Goal: Transaction & Acquisition: Purchase product/service

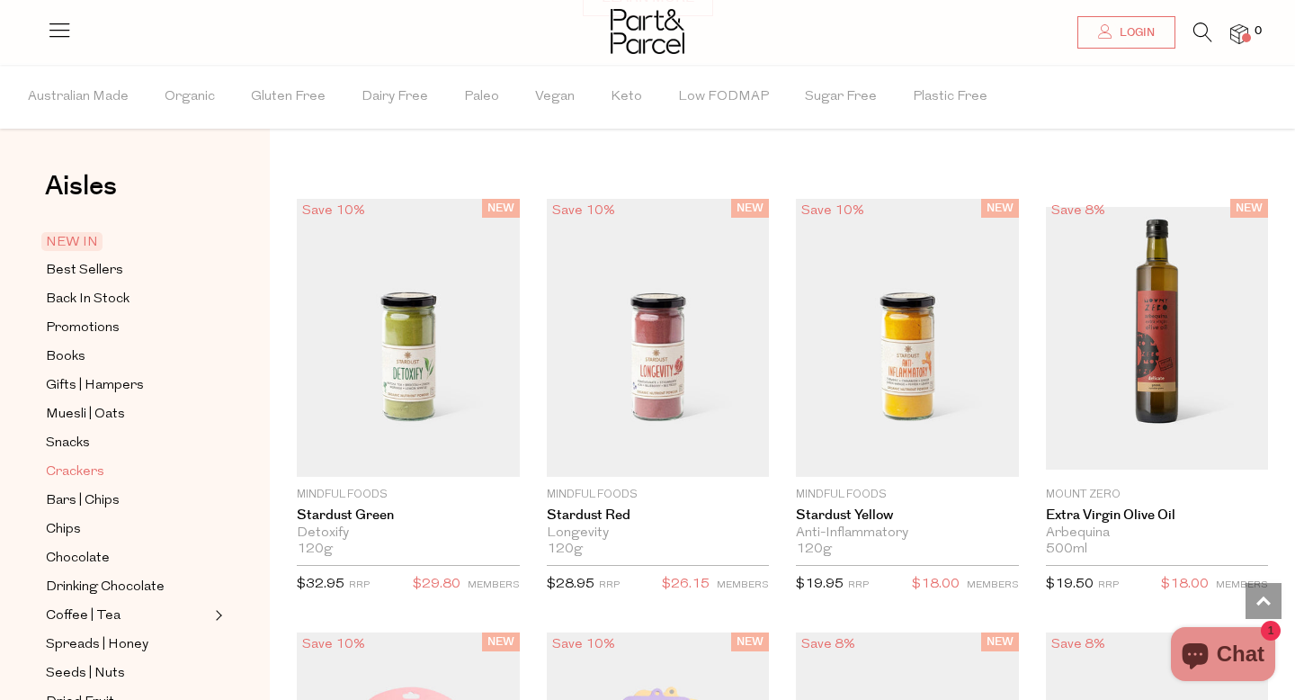
click at [87, 463] on span "Crackers" at bounding box center [75, 472] width 58 height 22
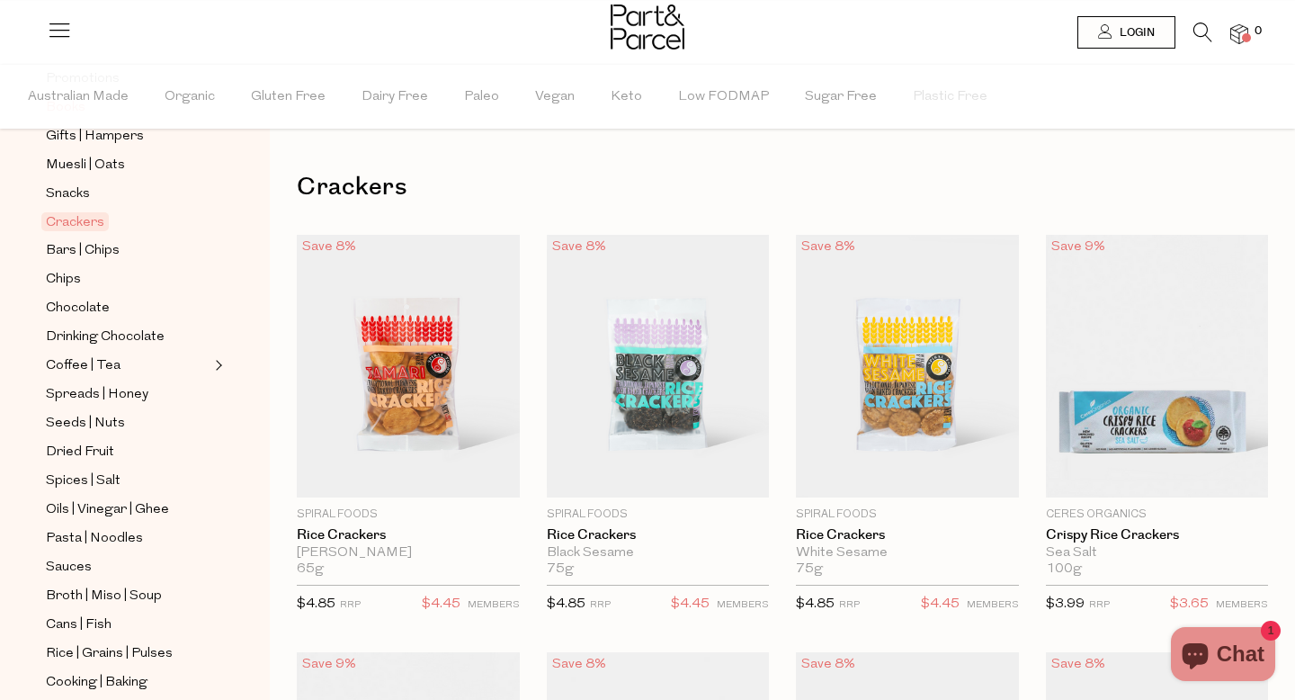
scroll to position [276, 0]
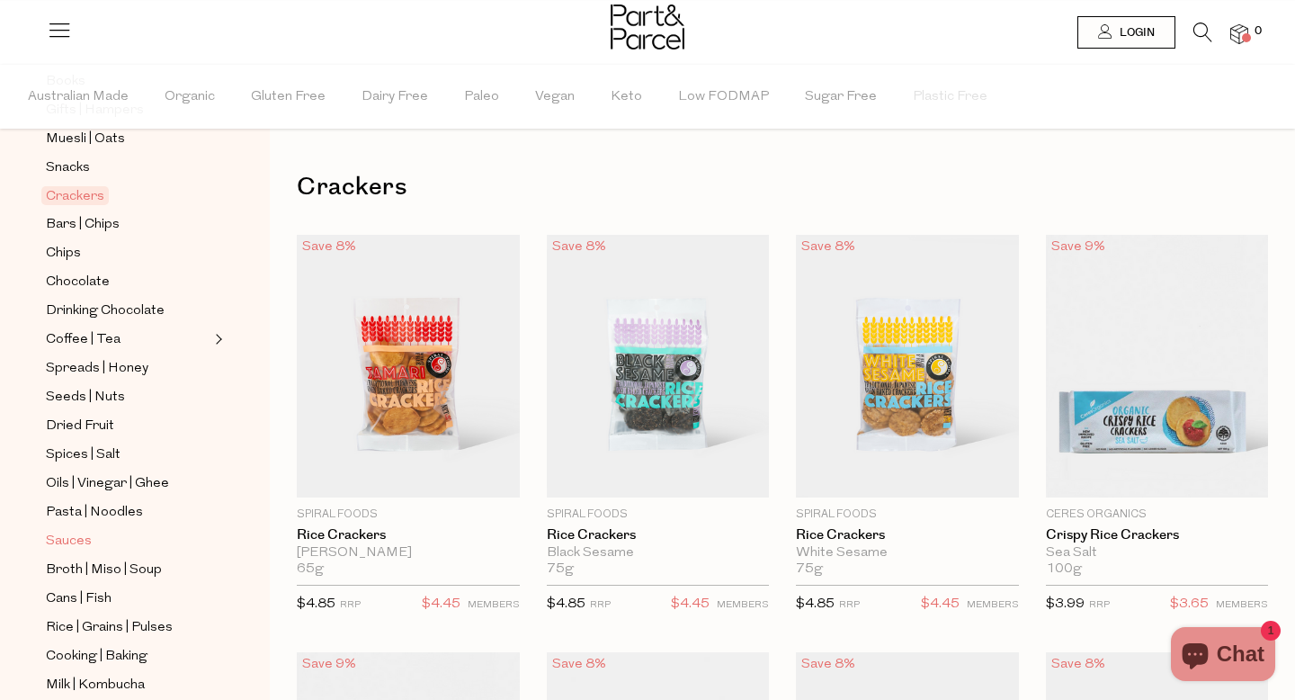
click at [72, 541] on span "Sauces" at bounding box center [69, 542] width 46 height 22
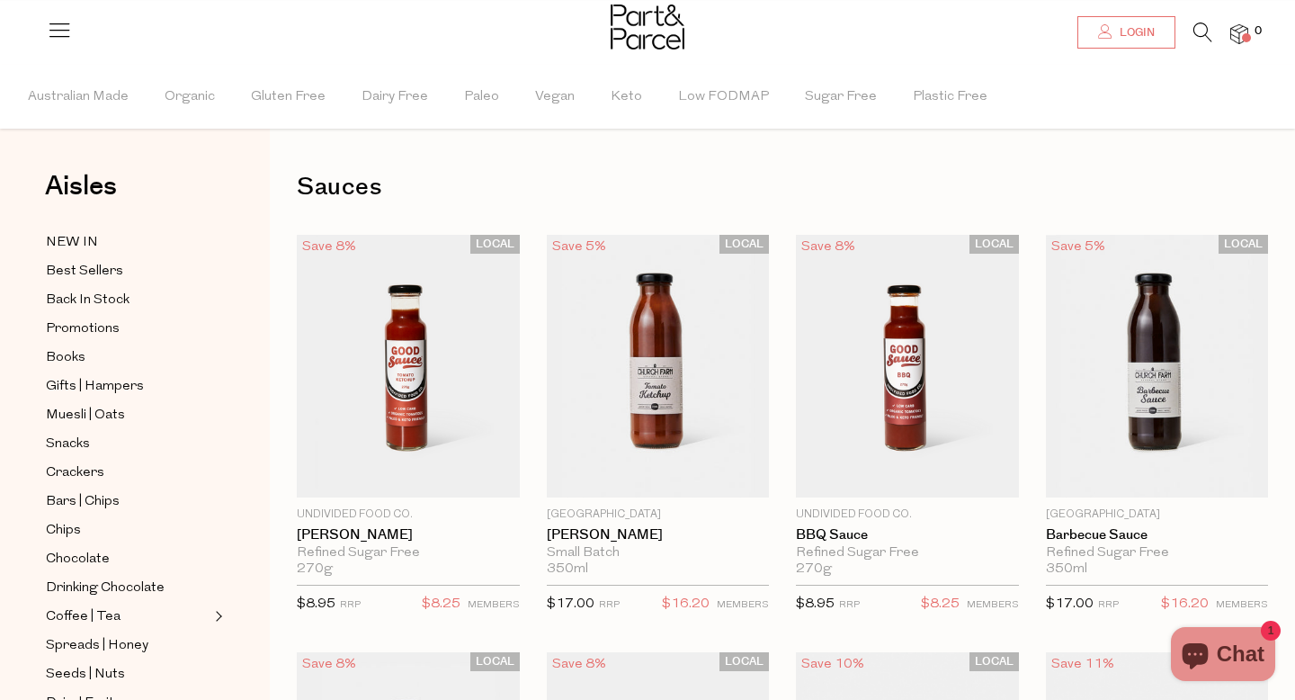
click at [1126, 31] on span "Login" at bounding box center [1135, 32] width 40 height 15
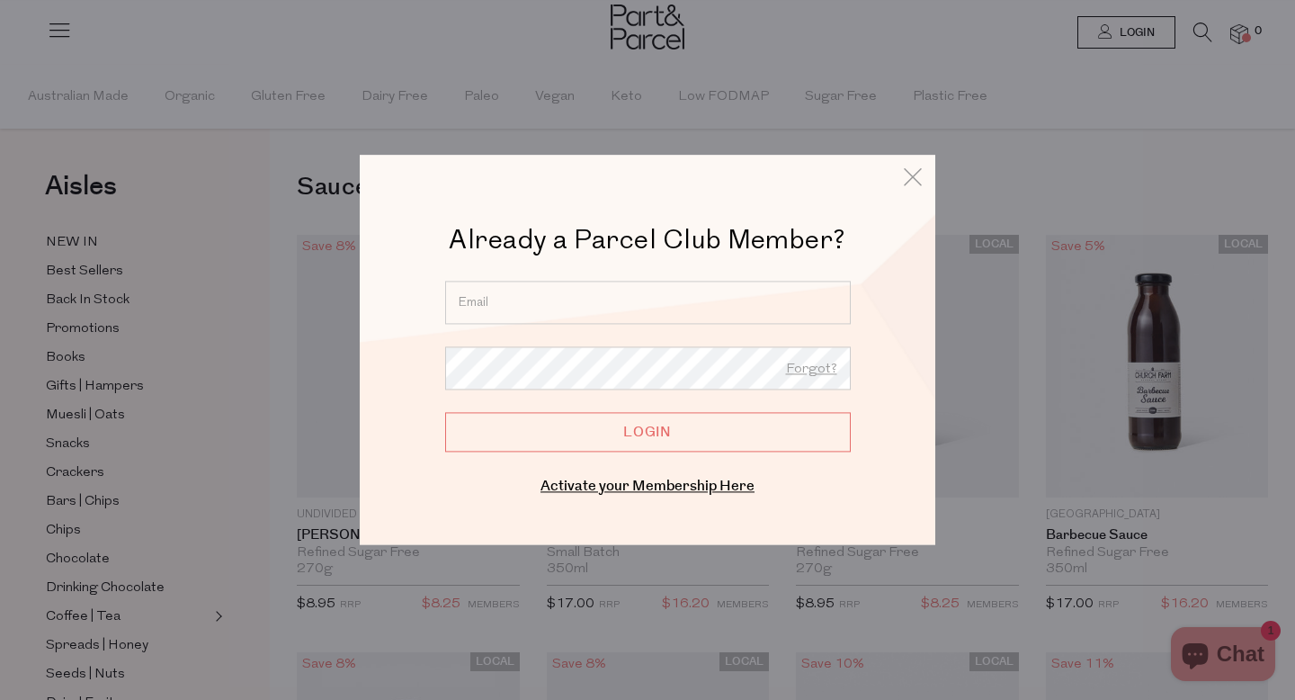
click at [540, 300] on input "email" at bounding box center [648, 302] width 406 height 43
type input "samantha.mammoliti@gmail.com"
click at [599, 487] on link "Activate your Membership Here" at bounding box center [647, 486] width 214 height 21
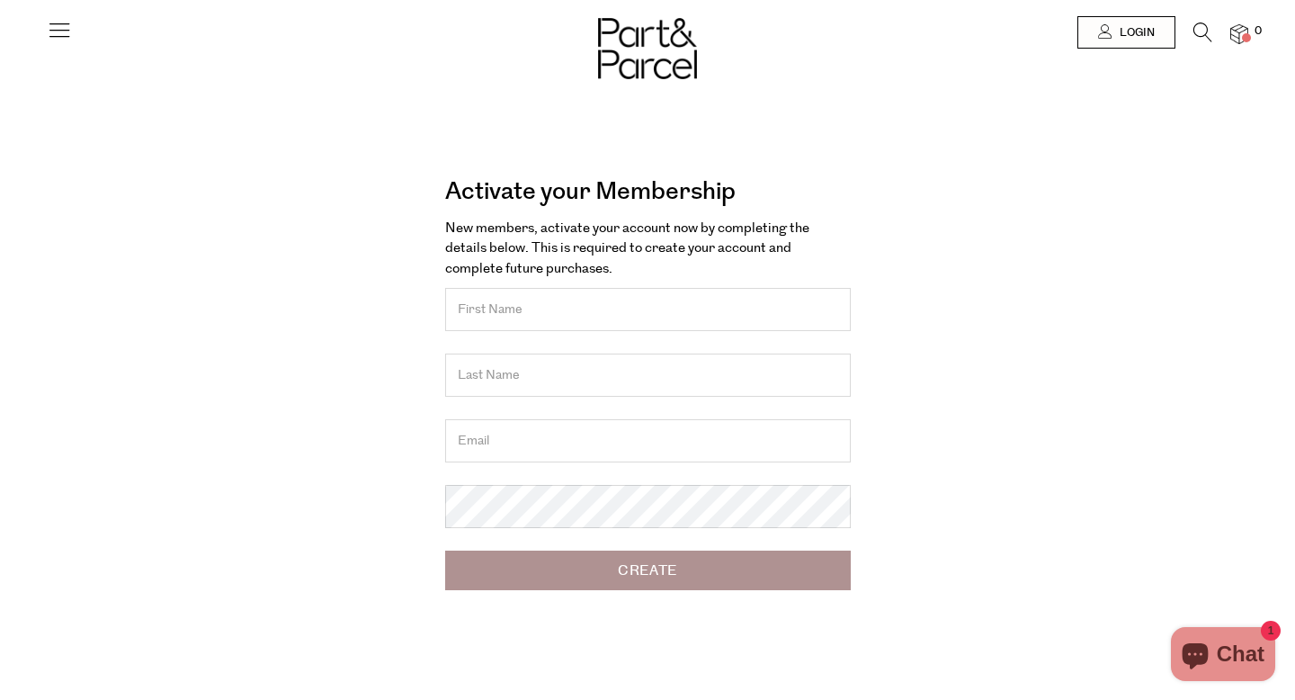
click at [538, 324] on input "text" at bounding box center [648, 309] width 406 height 43
type input "Samantha"
type input "Murphy"
type input "[PERSON_NAME][EMAIL_ADDRESS][DOMAIN_NAME]"
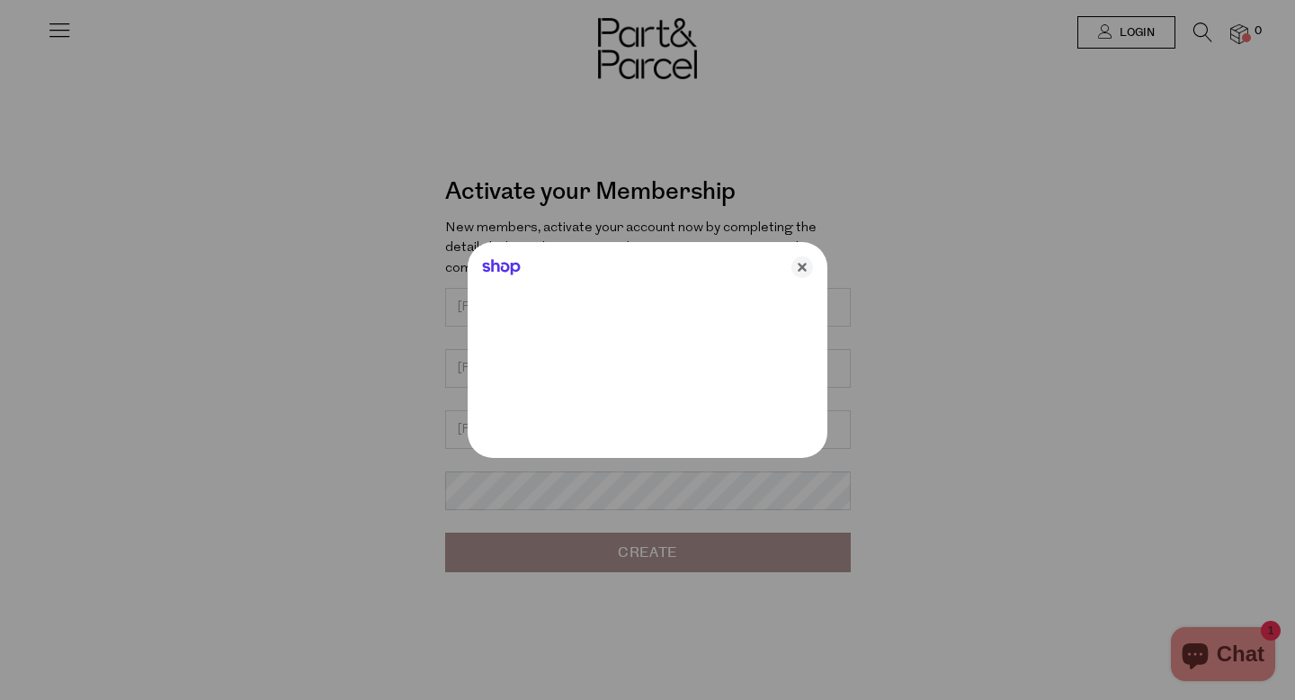
click at [569, 493] on div at bounding box center [647, 350] width 1295 height 700
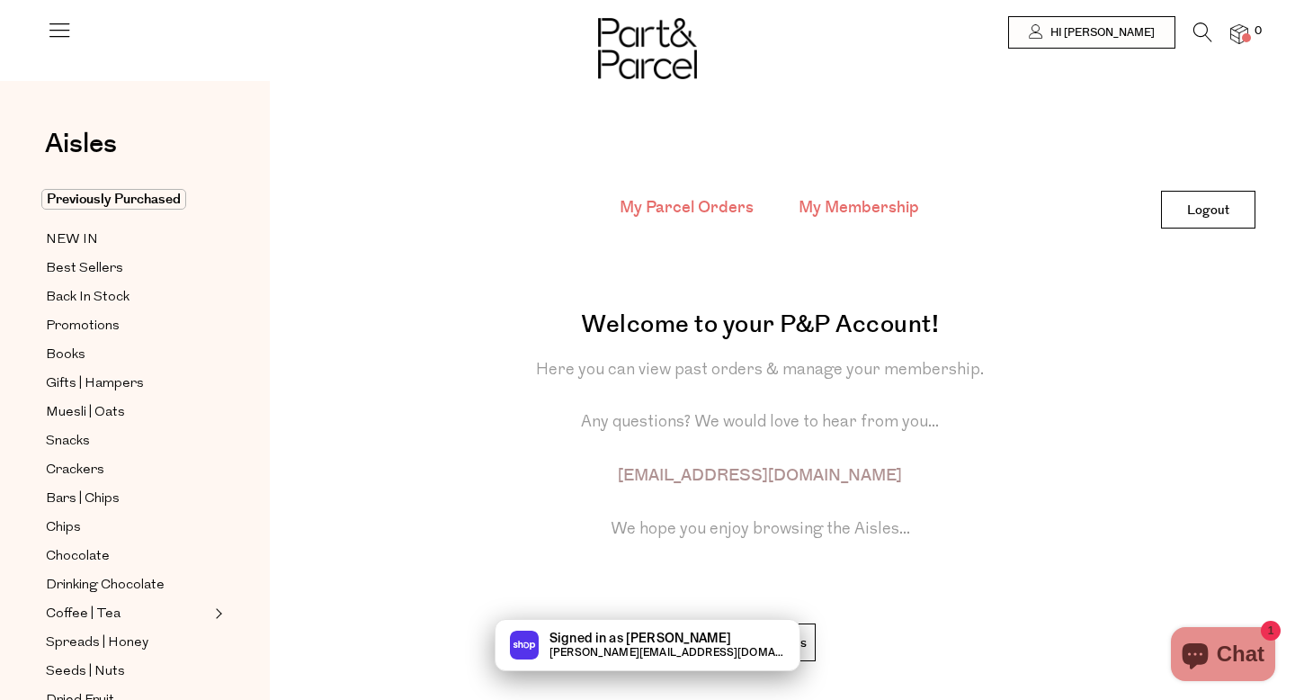
click at [852, 207] on link "My Membership" at bounding box center [858, 207] width 120 height 23
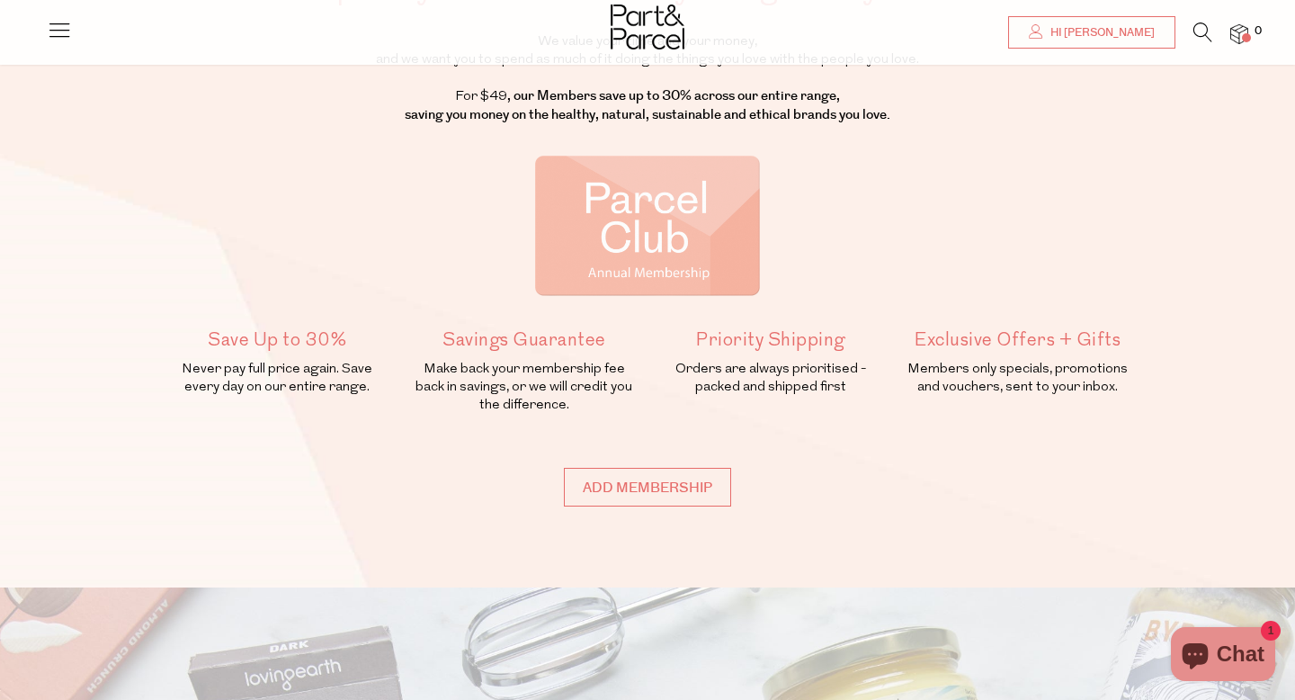
scroll to position [180, 0]
click at [593, 477] on input "Add membership" at bounding box center [647, 486] width 167 height 39
type input "ADDED"
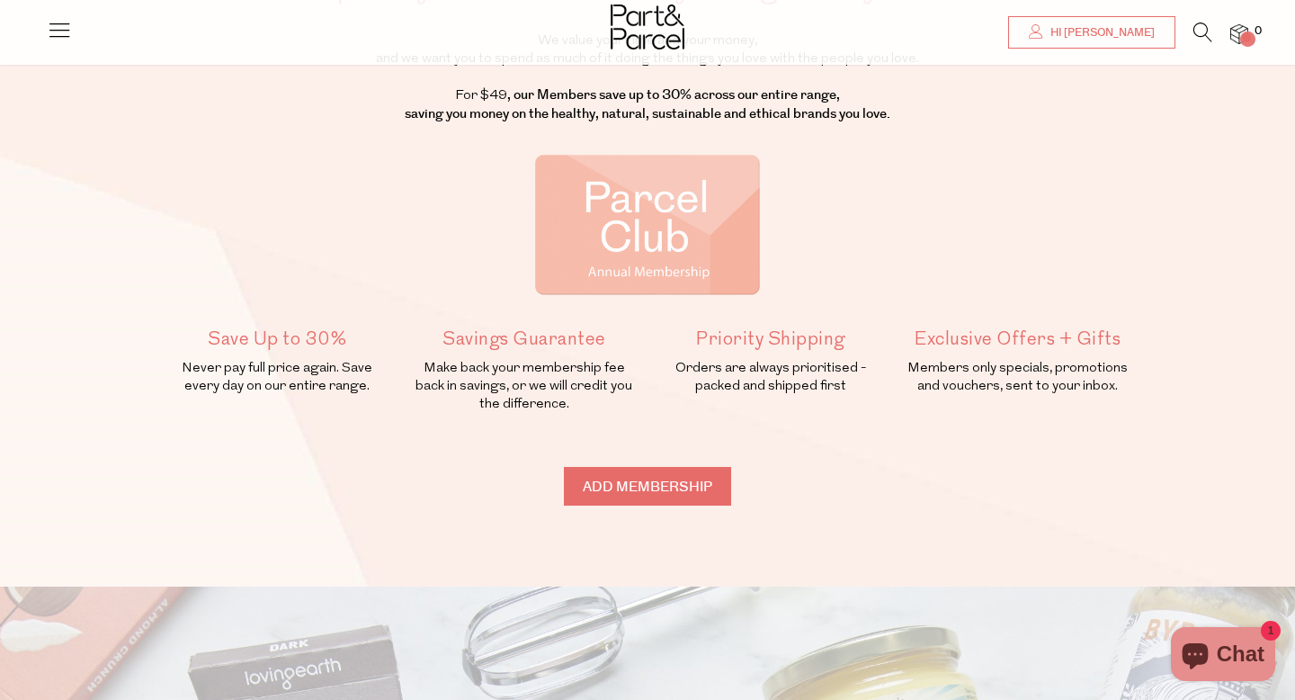
type input "ADDED"
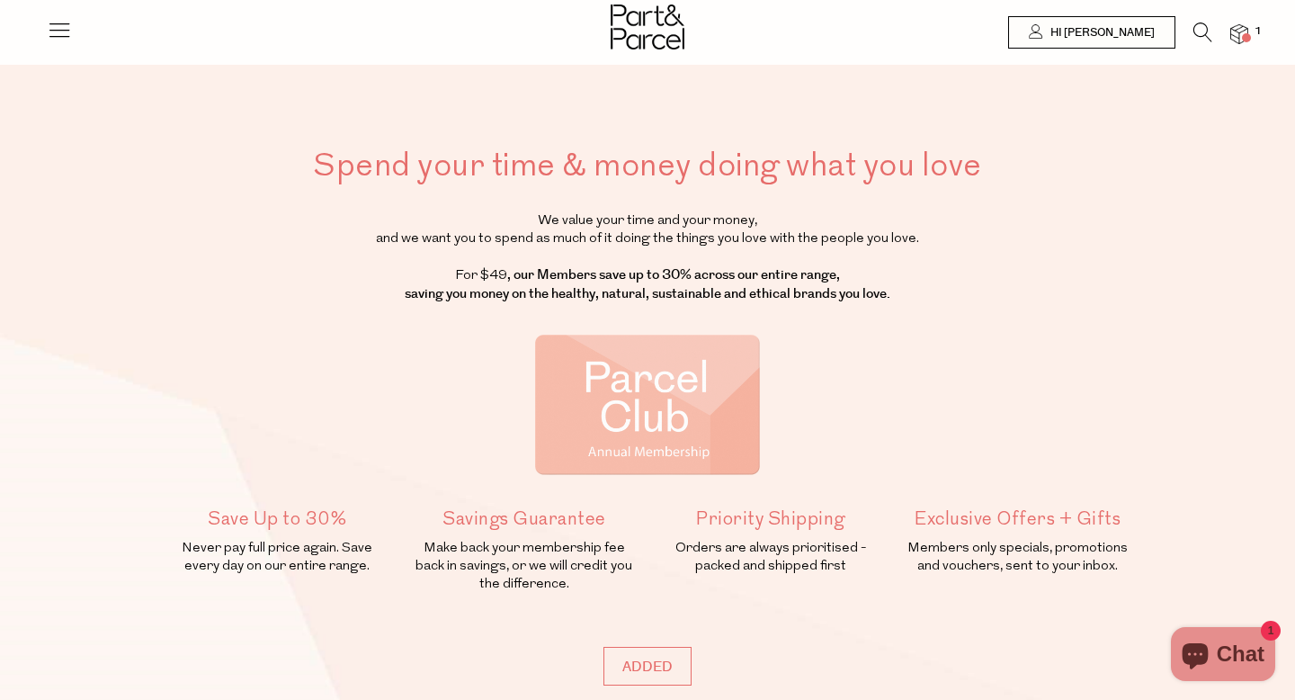
click at [69, 31] on icon at bounding box center [59, 29] width 25 height 25
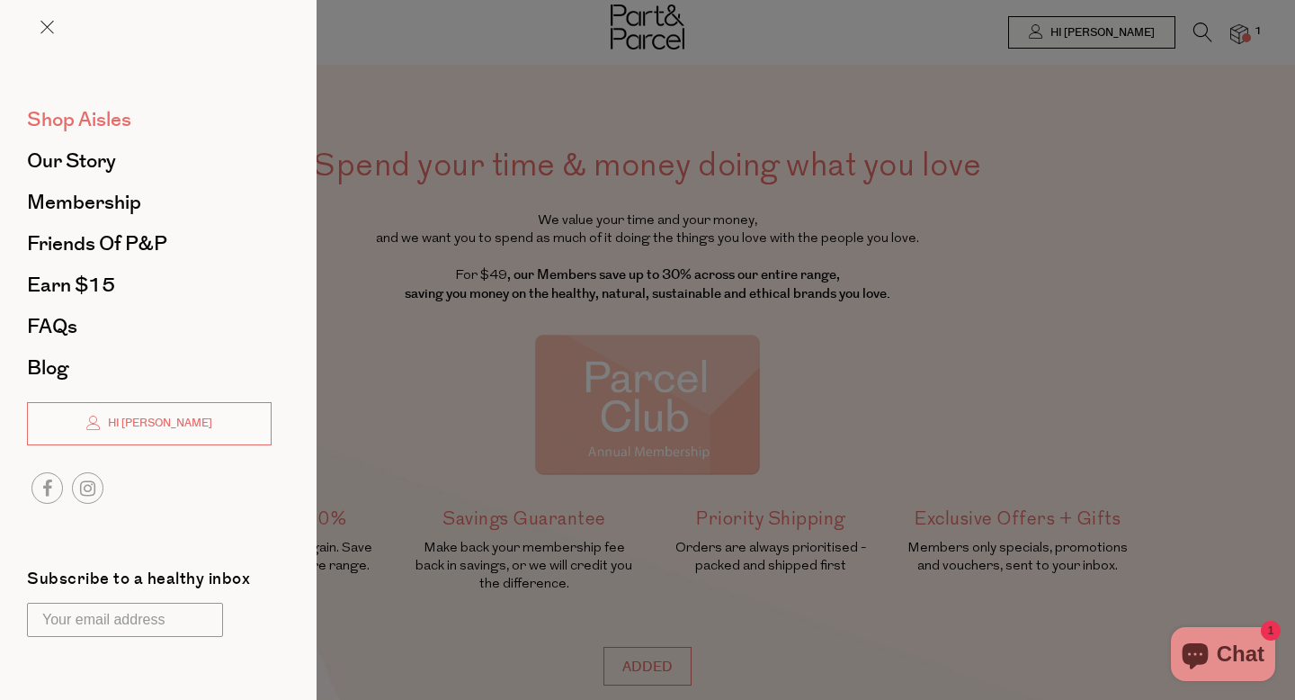
click at [72, 120] on span "Shop Aisles" at bounding box center [79, 119] width 104 height 29
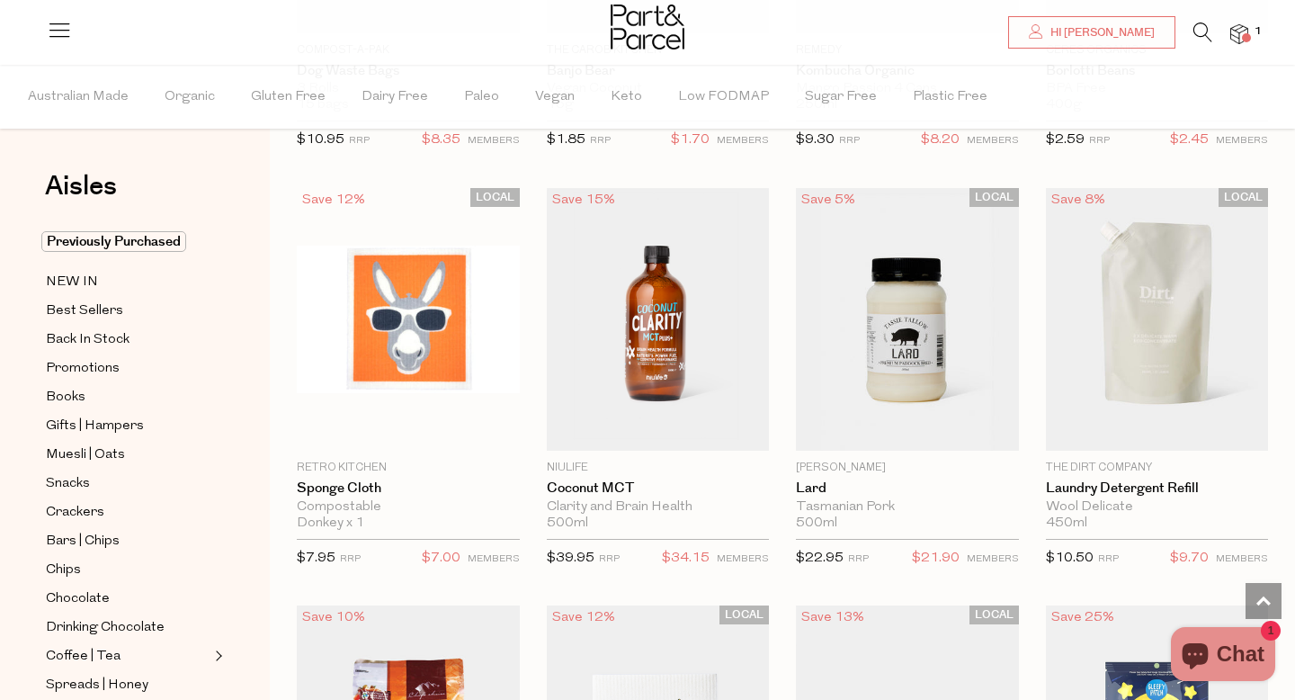
scroll to position [1299, 0]
click at [70, 308] on span "Best Sellers" at bounding box center [84, 311] width 77 height 22
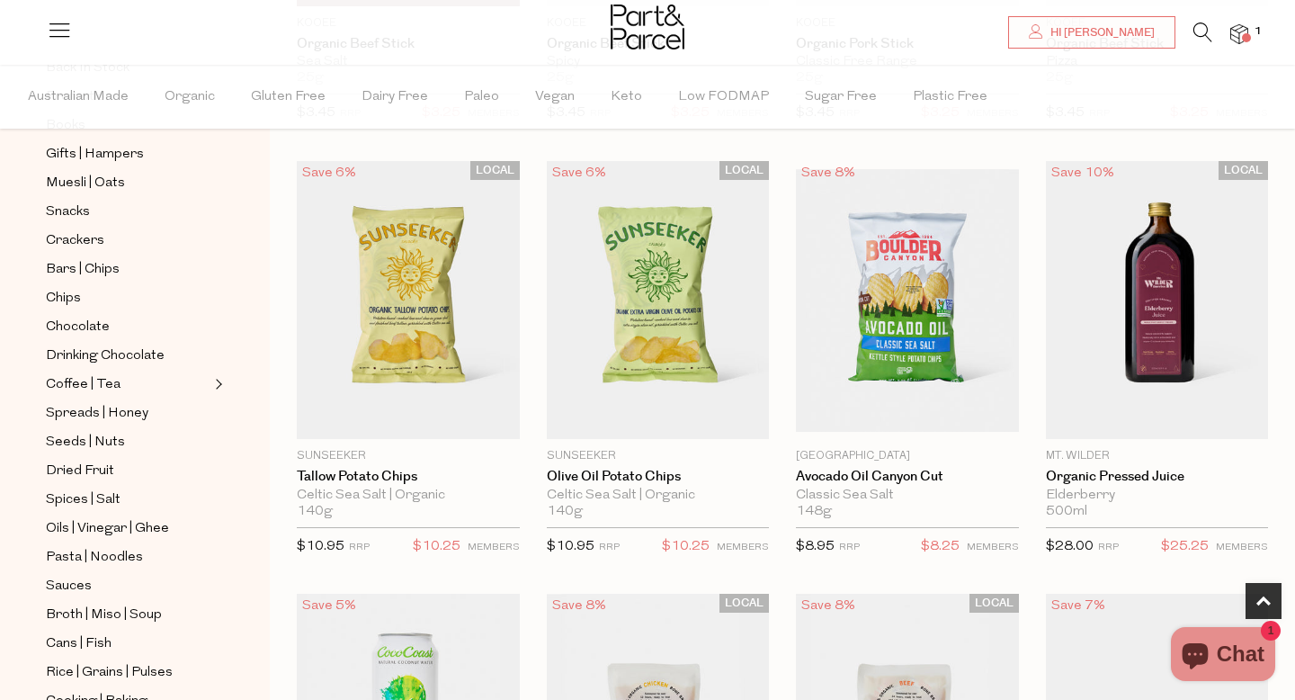
scroll to position [492, 0]
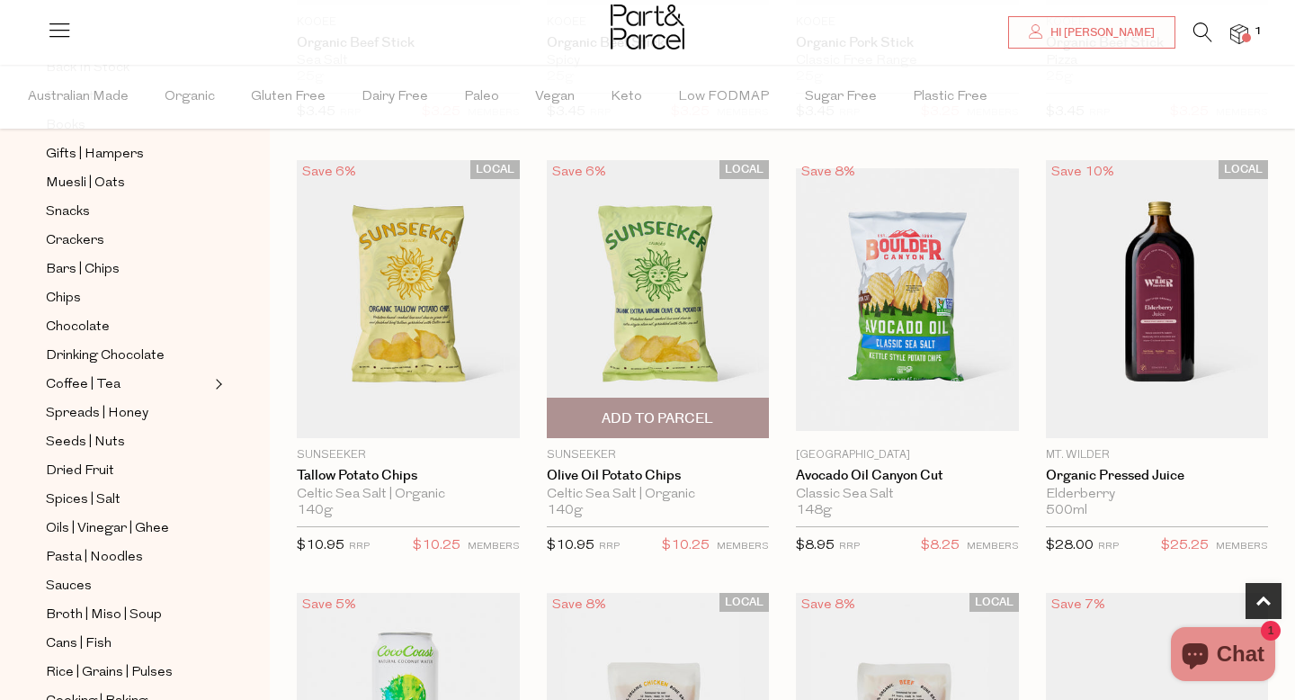
click at [572, 486] on div "Celtic Sea Salt | Organic" at bounding box center [658, 494] width 223 height 16
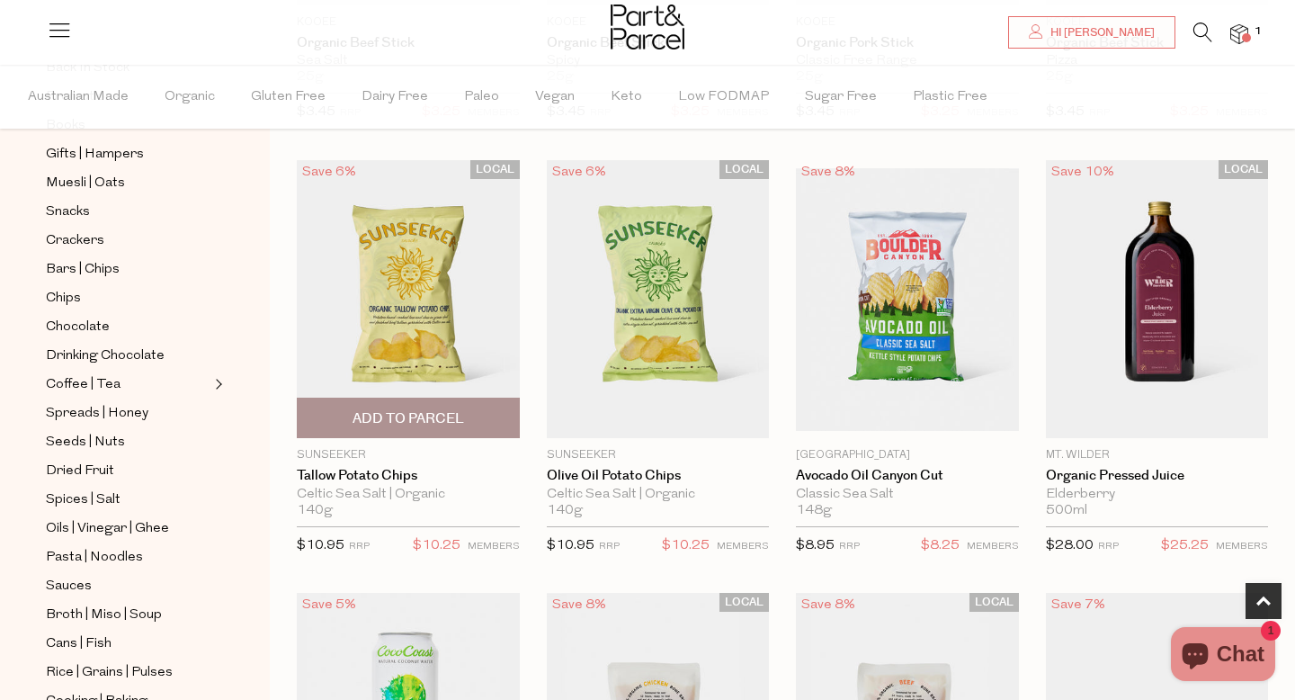
click at [428, 421] on span "Add To Parcel" at bounding box center [407, 418] width 111 height 19
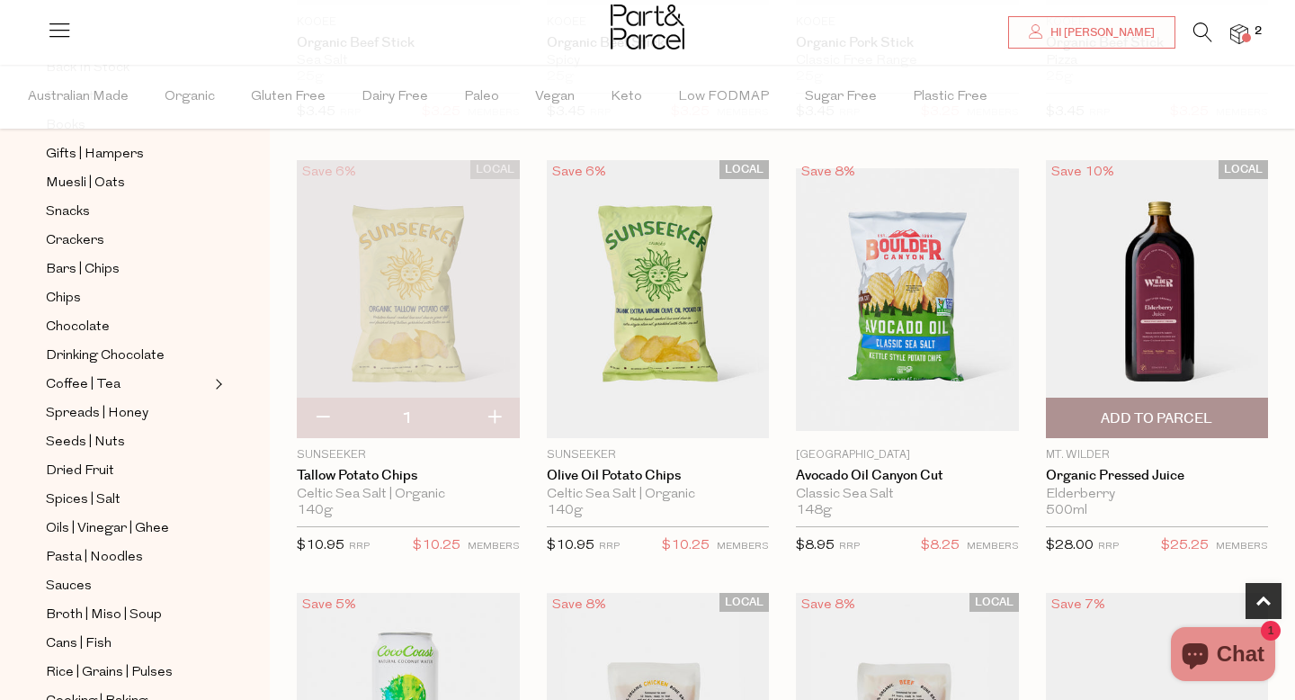
click at [1199, 426] on span "Add To Parcel" at bounding box center [1156, 418] width 111 height 19
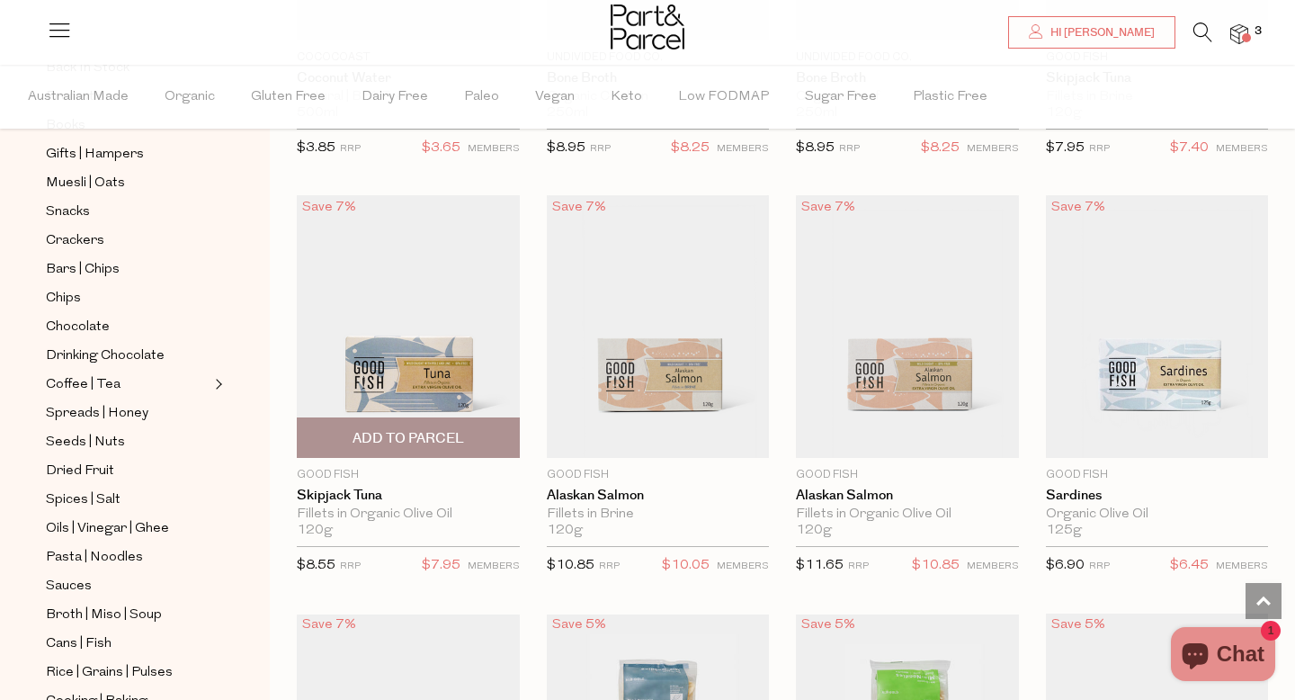
scroll to position [1307, 0]
click at [422, 435] on span "Add To Parcel" at bounding box center [407, 437] width 111 height 19
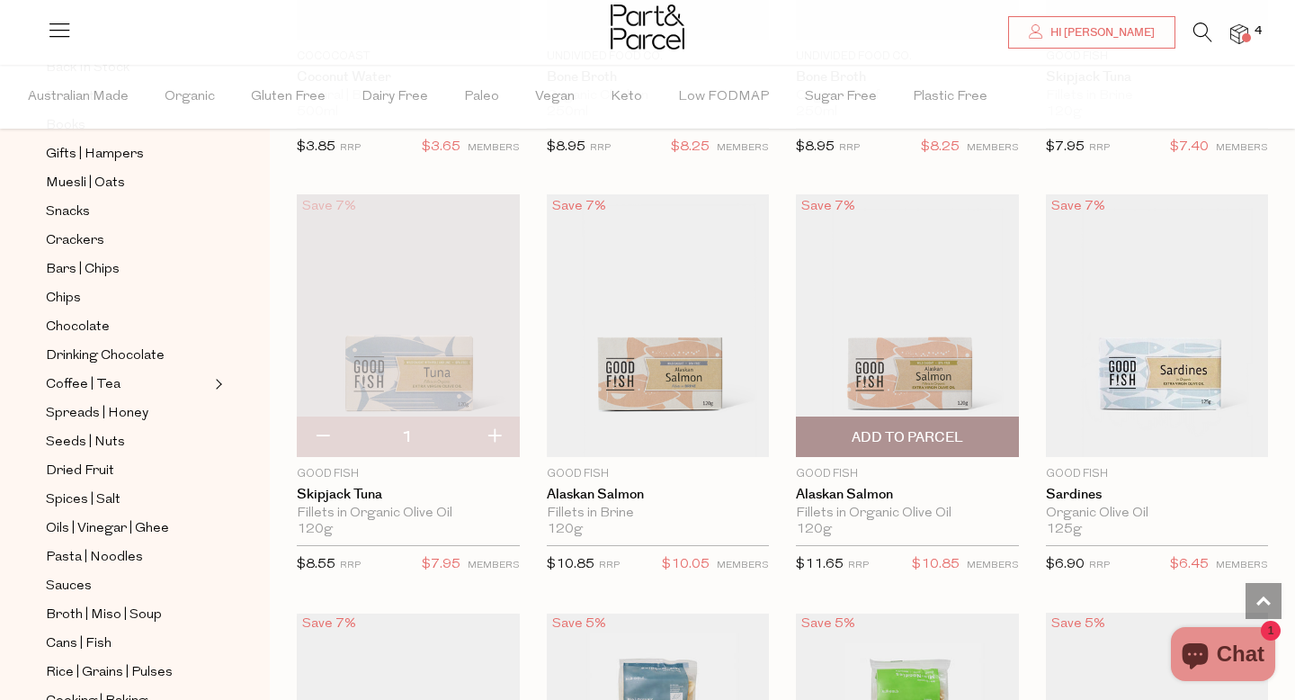
click at [899, 447] on span "Add To Parcel" at bounding box center [907, 436] width 212 height 39
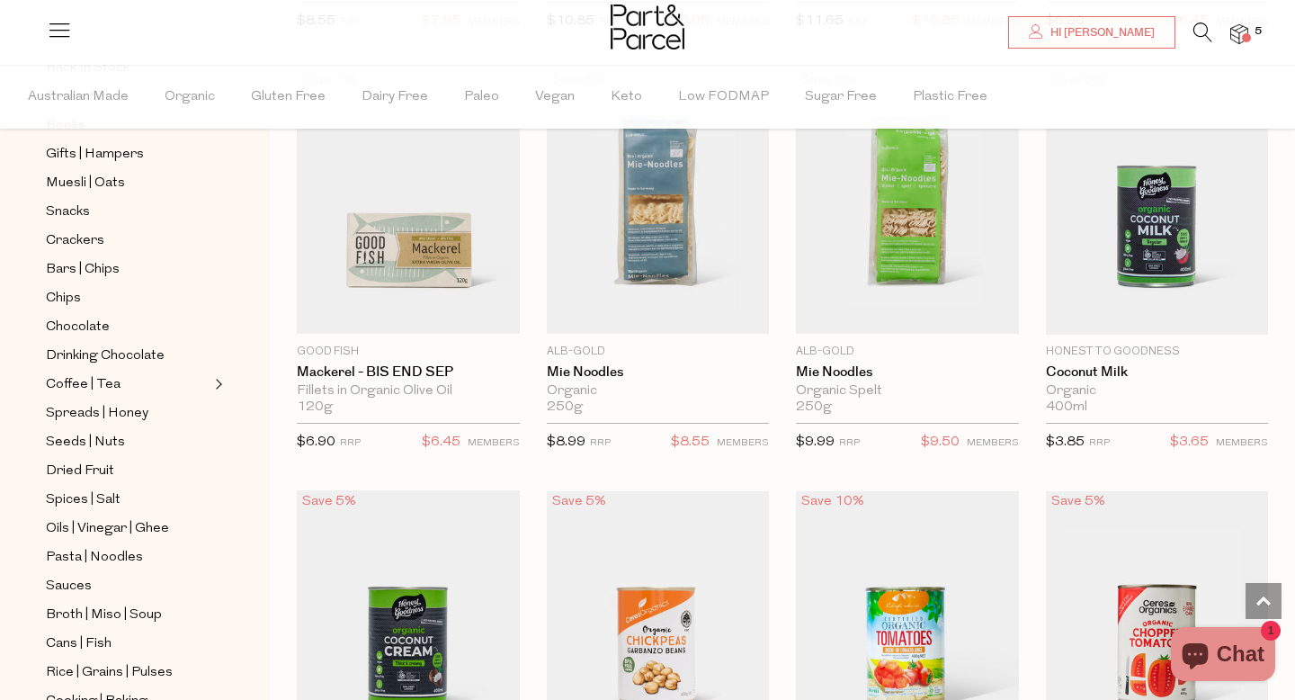
scroll to position [1852, 0]
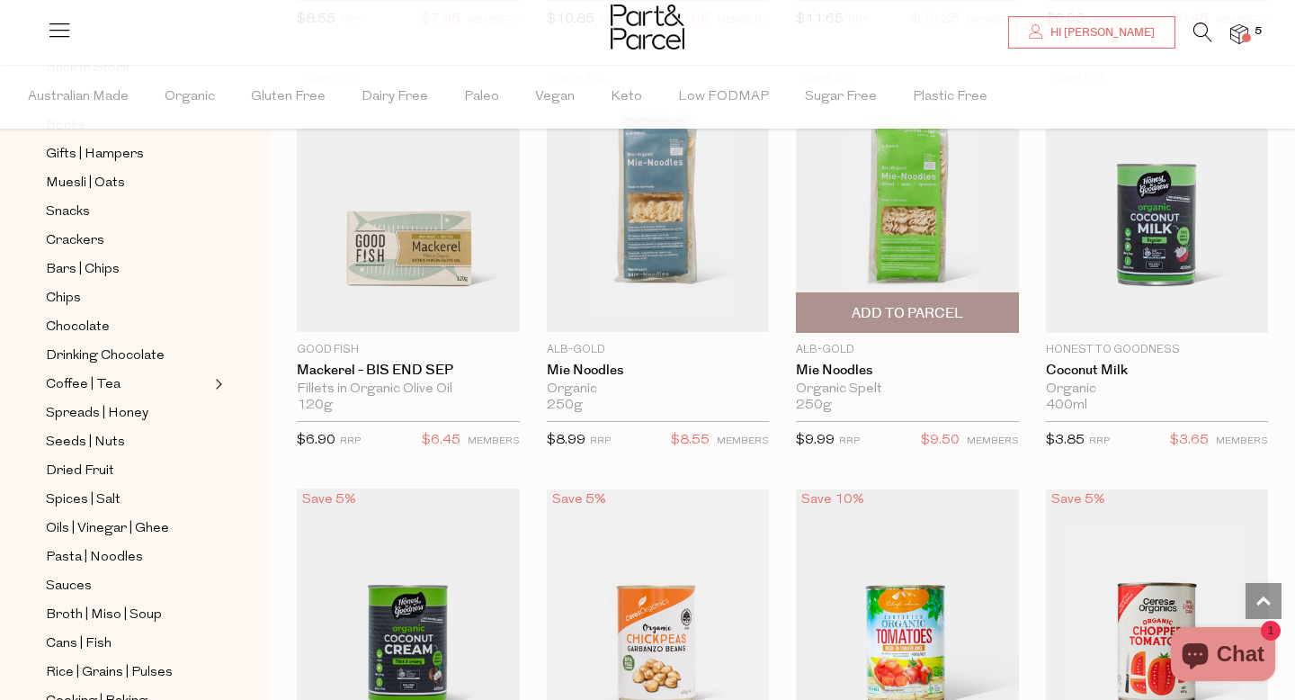
click at [878, 326] on span "Add To Parcel" at bounding box center [907, 312] width 212 height 39
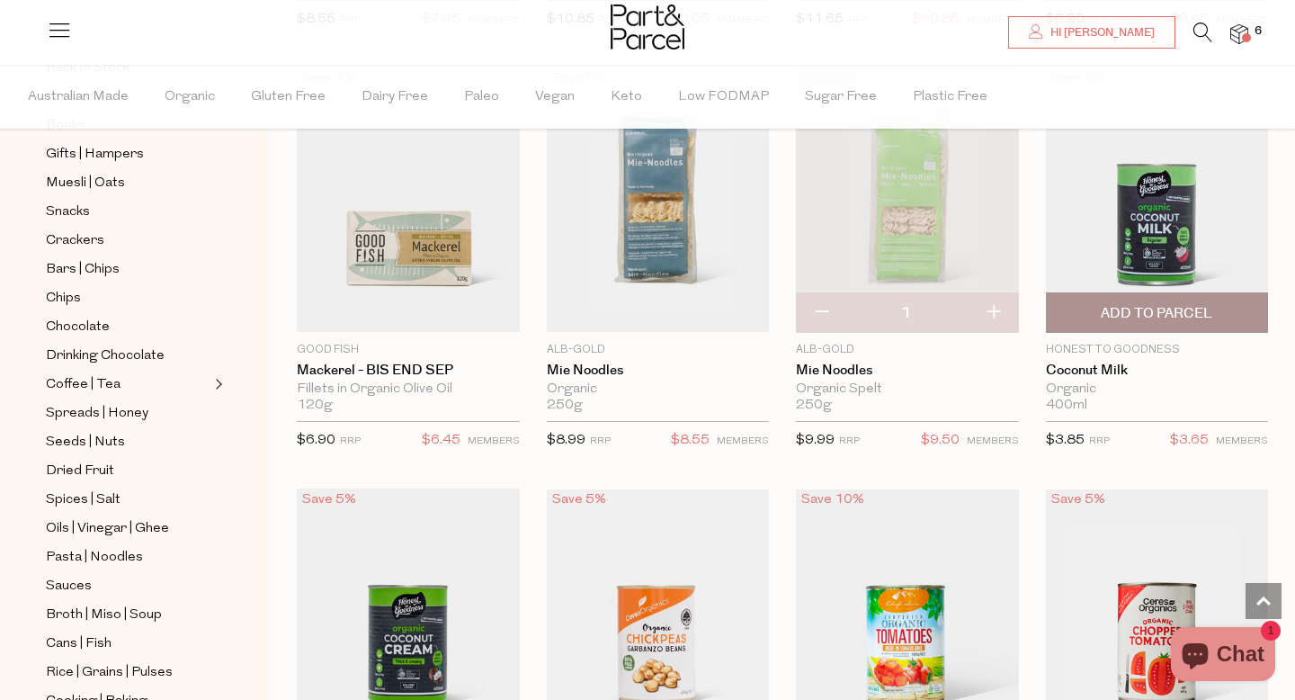
click at [1143, 308] on span "Add To Parcel" at bounding box center [1156, 313] width 111 height 19
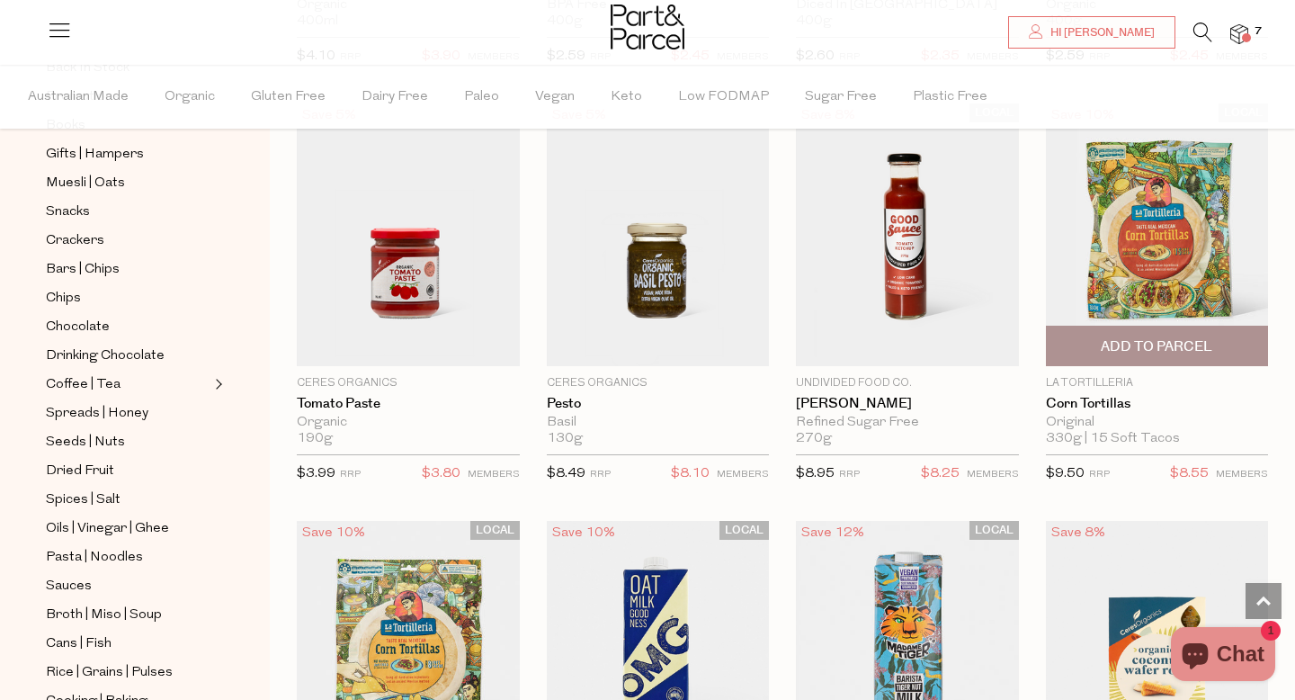
scroll to position [2655, 0]
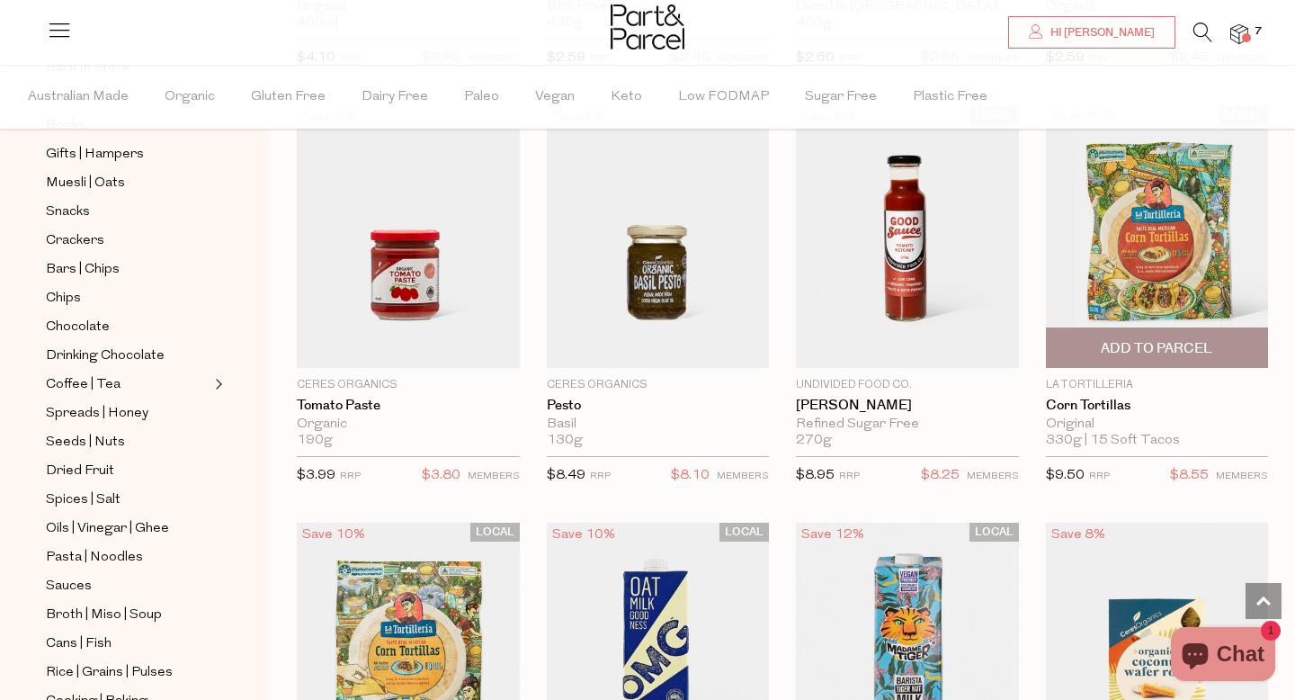
click at [1104, 352] on span "Add To Parcel" at bounding box center [1156, 348] width 111 height 19
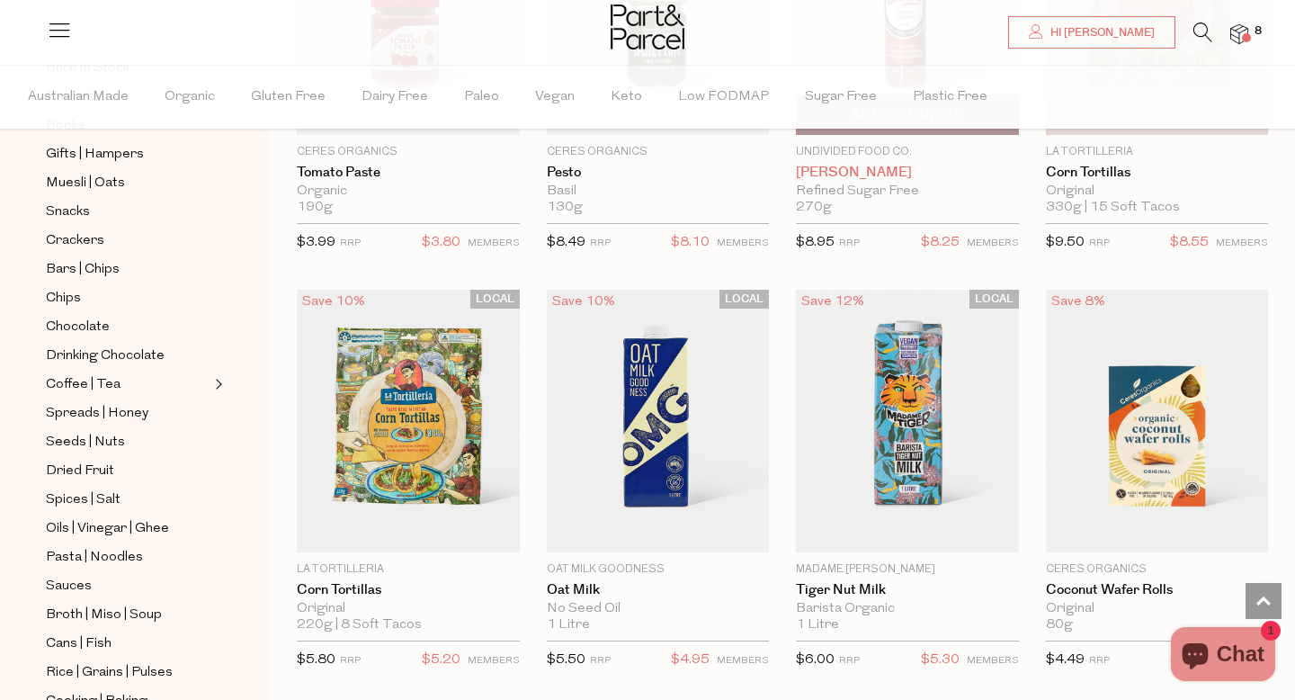
scroll to position [2946, 0]
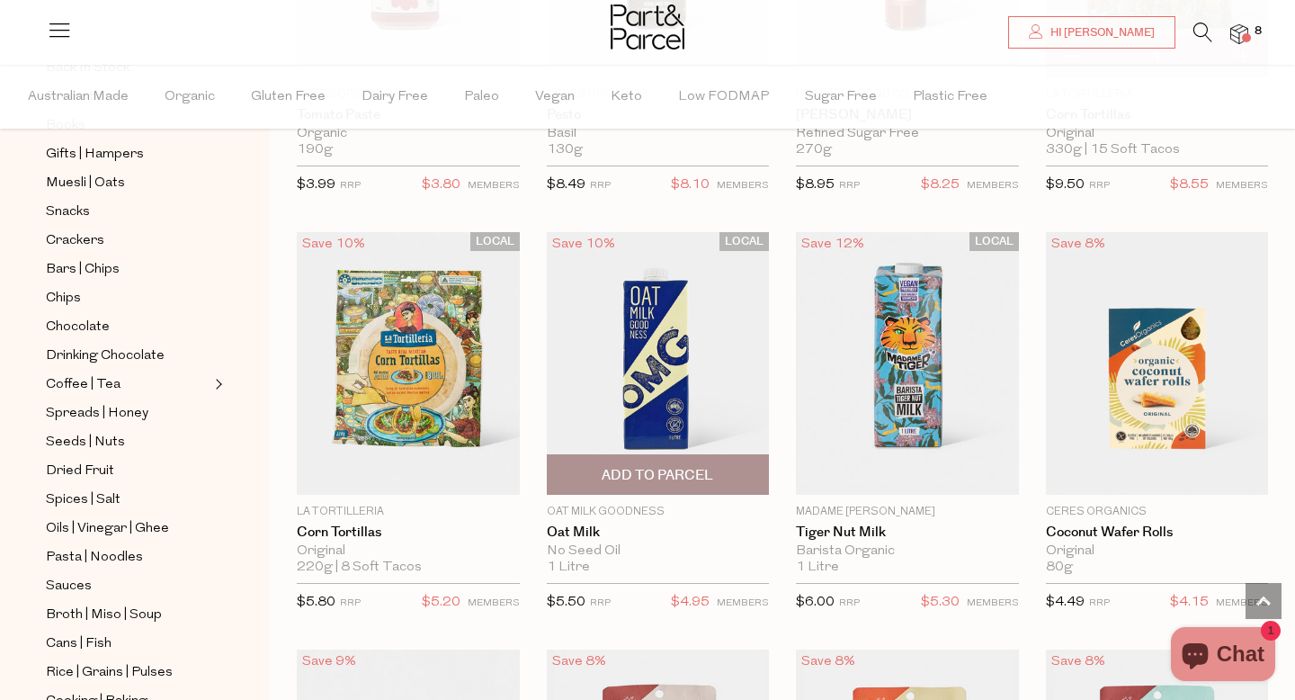
click at [640, 484] on span "Add To Parcel" at bounding box center [657, 475] width 111 height 19
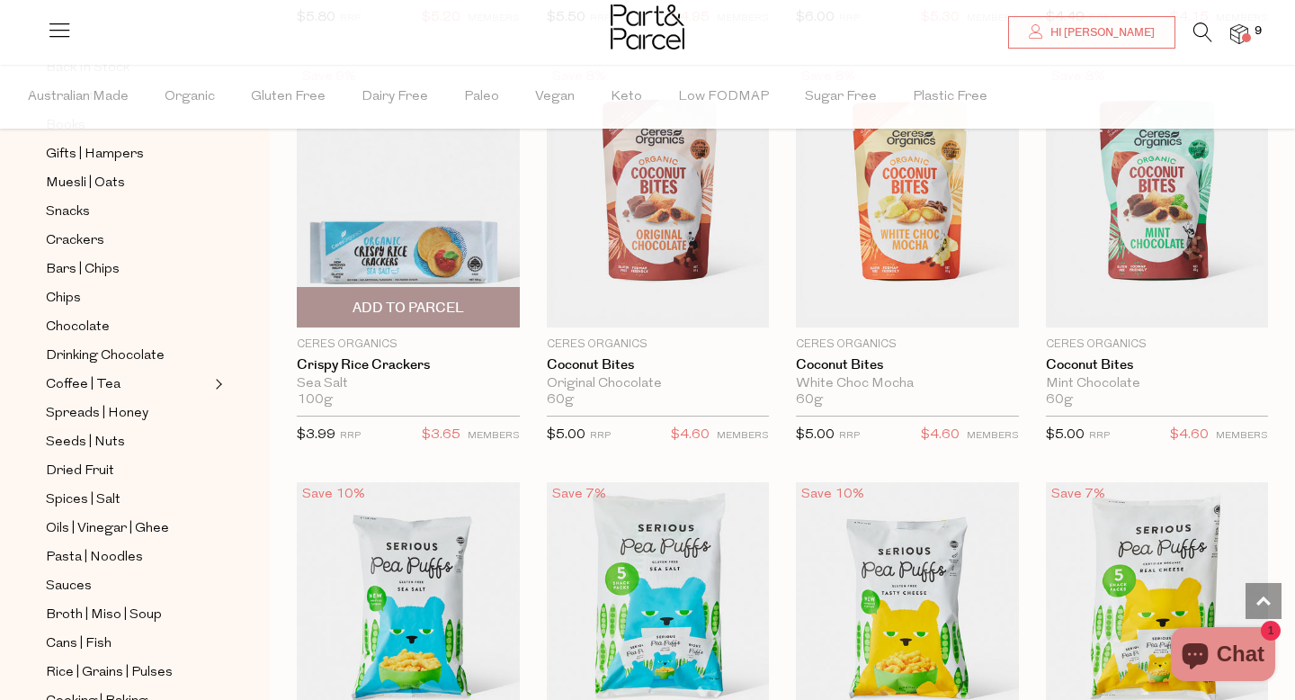
scroll to position [3536, 0]
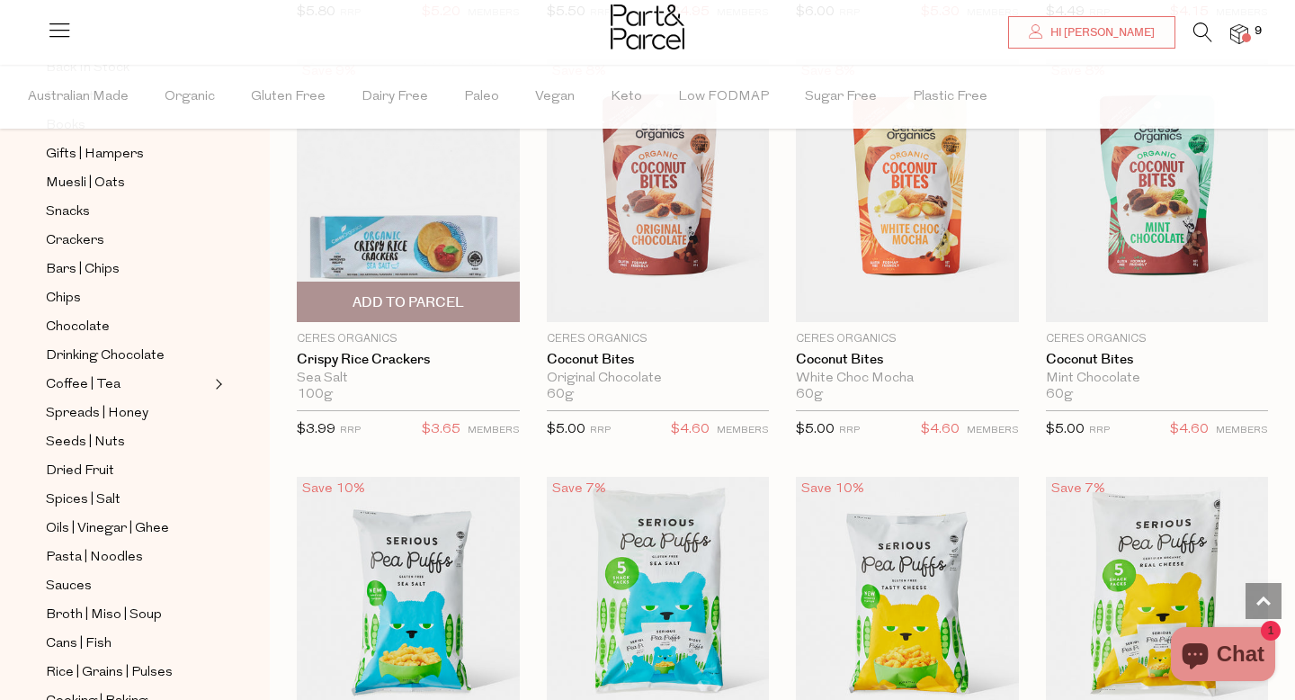
click at [428, 294] on span "Add To Parcel" at bounding box center [407, 302] width 111 height 19
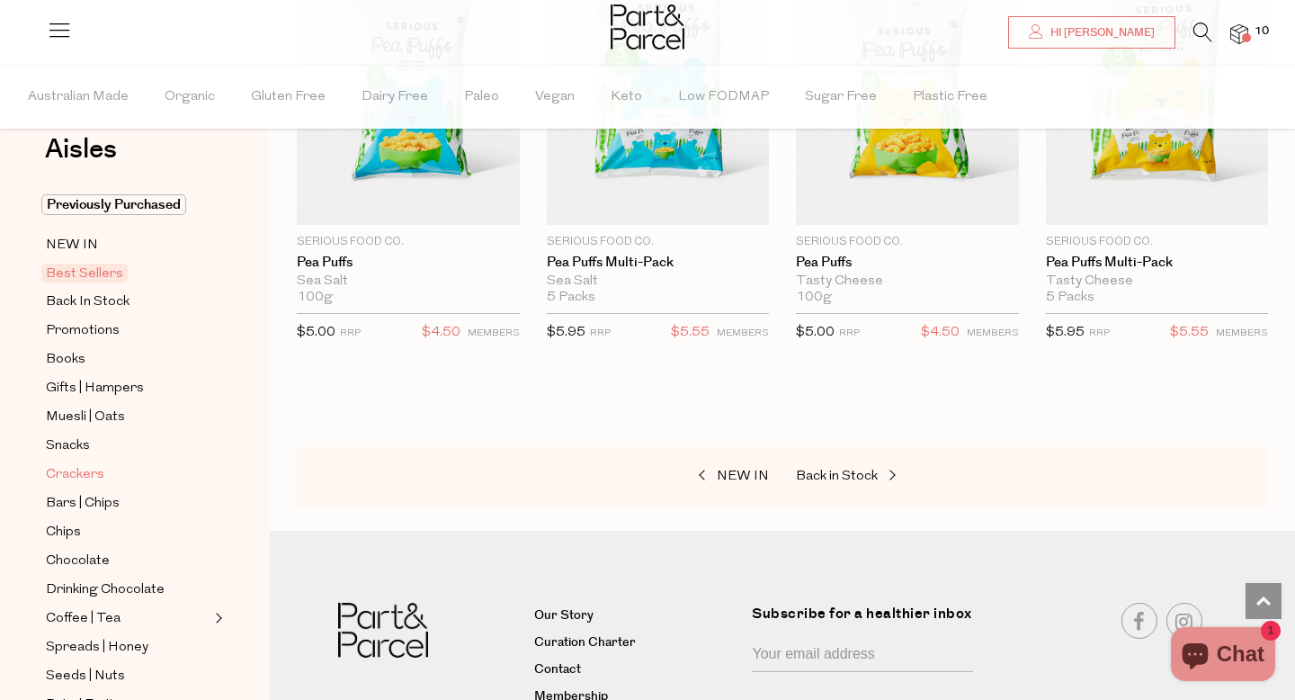
scroll to position [0, 0]
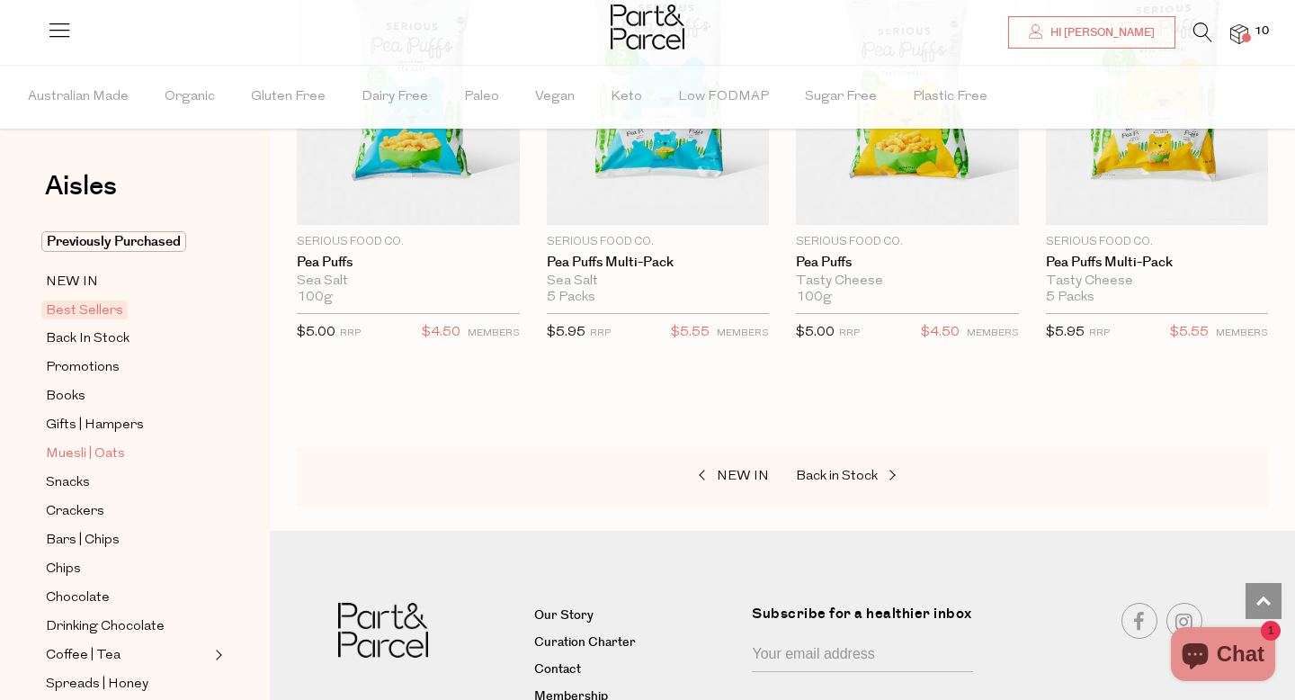
click at [63, 450] on span "Muesli | Oats" at bounding box center [85, 454] width 79 height 22
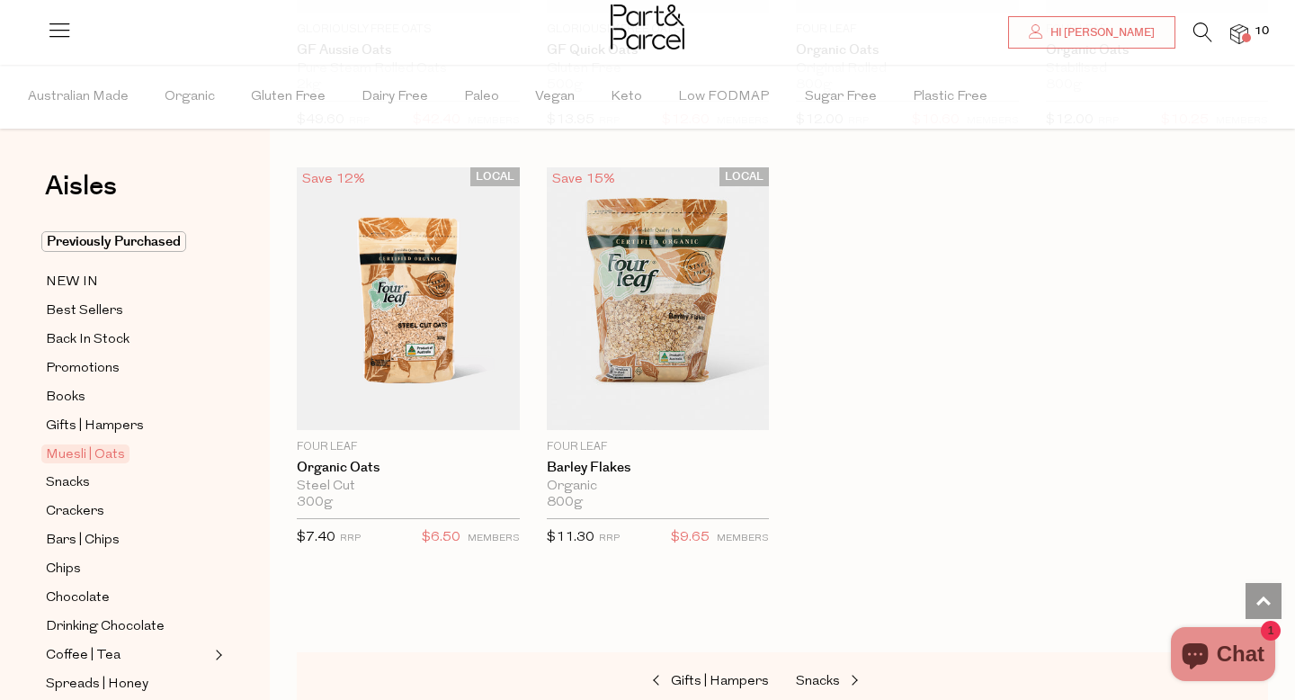
scroll to position [5106, 0]
click at [70, 477] on span "Snacks" at bounding box center [68, 483] width 44 height 22
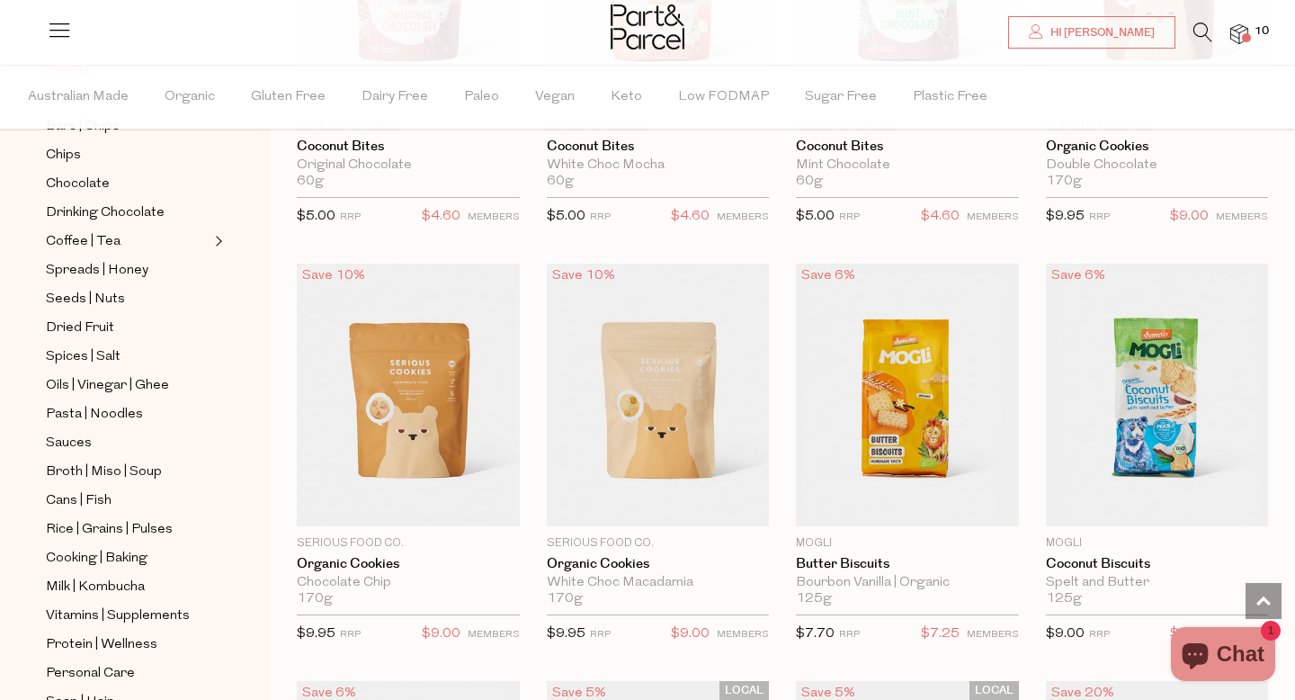
scroll to position [3403, 0]
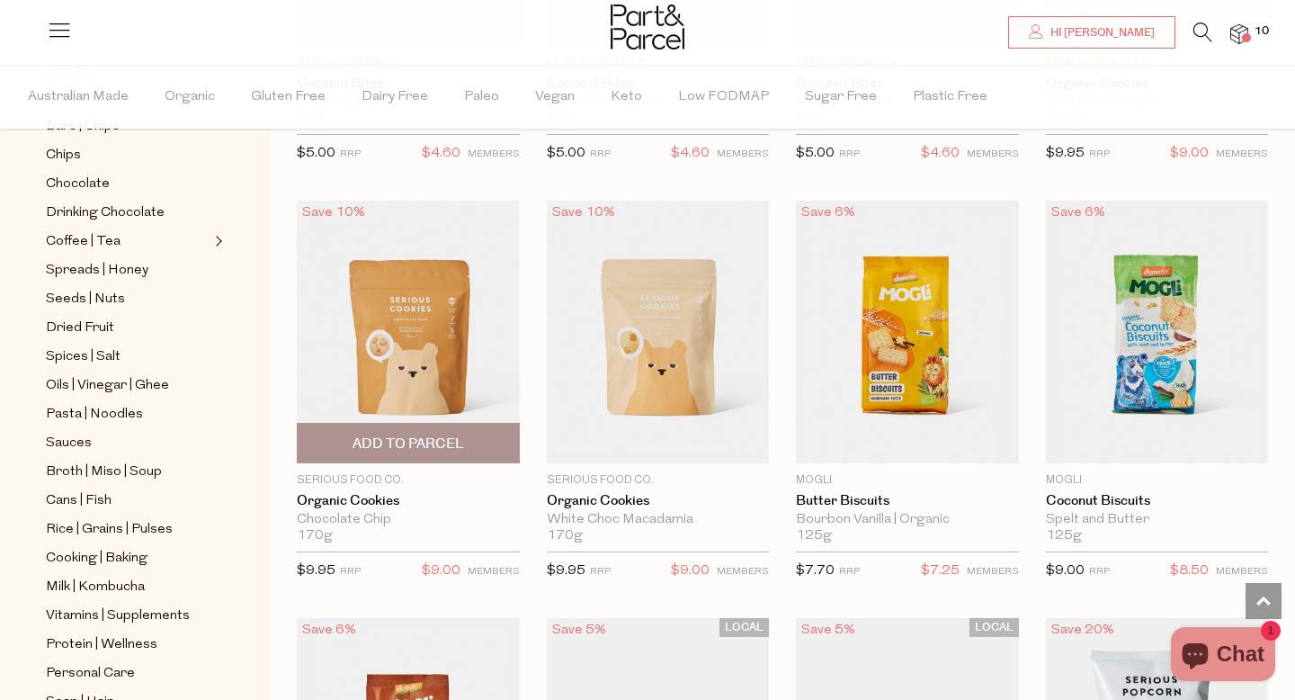
click at [413, 441] on span "Add To Parcel" at bounding box center [407, 443] width 111 height 19
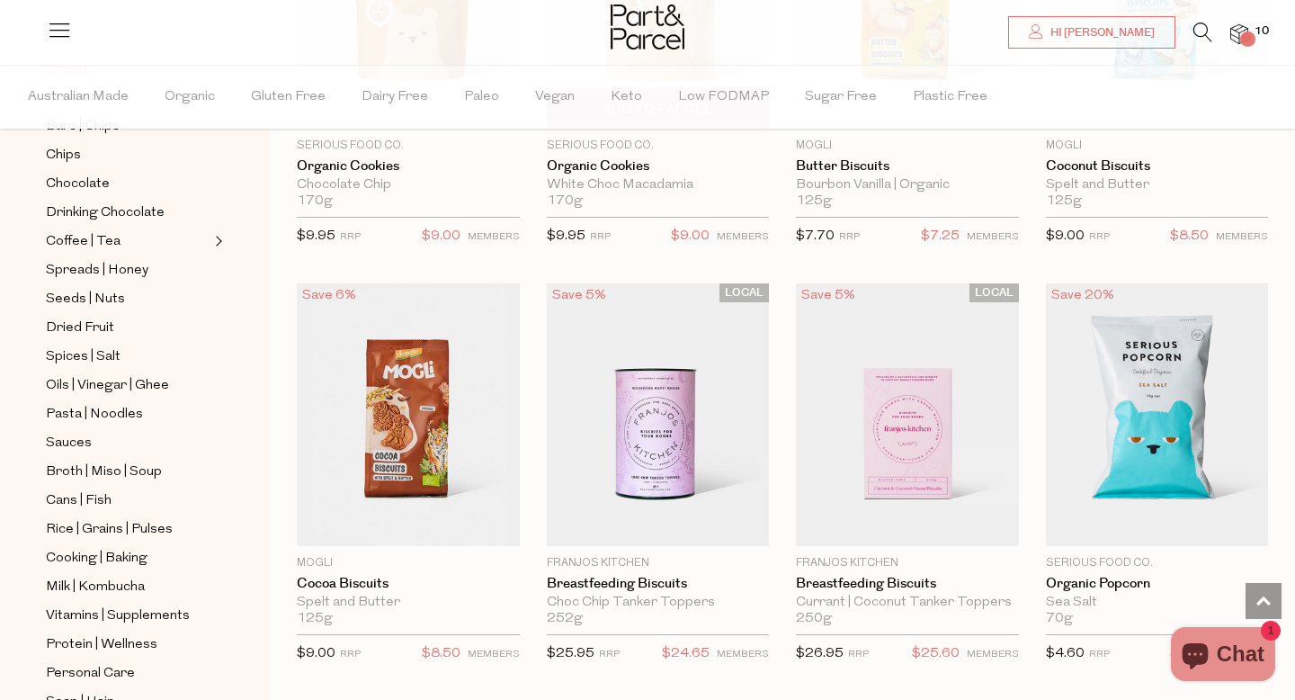
scroll to position [3794, 0]
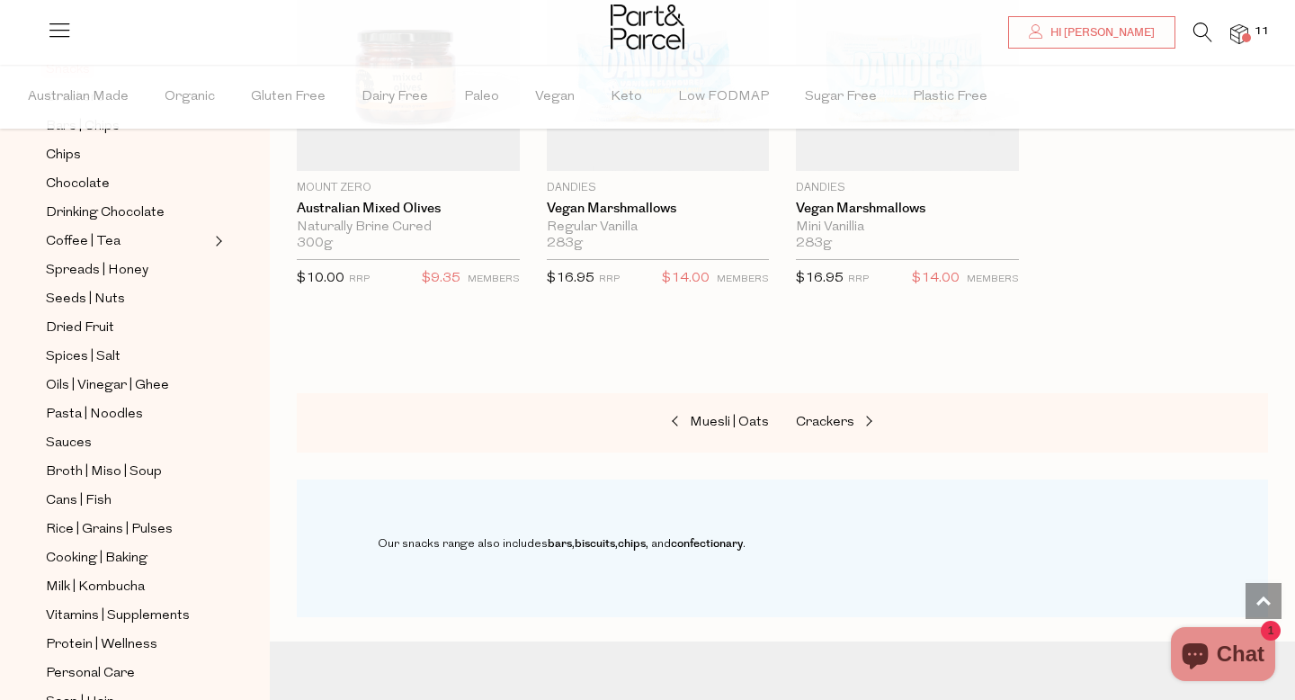
scroll to position [7040, 0]
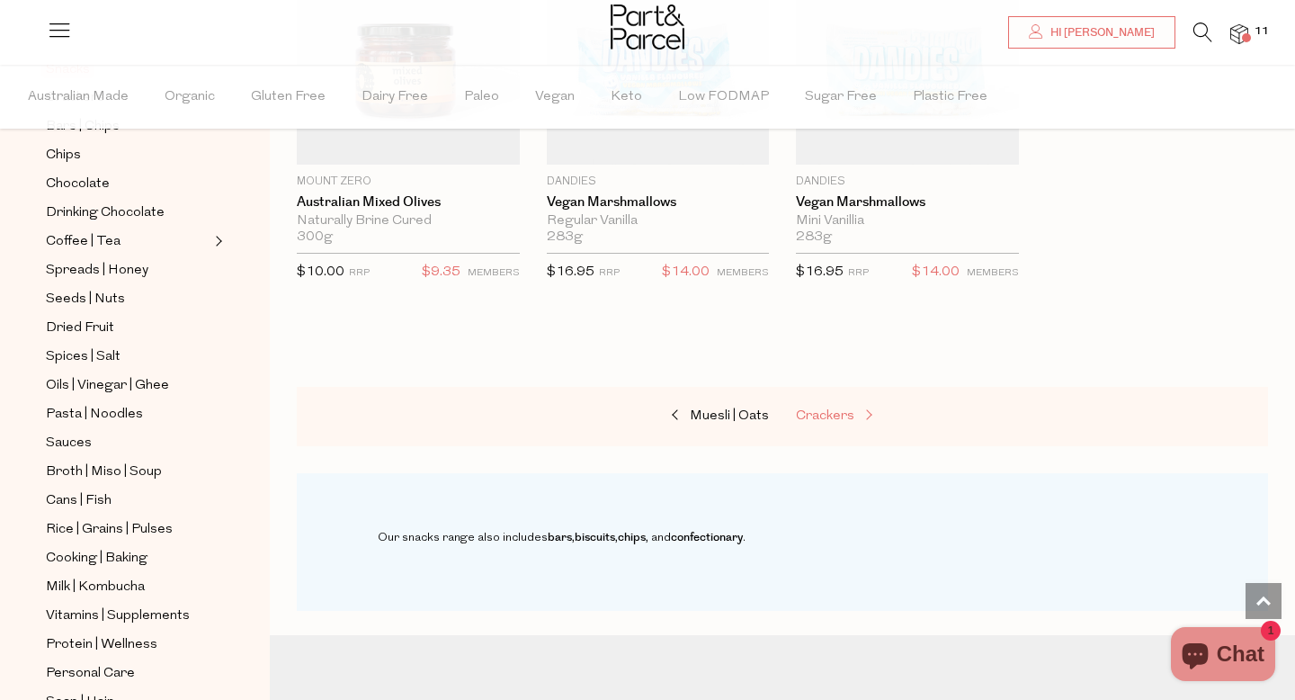
click at [820, 410] on span "Crackers" at bounding box center [825, 415] width 58 height 13
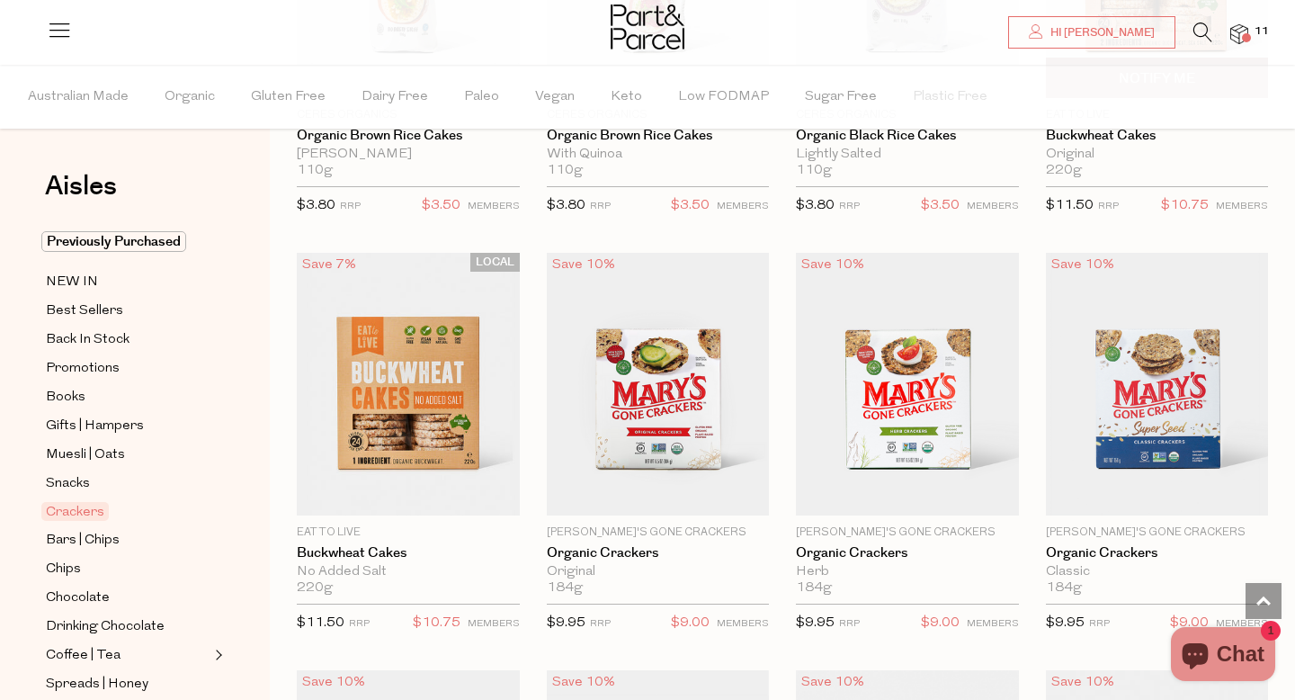
scroll to position [1730, 0]
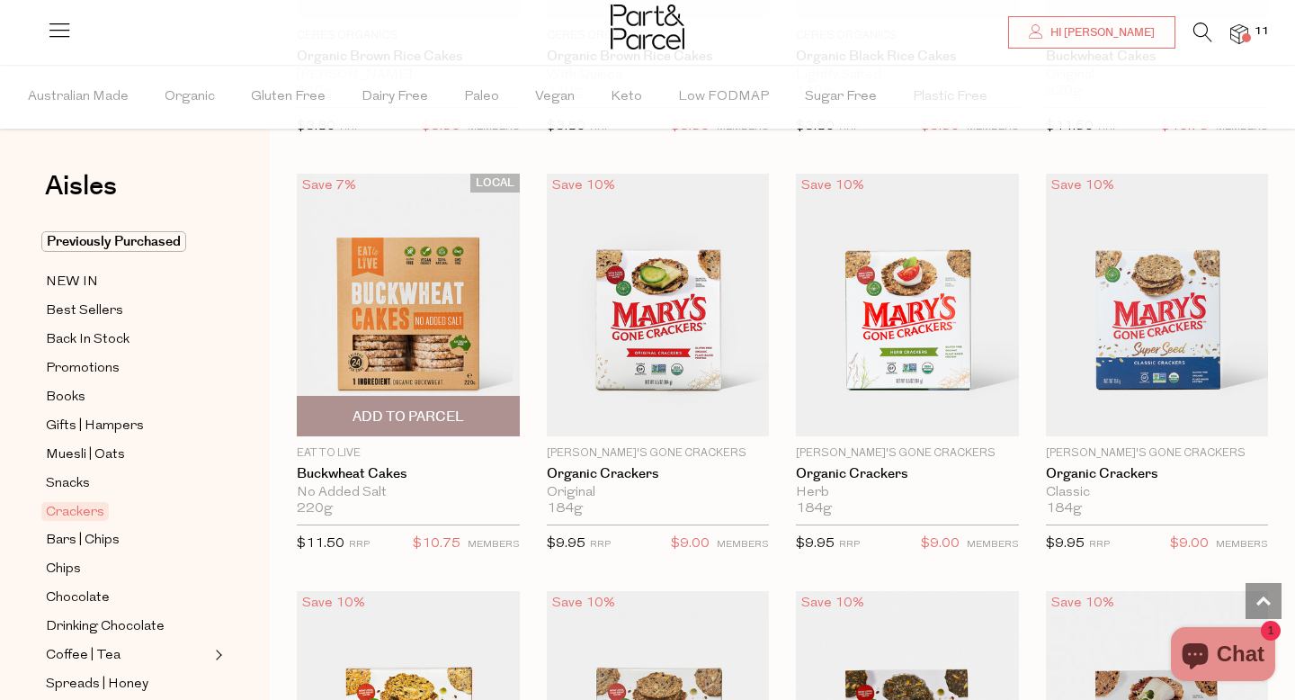
click at [433, 416] on span "Add To Parcel" at bounding box center [407, 416] width 111 height 19
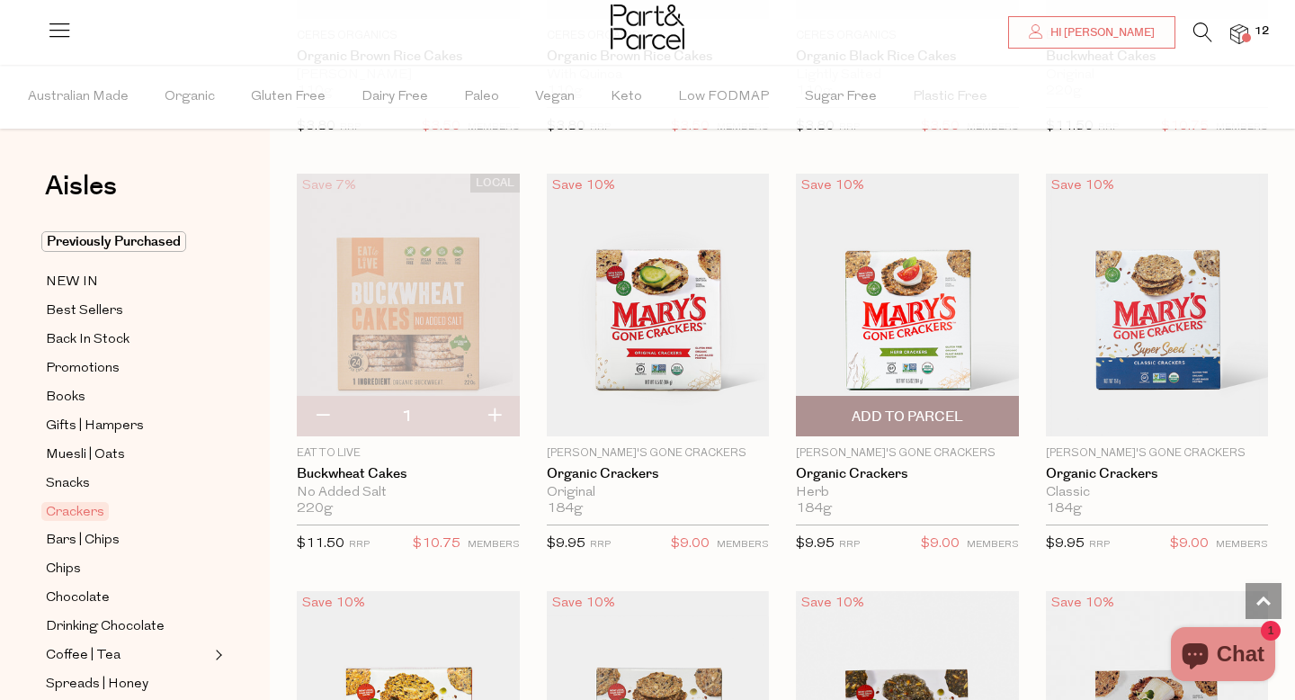
click at [866, 421] on span "Add To Parcel" at bounding box center [907, 416] width 111 height 19
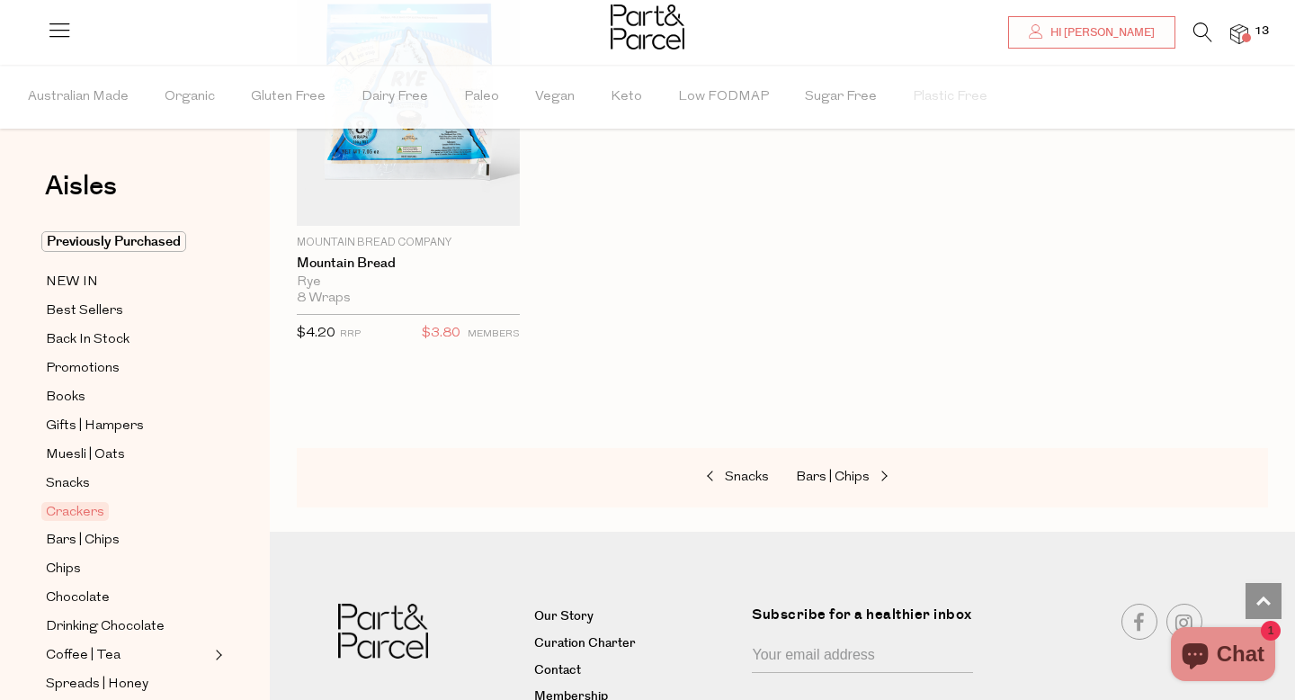
scroll to position [4034, 0]
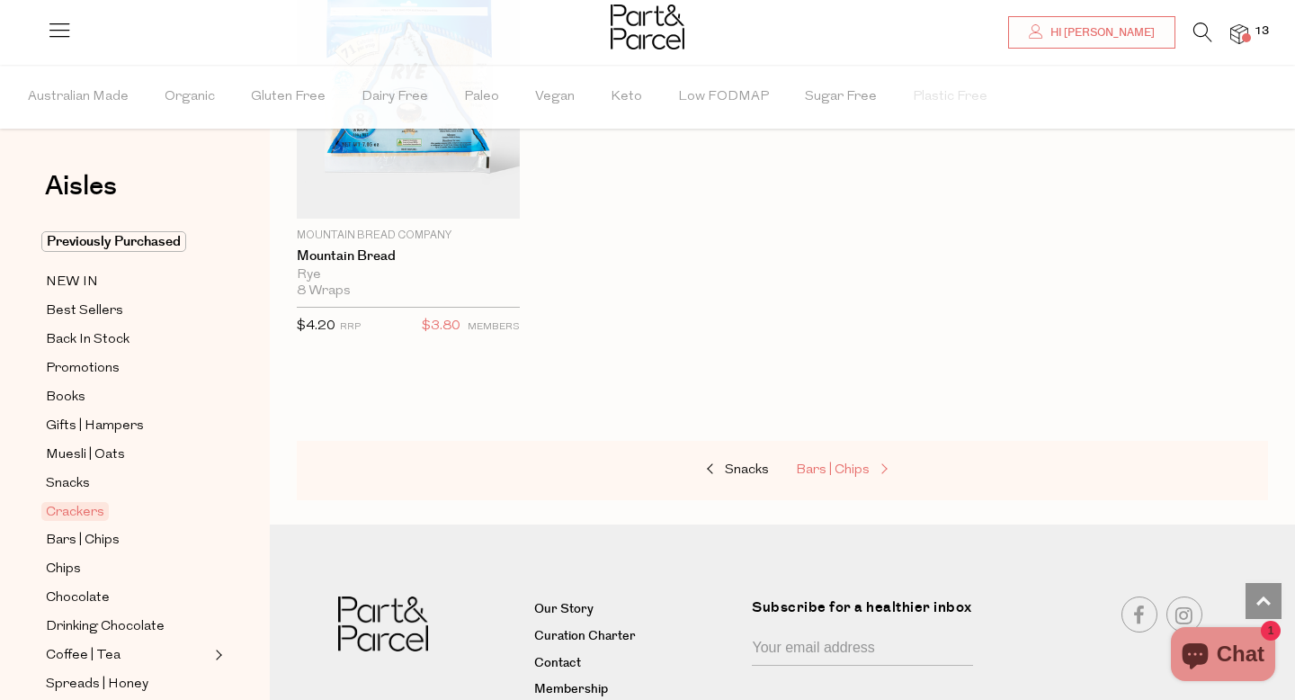
click at [818, 470] on span "Bars | Chips" at bounding box center [833, 469] width 74 height 13
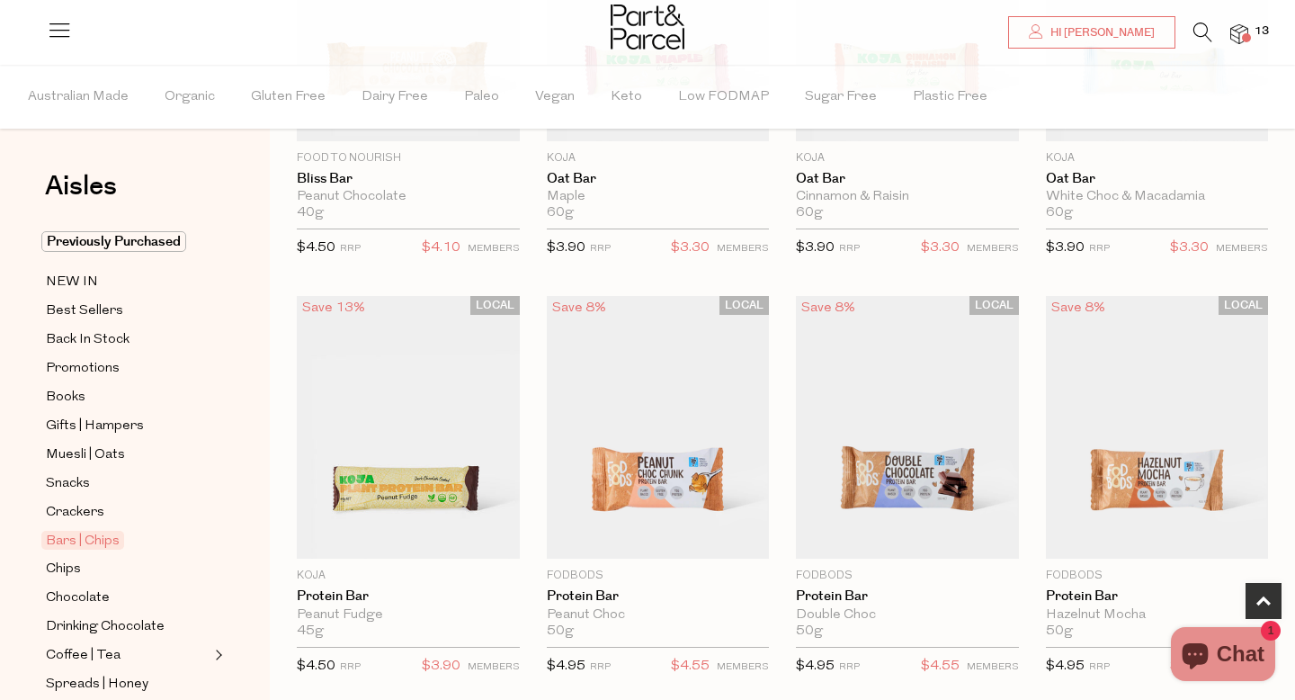
scroll to position [776, 0]
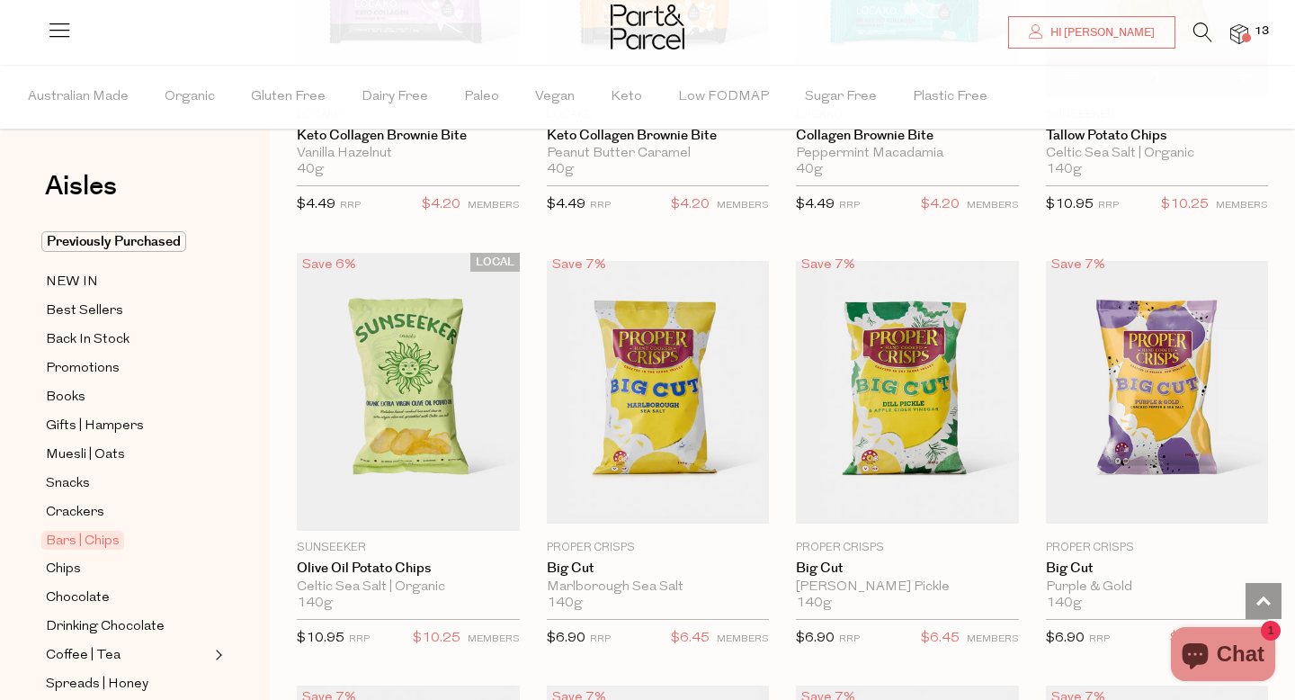
scroll to position [5873, 0]
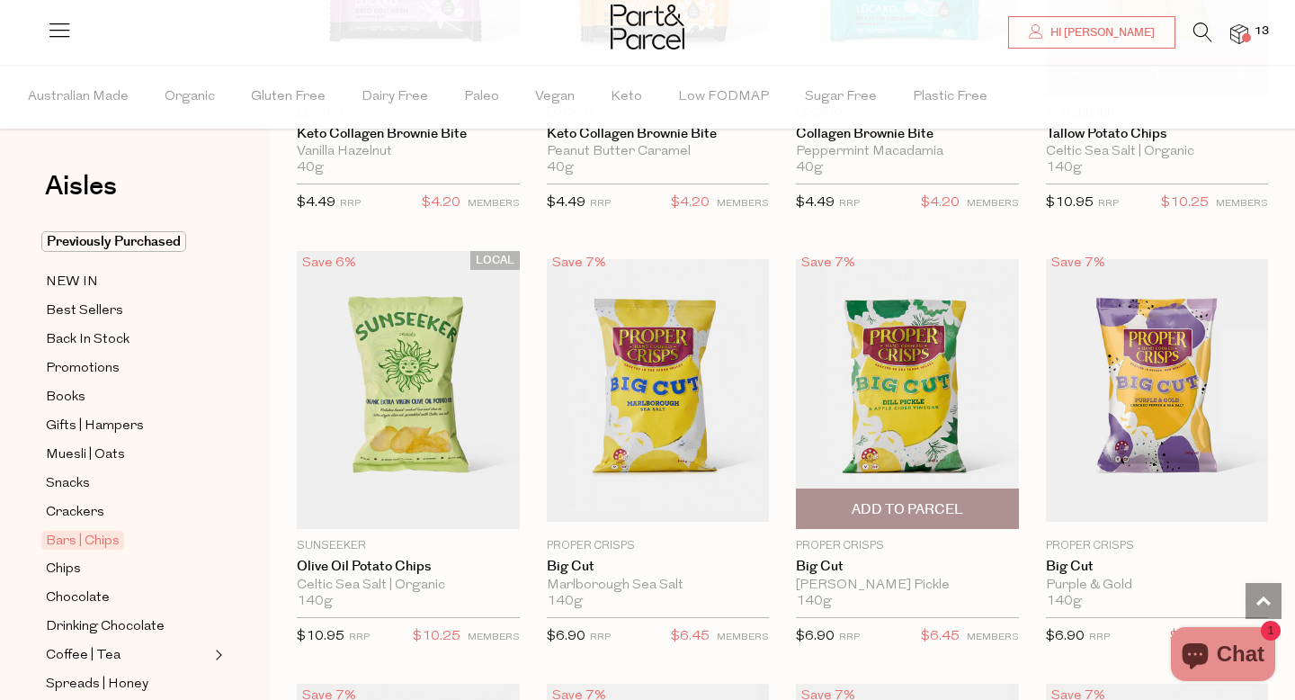
click at [848, 501] on span "Add To Parcel" at bounding box center [907, 508] width 212 height 39
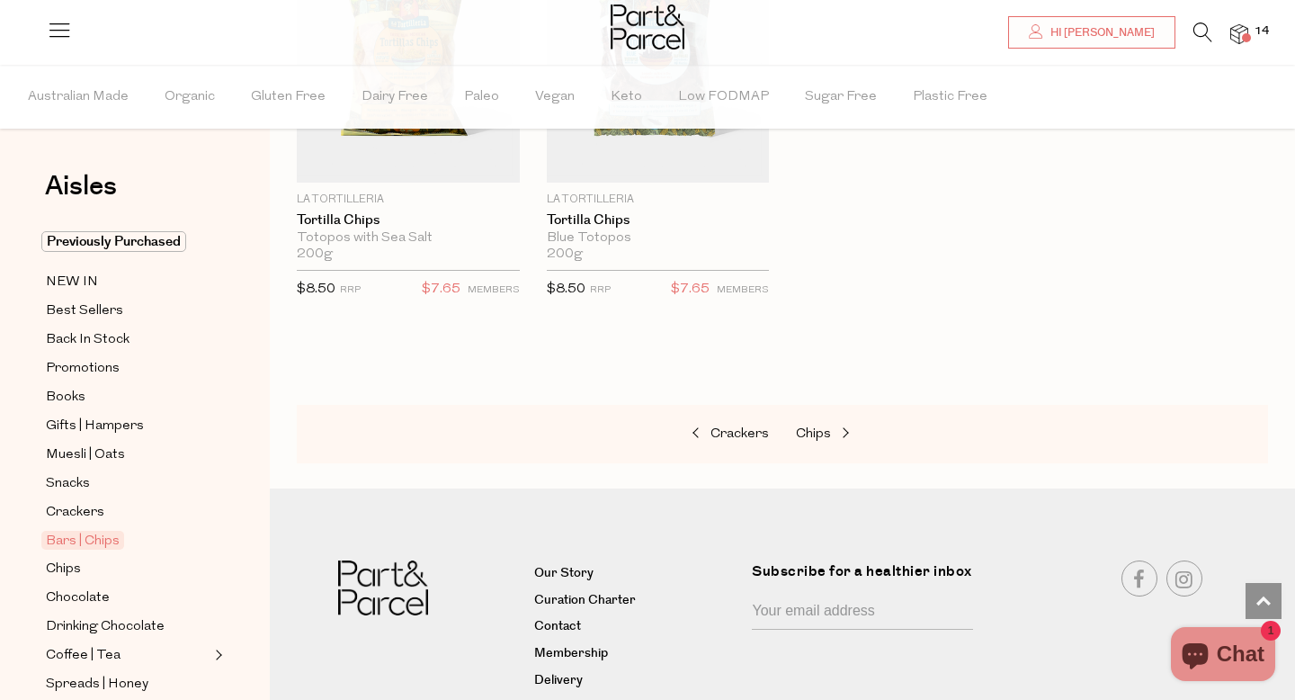
scroll to position [7583, 0]
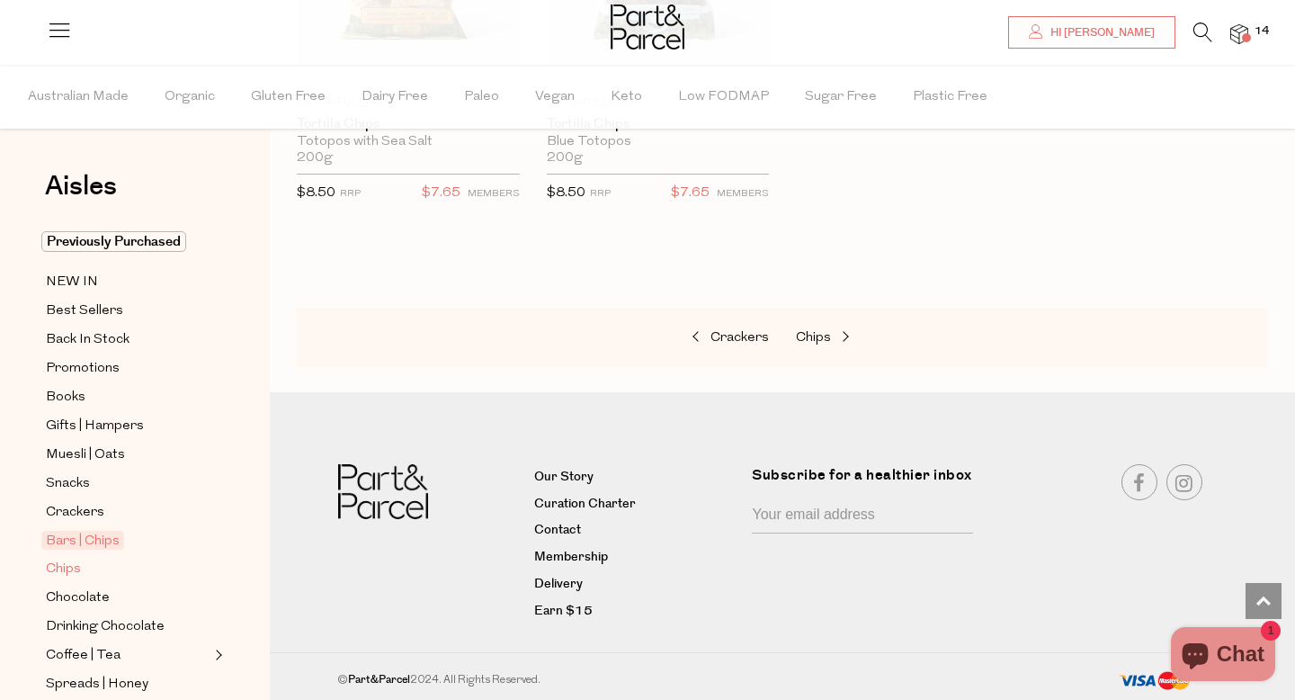
click at [78, 568] on span "Chips" at bounding box center [63, 569] width 35 height 22
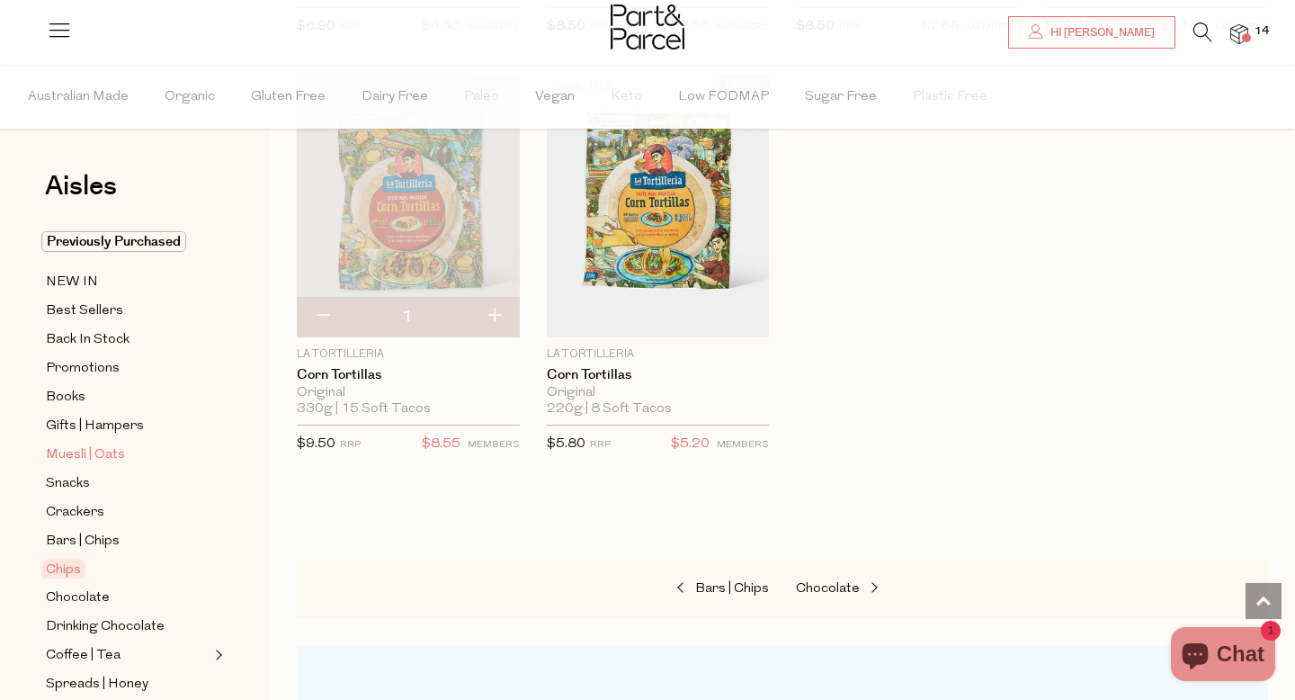
scroll to position [100, 0]
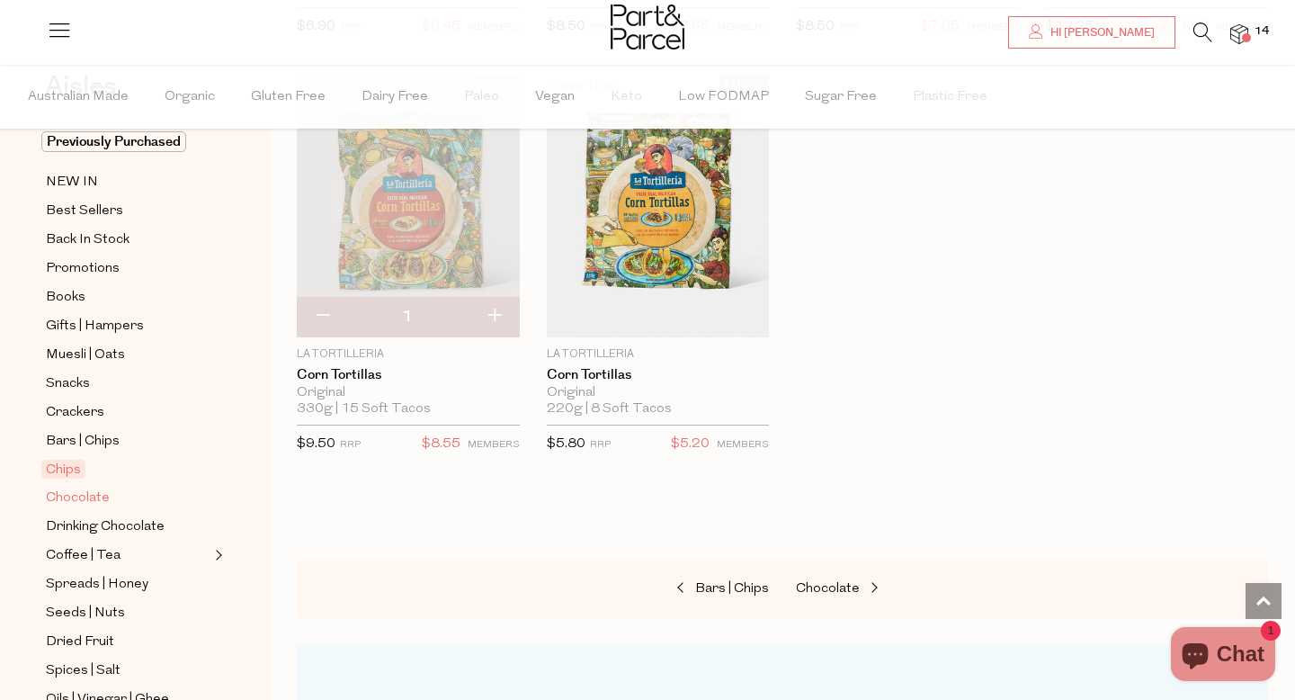
click at [111, 495] on link "Chocolate" at bounding box center [128, 497] width 164 height 22
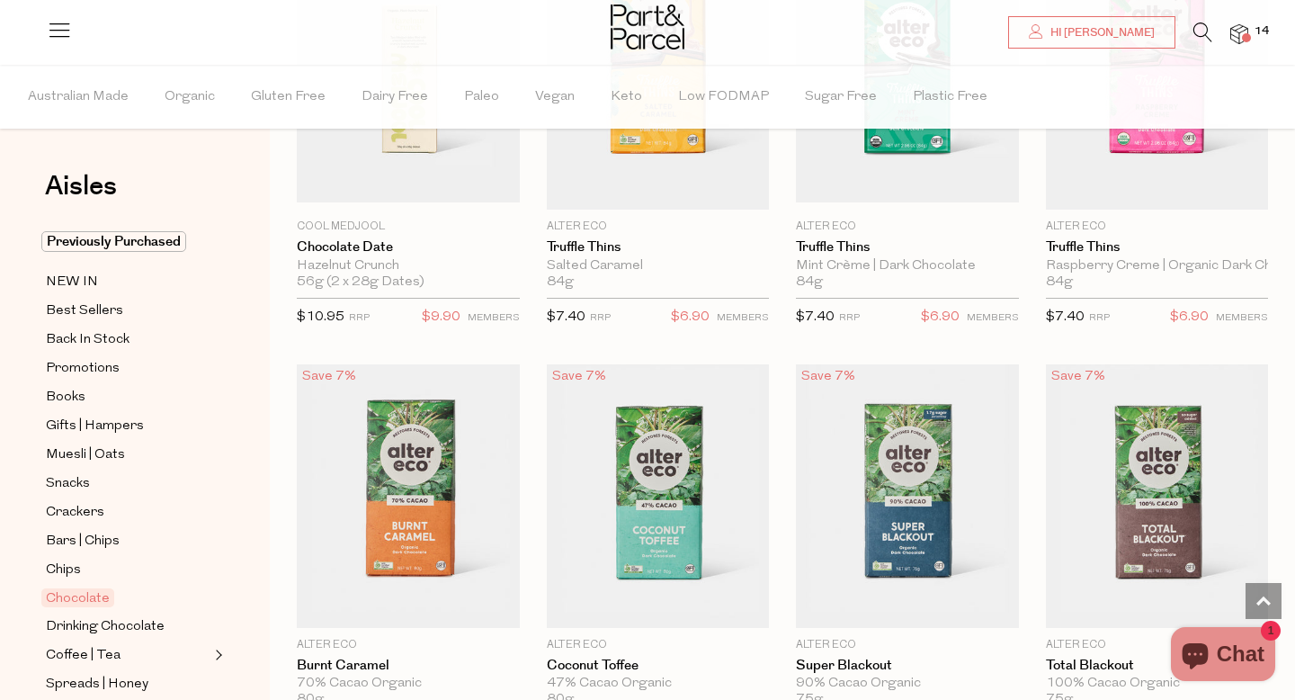
scroll to position [1557, 0]
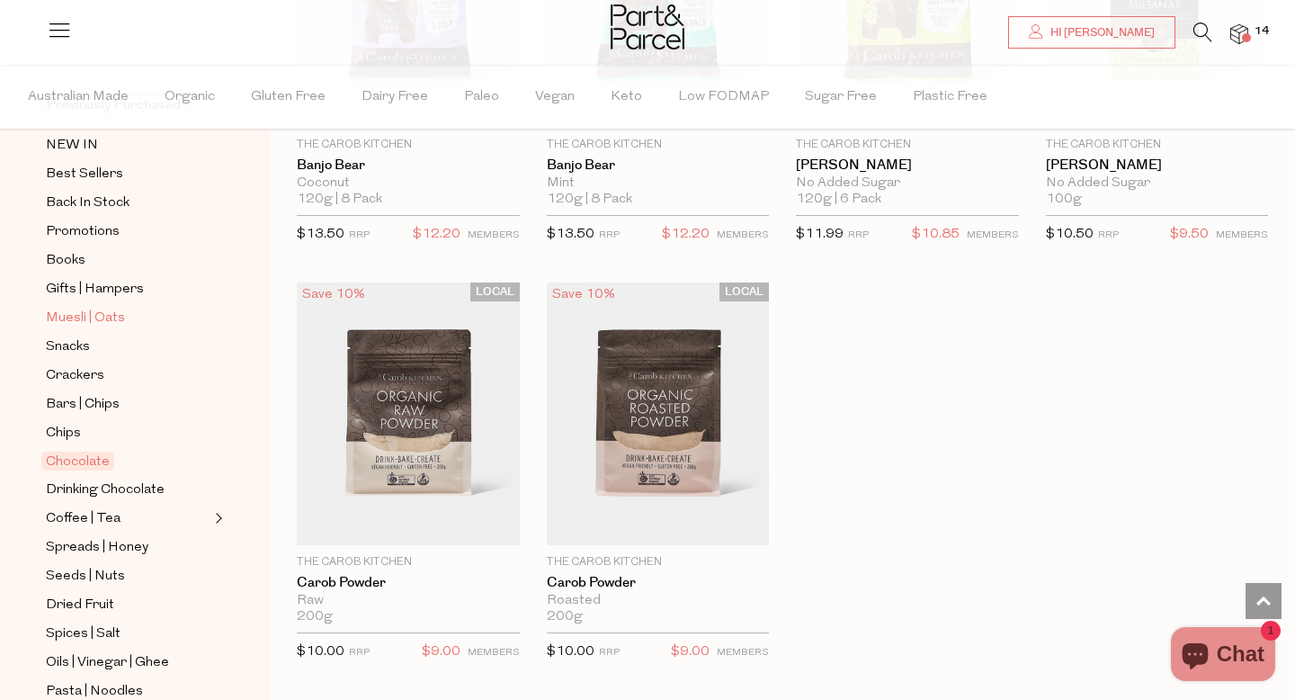
scroll to position [138, 0]
click at [100, 510] on span "Coffee | Tea" at bounding box center [83, 518] width 75 height 22
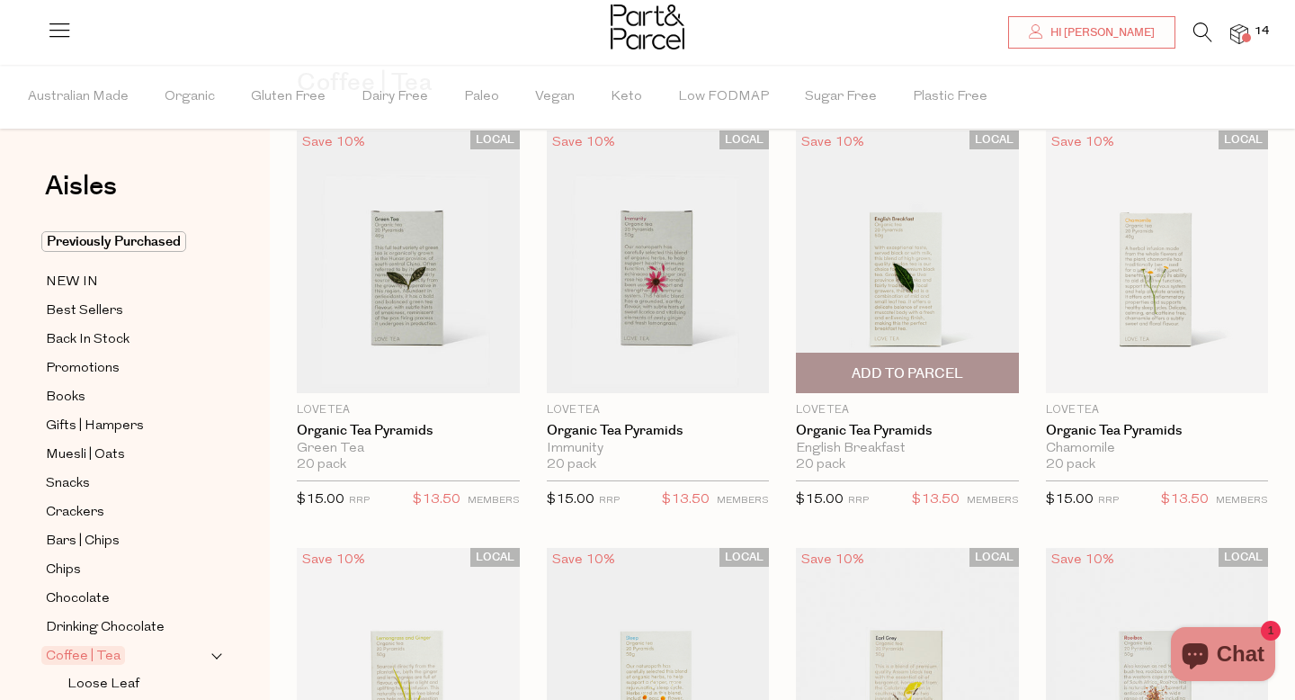
scroll to position [113, 0]
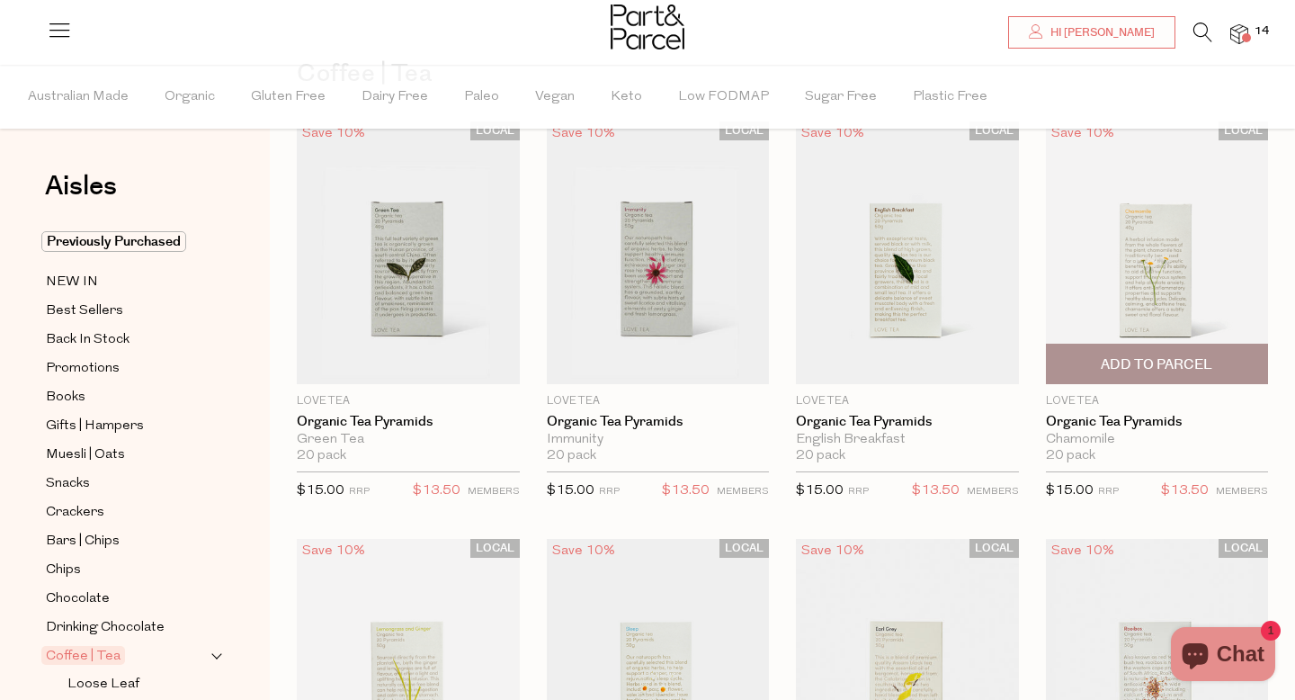
click at [1154, 374] on span "Add To Parcel" at bounding box center [1157, 363] width 212 height 39
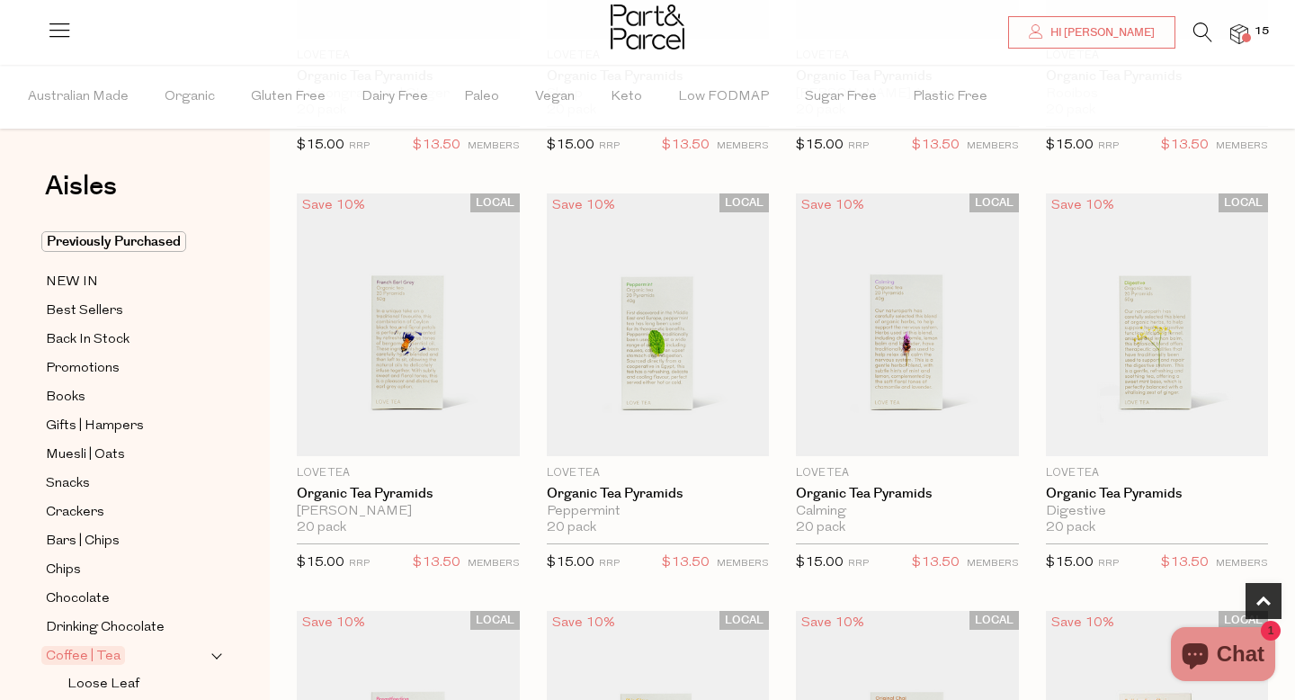
scroll to position [883, 0]
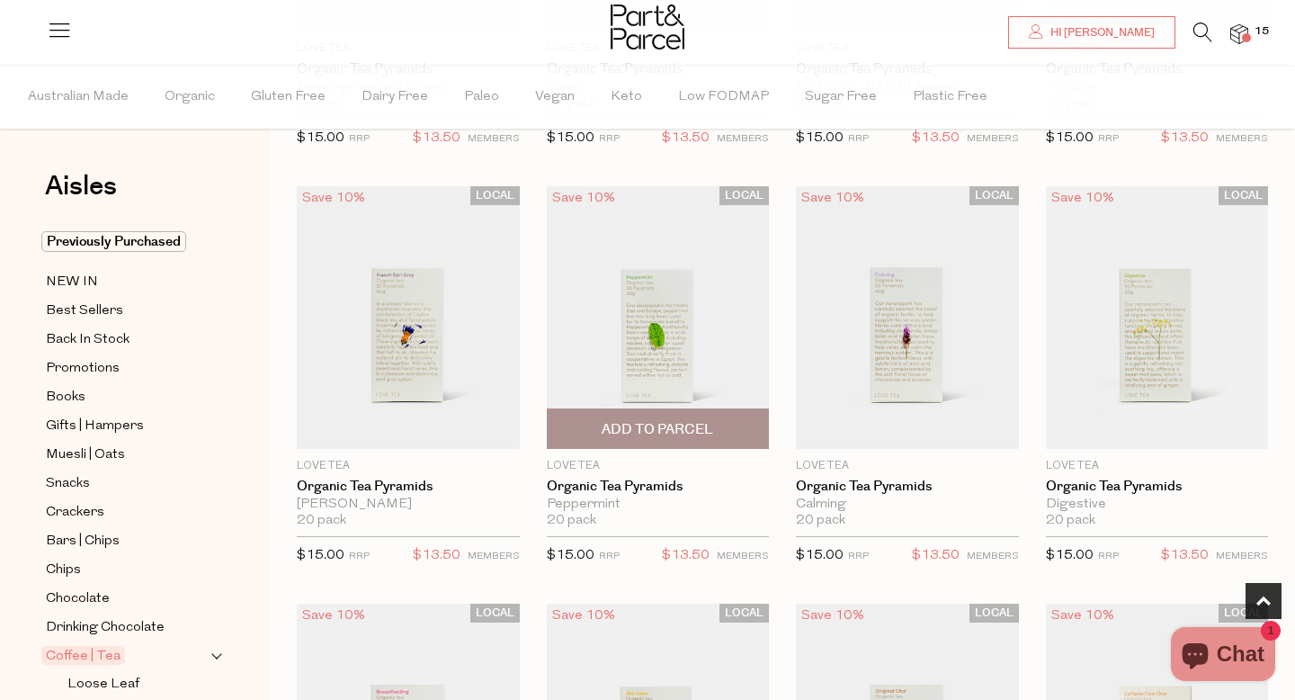
click at [685, 433] on span "Add To Parcel" at bounding box center [657, 429] width 111 height 19
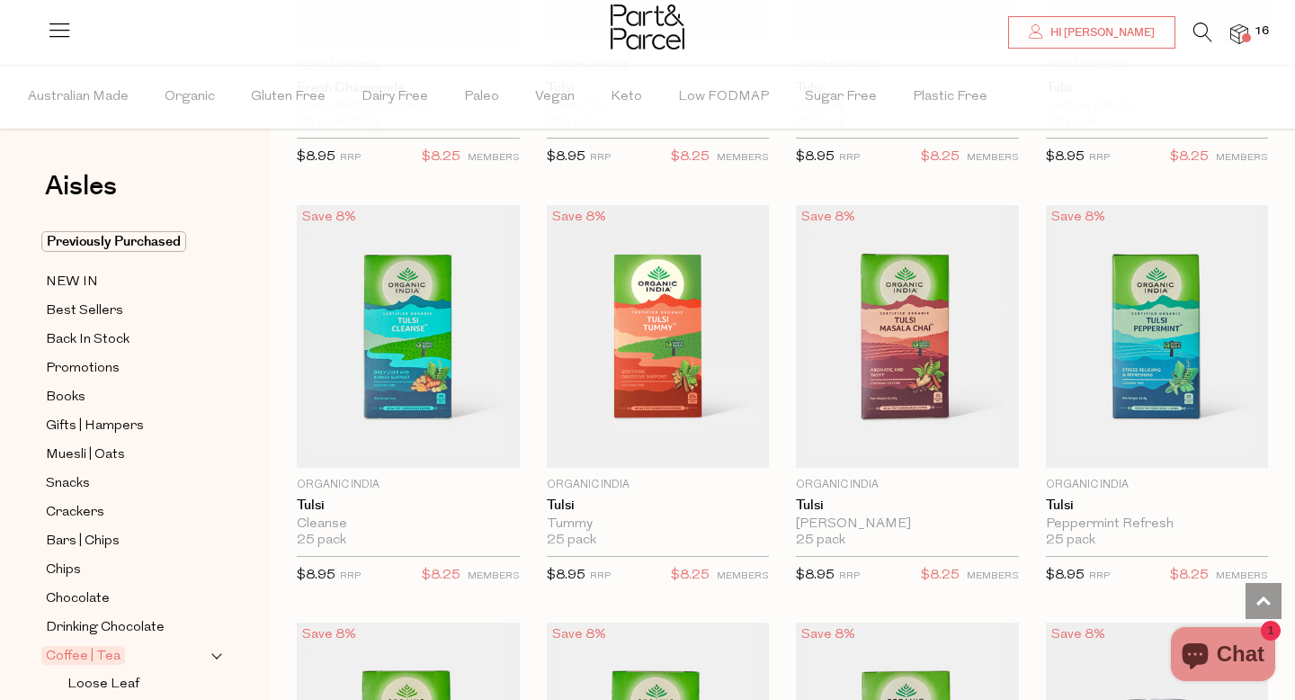
scroll to position [2585, 0]
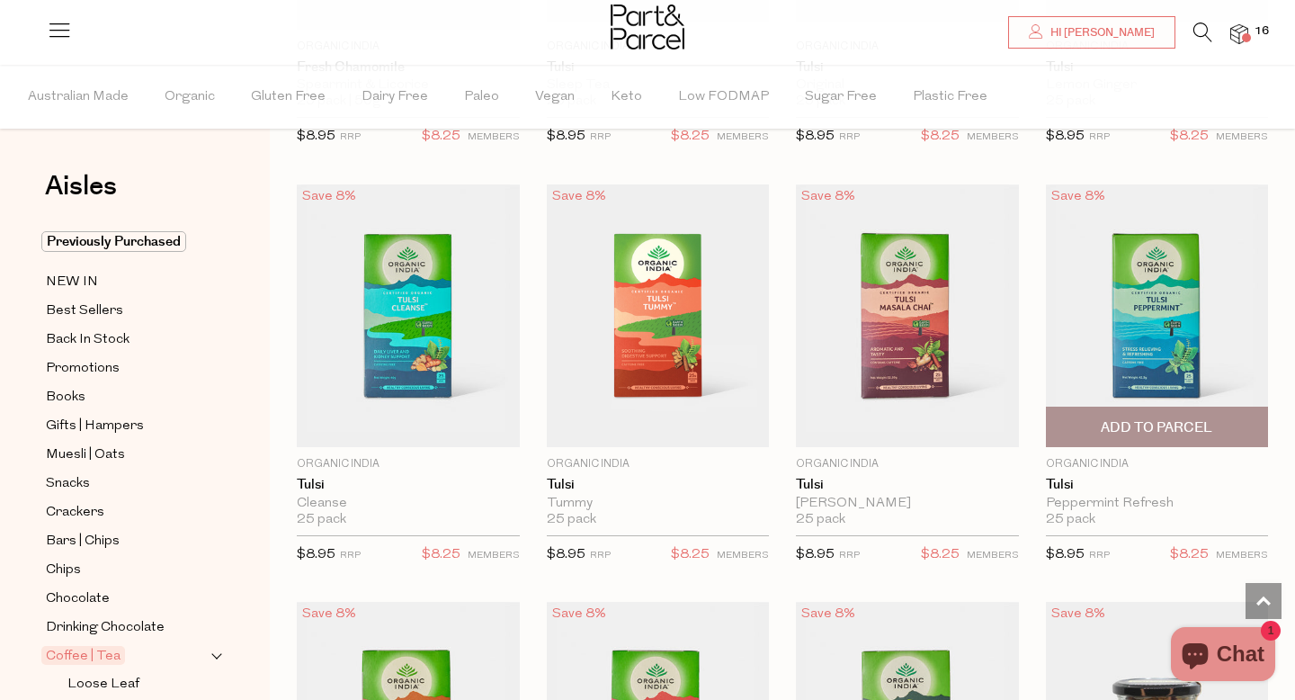
click at [1133, 426] on span "Add To Parcel" at bounding box center [1156, 427] width 111 height 19
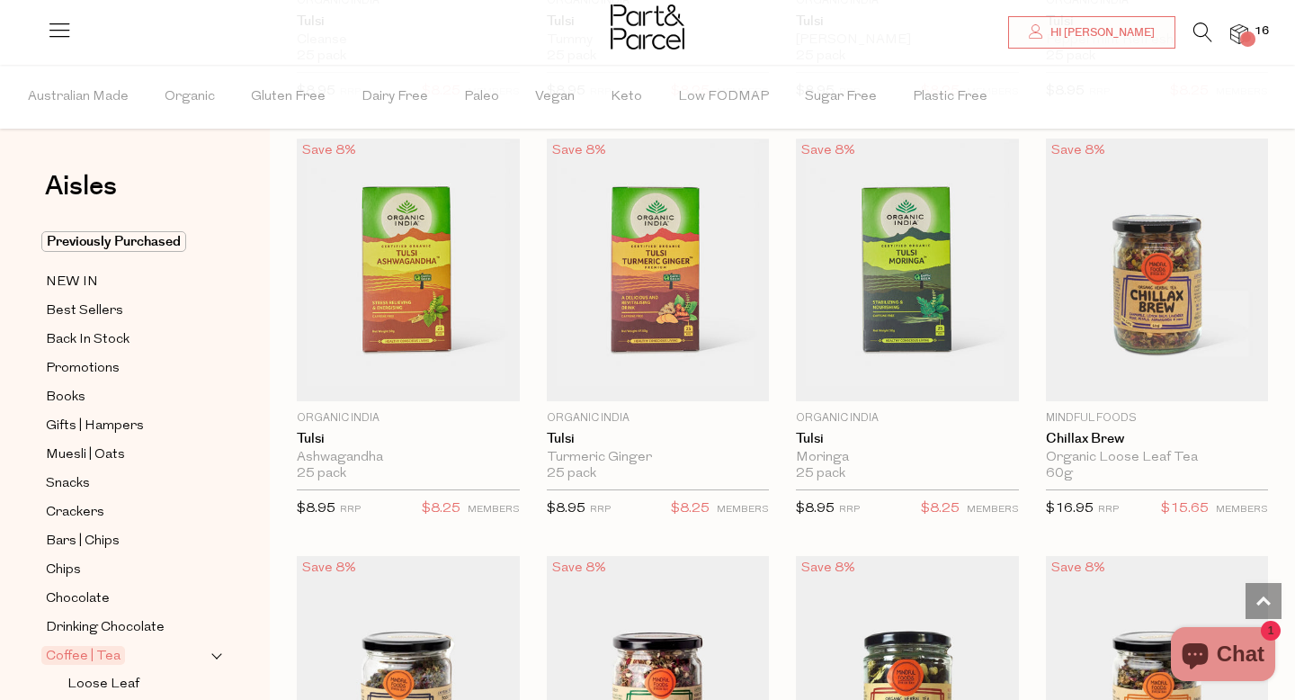
scroll to position [3049, 0]
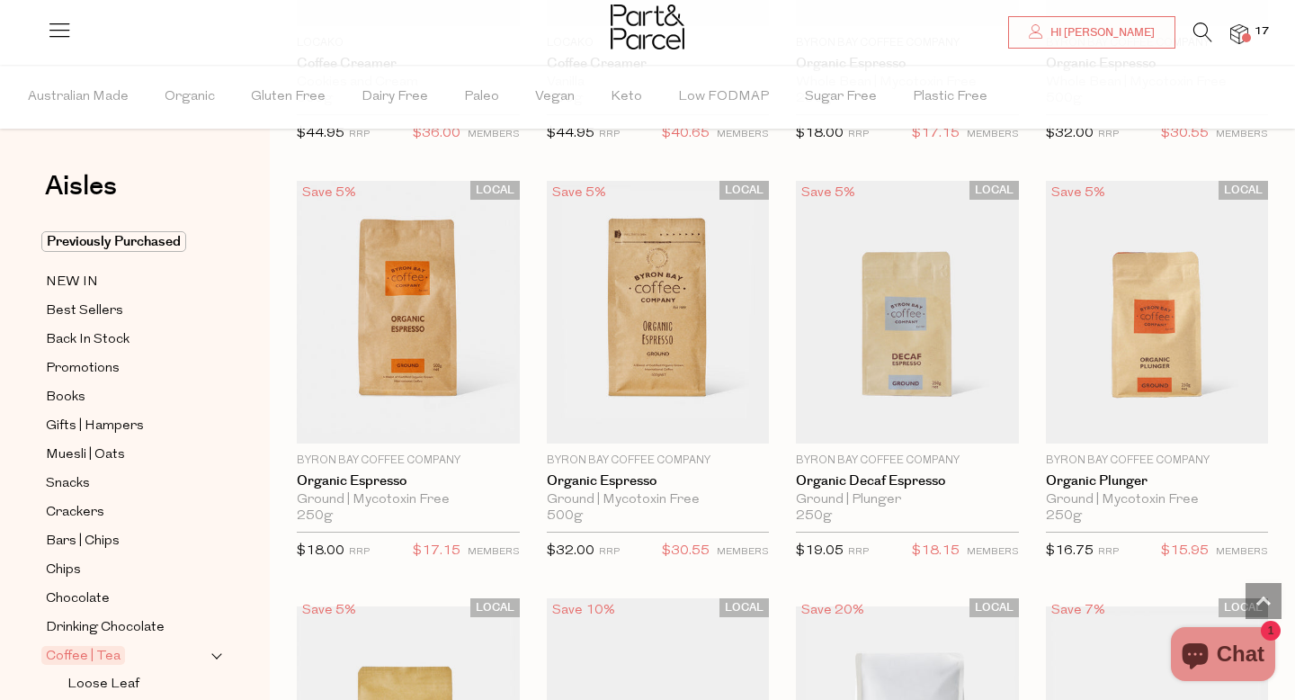
scroll to position [8113, 0]
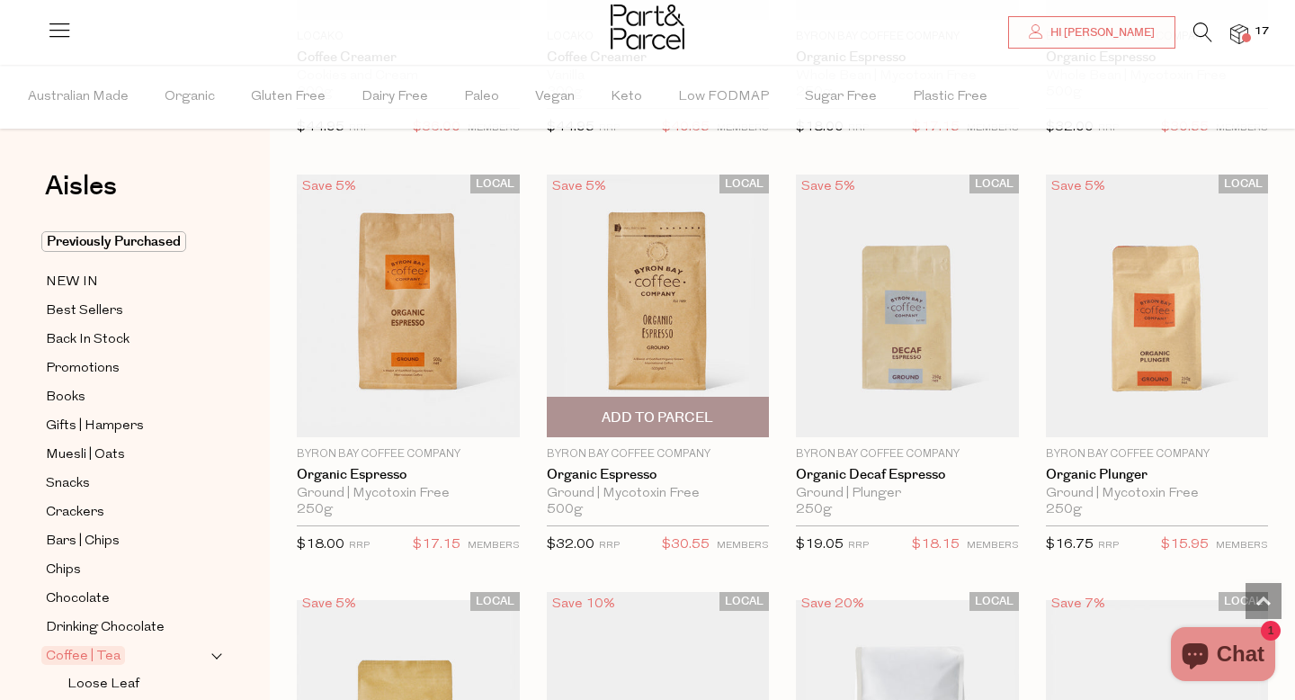
click at [683, 415] on span "Add To Parcel" at bounding box center [657, 417] width 111 height 19
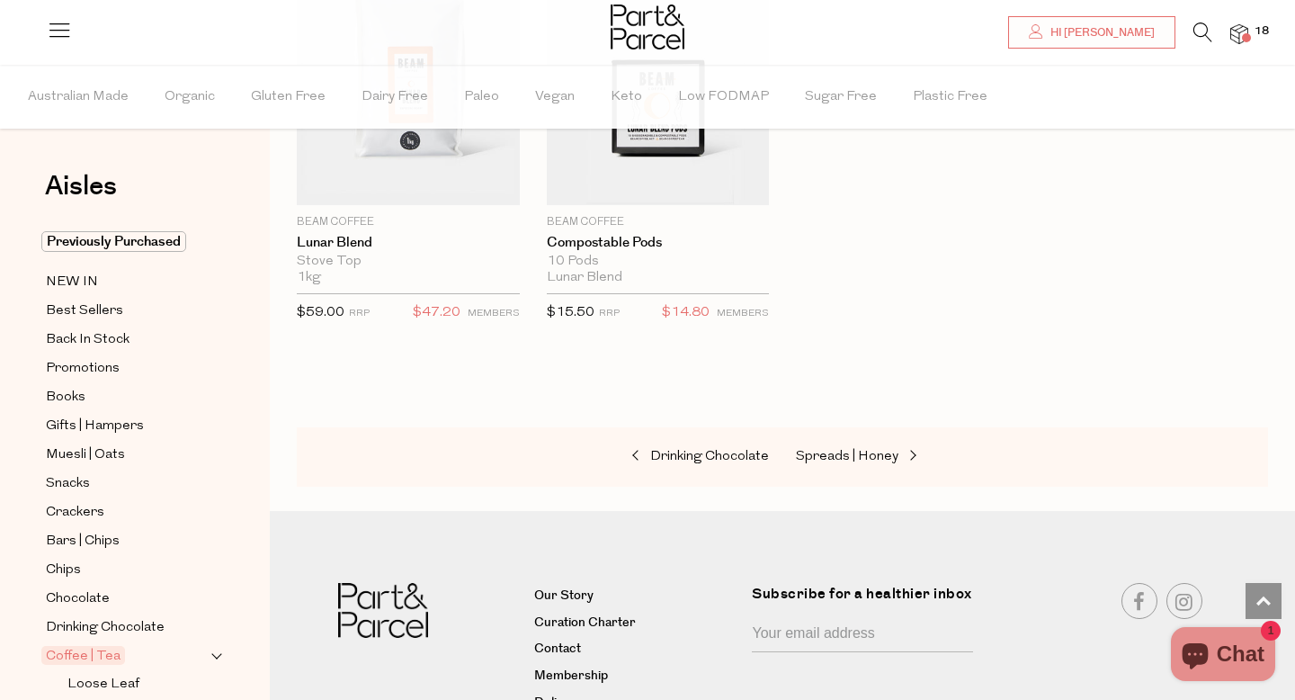
scroll to position [9655, 0]
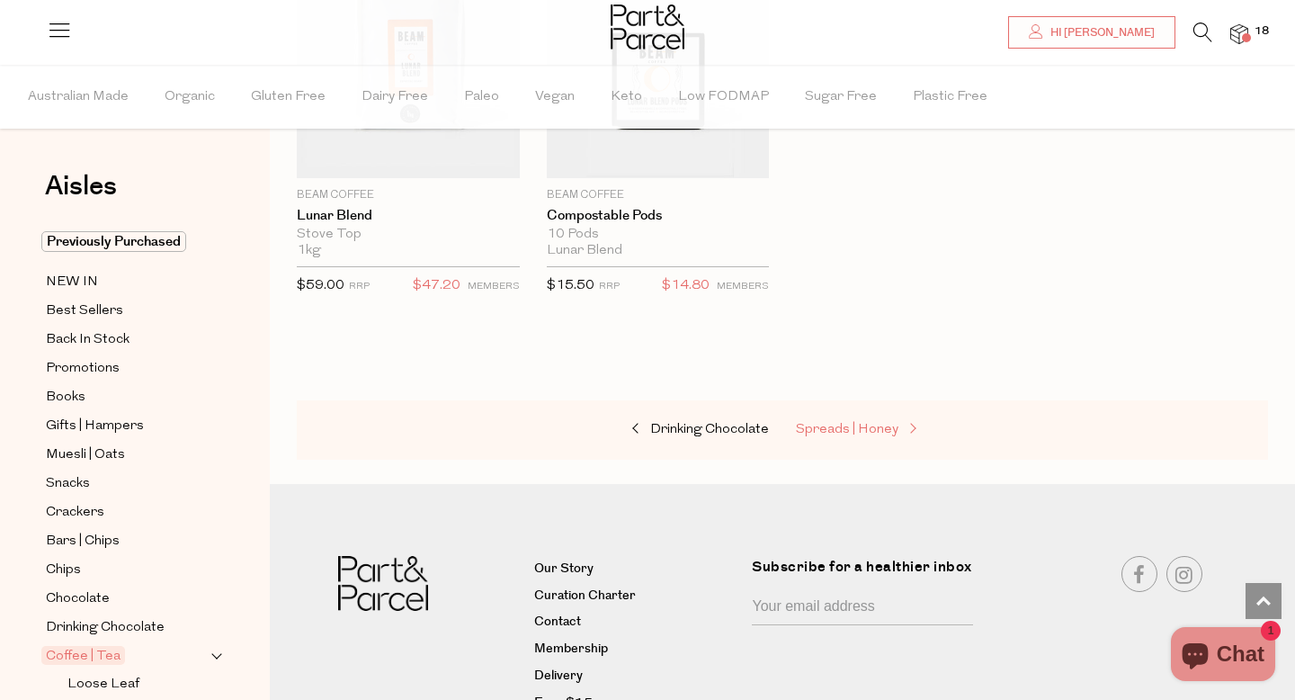
click at [816, 432] on span "Spreads | Honey" at bounding box center [847, 429] width 103 height 13
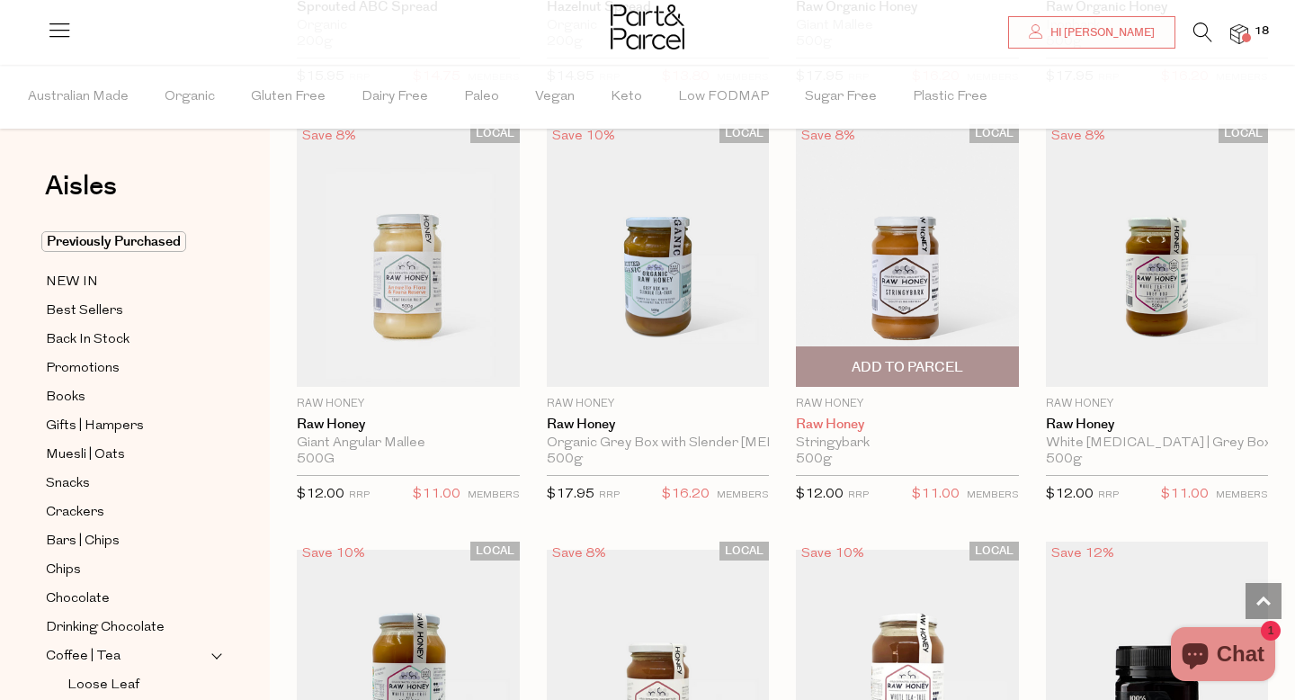
scroll to position [3886, 0]
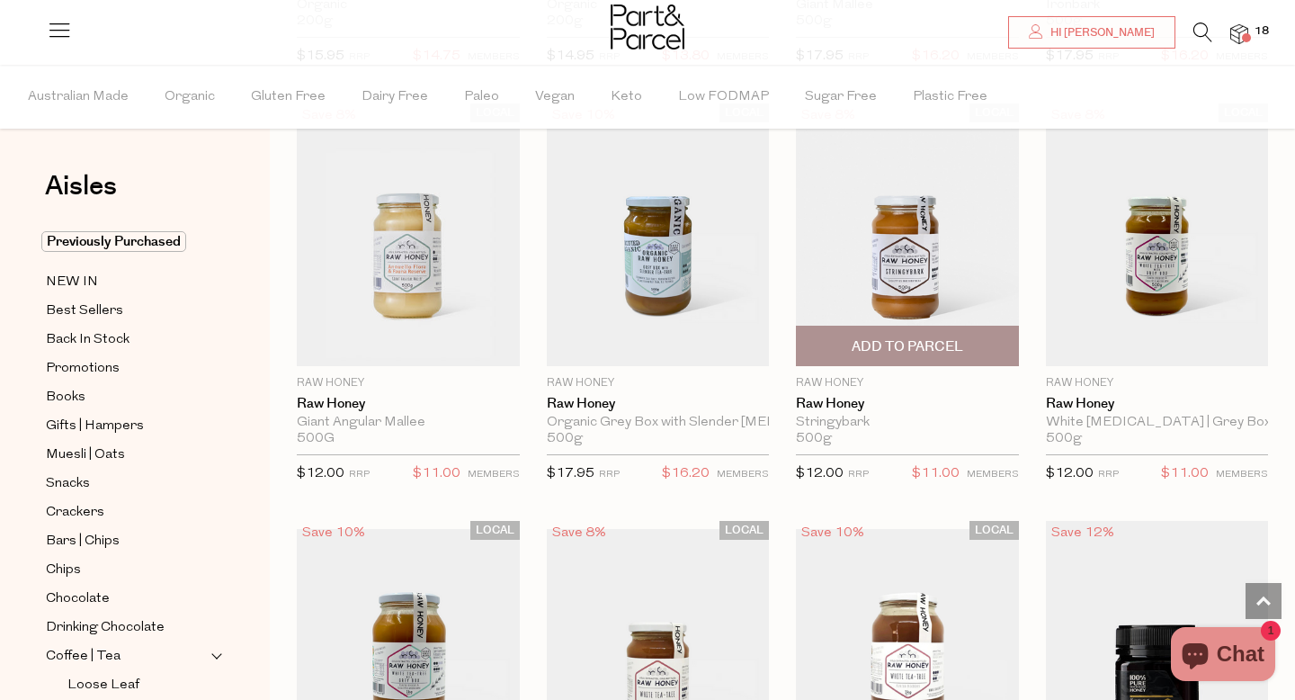
click at [914, 360] on span "Add To Parcel" at bounding box center [907, 345] width 212 height 39
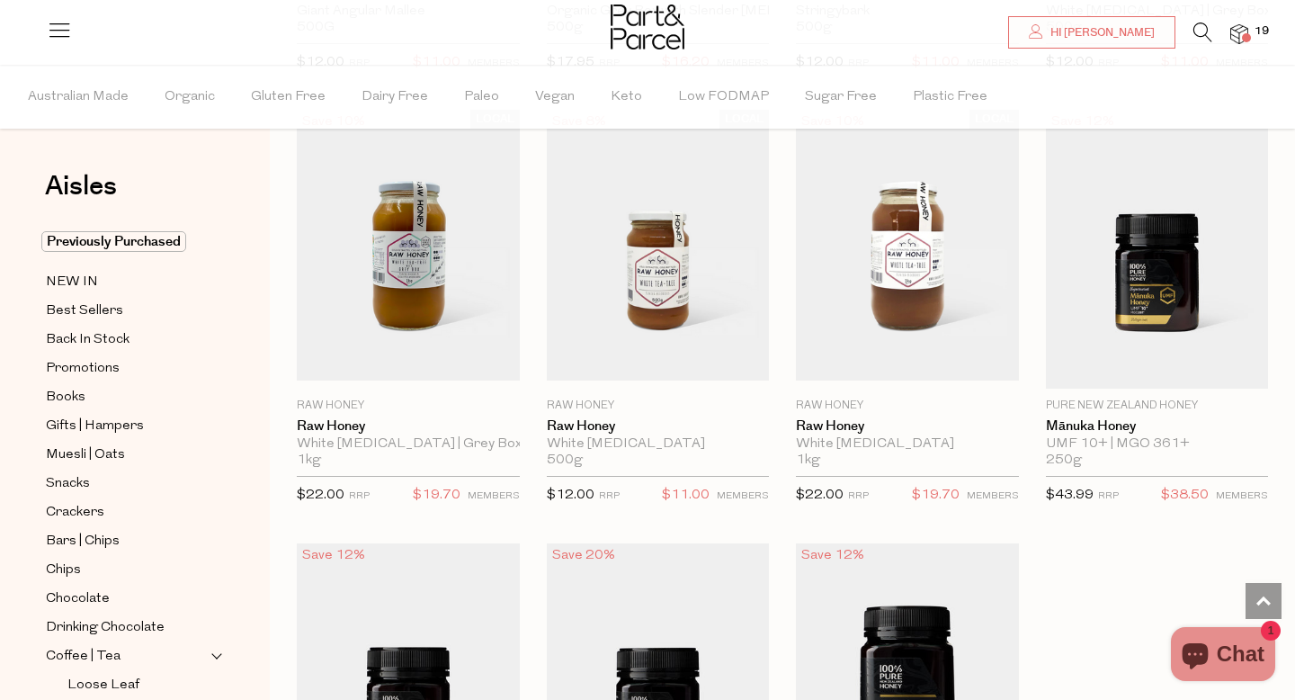
scroll to position [4293, 0]
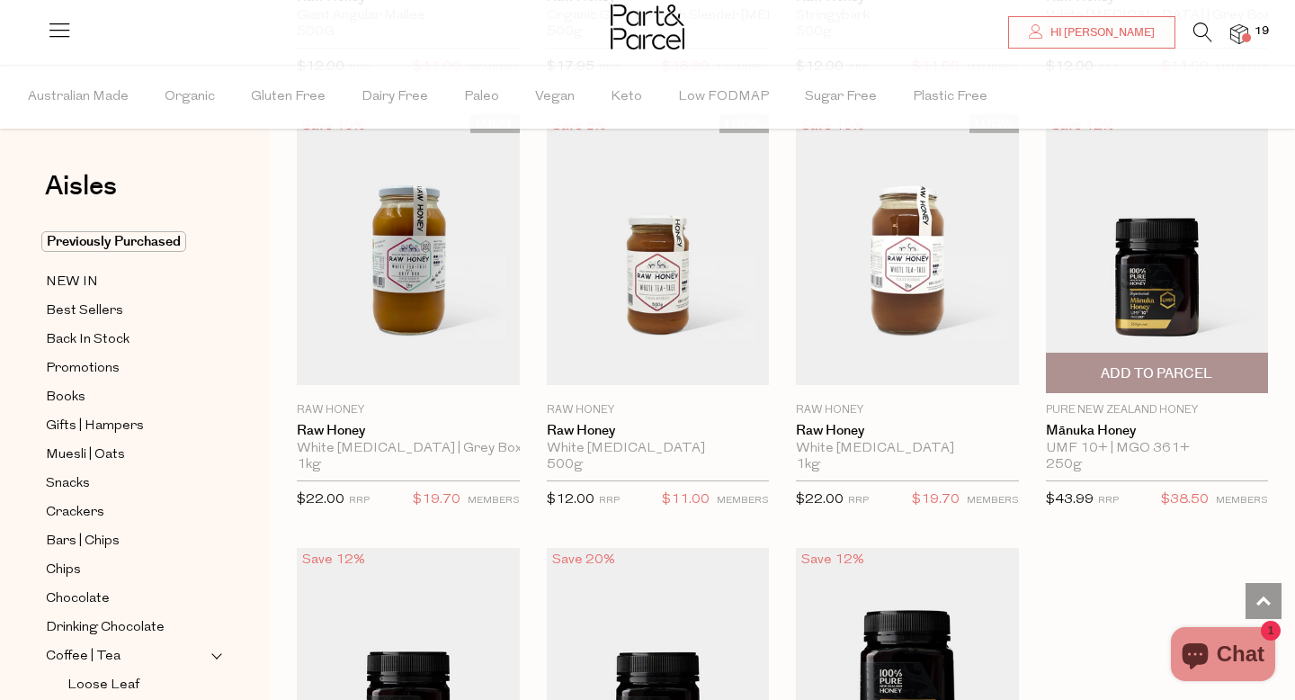
click at [1075, 372] on span "Add To Parcel" at bounding box center [1157, 372] width 212 height 39
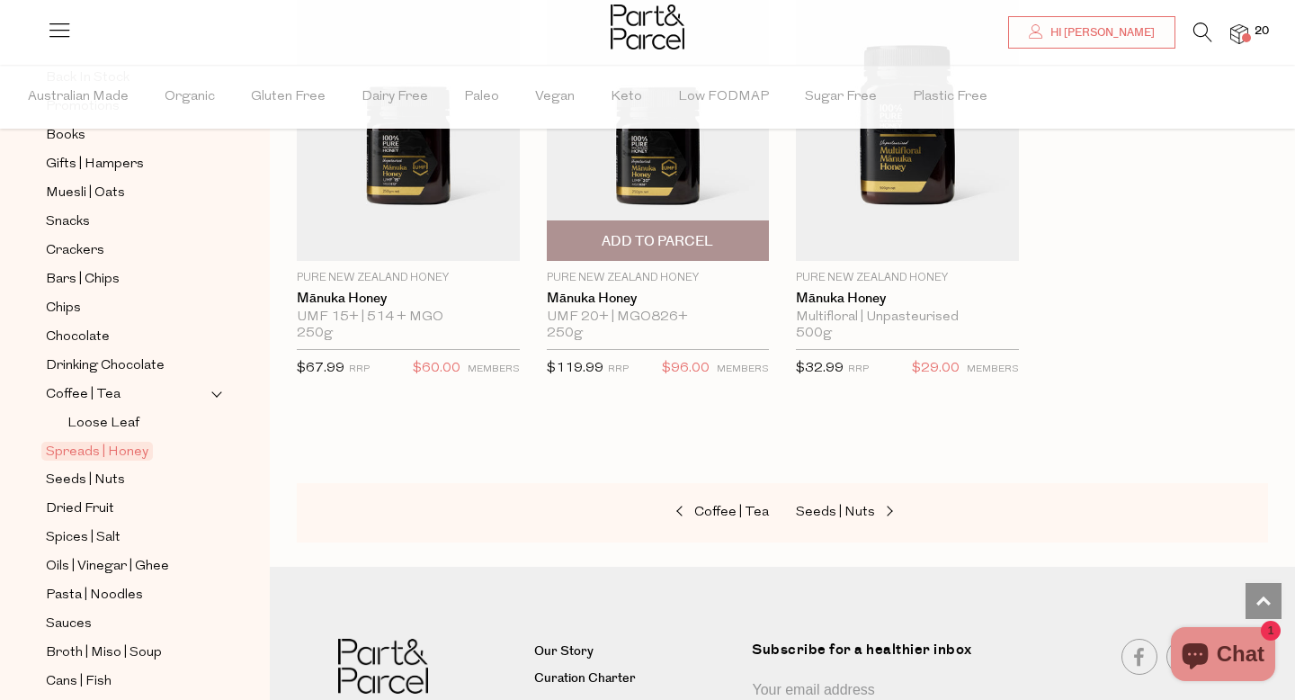
scroll to position [4885, 0]
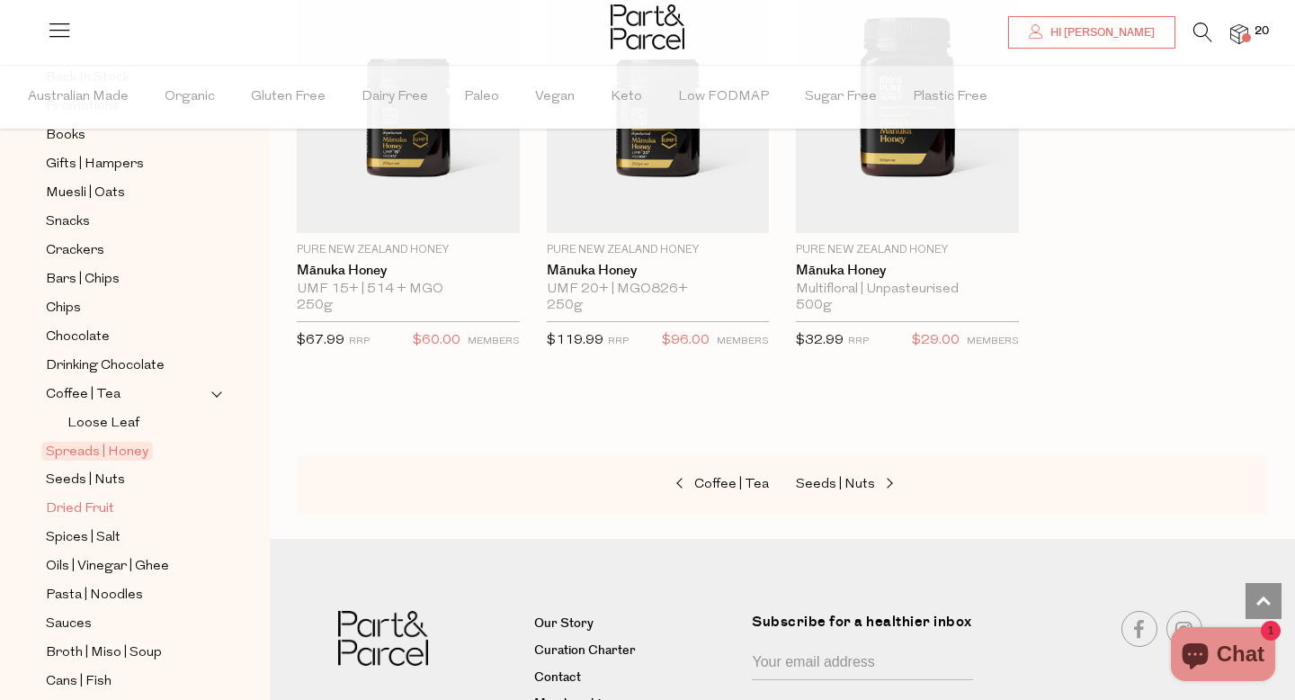
click at [90, 501] on span "Dried Fruit" at bounding box center [80, 509] width 68 height 22
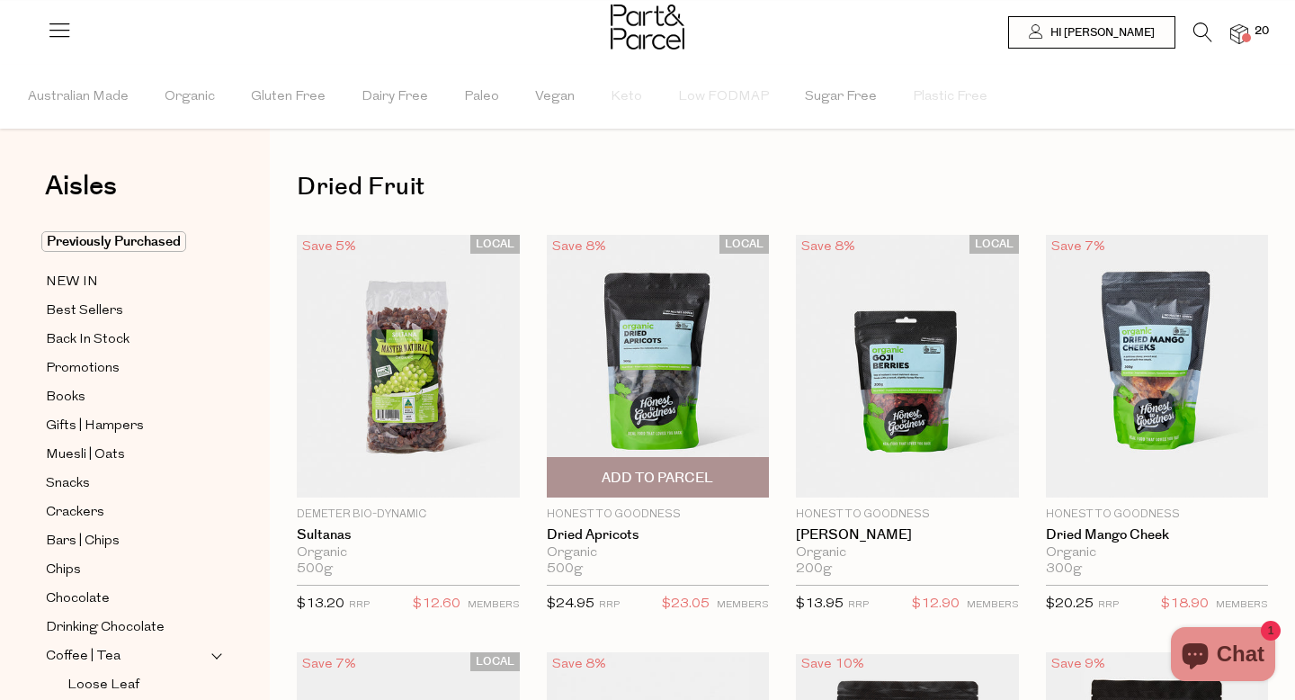
click at [661, 470] on span "Add To Parcel" at bounding box center [657, 477] width 111 height 19
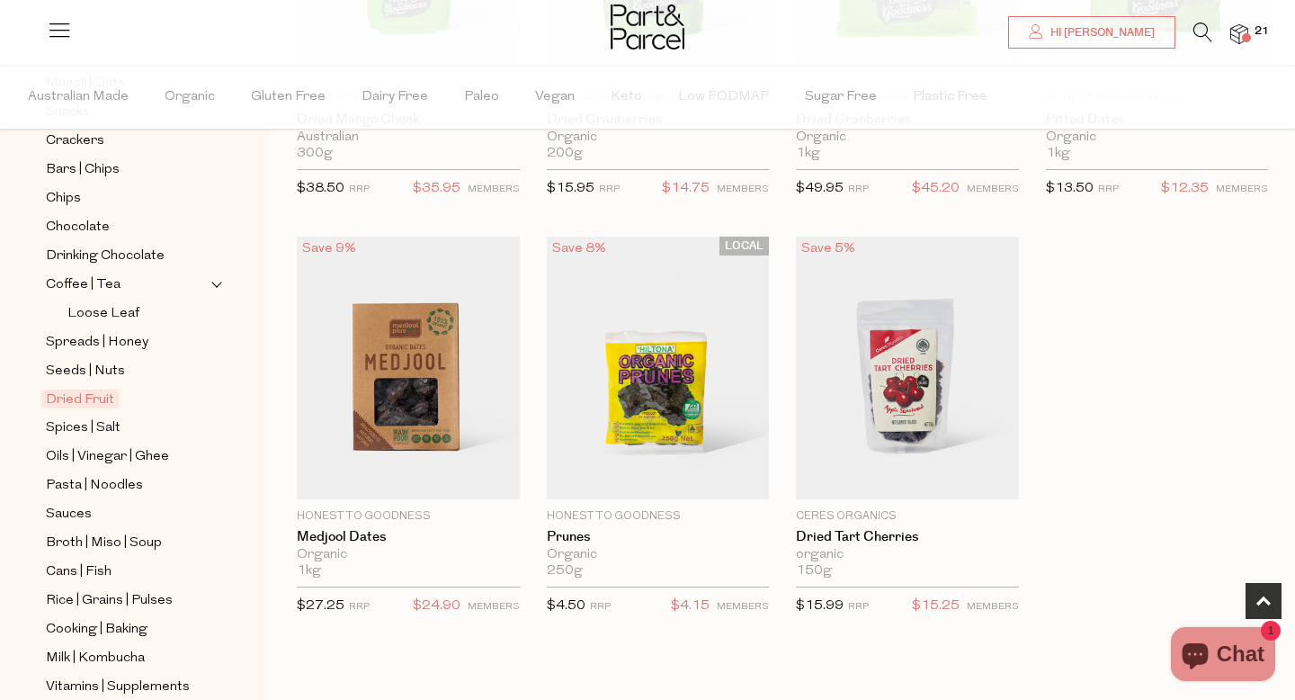
scroll to position [373, 0]
click at [104, 415] on span "Spices | Salt" at bounding box center [83, 426] width 75 height 22
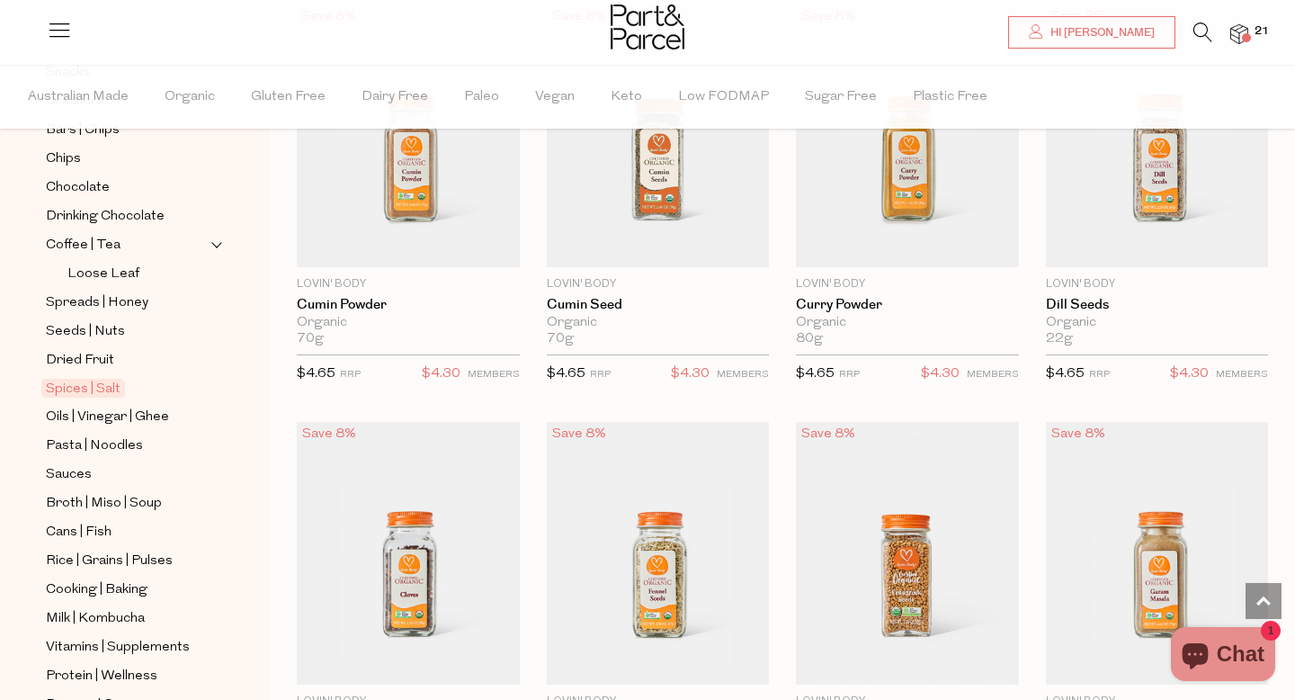
scroll to position [416, 0]
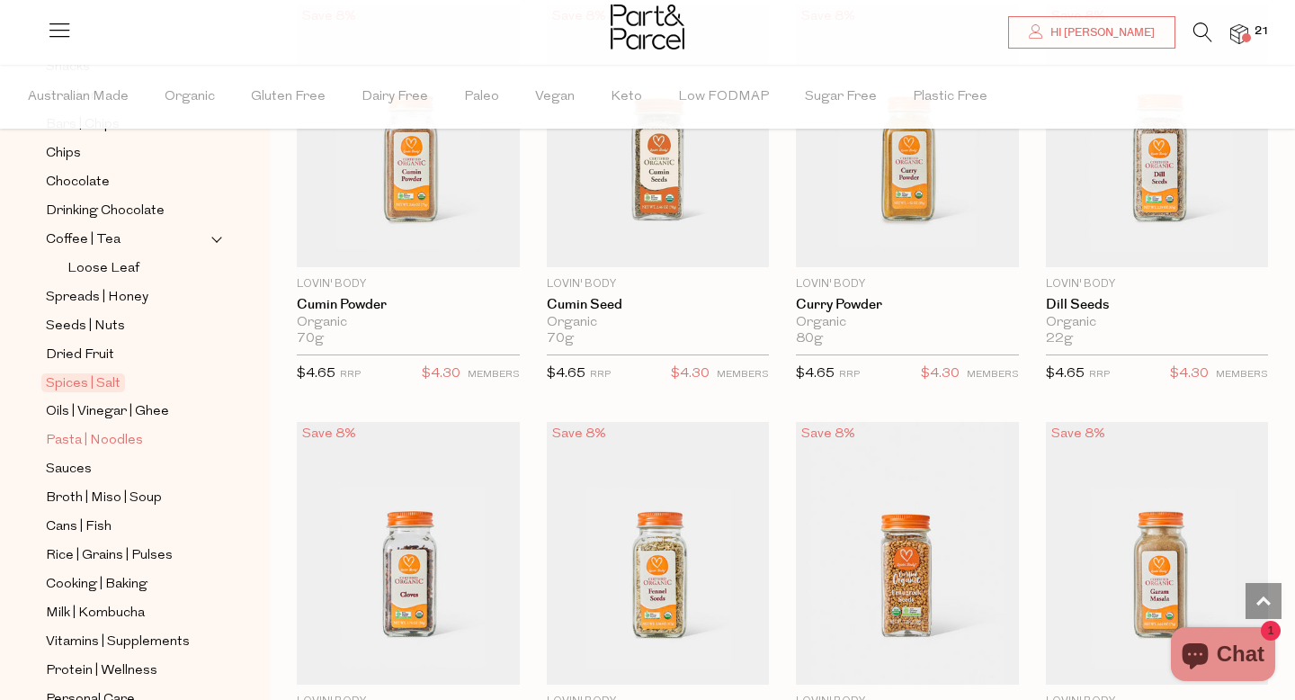
click at [135, 436] on span "Pasta | Noodles" at bounding box center [94, 441] width 97 height 22
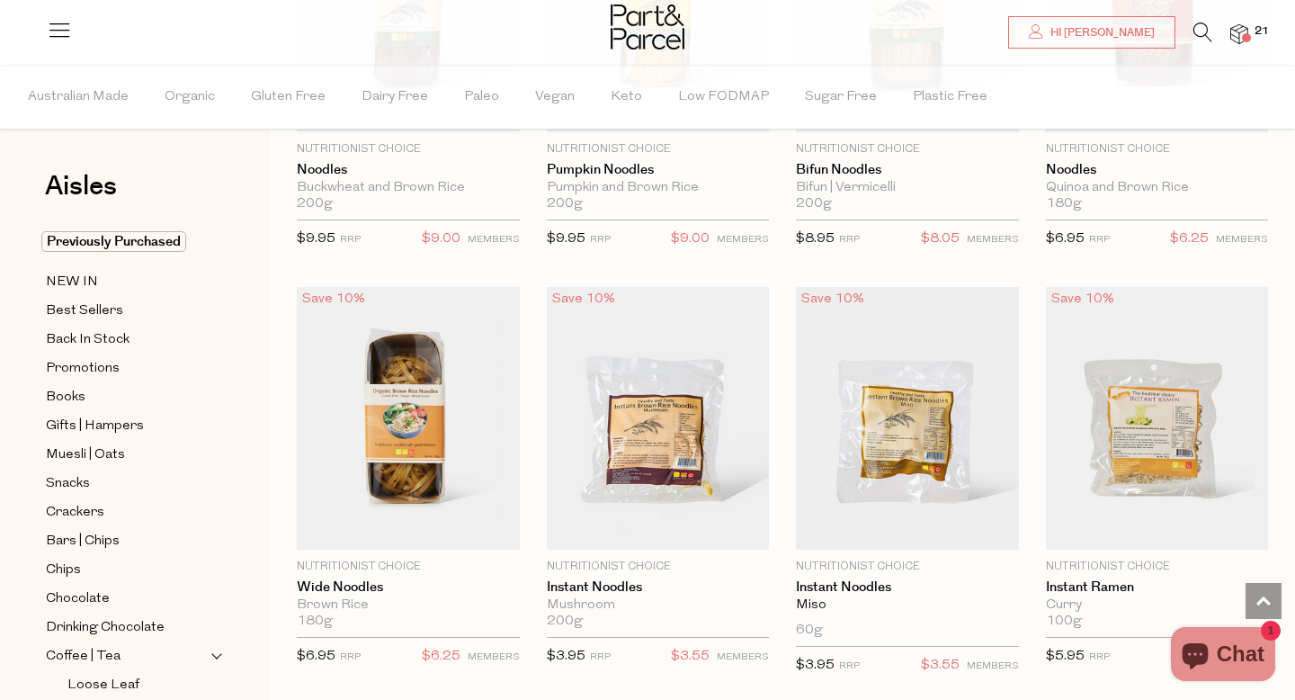
scroll to position [4555, 0]
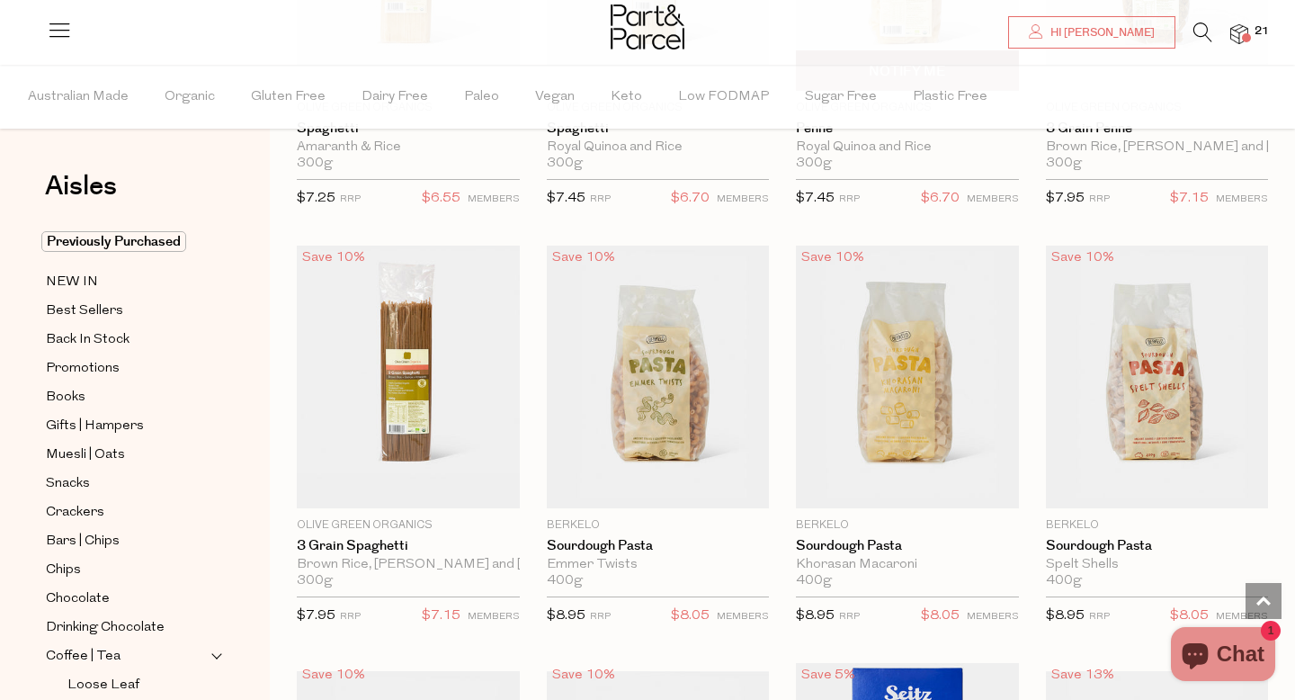
scroll to position [1644, 0]
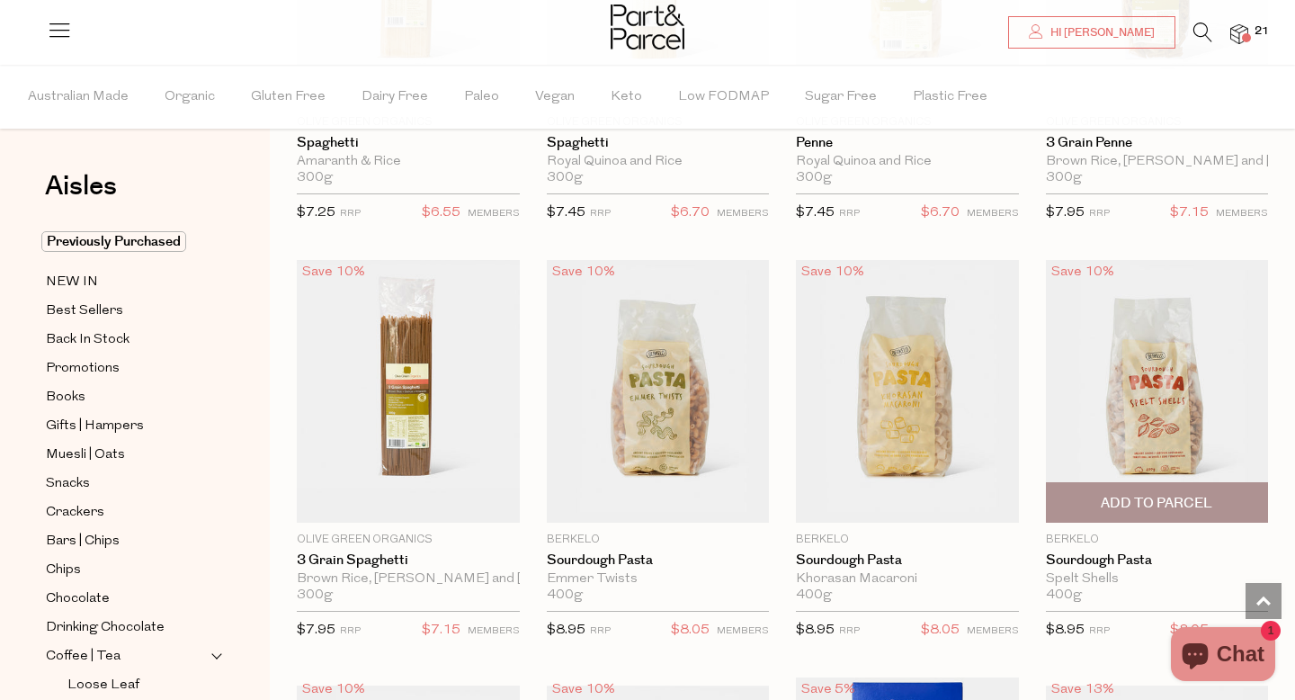
click at [1146, 500] on span "Add To Parcel" at bounding box center [1156, 503] width 111 height 19
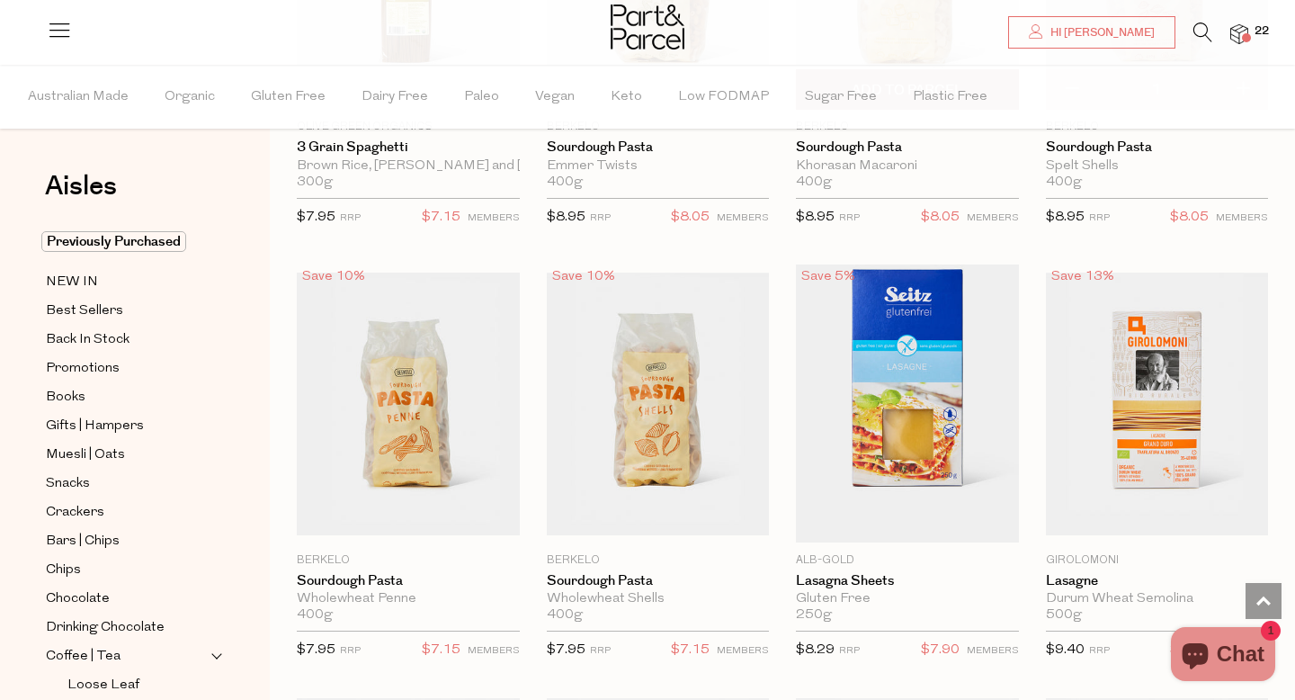
scroll to position [2057, 0]
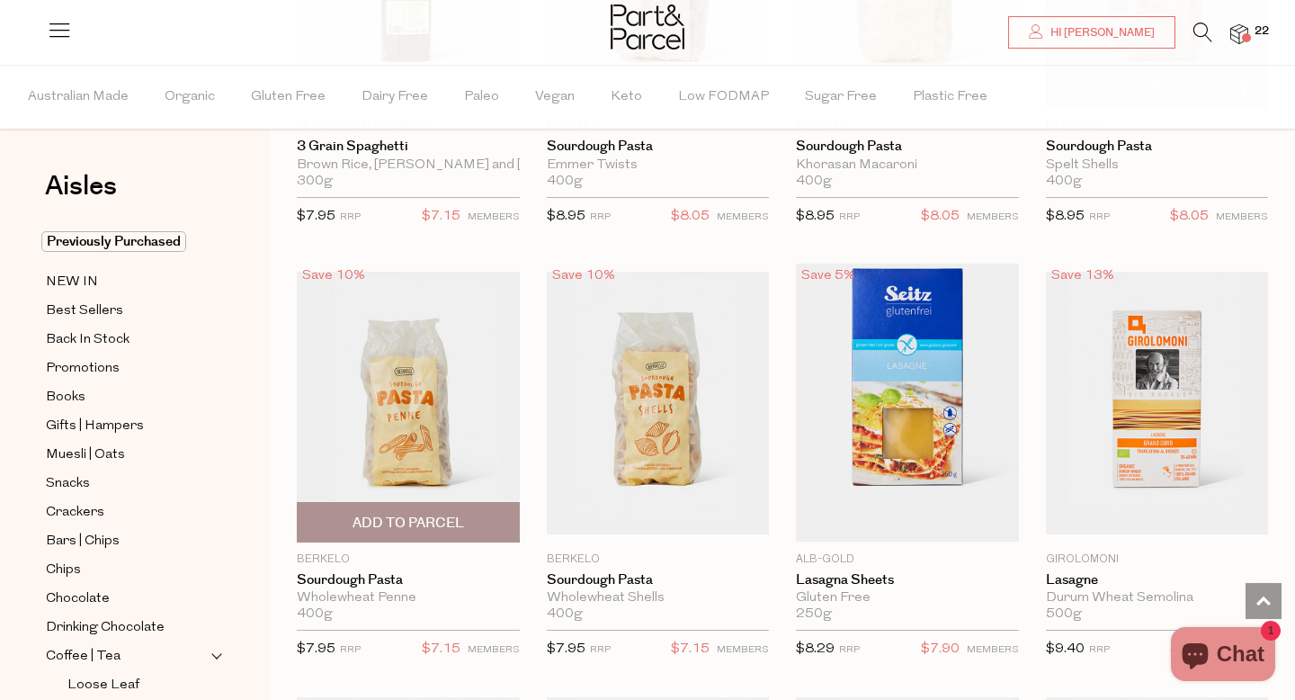
click at [376, 527] on span "Add To Parcel" at bounding box center [407, 522] width 111 height 19
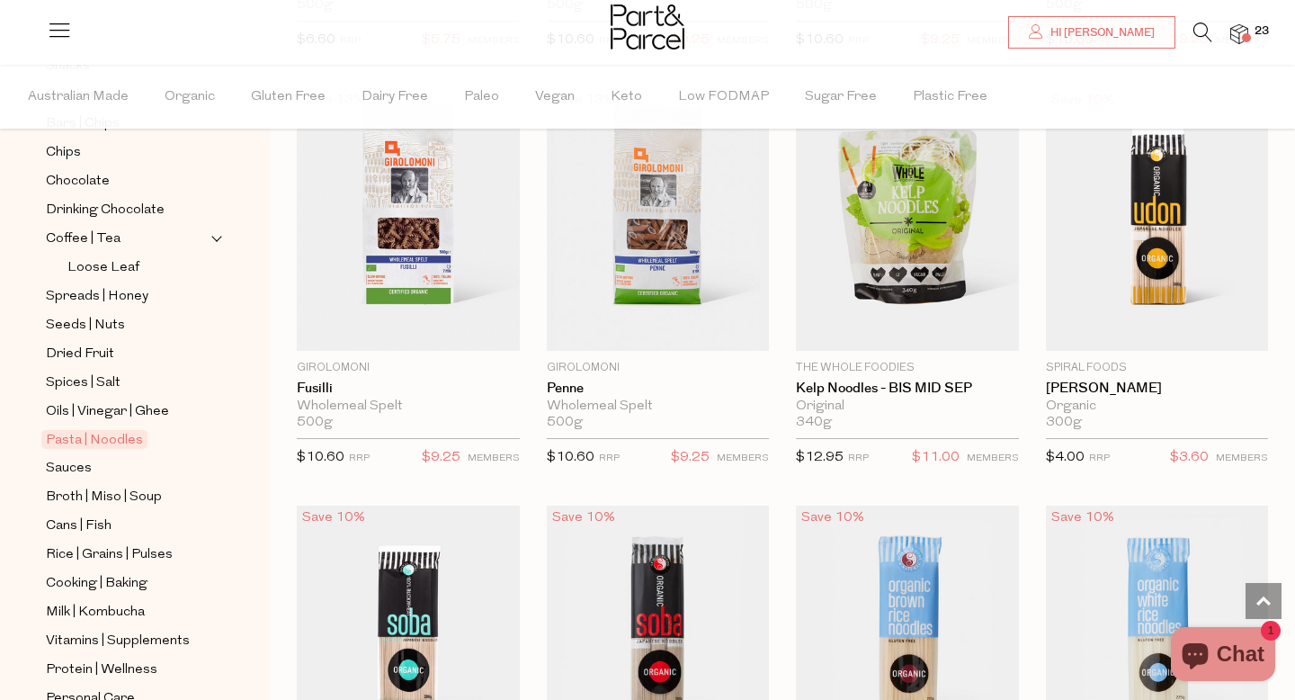
scroll to position [419, 0]
click at [126, 461] on link "Sauces" at bounding box center [128, 466] width 164 height 22
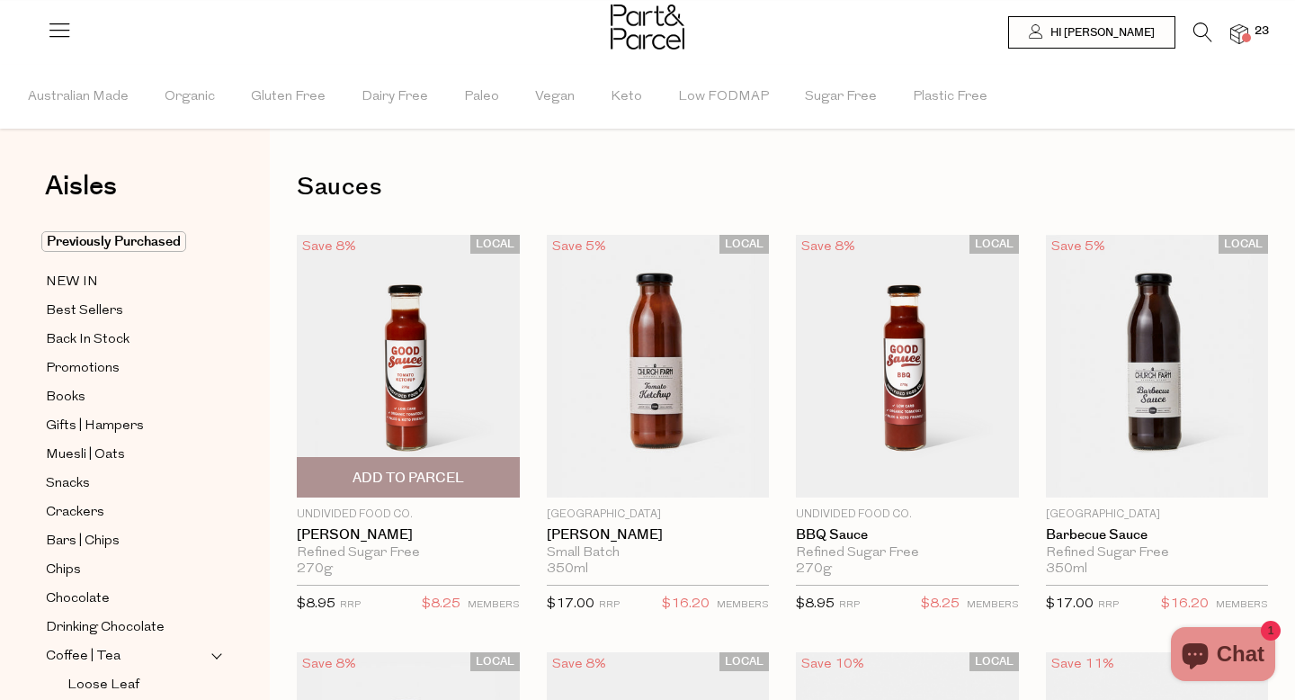
click at [433, 466] on span "Add To Parcel" at bounding box center [408, 477] width 212 height 39
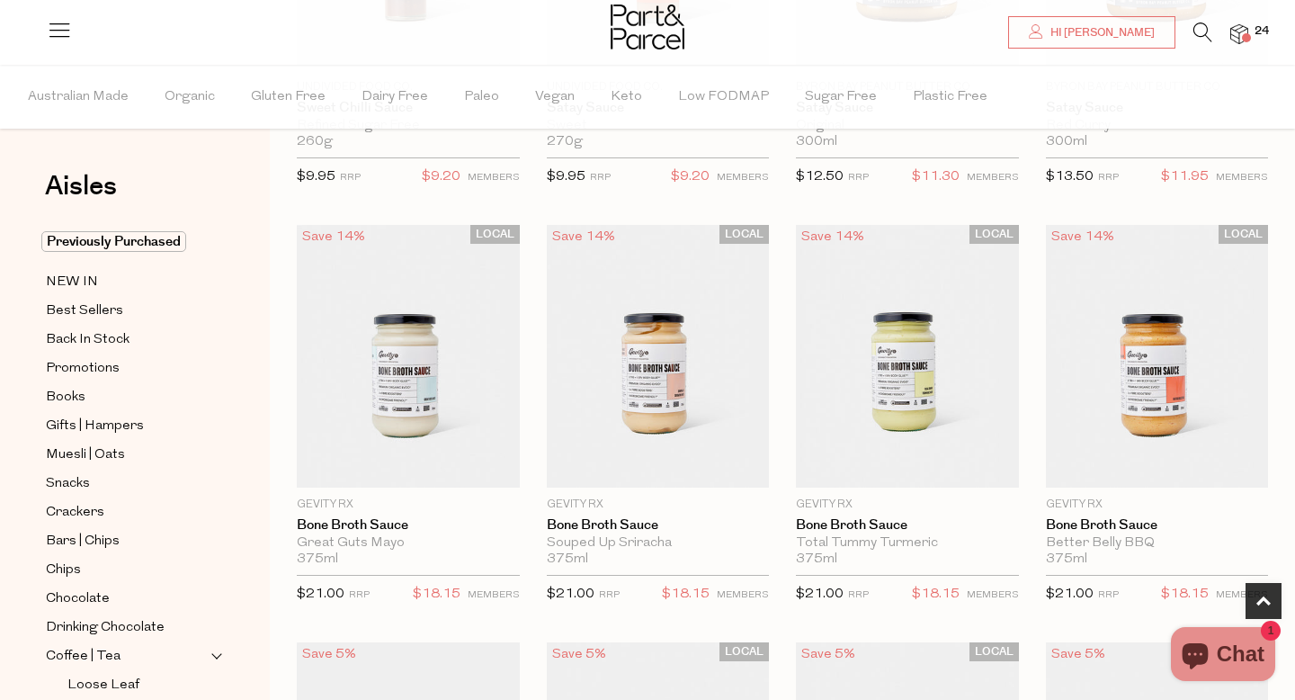
scroll to position [887, 0]
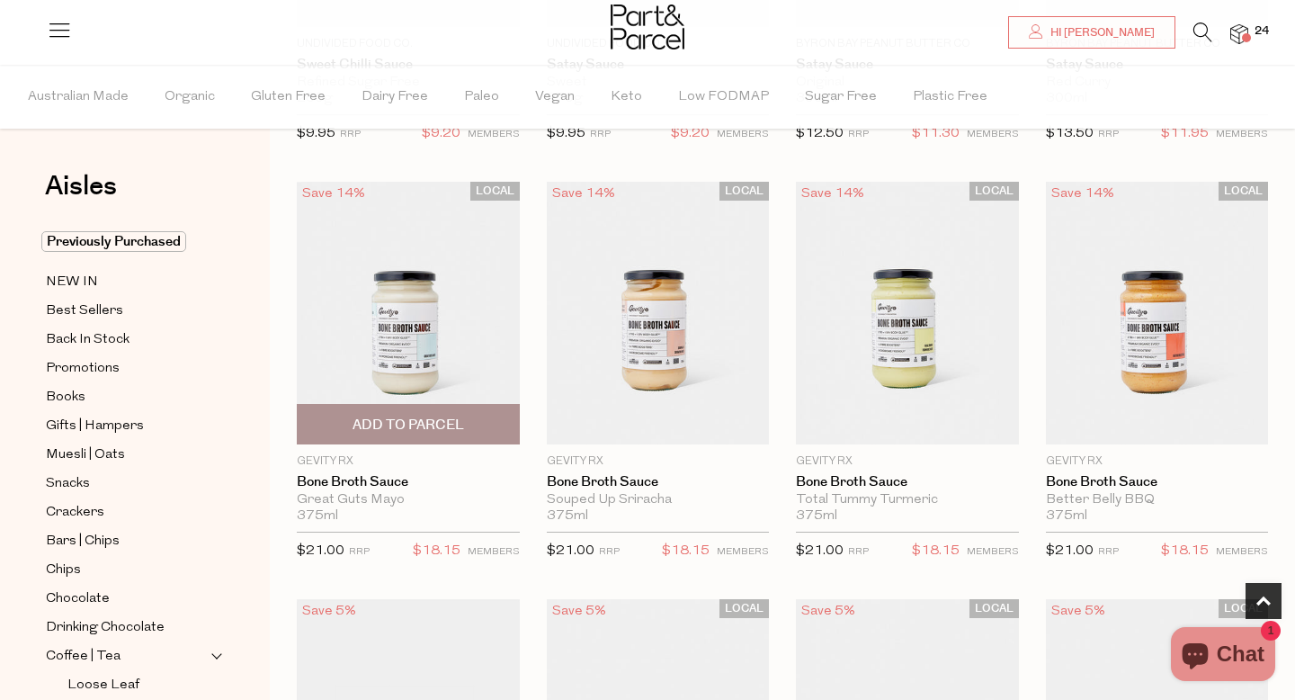
click at [414, 425] on span "Add To Parcel" at bounding box center [407, 424] width 111 height 19
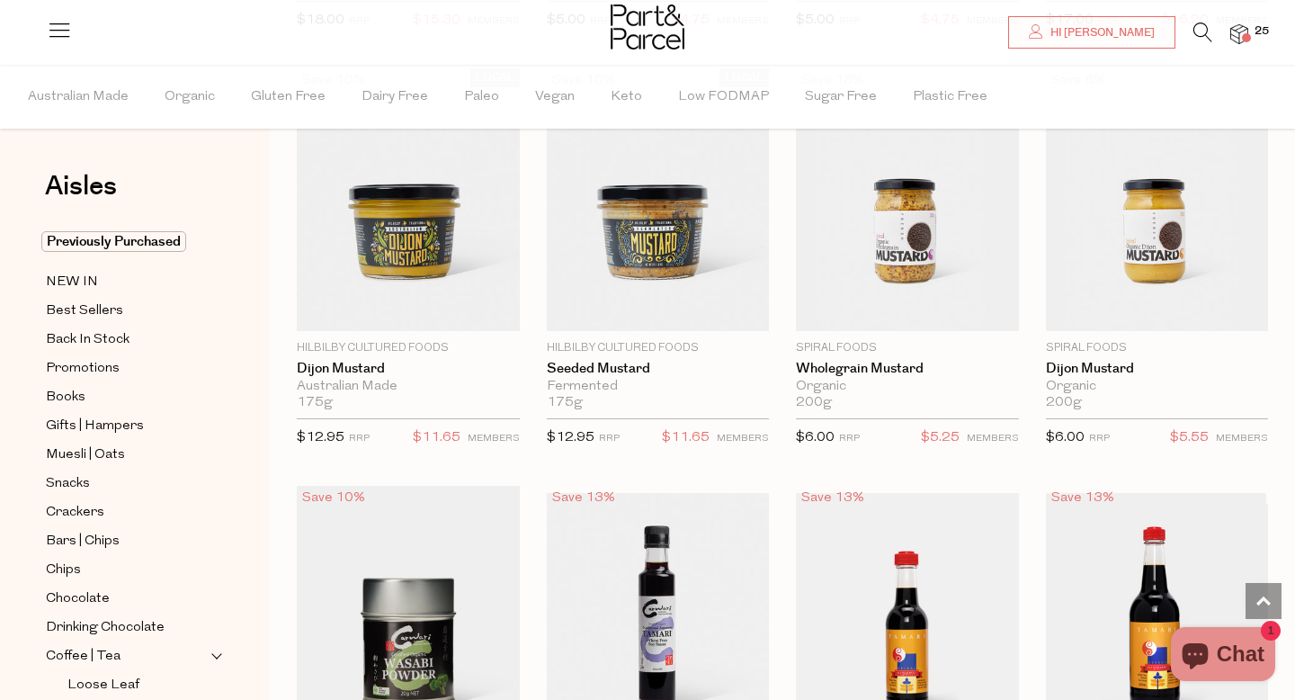
scroll to position [4354, 0]
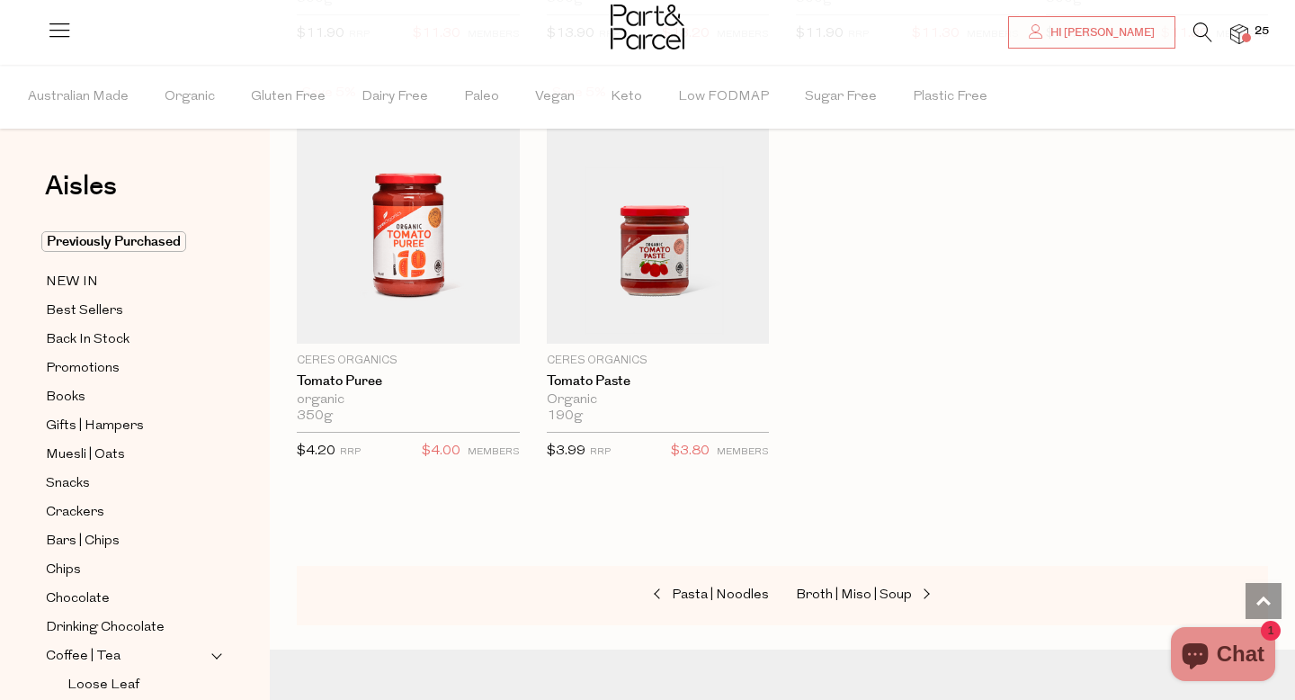
scroll to position [7119, 0]
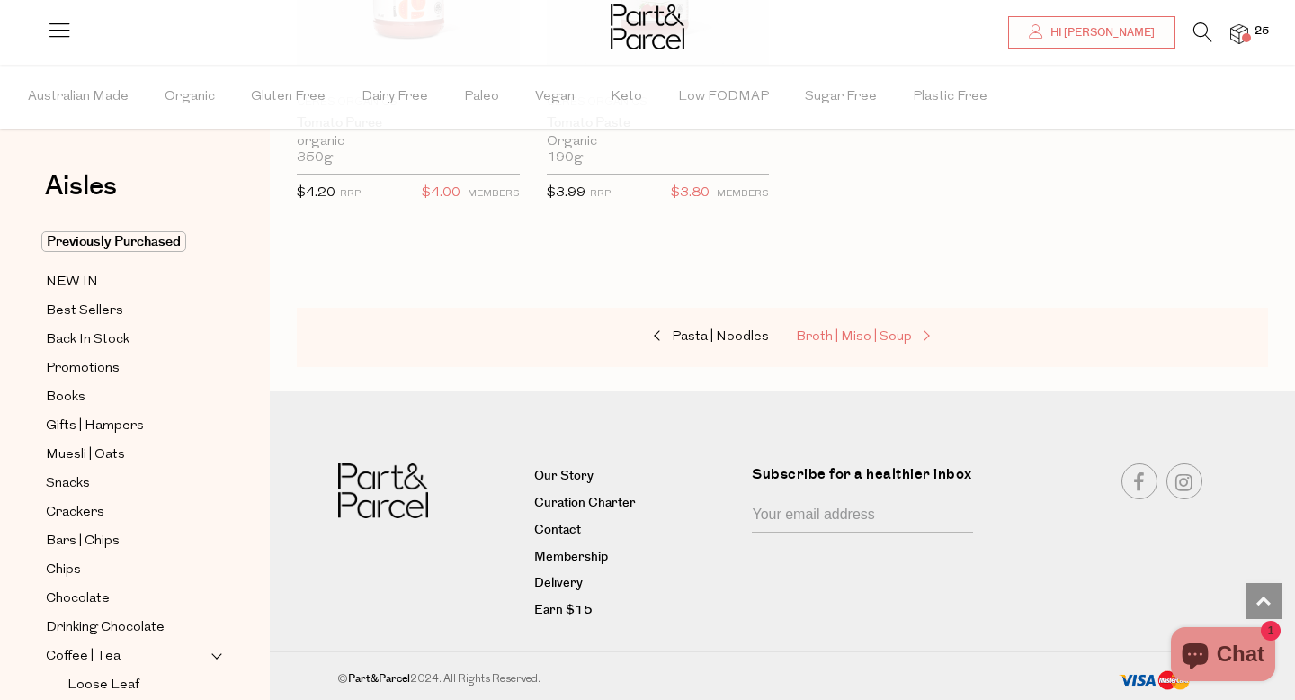
click at [826, 338] on span "Broth | Miso | Soup" at bounding box center [854, 336] width 116 height 13
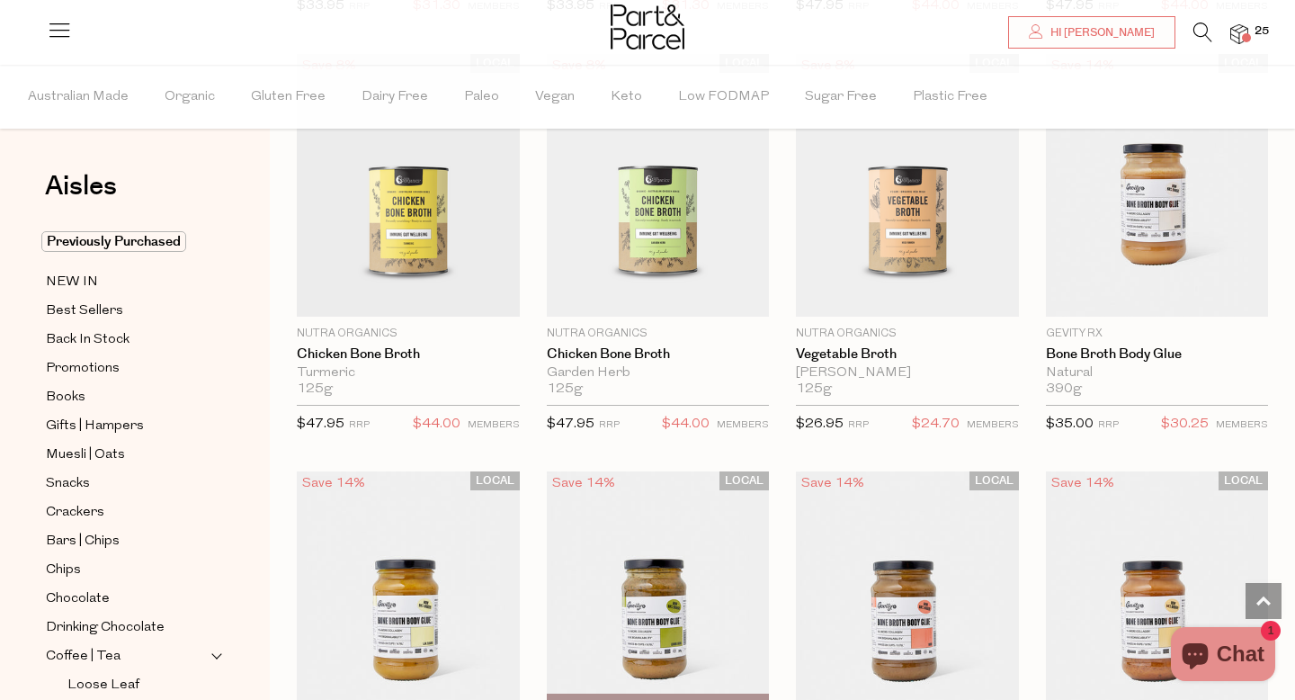
scroll to position [1014, 0]
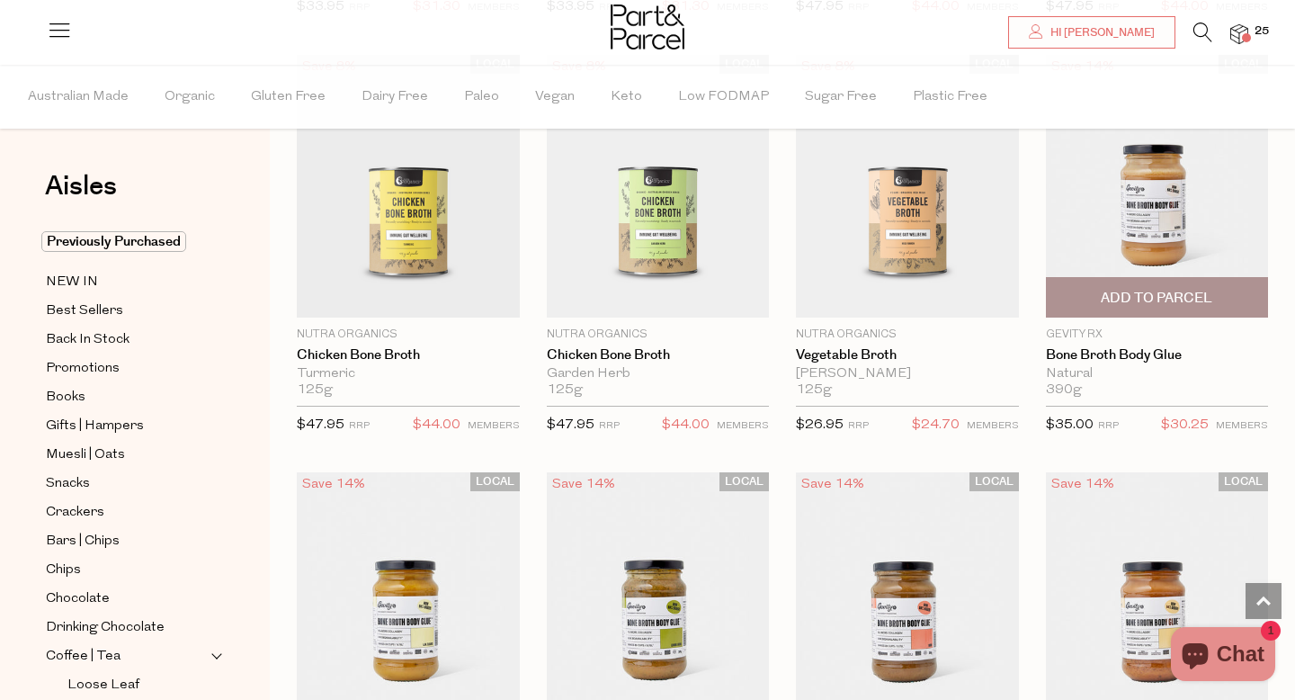
click at [1095, 293] on span "Add To Parcel" at bounding box center [1157, 297] width 212 height 39
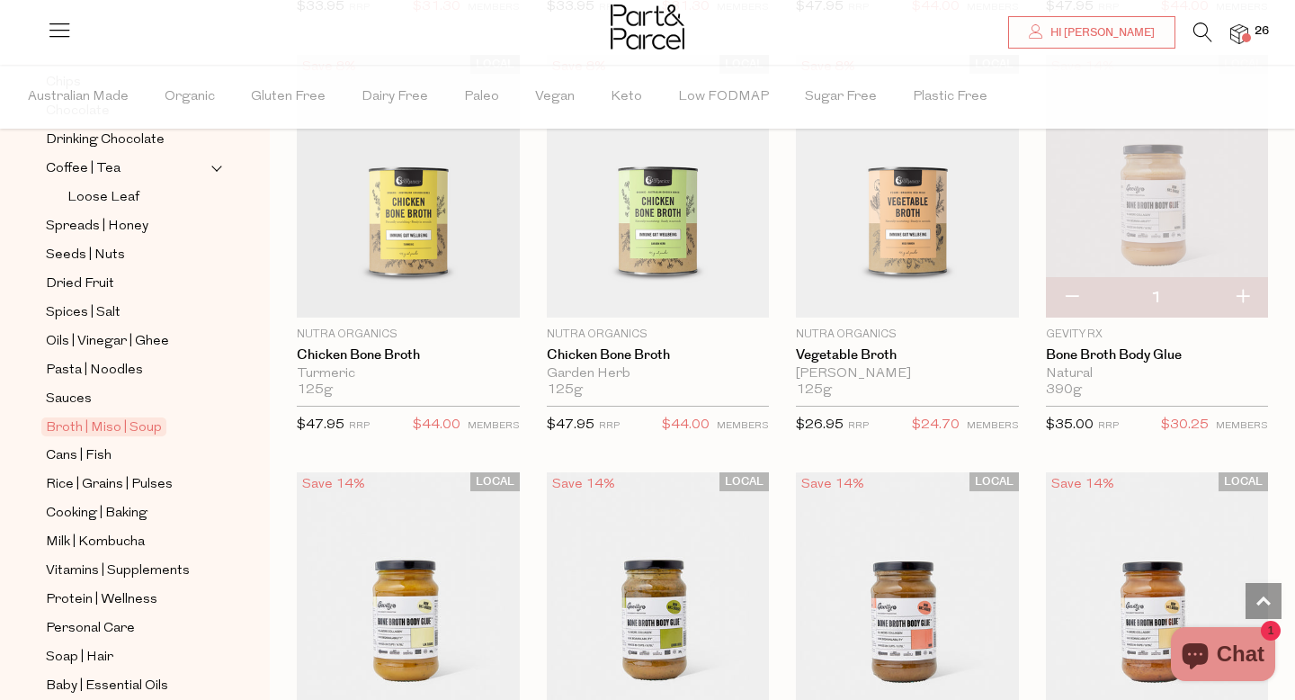
scroll to position [506, 0]
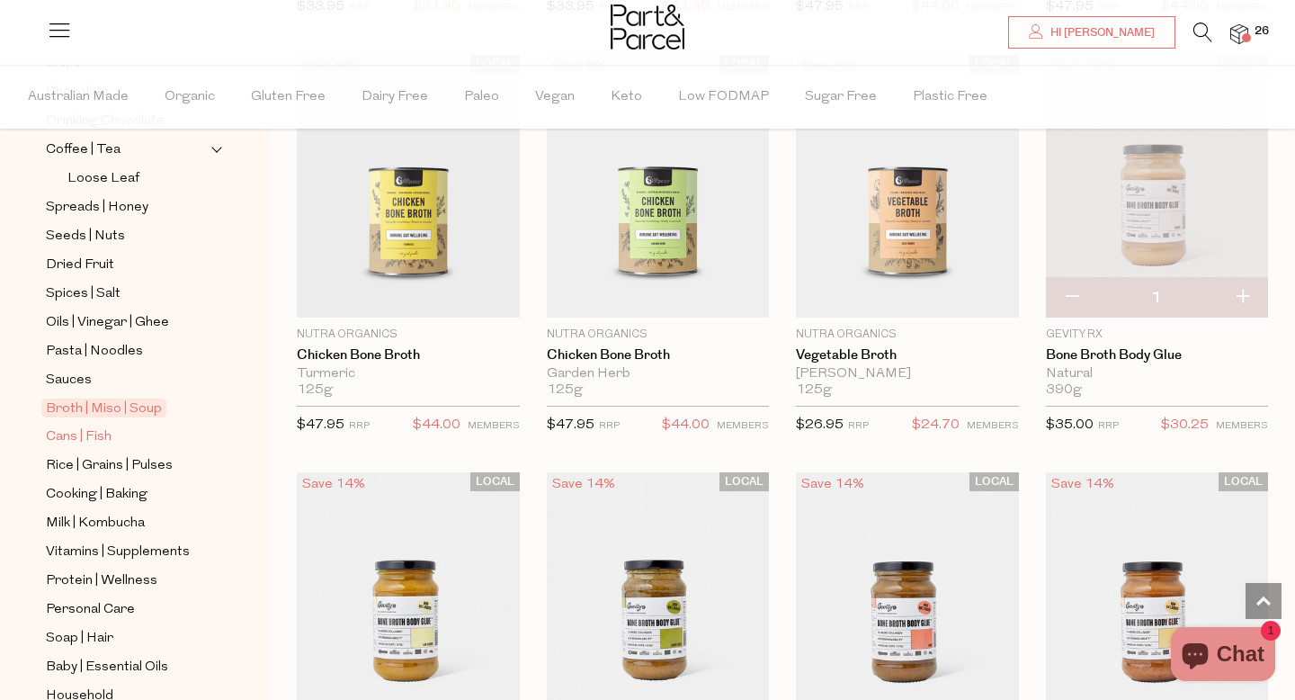
click at [95, 429] on span "Cans | Fish" at bounding box center [79, 437] width 66 height 22
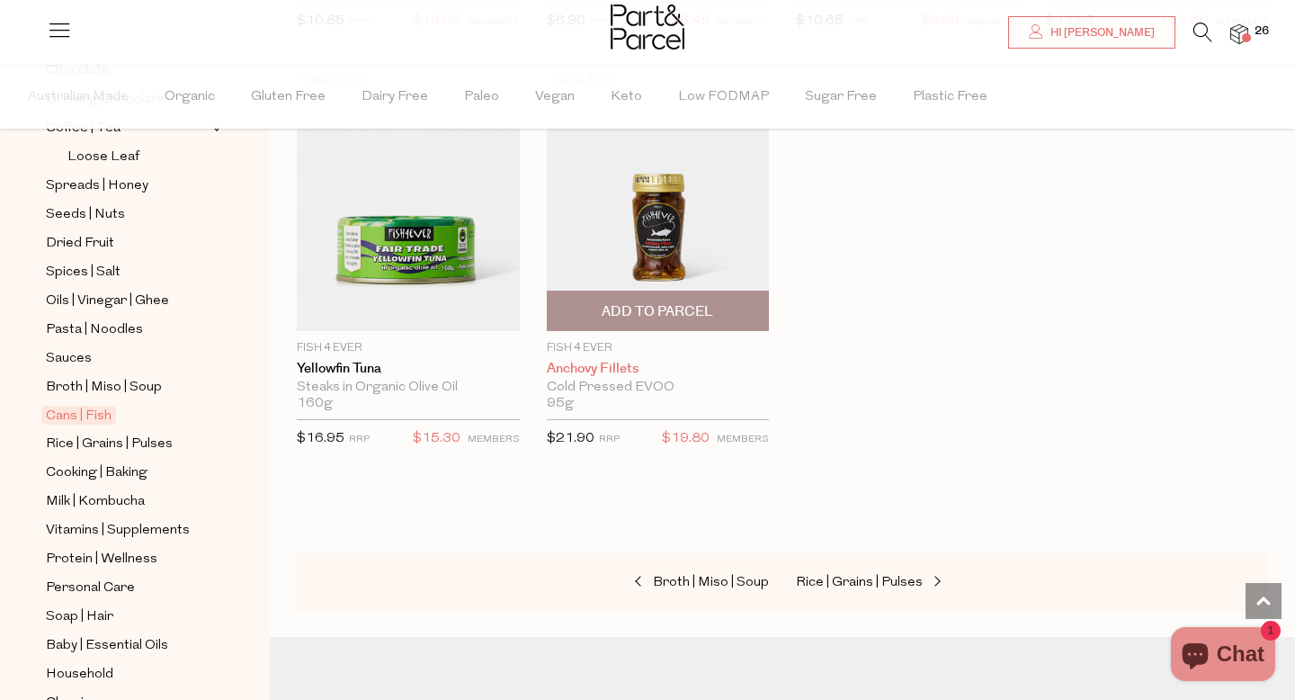
scroll to position [2677, 0]
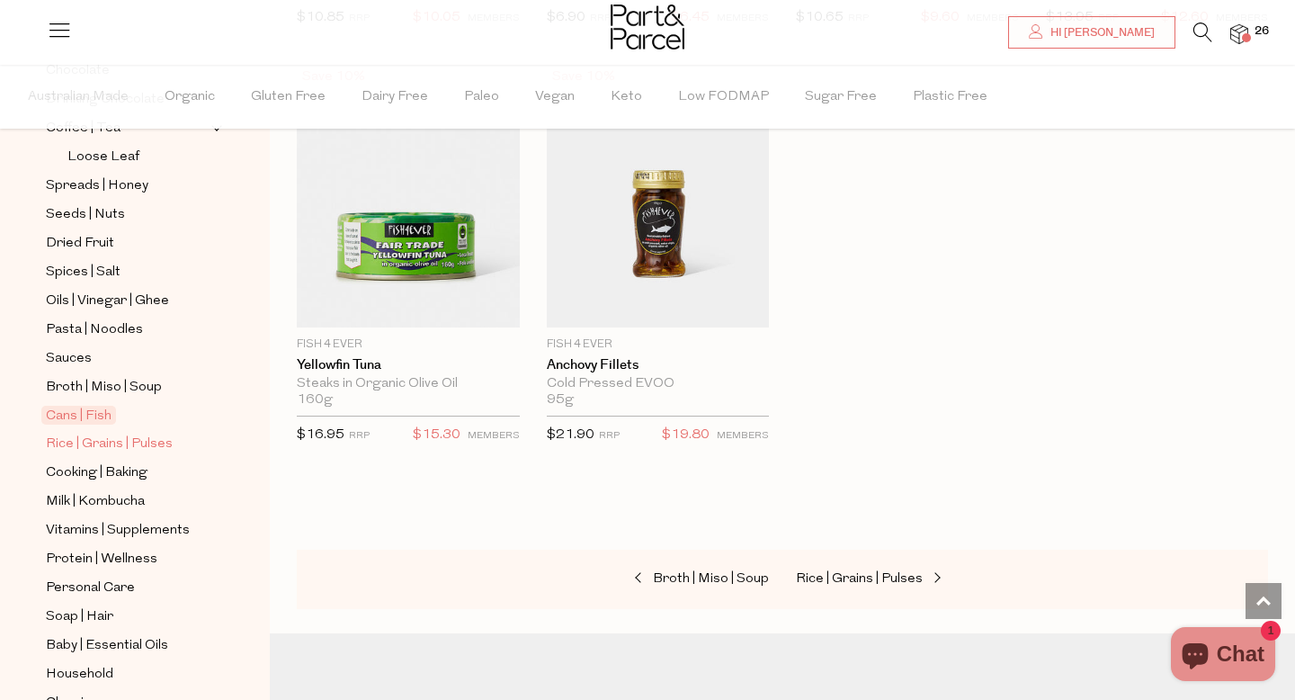
click at [79, 443] on span "Rice | Grains | Pulses" at bounding box center [109, 444] width 127 height 22
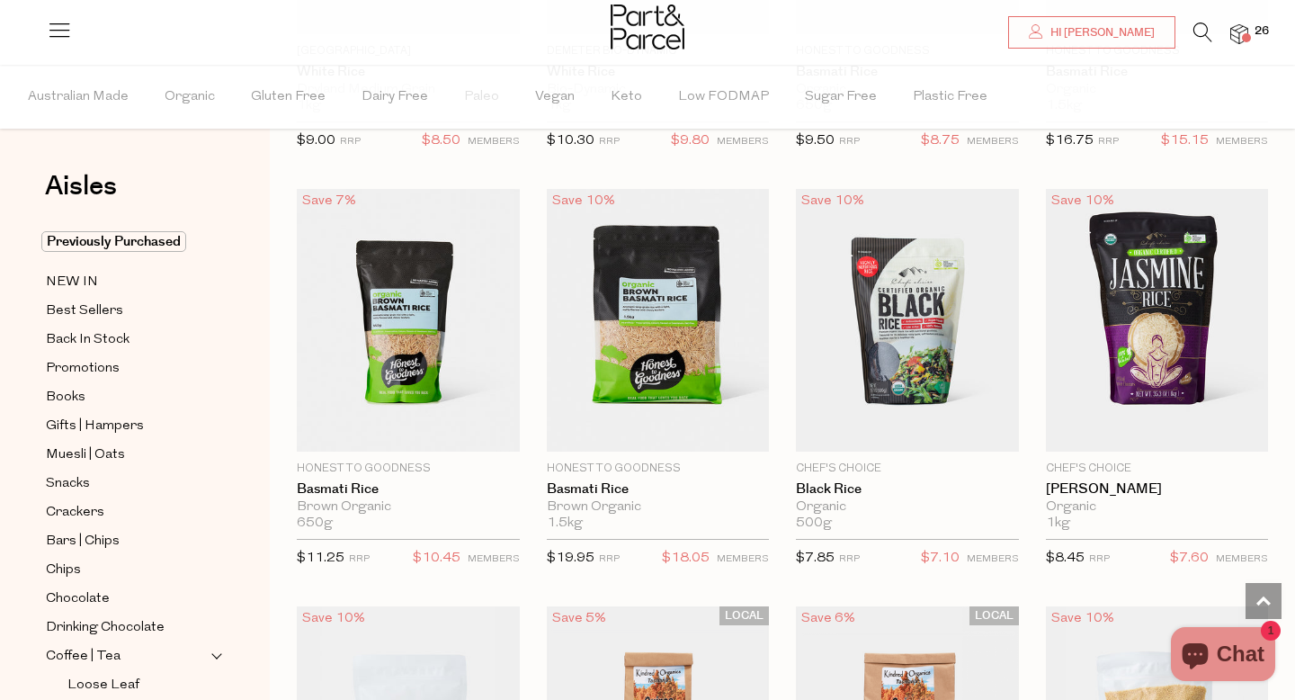
scroll to position [1332, 0]
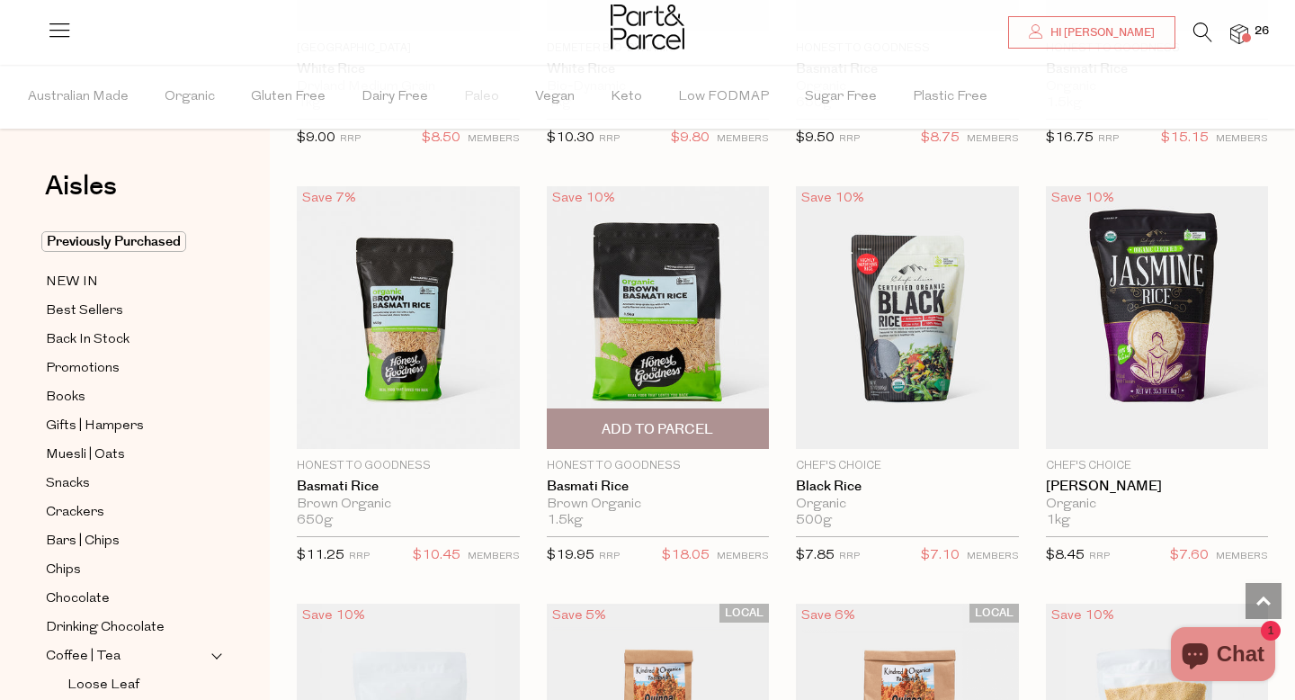
click at [676, 426] on span "Add To Parcel" at bounding box center [657, 429] width 111 height 19
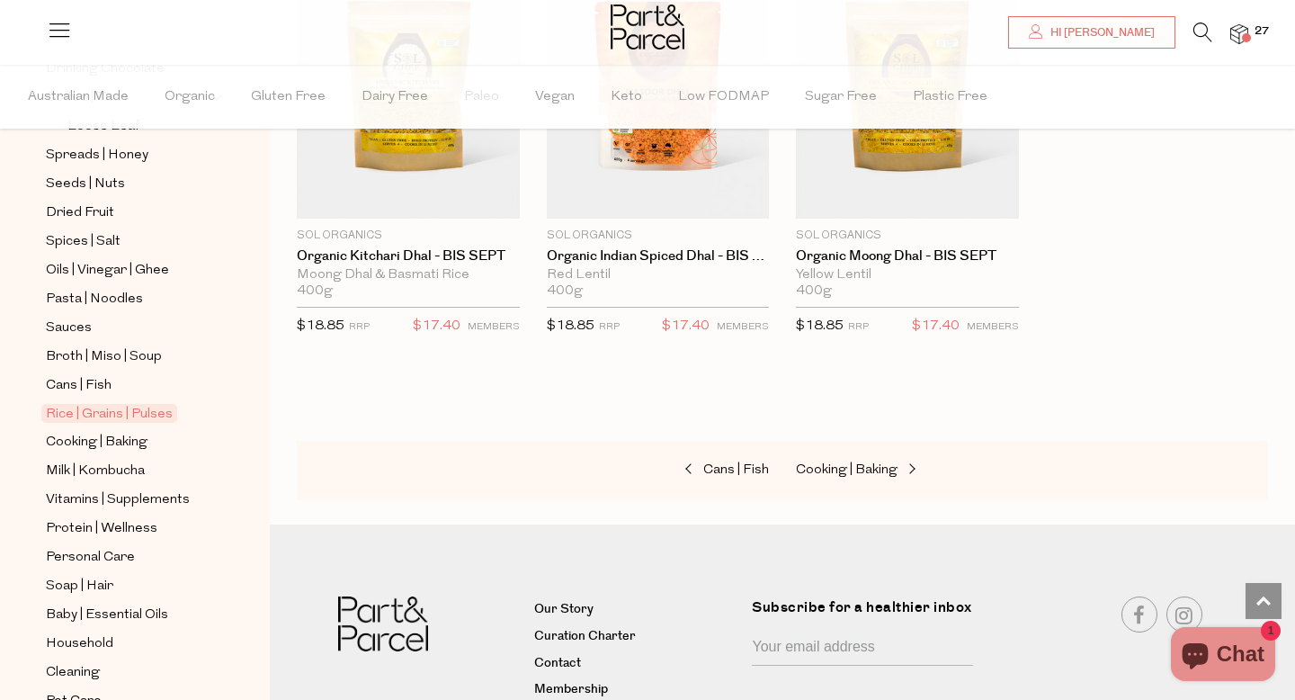
scroll to position [559, 0]
click at [101, 441] on span "Cooking | Baking" at bounding box center [97, 442] width 102 height 22
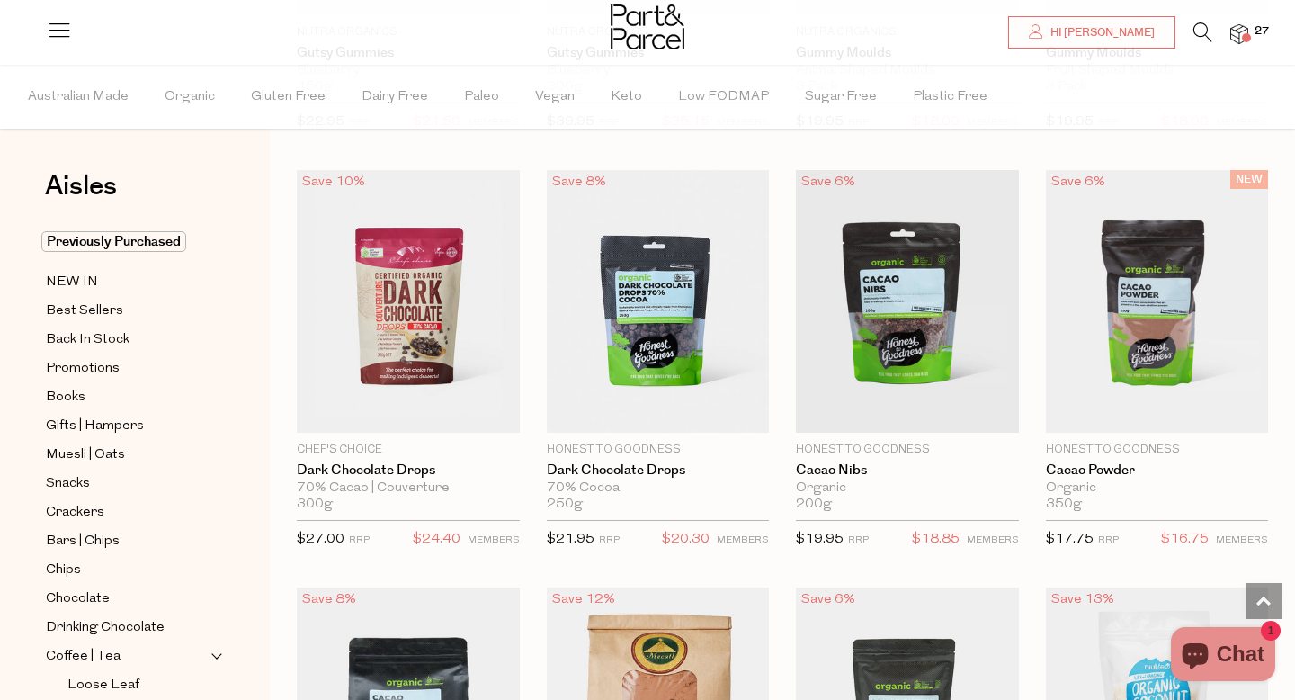
scroll to position [2608, 0]
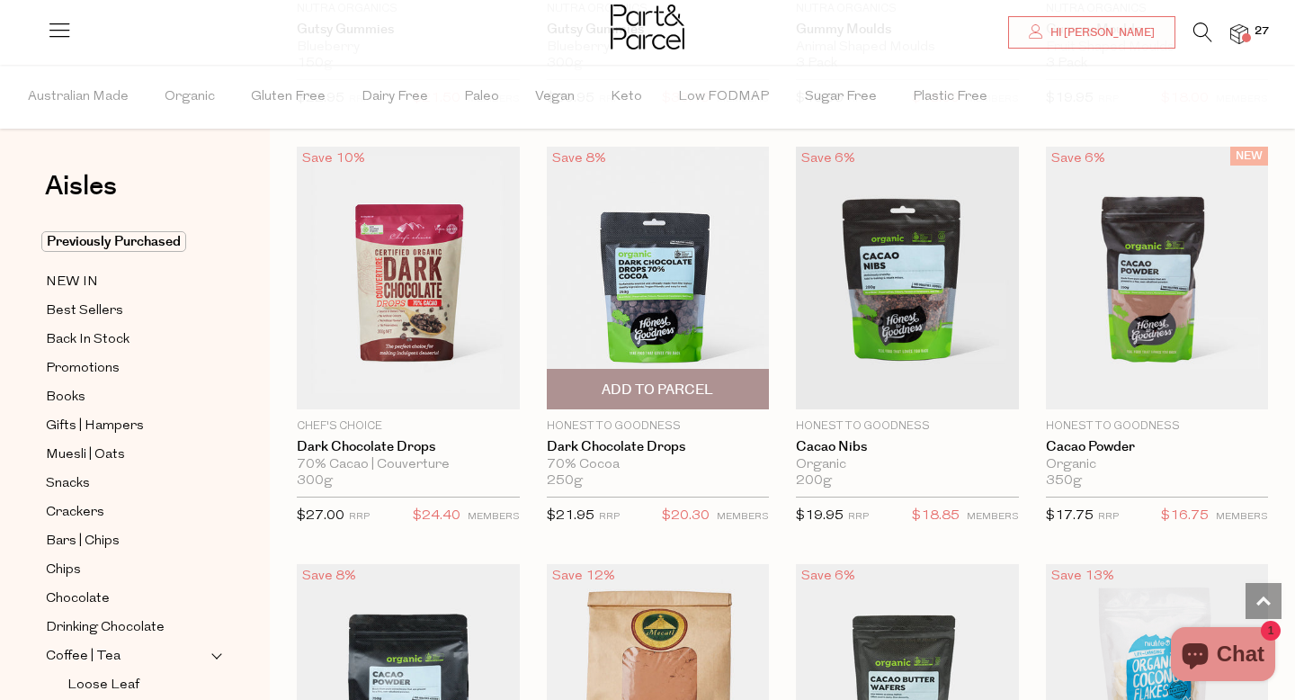
click at [638, 398] on span "Add To Parcel" at bounding box center [658, 389] width 212 height 39
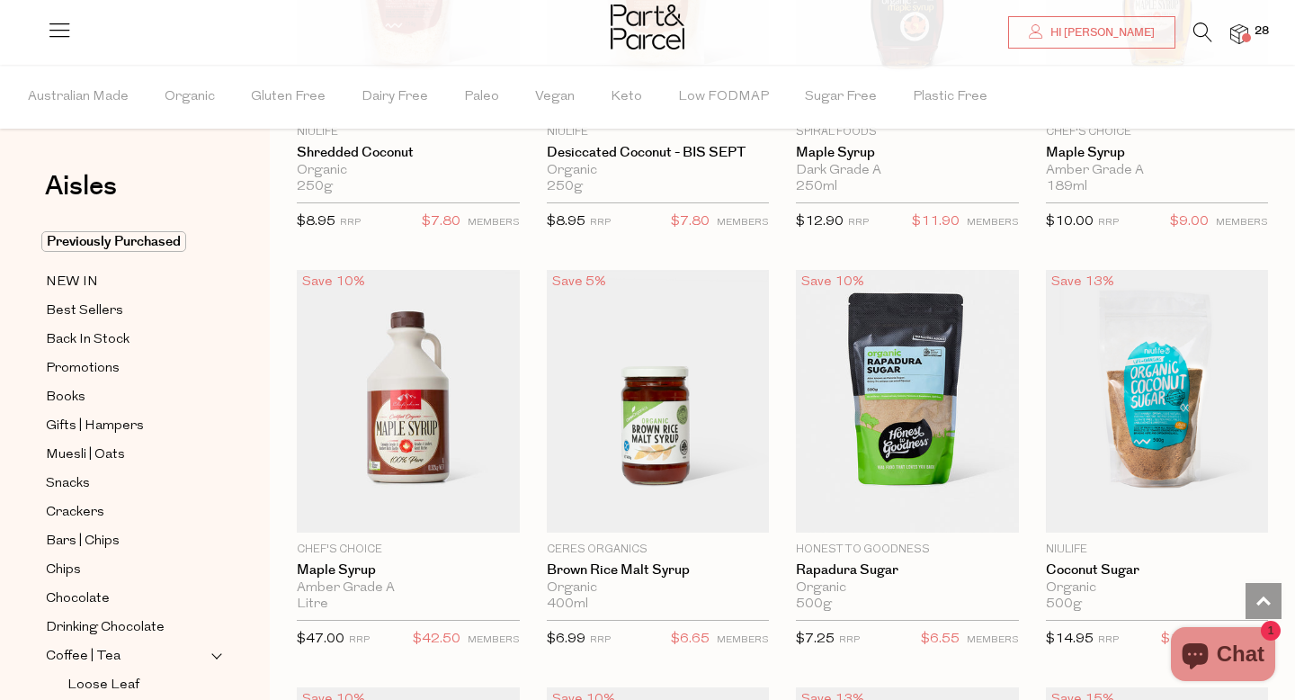
scroll to position [3729, 0]
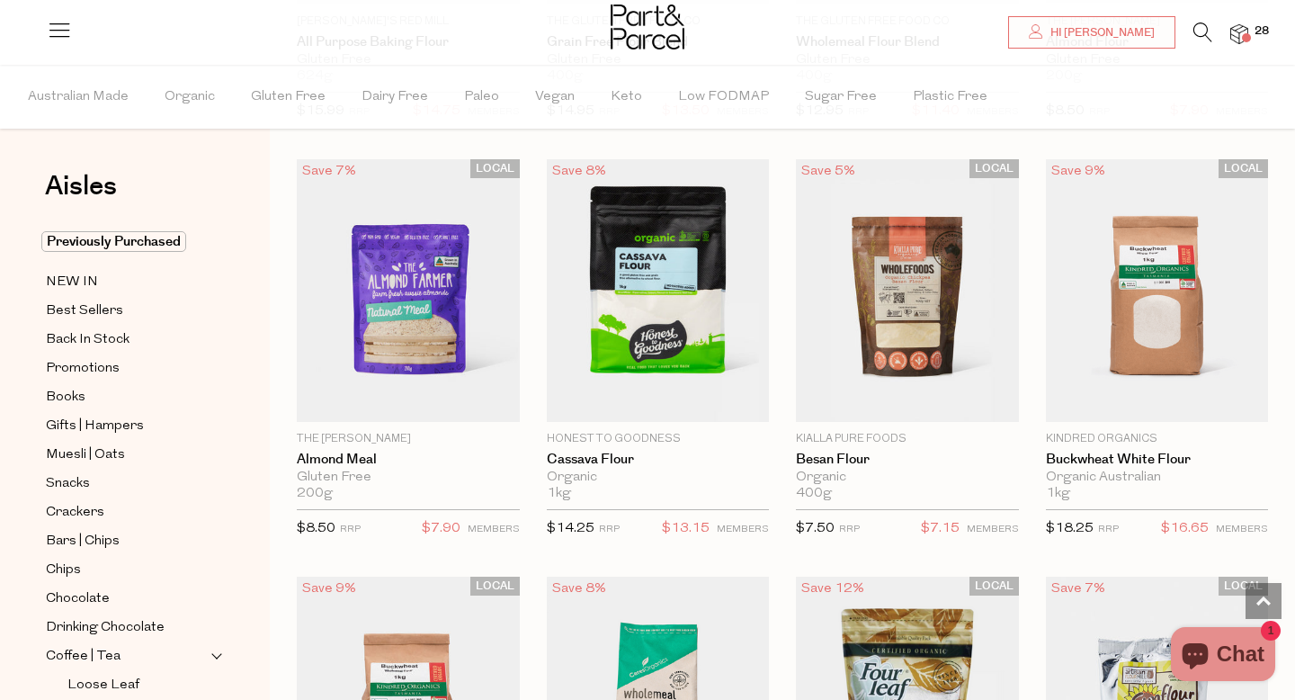
scroll to position [5966, 0]
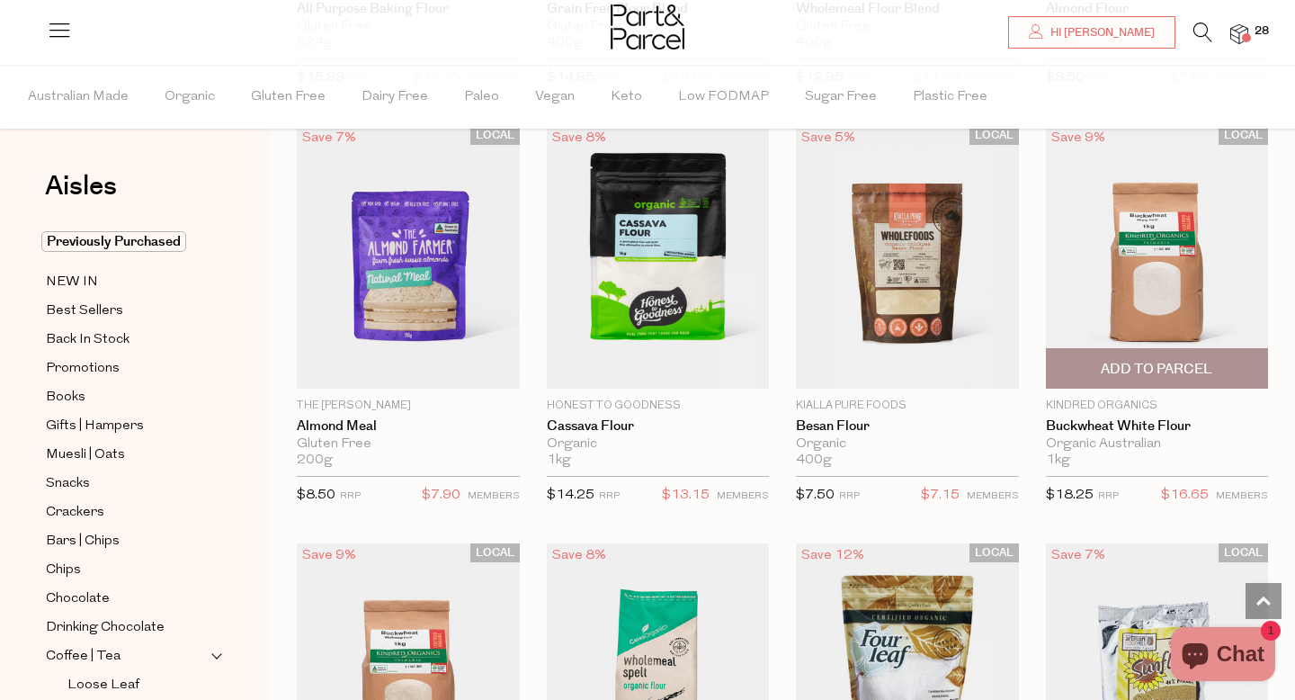
click at [1143, 369] on span "Add To Parcel" at bounding box center [1156, 369] width 111 height 19
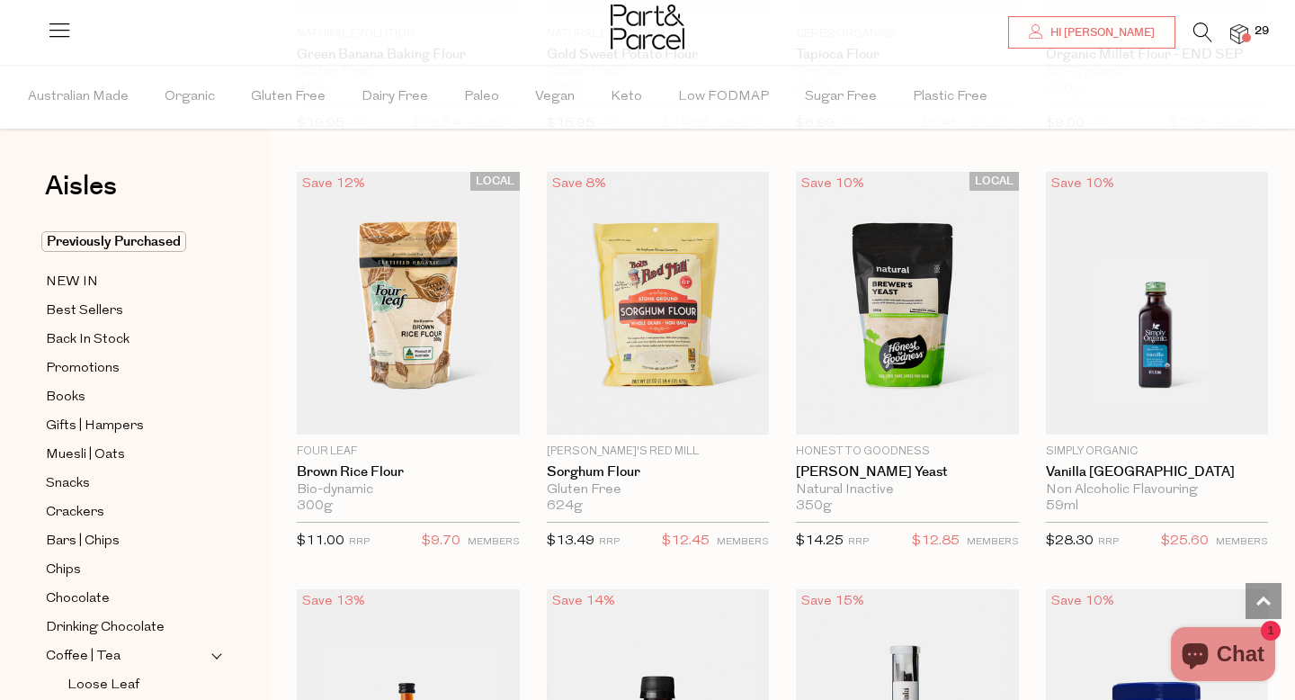
scroll to position [7590, 0]
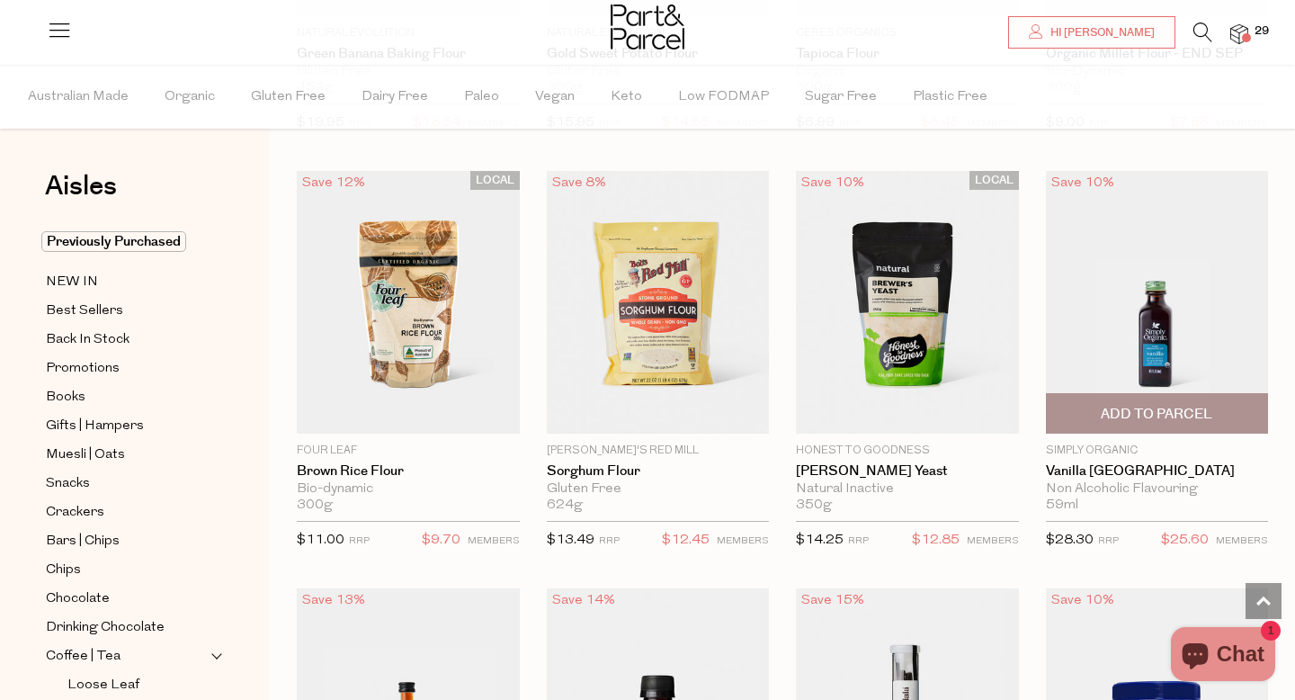
click at [1141, 412] on span "Add To Parcel" at bounding box center [1156, 414] width 111 height 19
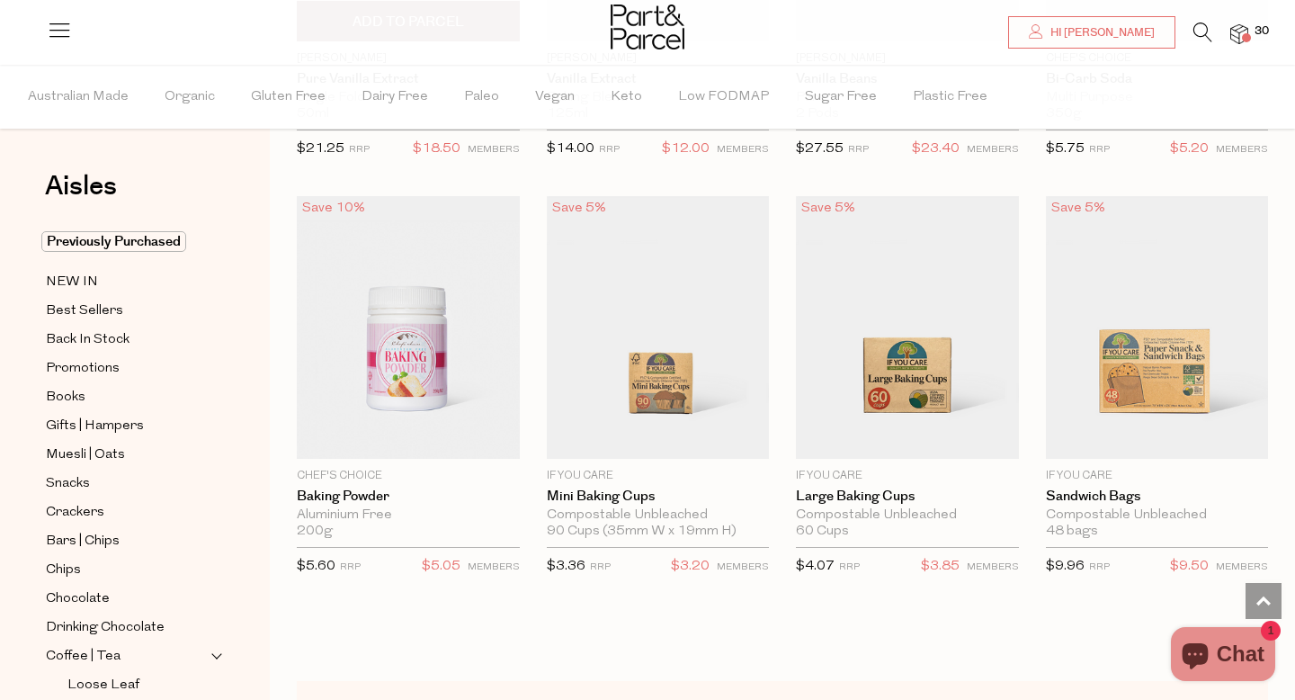
scroll to position [8400, 0]
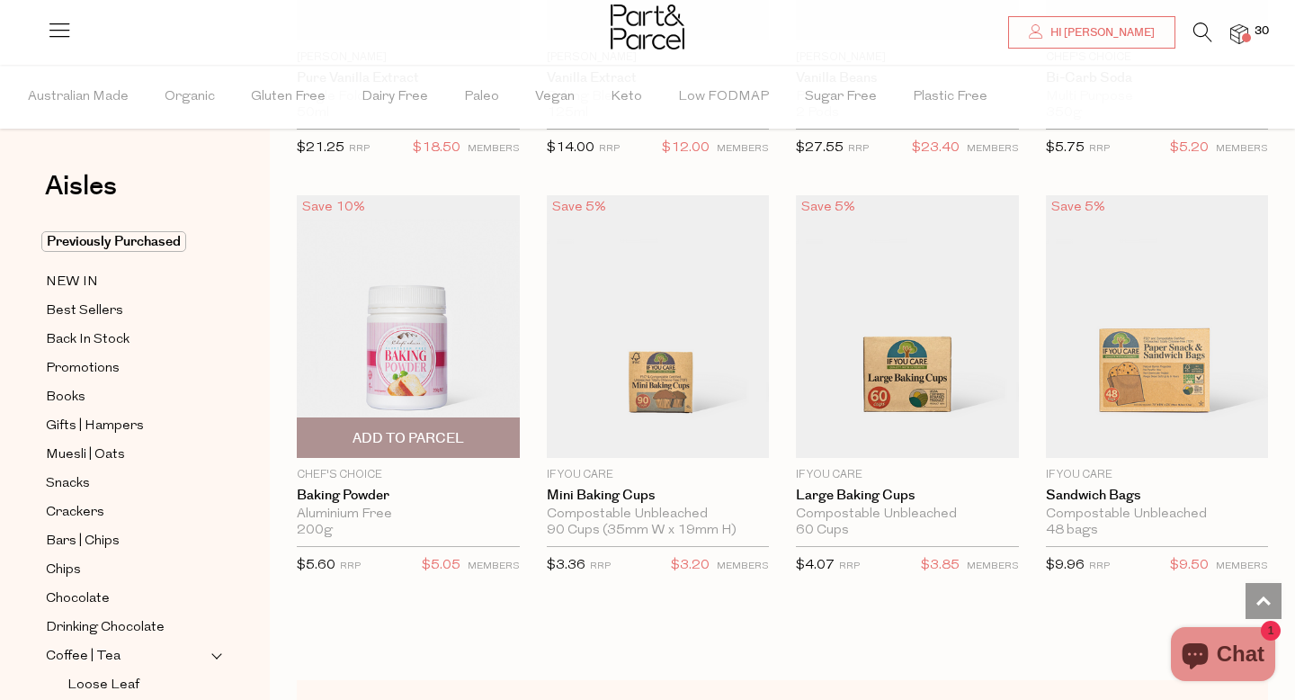
click at [403, 442] on span "Add To Parcel" at bounding box center [407, 438] width 111 height 19
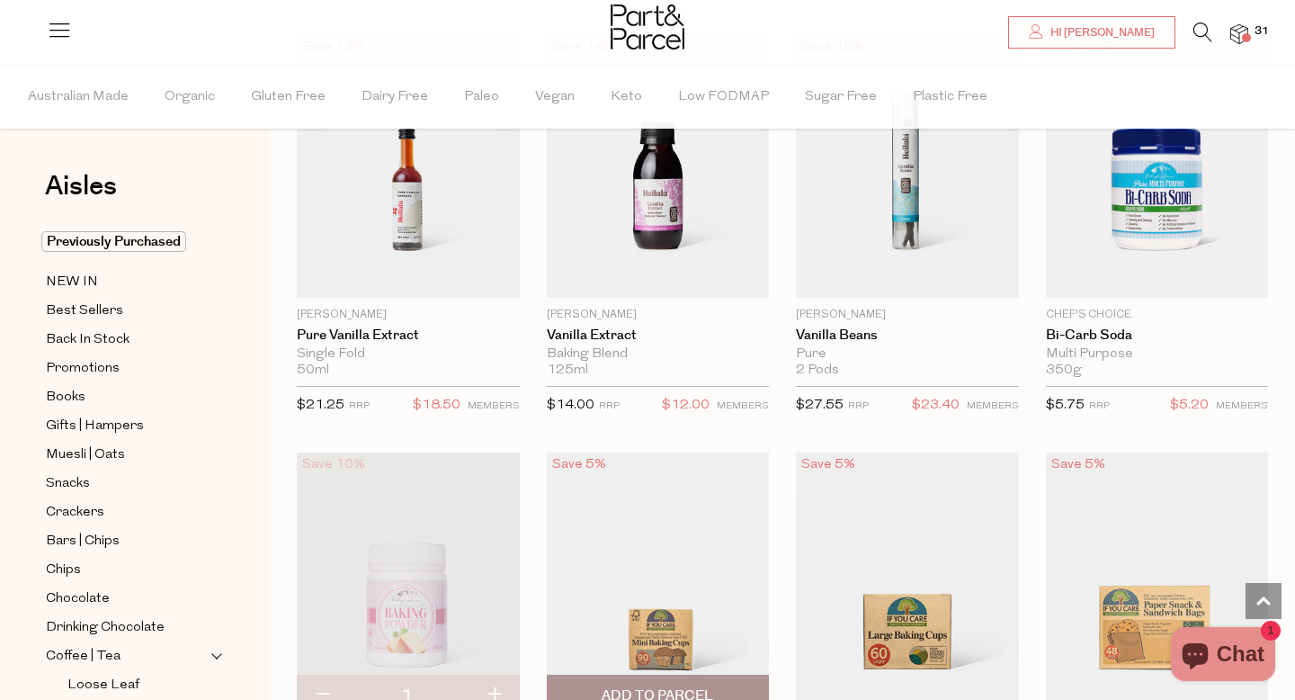
scroll to position [8094, 0]
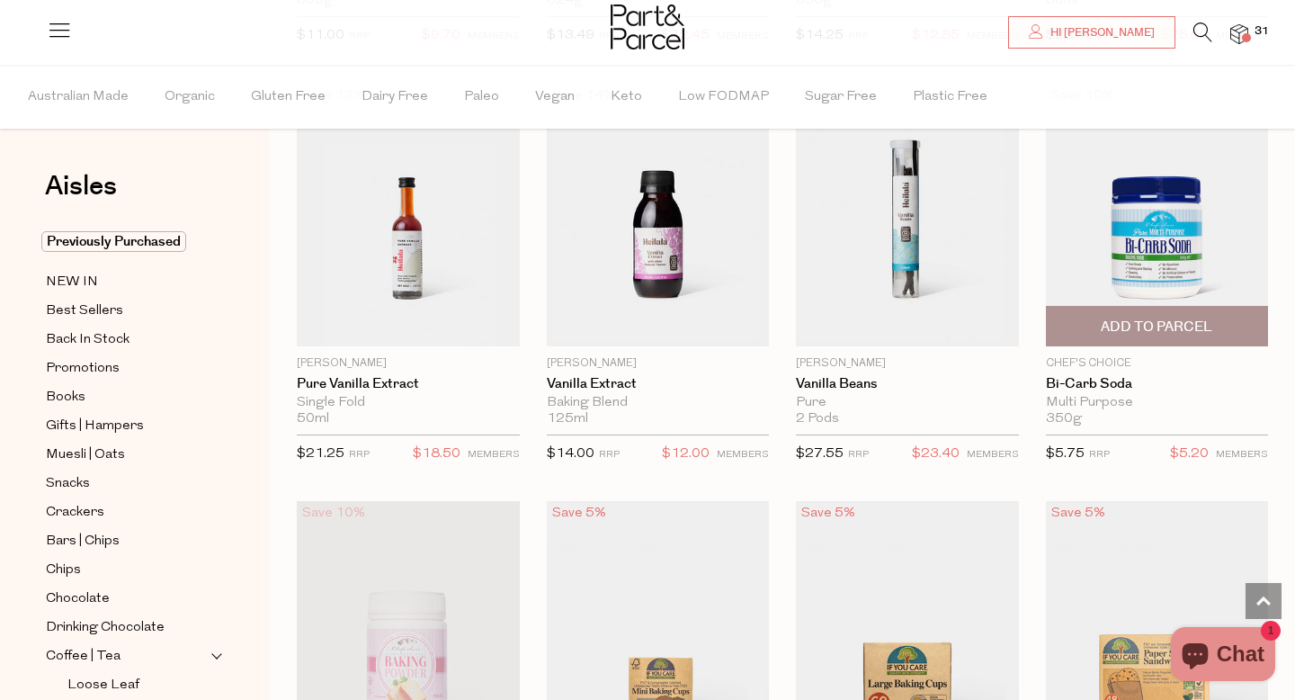
click at [1136, 322] on span "Add To Parcel" at bounding box center [1156, 326] width 111 height 19
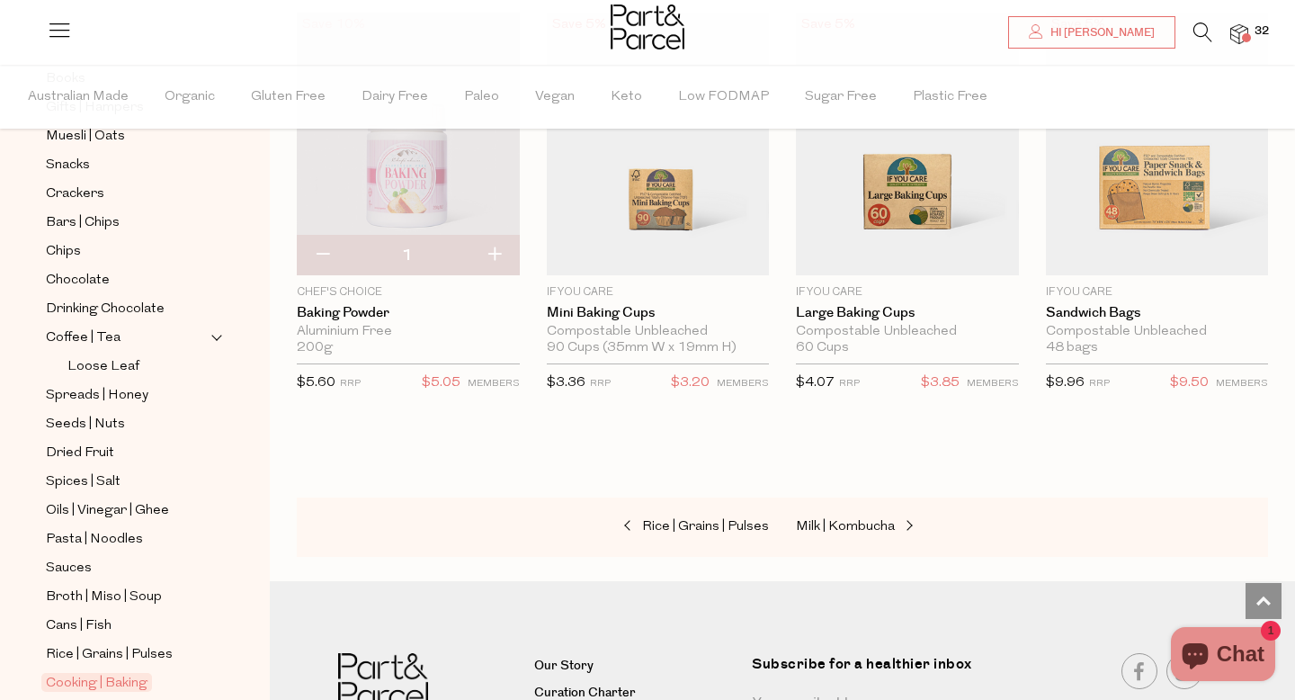
scroll to position [522, 0]
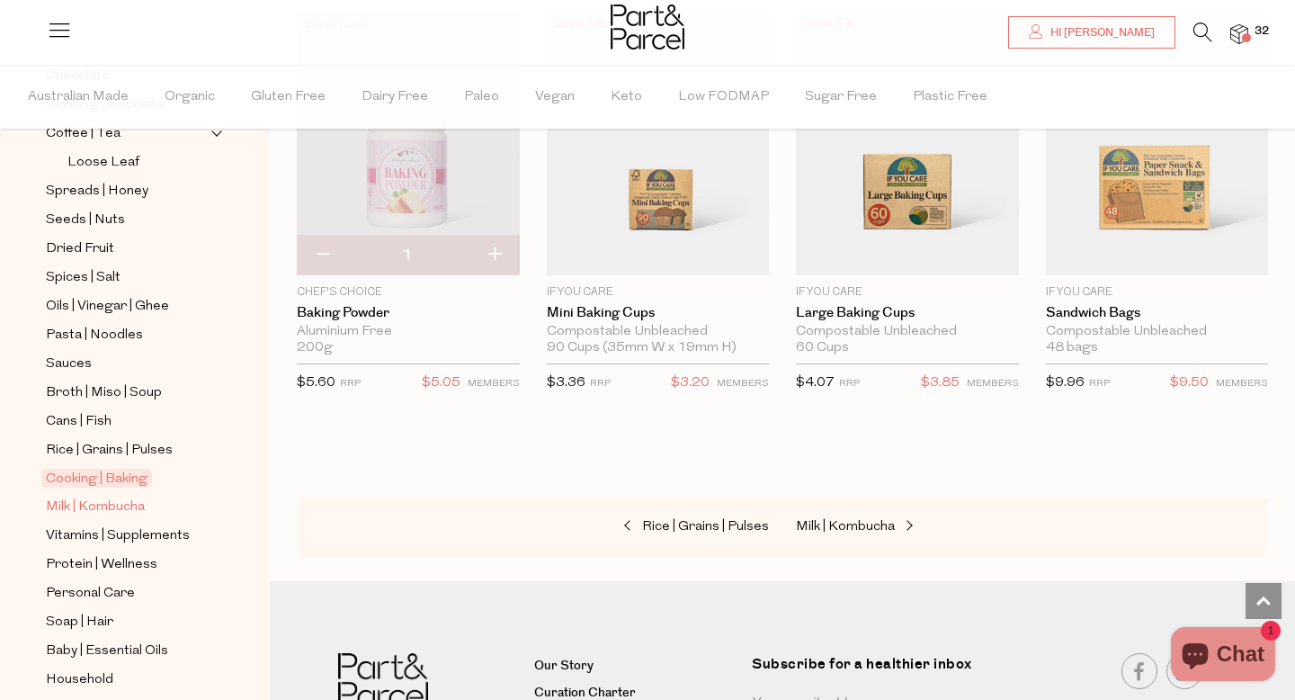
click at [114, 501] on span "Milk | Kombucha" at bounding box center [95, 507] width 99 height 22
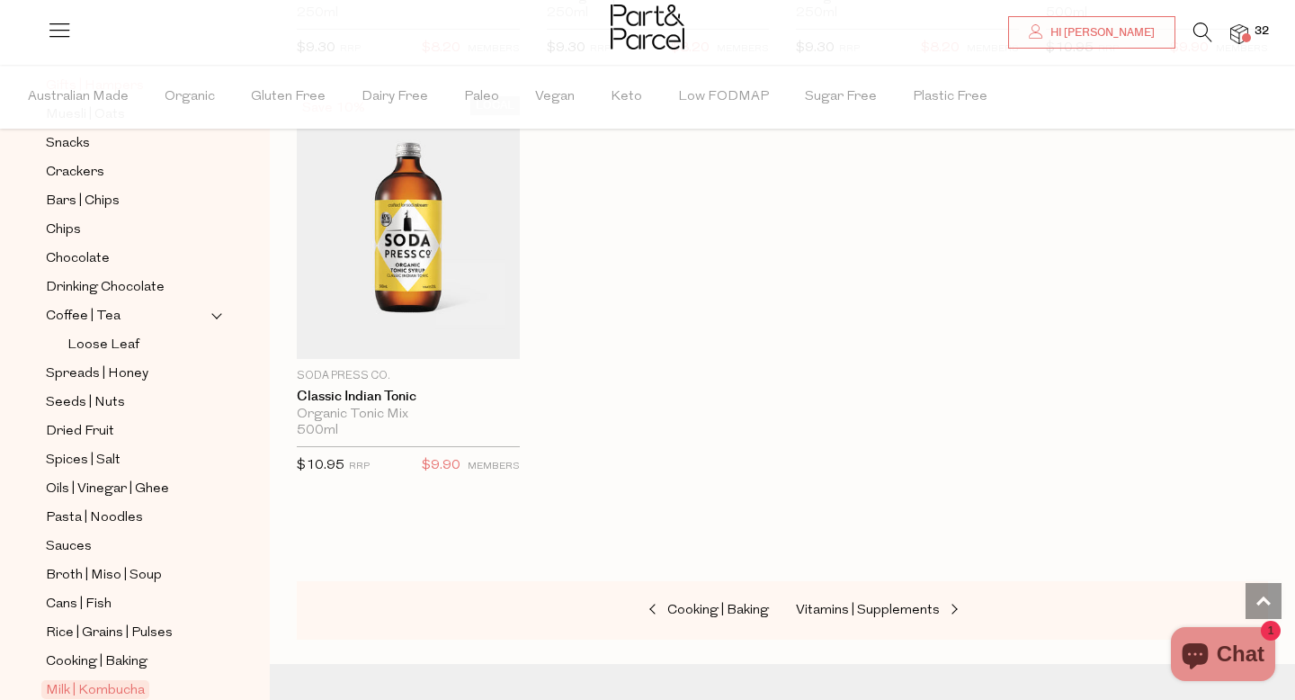
scroll to position [649, 0]
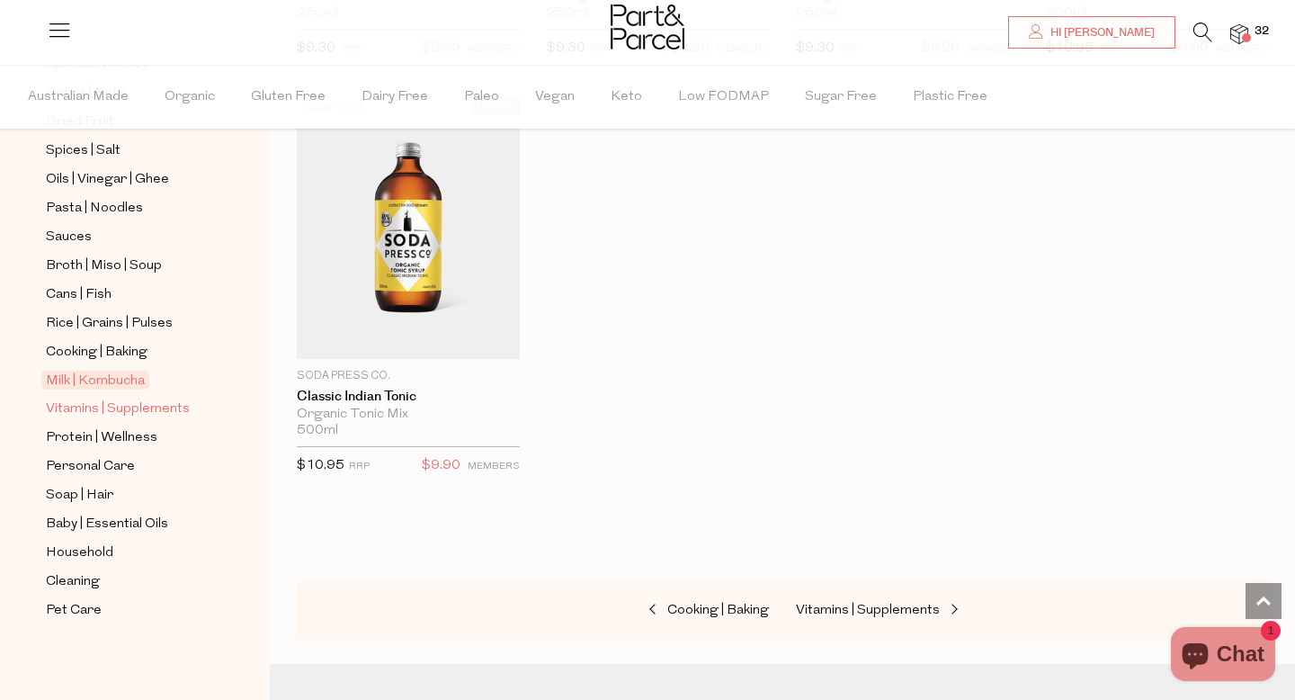
click at [92, 410] on span "Vitamins | Supplements" at bounding box center [118, 409] width 144 height 22
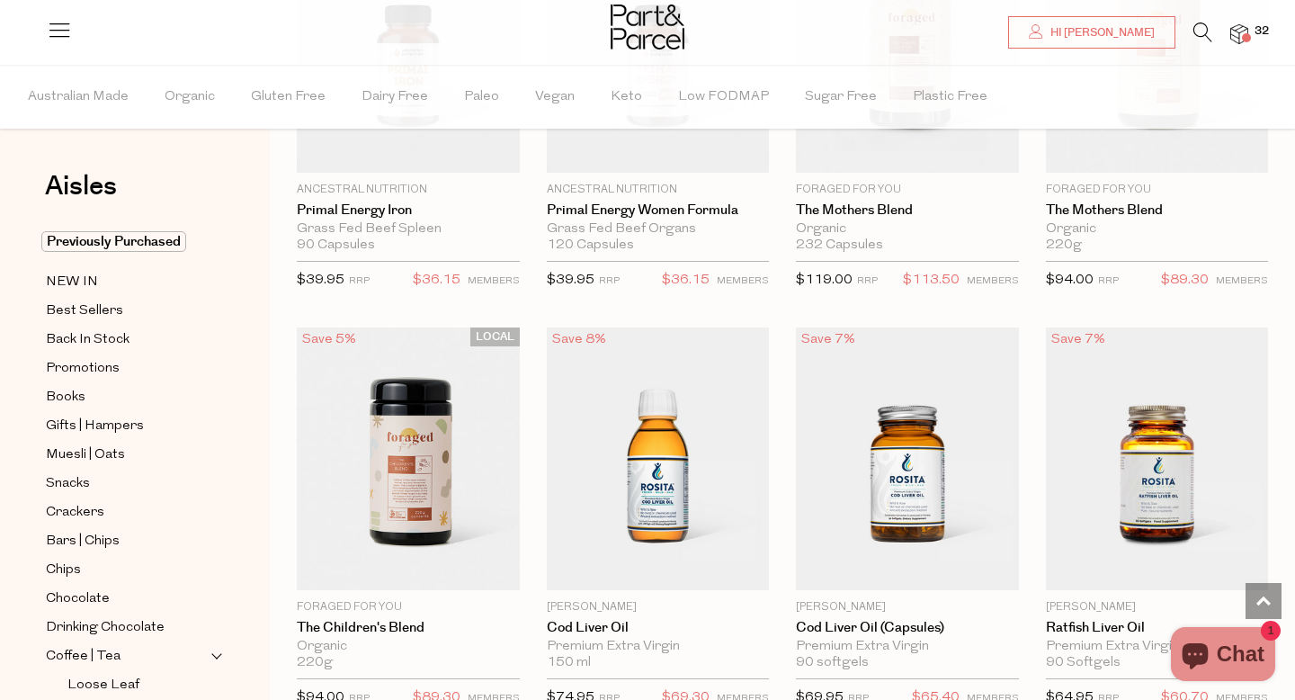
scroll to position [4109, 0]
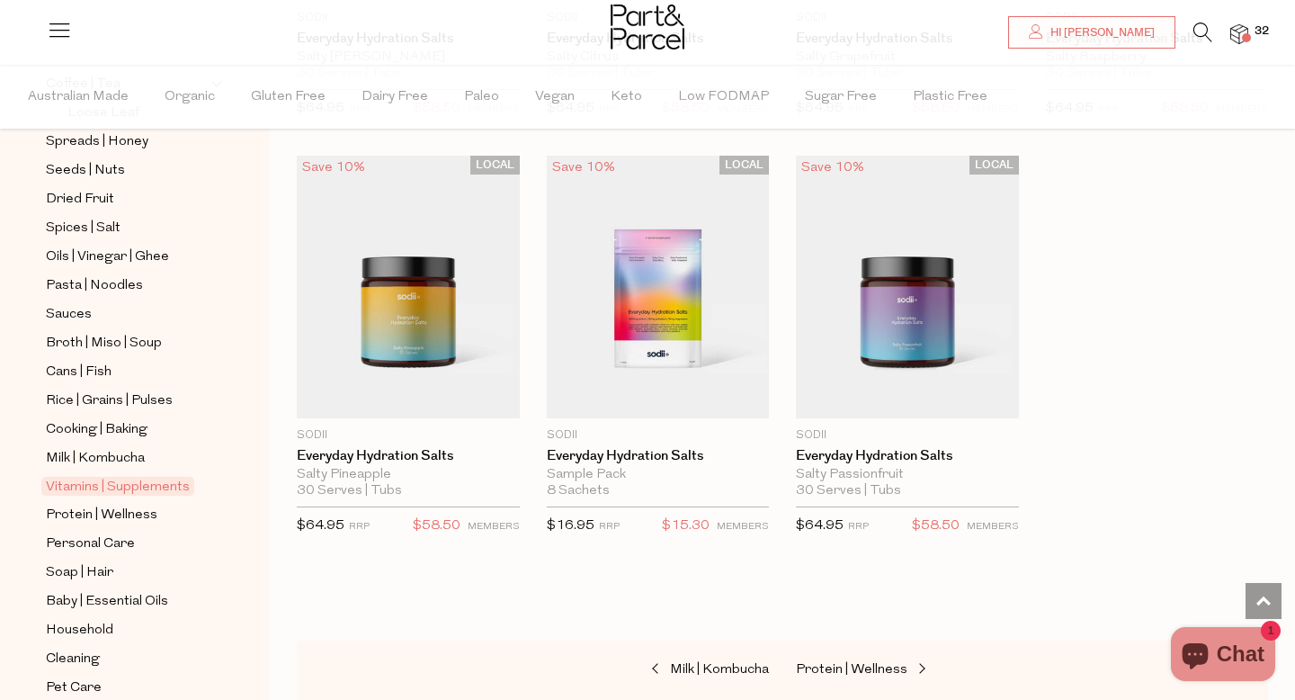
scroll to position [649, 0]
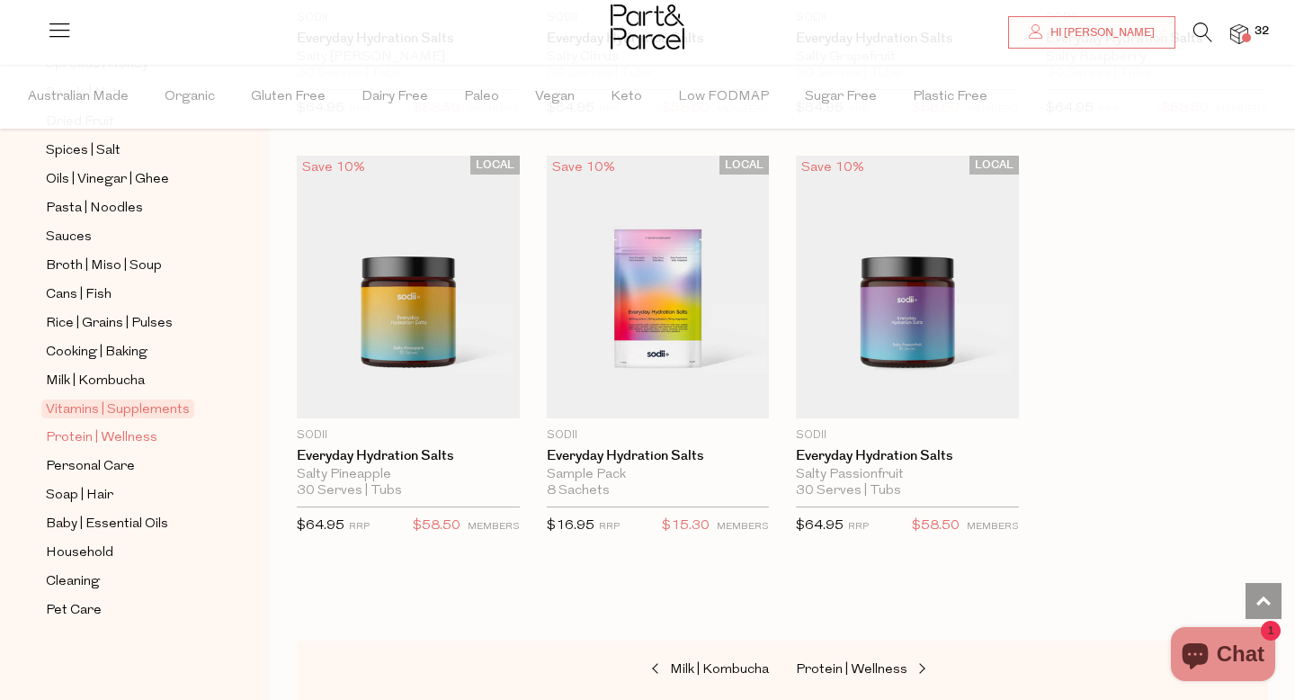
click at [102, 433] on span "Protein | Wellness" at bounding box center [101, 438] width 111 height 22
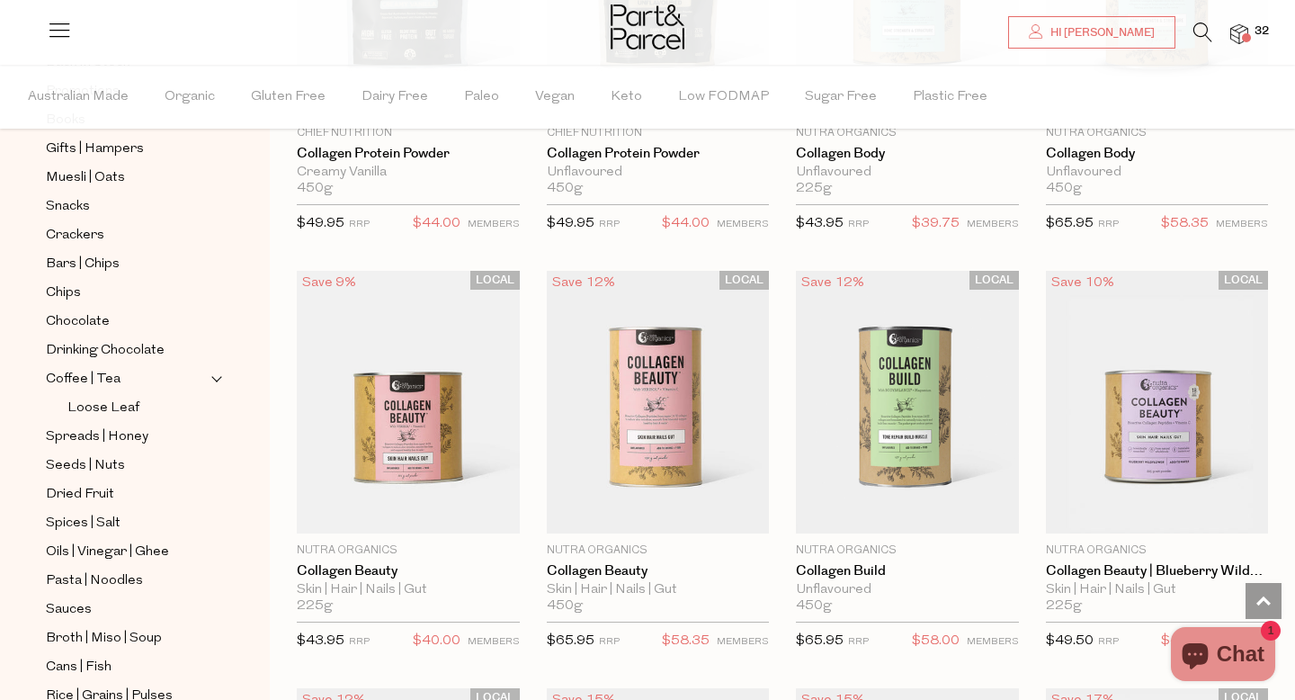
scroll to position [1820, 0]
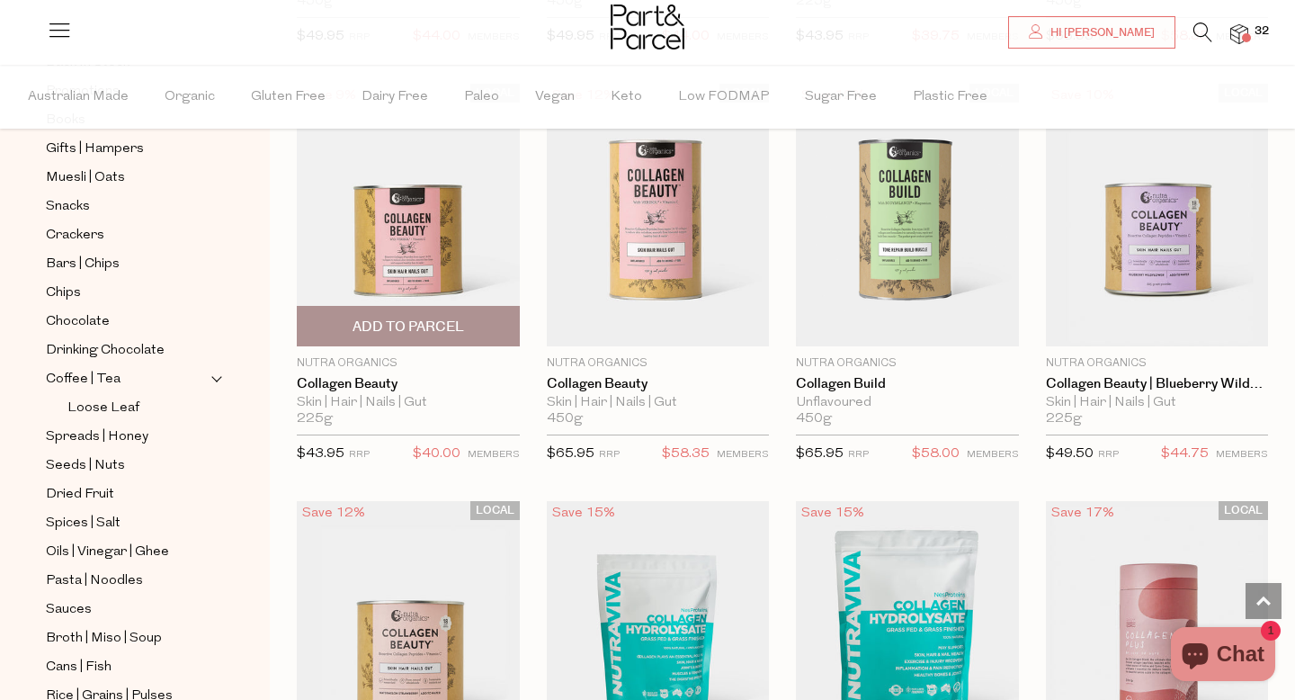
click at [436, 326] on span "Add To Parcel" at bounding box center [407, 326] width 111 height 19
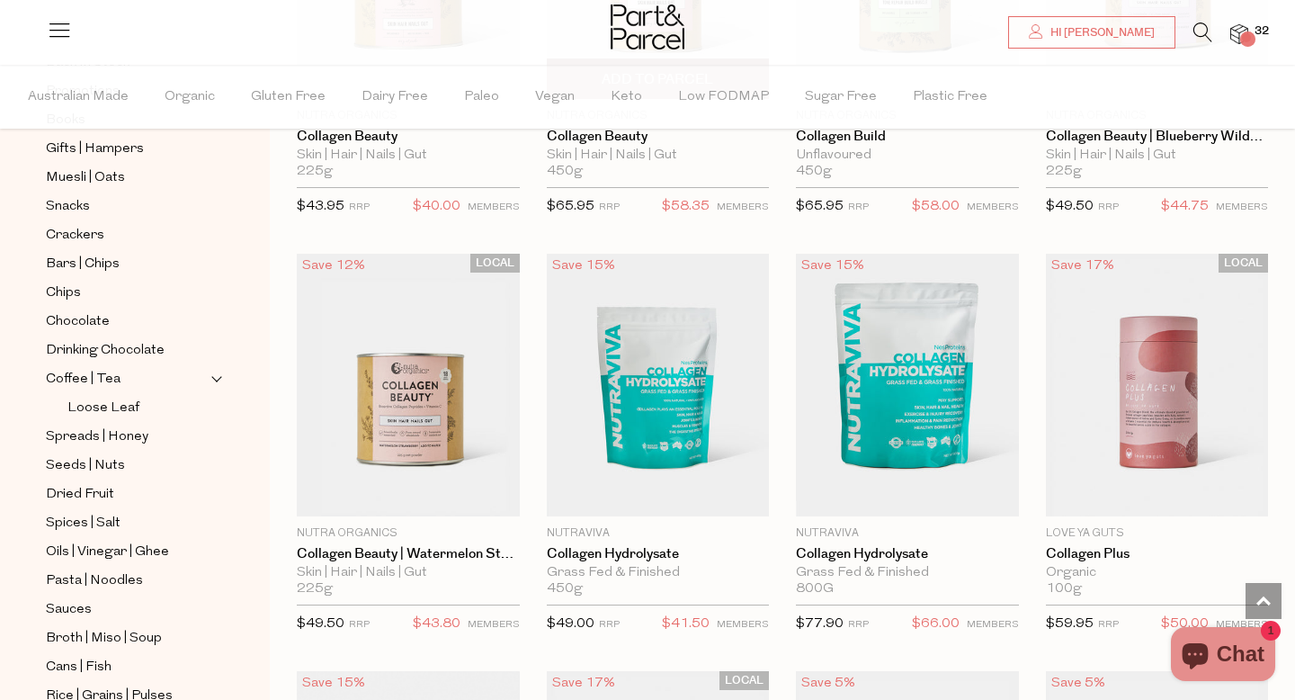
scroll to position [2400, 0]
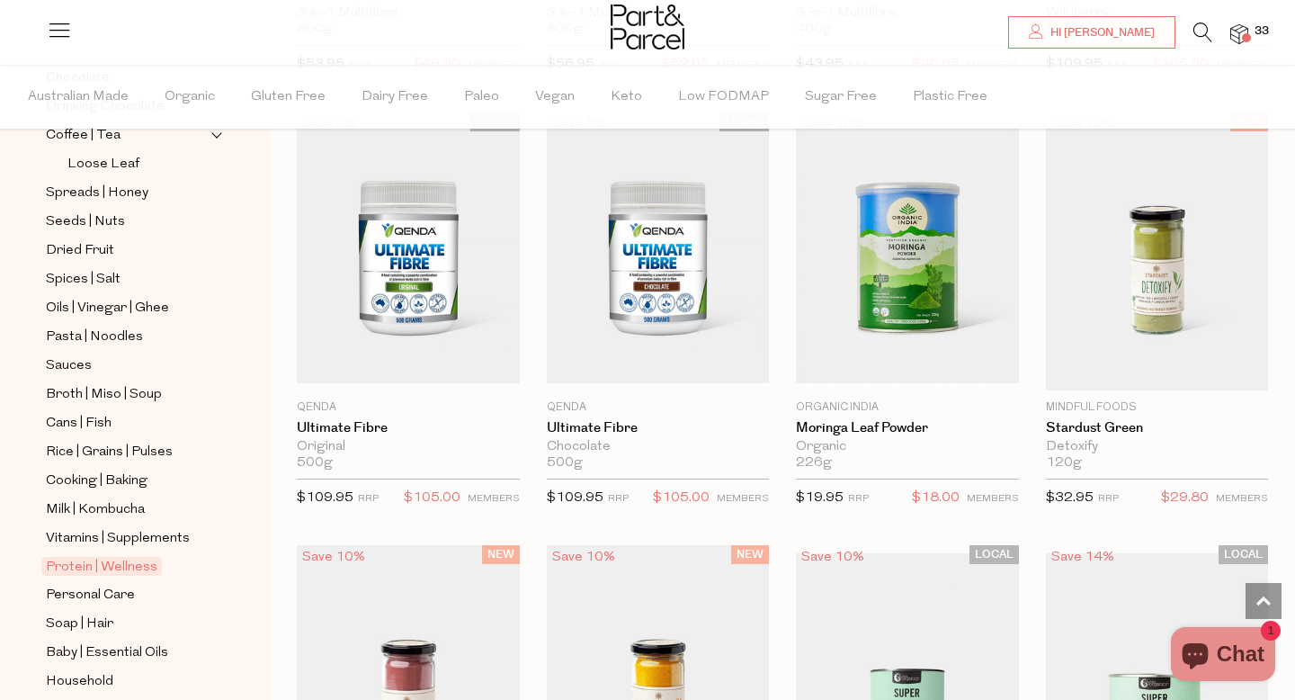
scroll to position [649, 0]
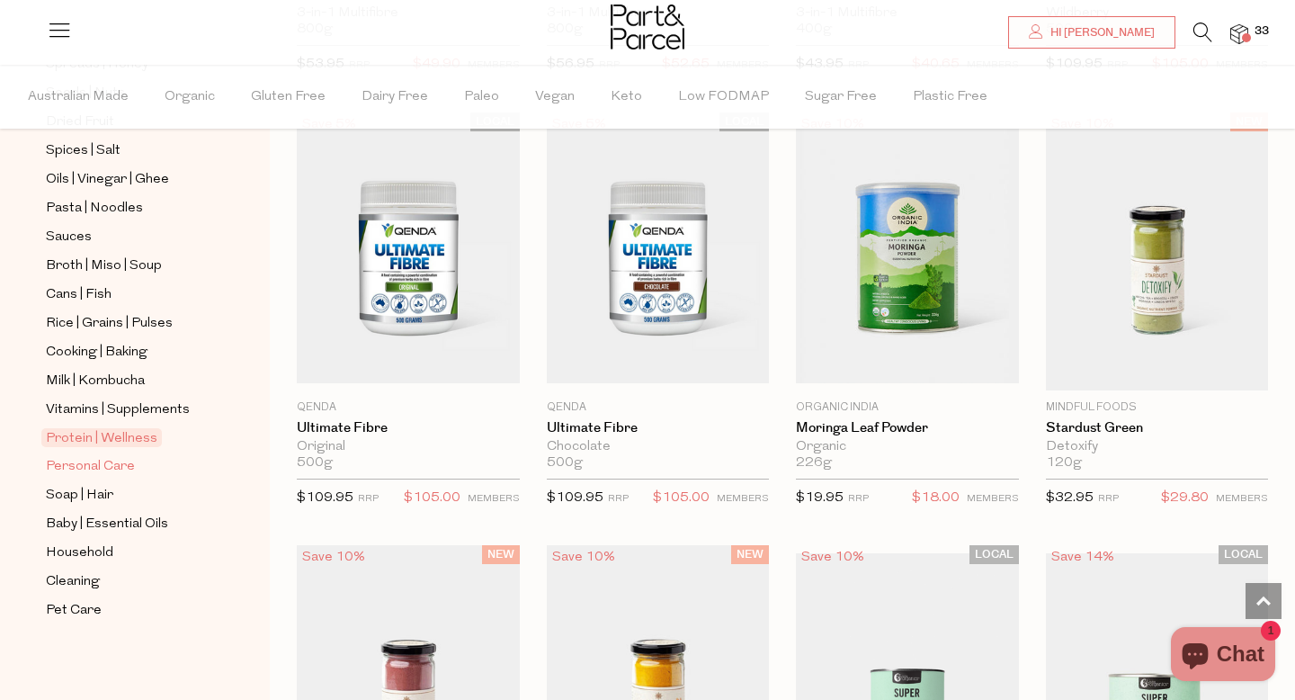
click at [114, 466] on span "Personal Care" at bounding box center [90, 467] width 89 height 22
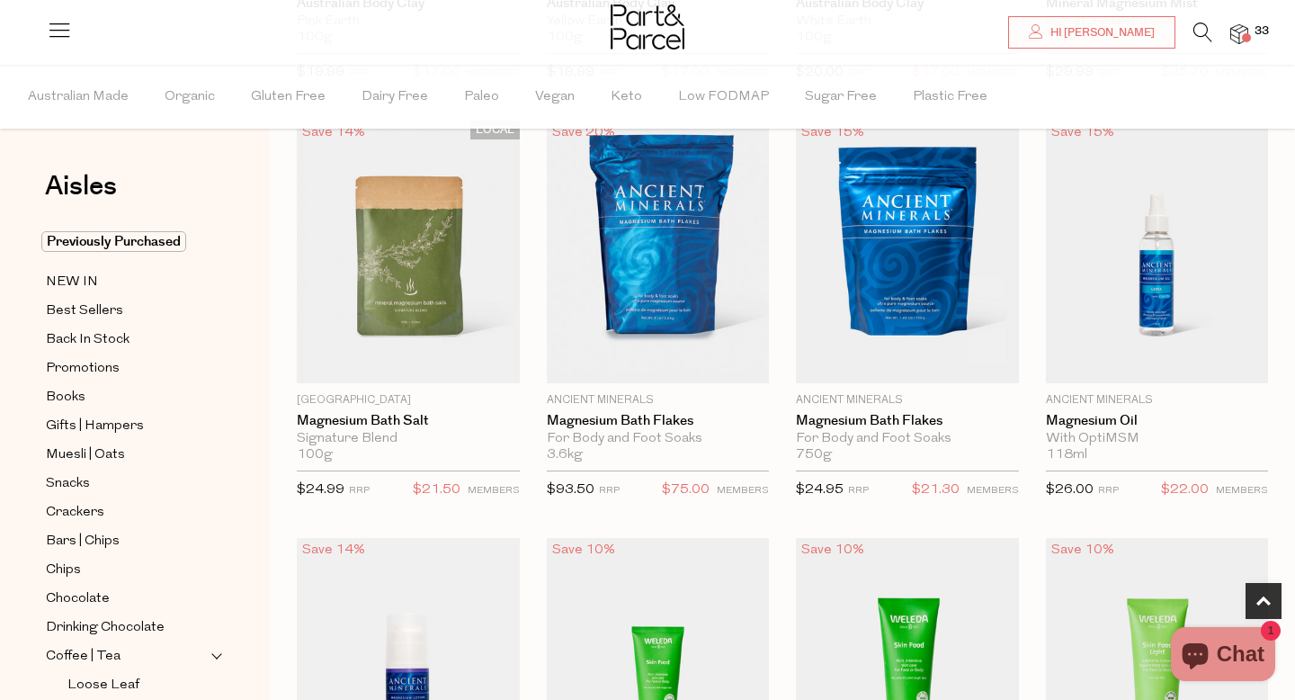
scroll to position [525, 0]
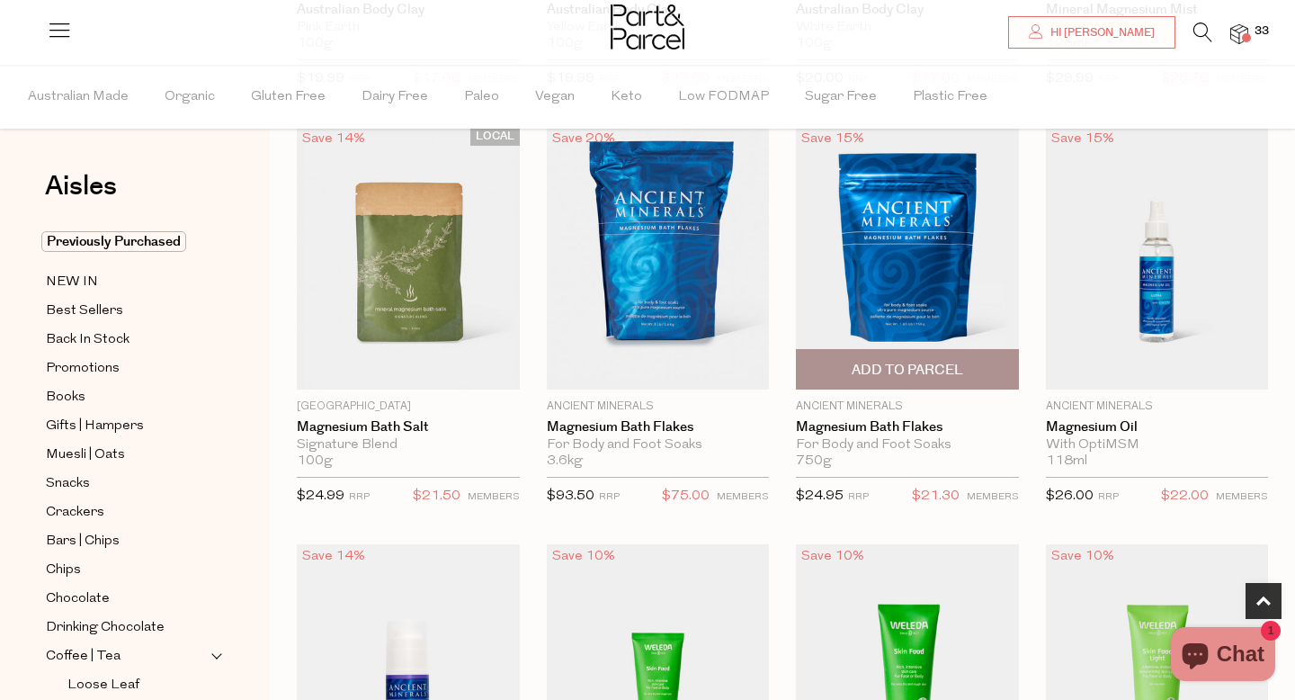
click at [912, 373] on span "Add To Parcel" at bounding box center [907, 370] width 111 height 19
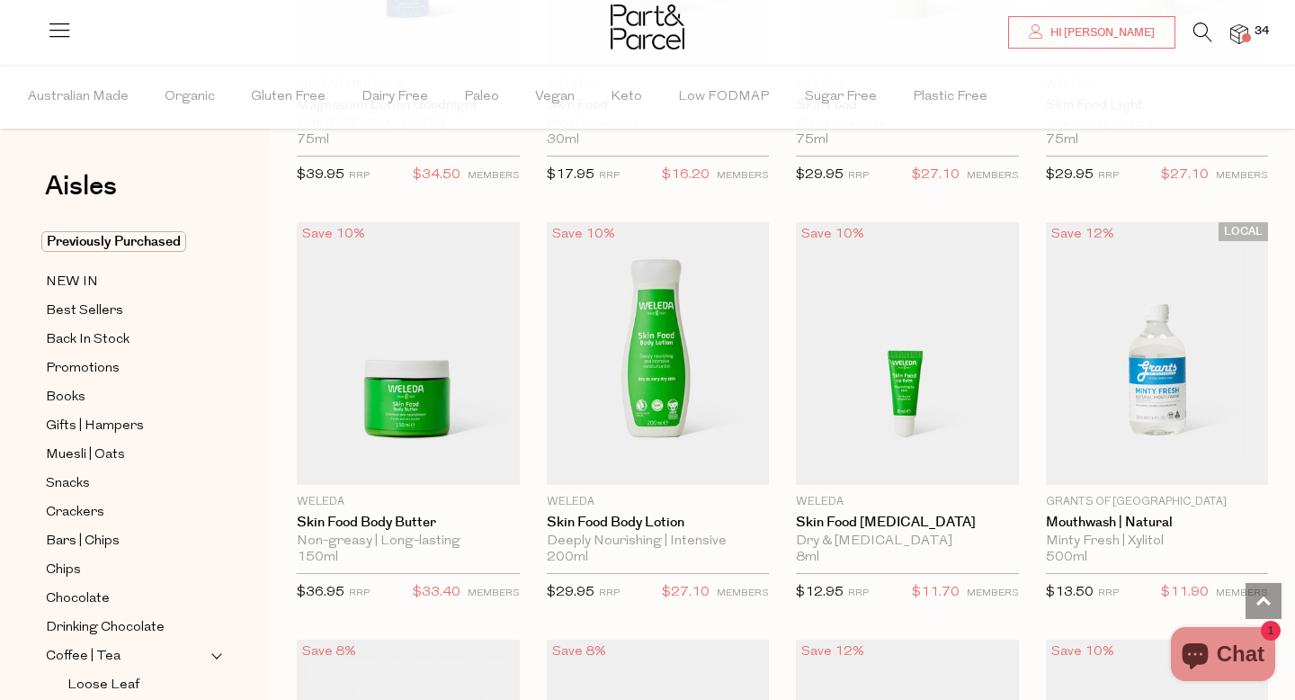
scroll to position [1286, 0]
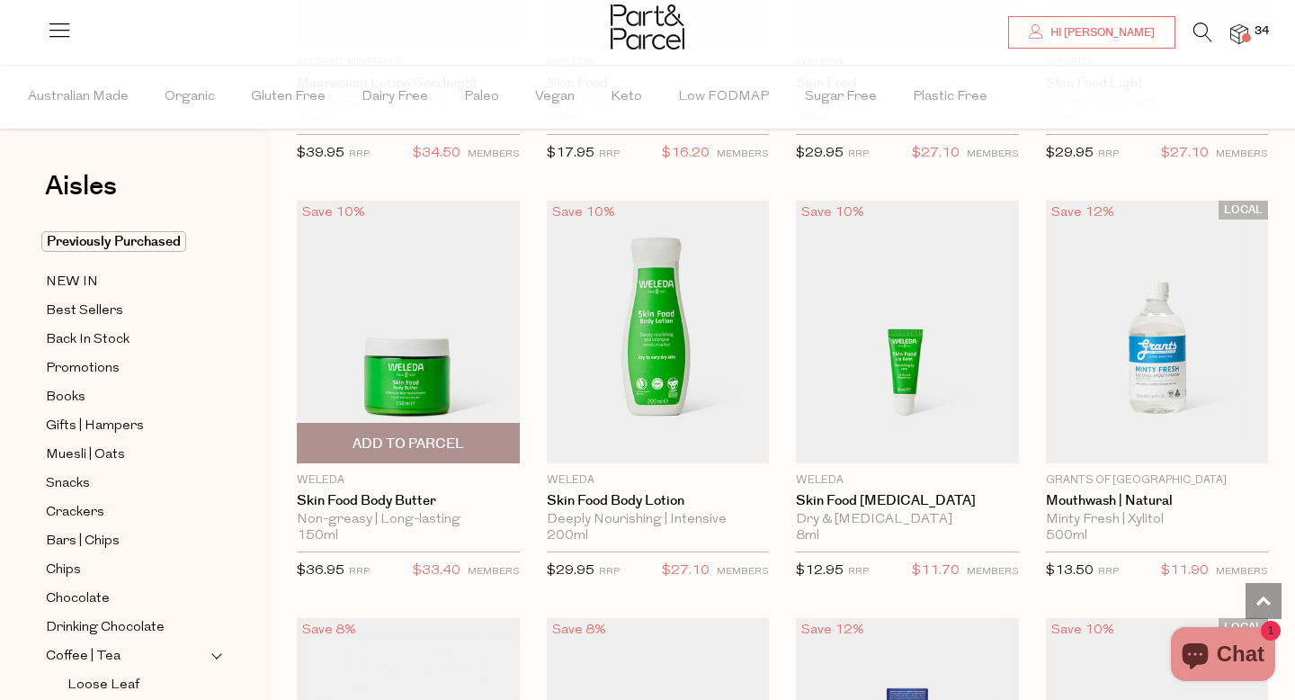
click at [420, 450] on span "Add To Parcel" at bounding box center [407, 443] width 111 height 19
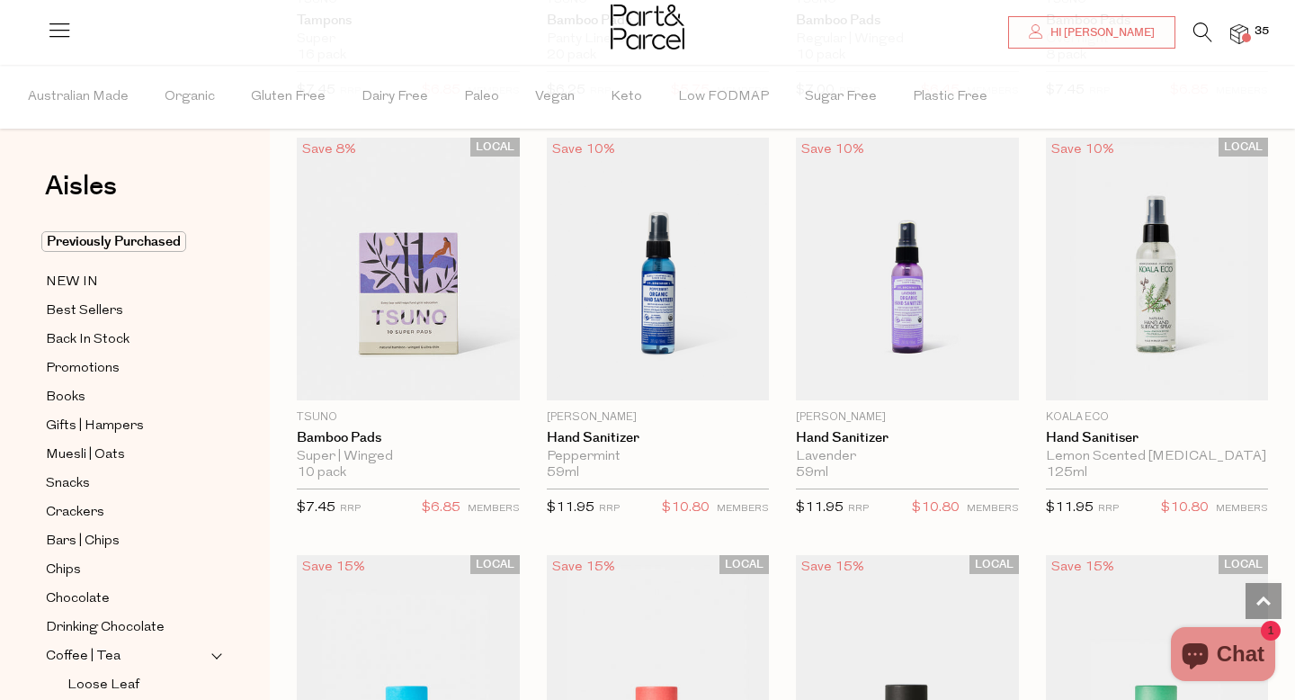
scroll to position [4273, 0]
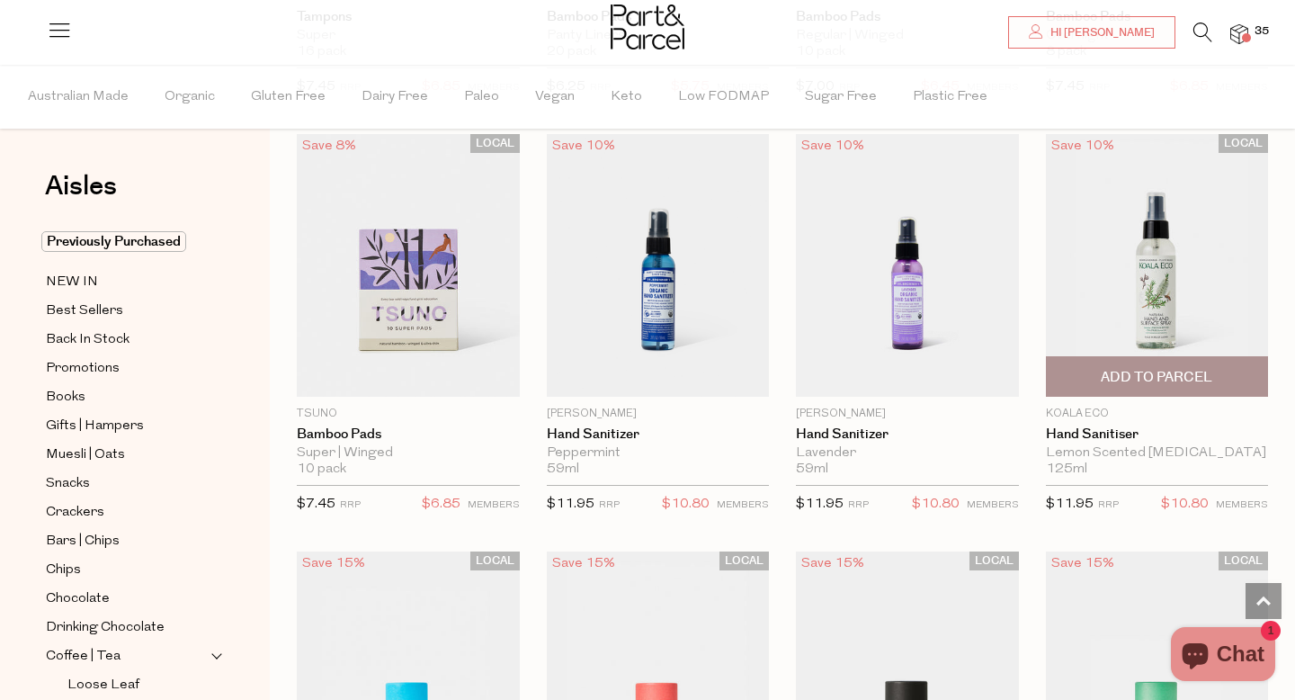
click at [1144, 370] on span "Add To Parcel" at bounding box center [1156, 377] width 111 height 19
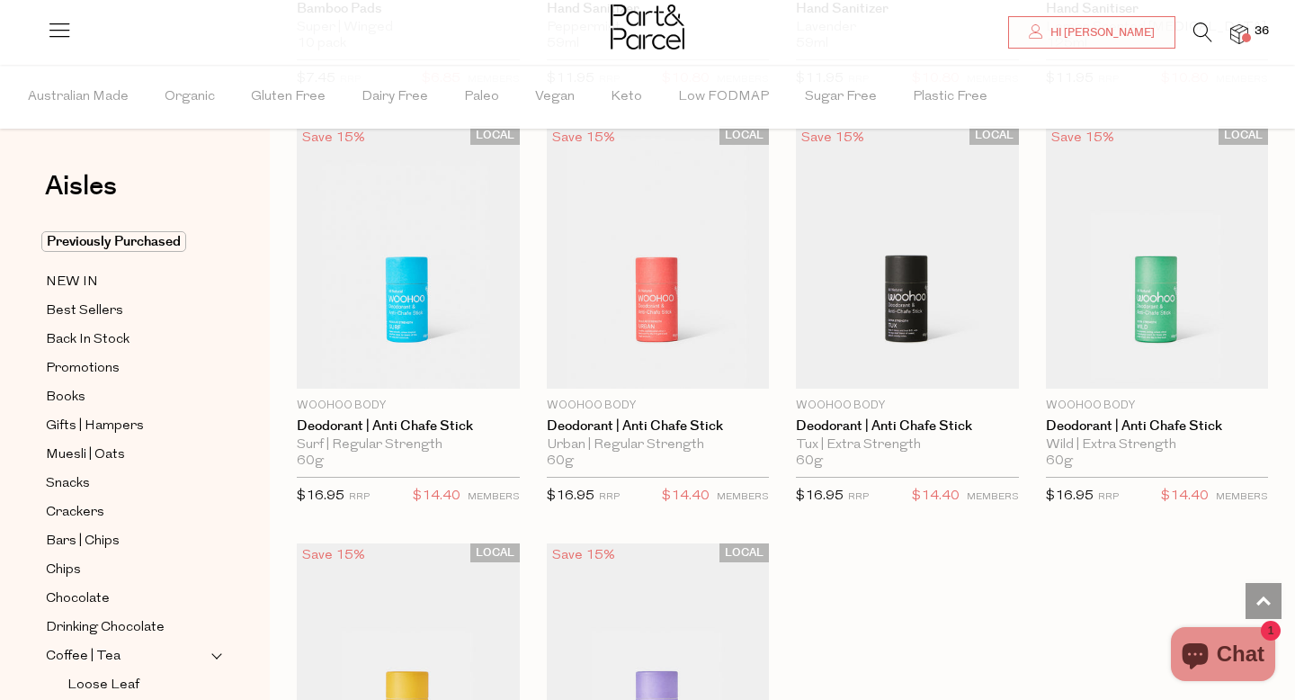
scroll to position [4692, 0]
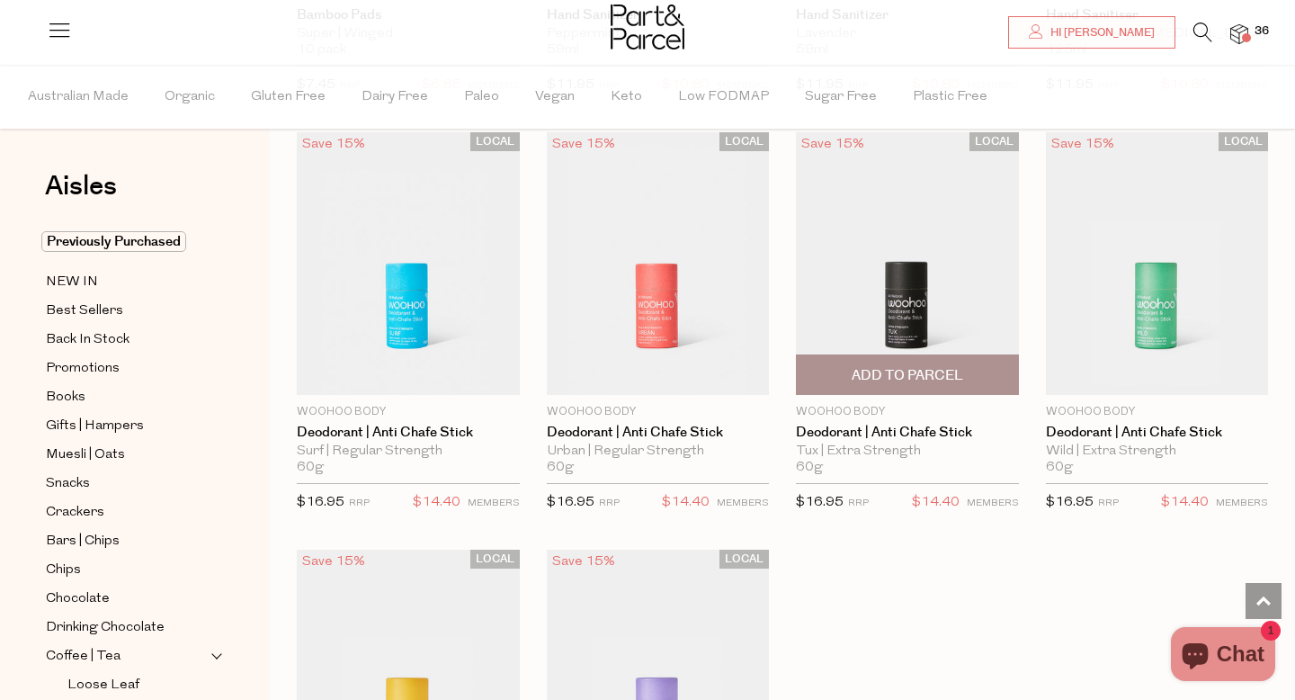
click at [891, 370] on span "Add To Parcel" at bounding box center [907, 375] width 111 height 19
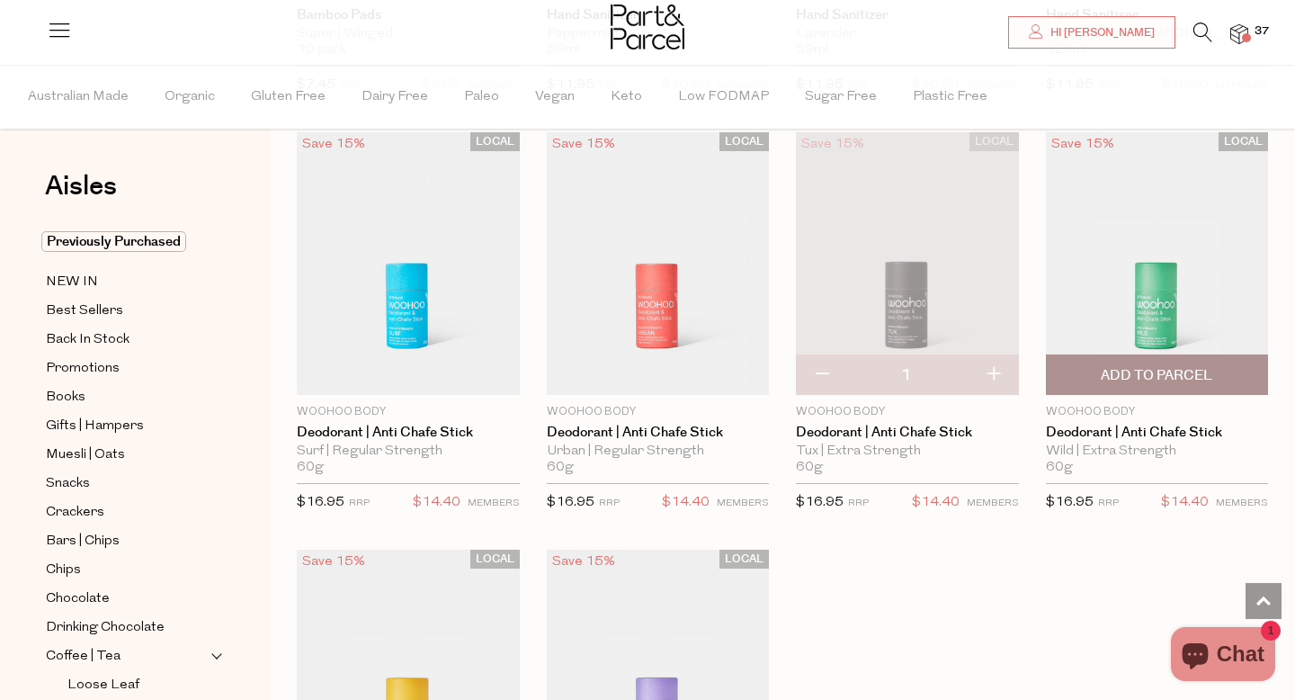
click at [1121, 381] on span "Add To Parcel" at bounding box center [1156, 375] width 111 height 19
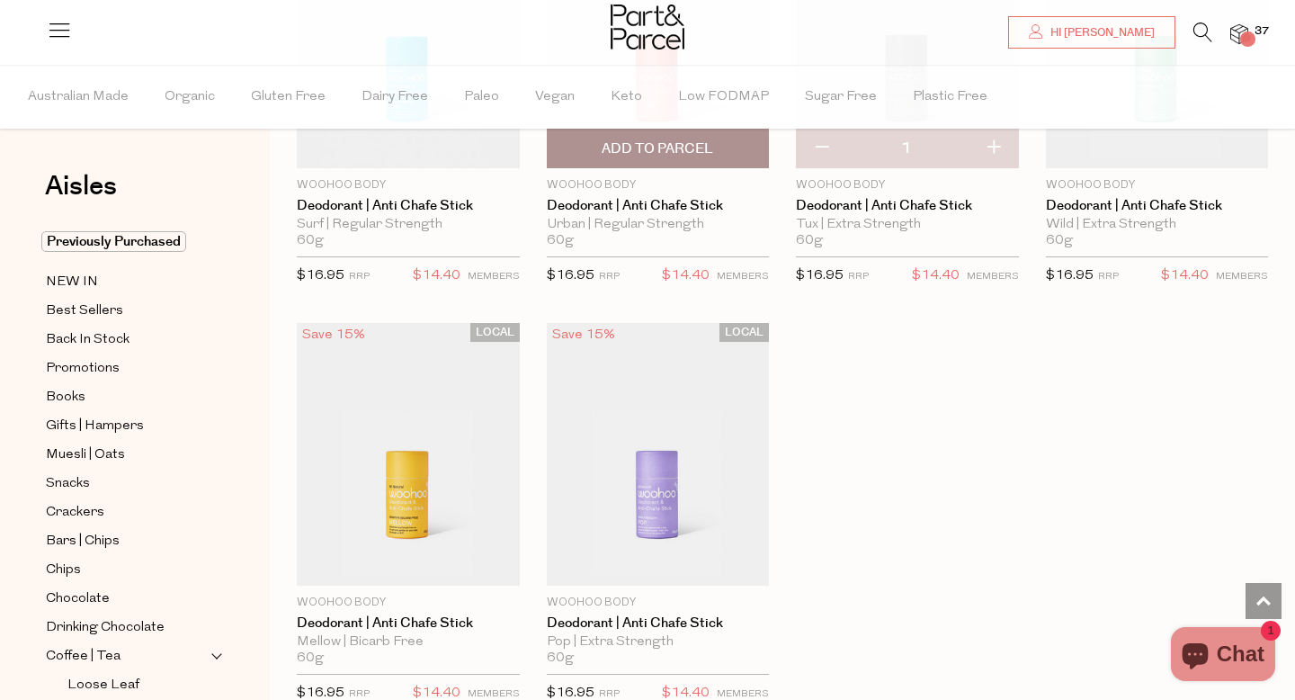
scroll to position [4919, 0]
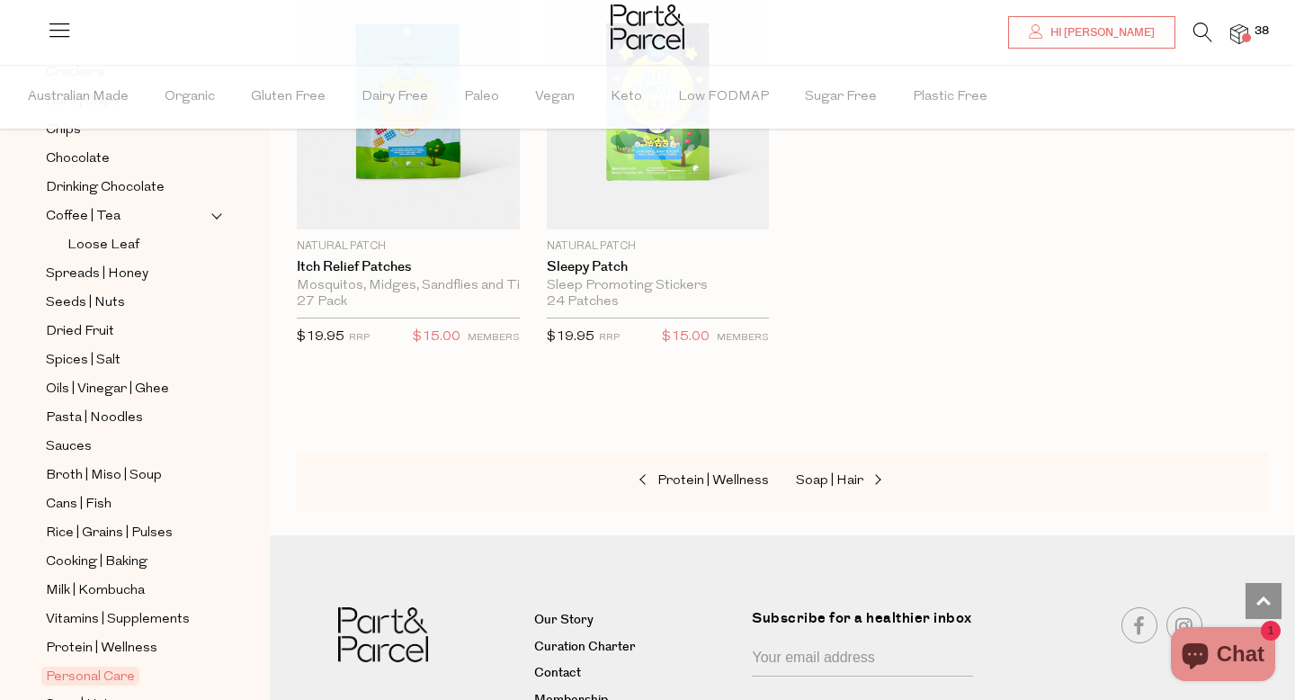
scroll to position [649, 0]
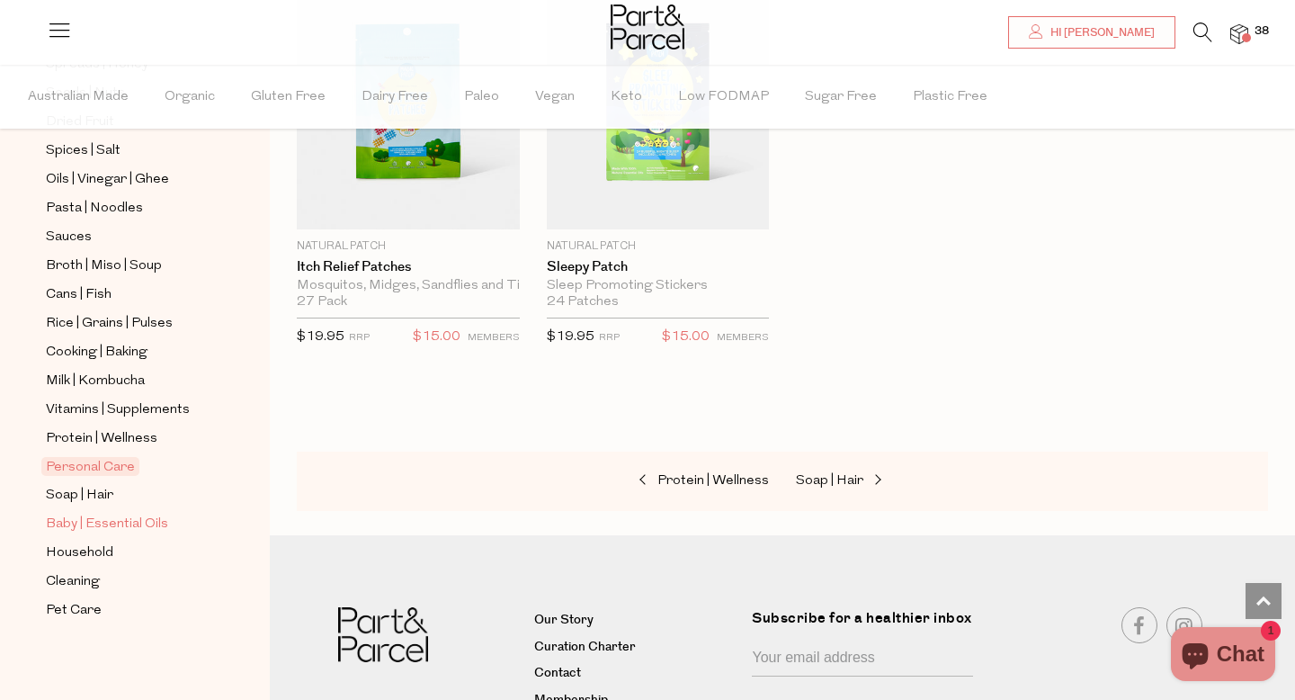
click at [107, 516] on span "Baby | Essential Oils" at bounding box center [107, 524] width 122 height 22
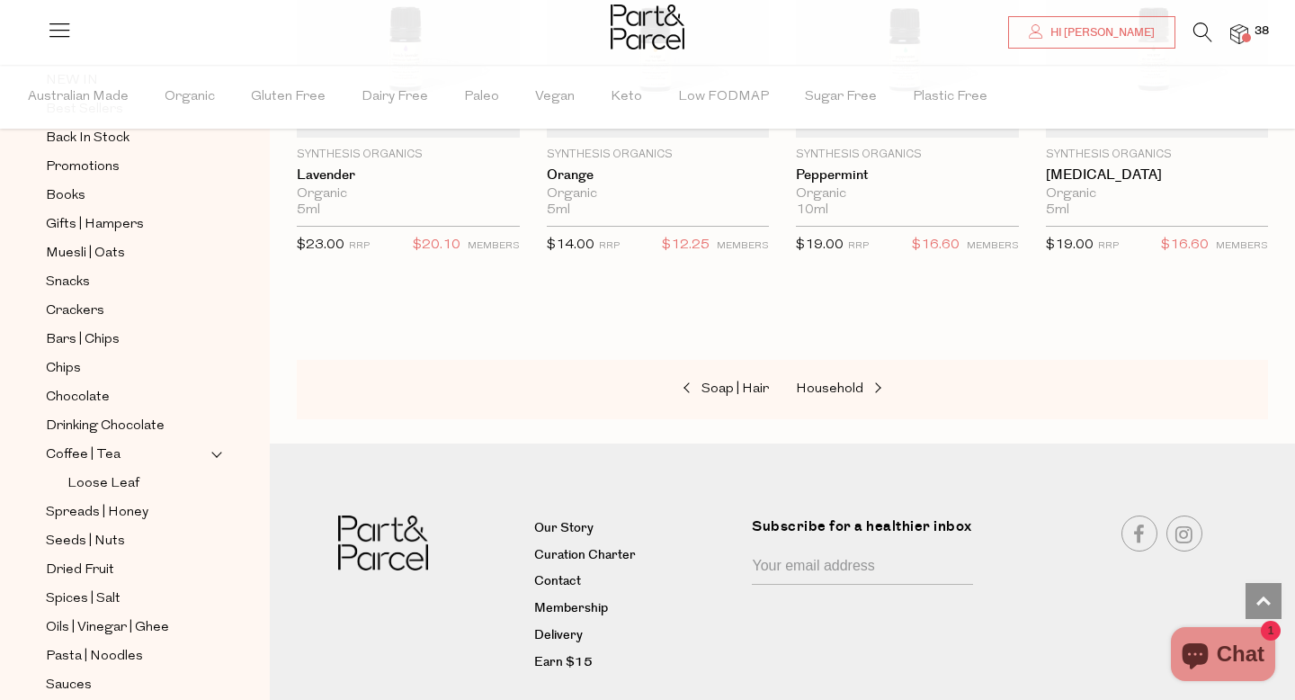
scroll to position [1615, 0]
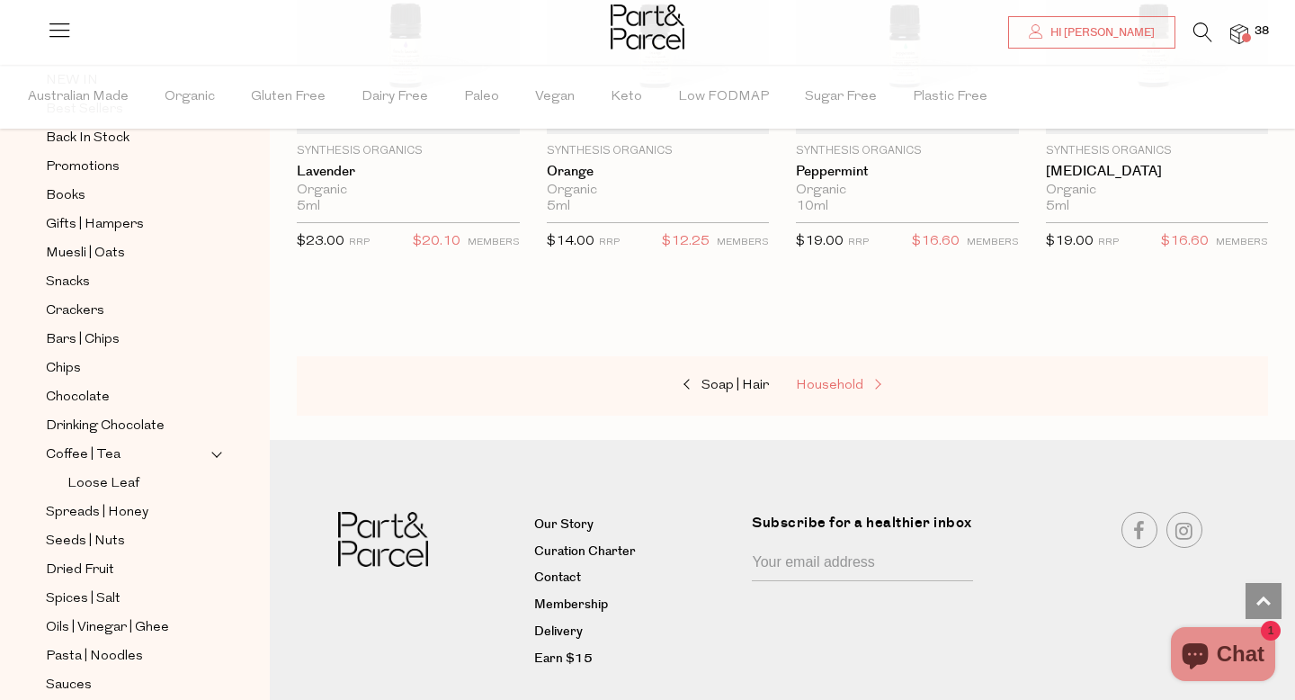
click at [818, 388] on span "Household" at bounding box center [829, 385] width 67 height 13
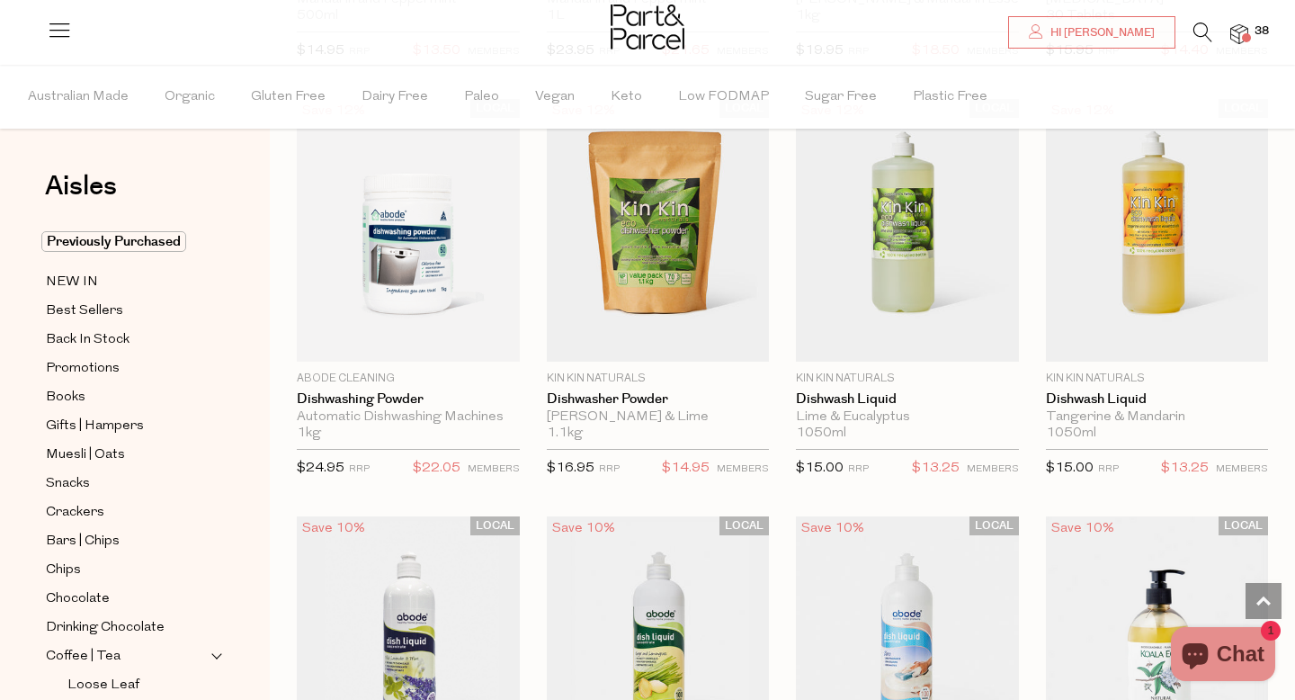
scroll to position [3074, 0]
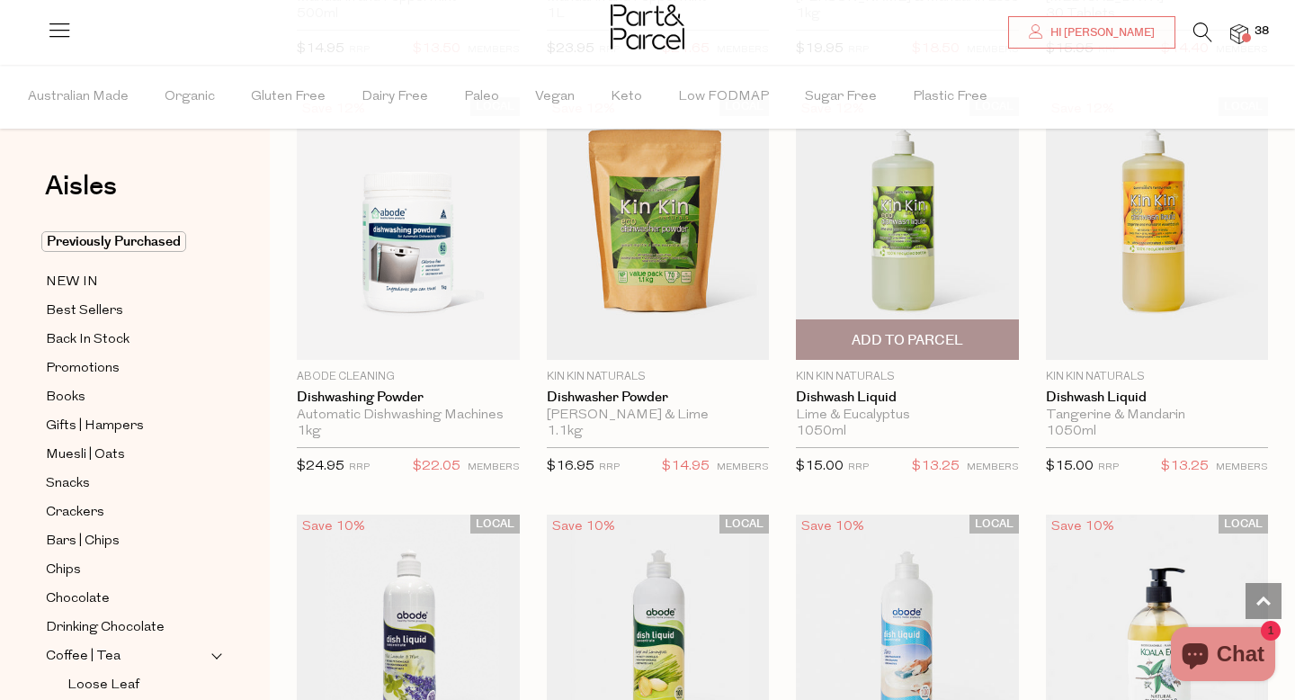
click at [841, 349] on span "Add To Parcel" at bounding box center [907, 339] width 212 height 39
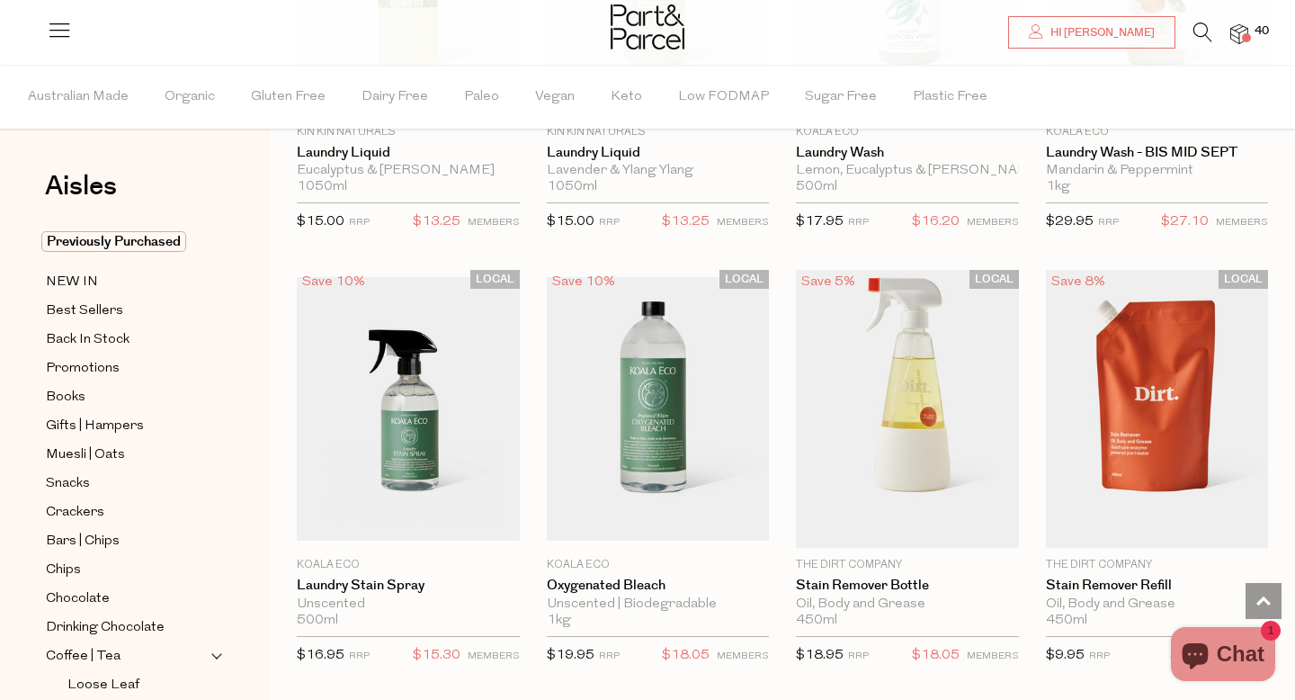
scroll to position [4572, 0]
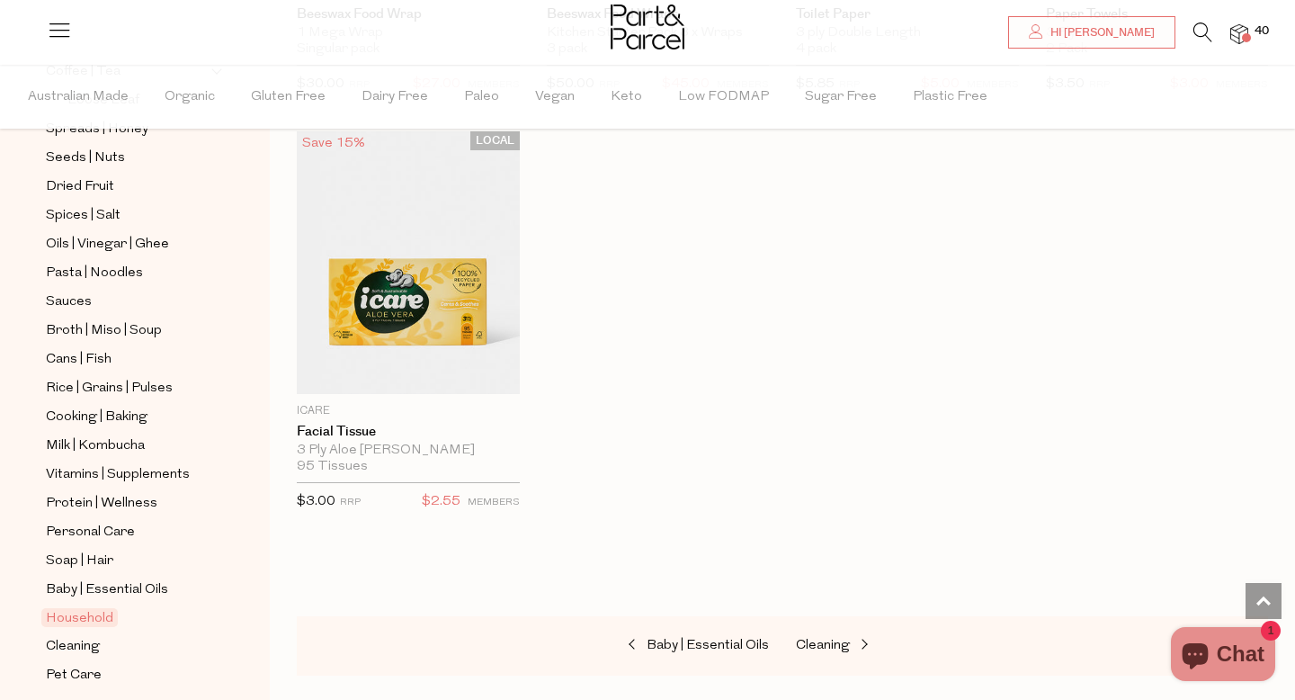
scroll to position [649, 0]
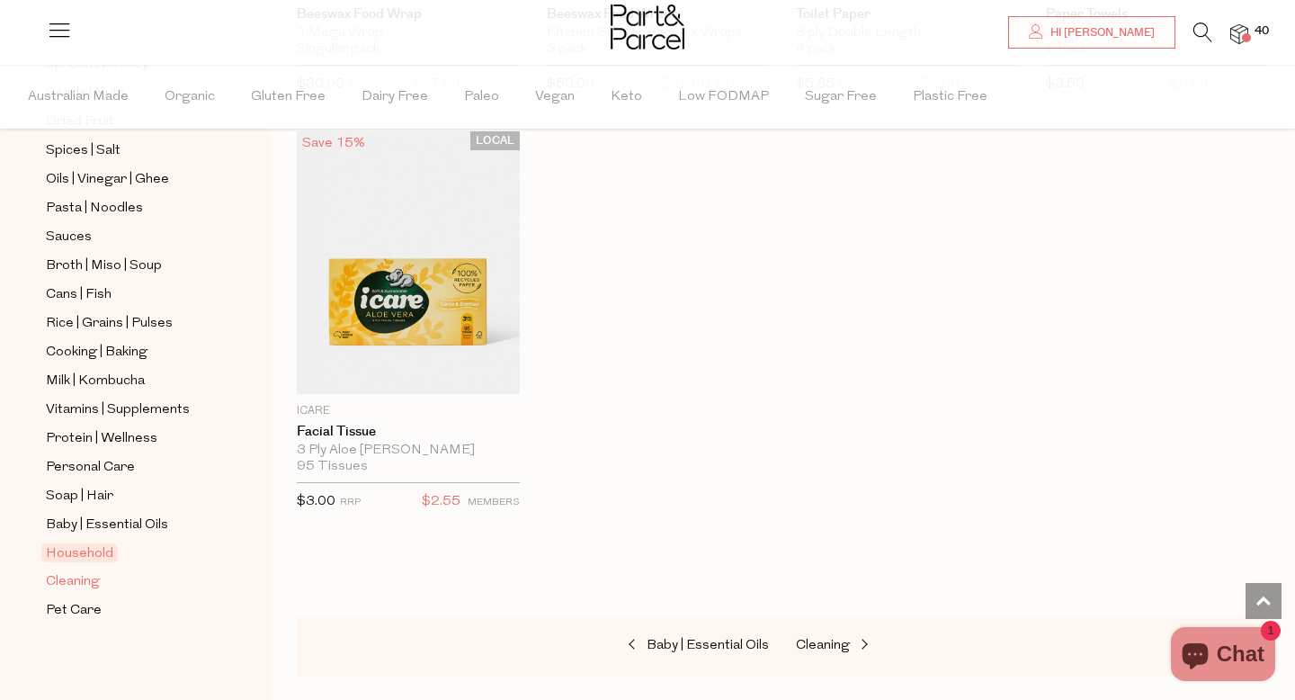
click at [74, 586] on span "Cleaning" at bounding box center [73, 582] width 54 height 22
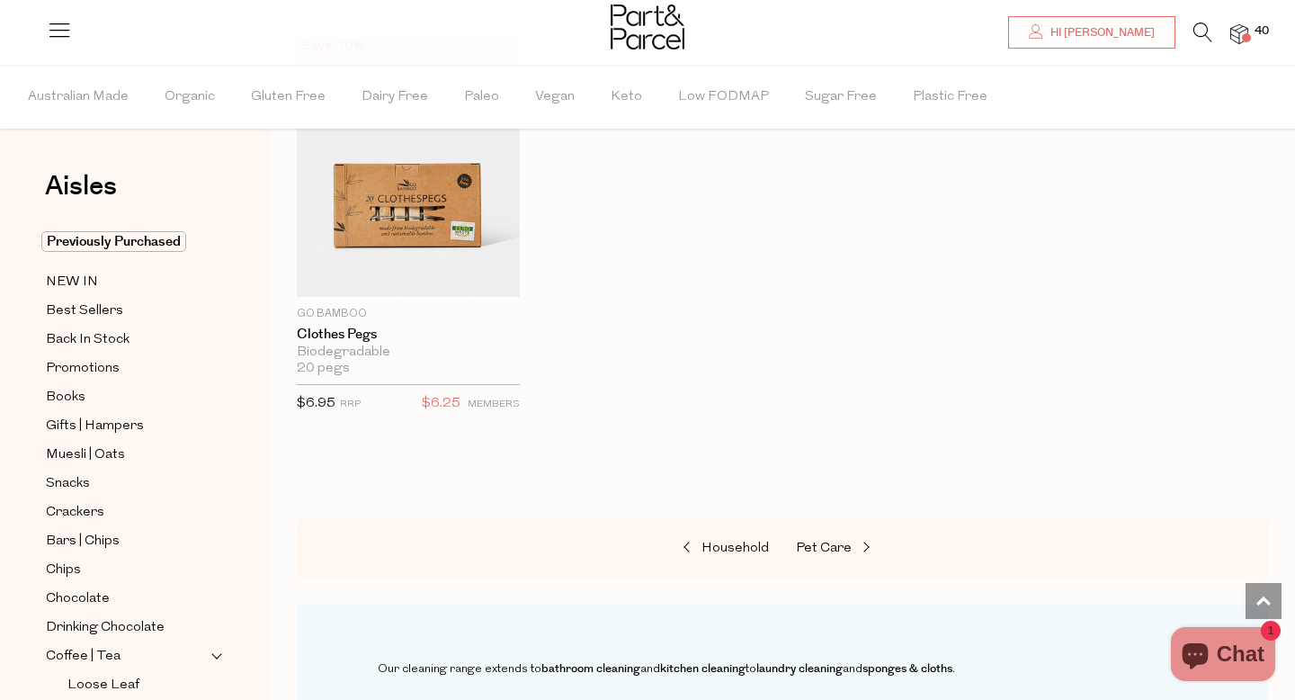
scroll to position [1488, 0]
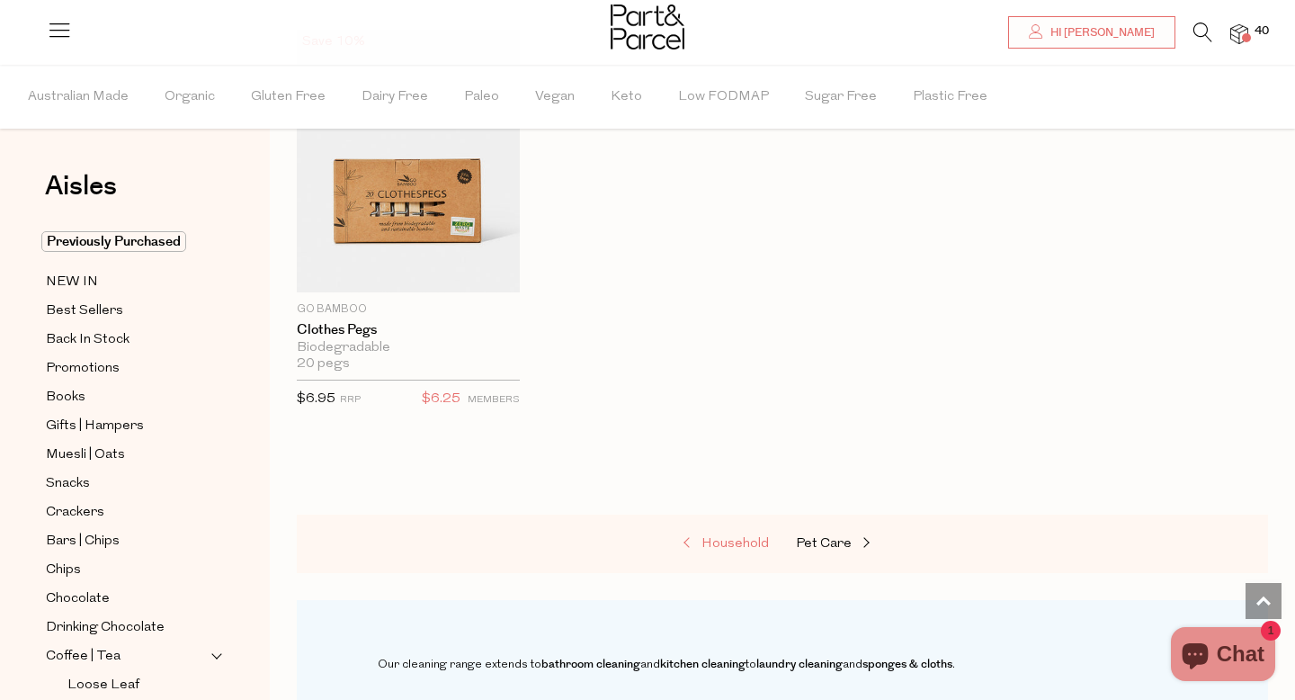
click at [721, 548] on span "Household" at bounding box center [734, 543] width 67 height 13
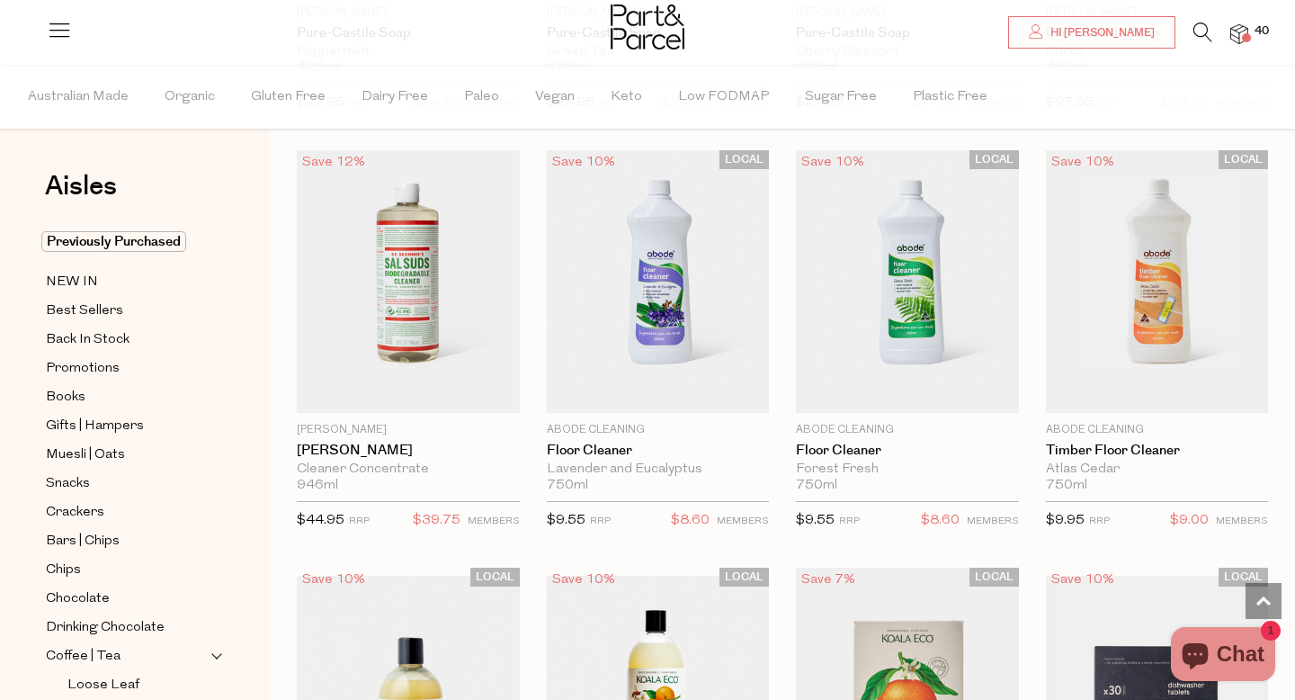
scroll to position [2172, 0]
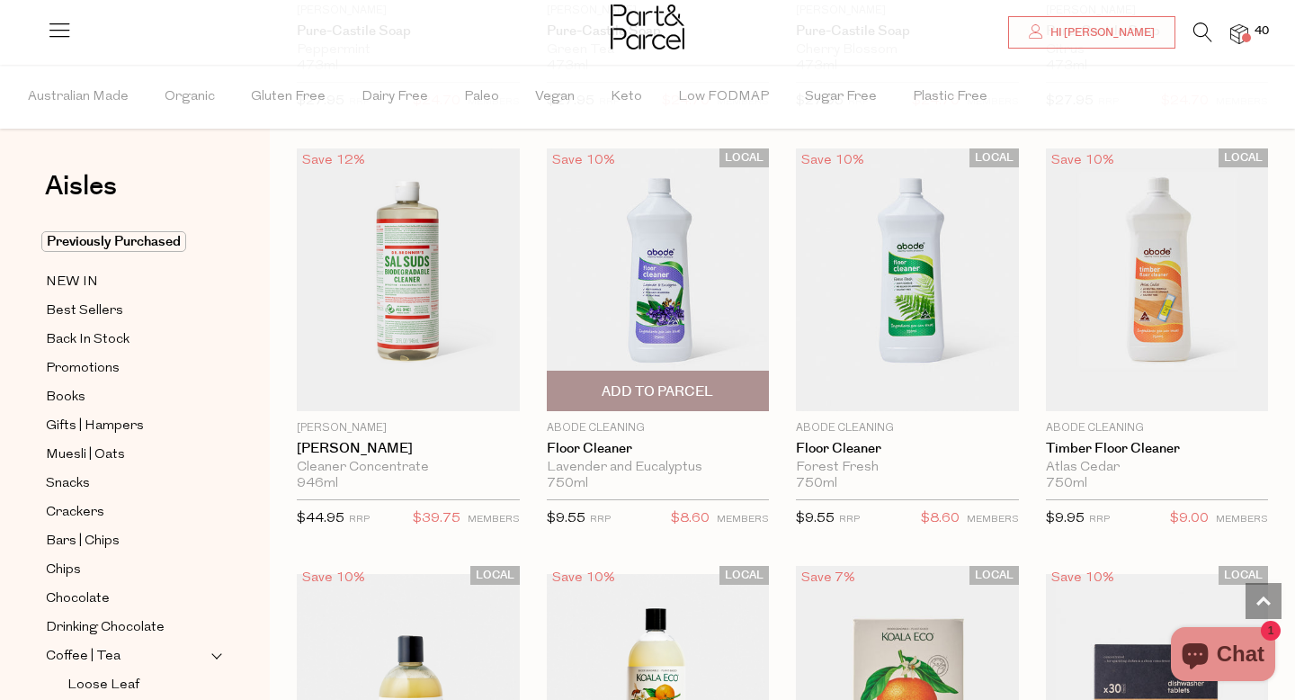
click at [662, 404] on span "Add To Parcel" at bounding box center [658, 390] width 212 height 39
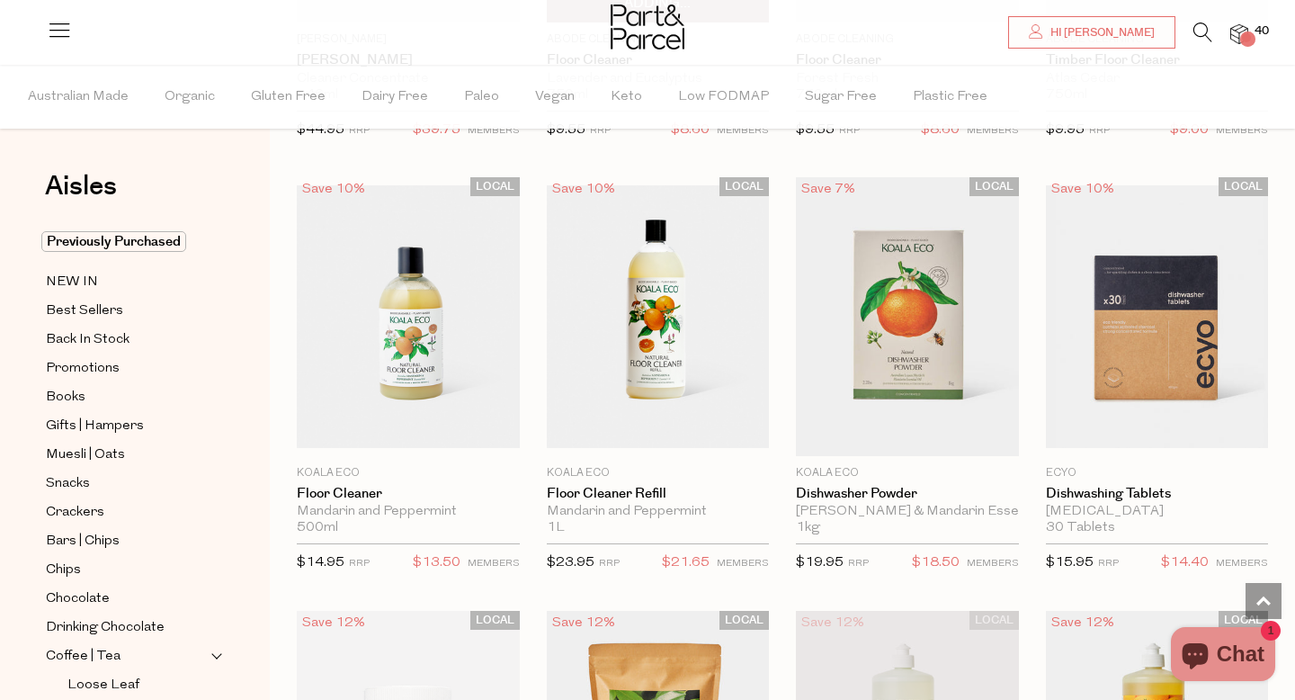
scroll to position [2886, 0]
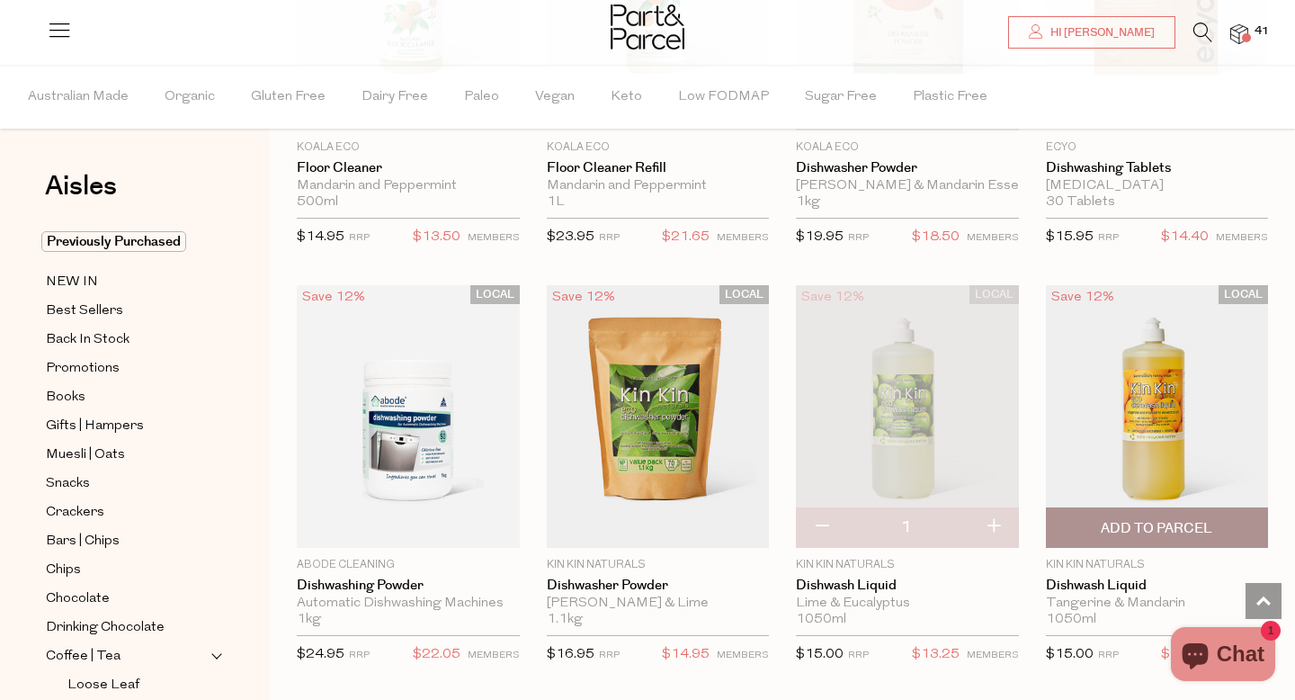
click at [1115, 521] on span "Add To Parcel" at bounding box center [1156, 528] width 111 height 19
click at [831, 522] on button "button" at bounding box center [821, 527] width 51 height 40
type input "0"
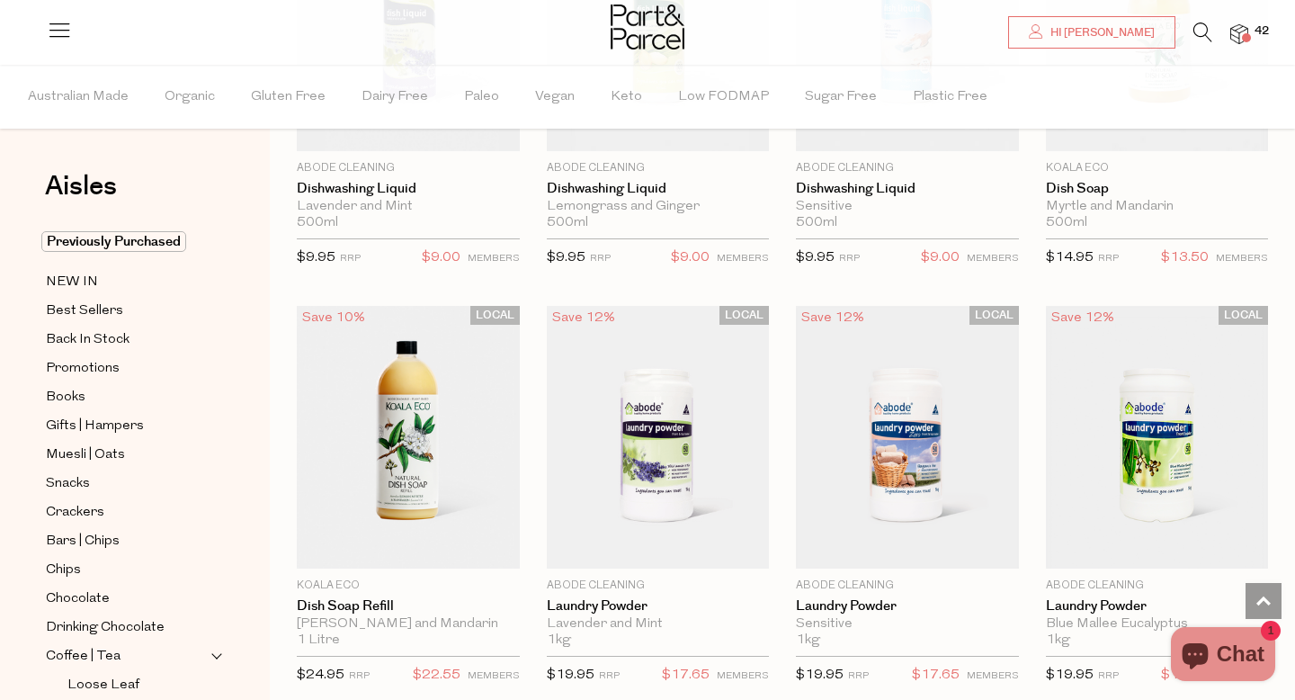
scroll to position [3707, 0]
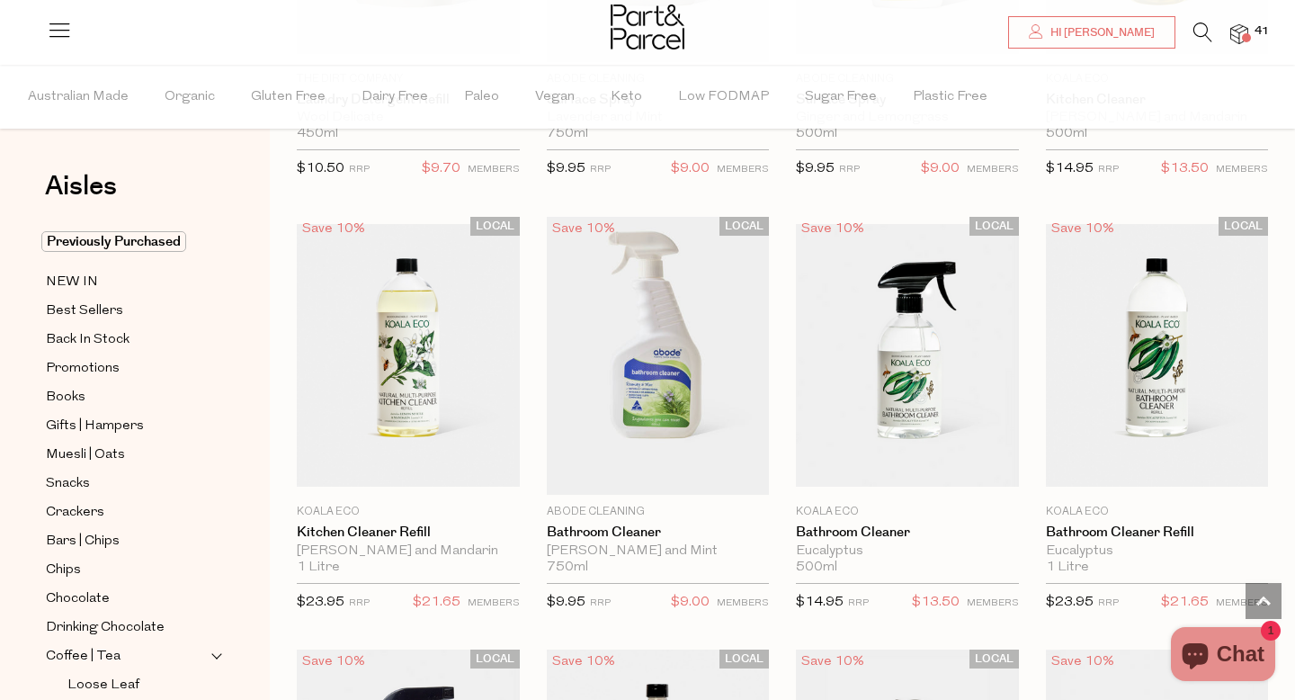
scroll to position [6773, 0]
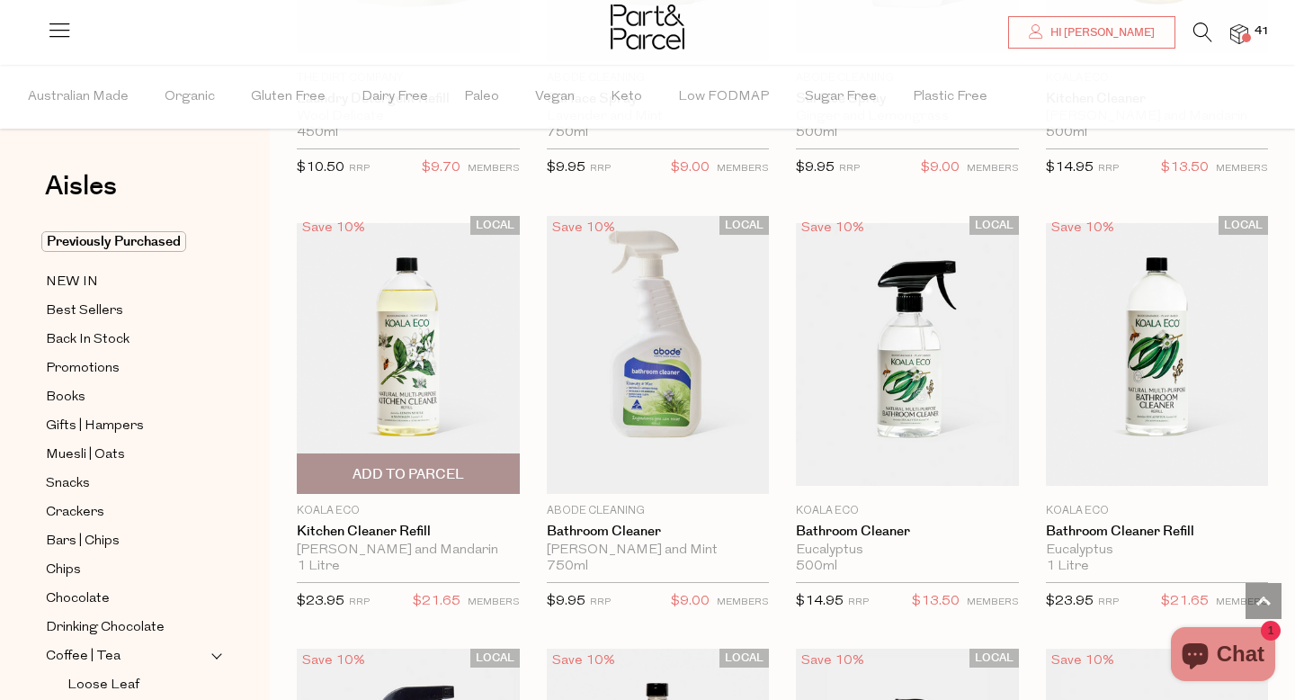
click at [421, 477] on span "Add To Parcel" at bounding box center [407, 474] width 111 height 19
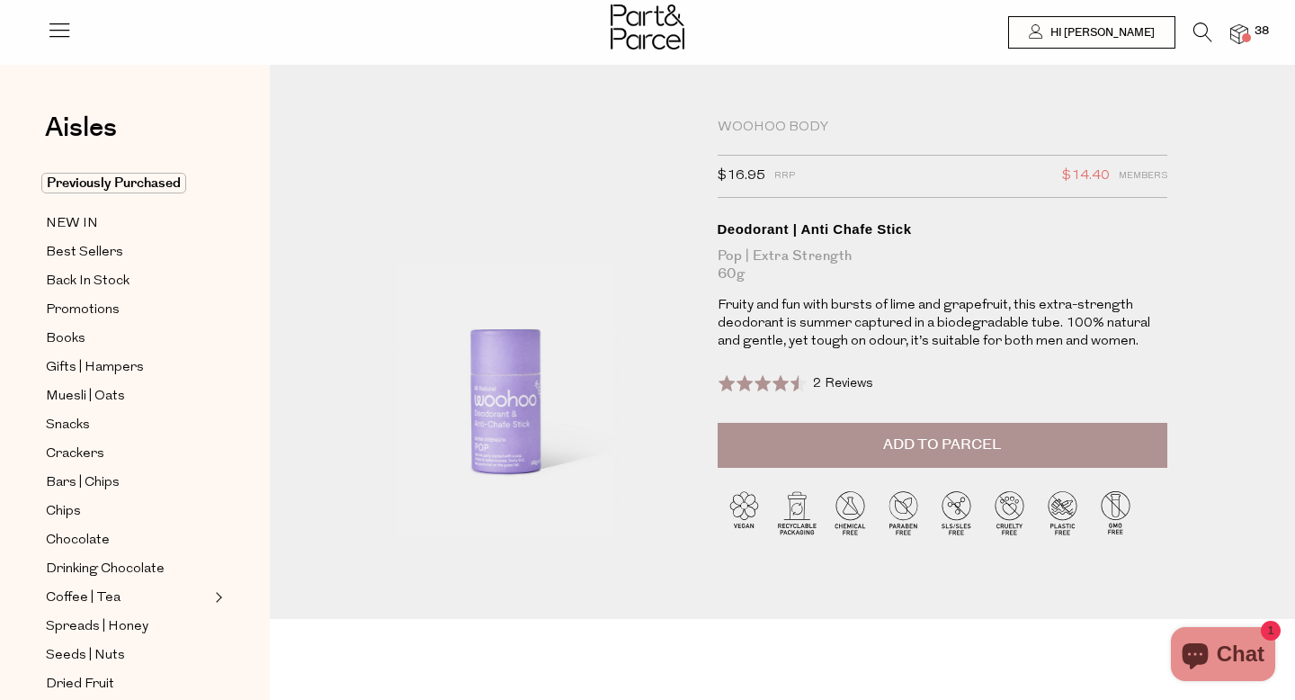
click at [928, 441] on span "Add to Parcel" at bounding box center [942, 444] width 118 height 21
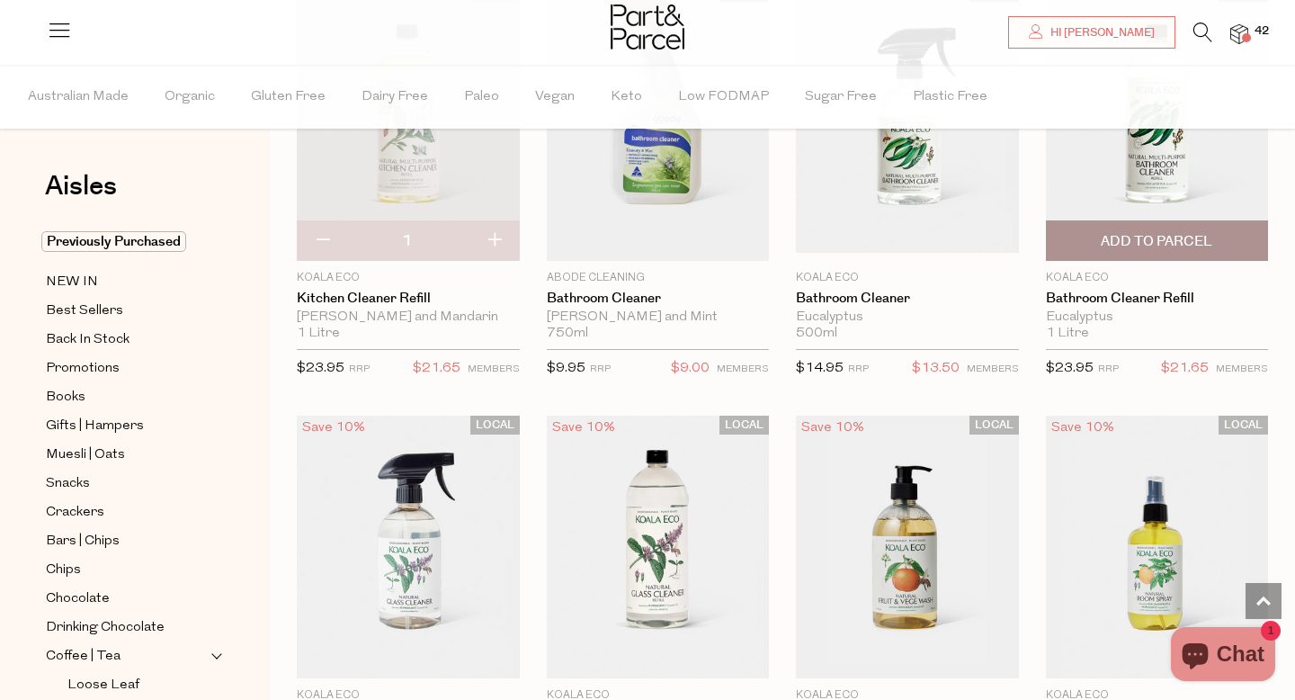
click at [1107, 242] on span "Add To Parcel" at bounding box center [1156, 241] width 111 height 19
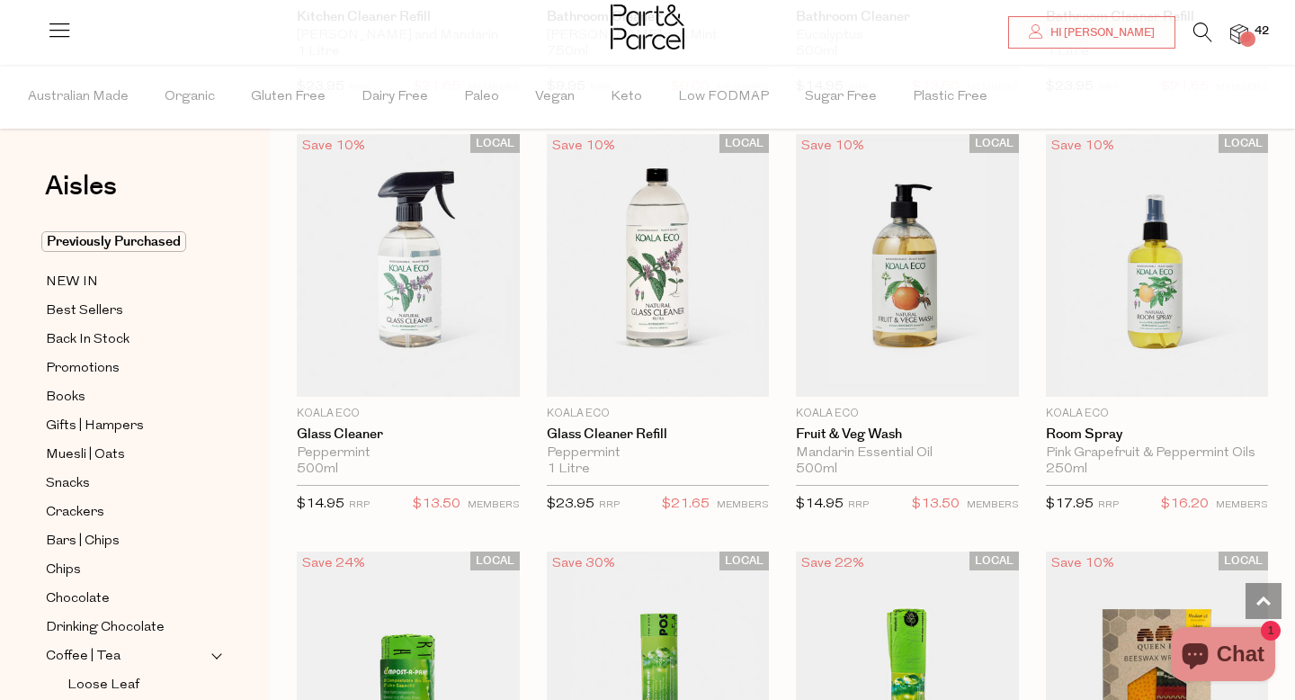
scroll to position [7290, 0]
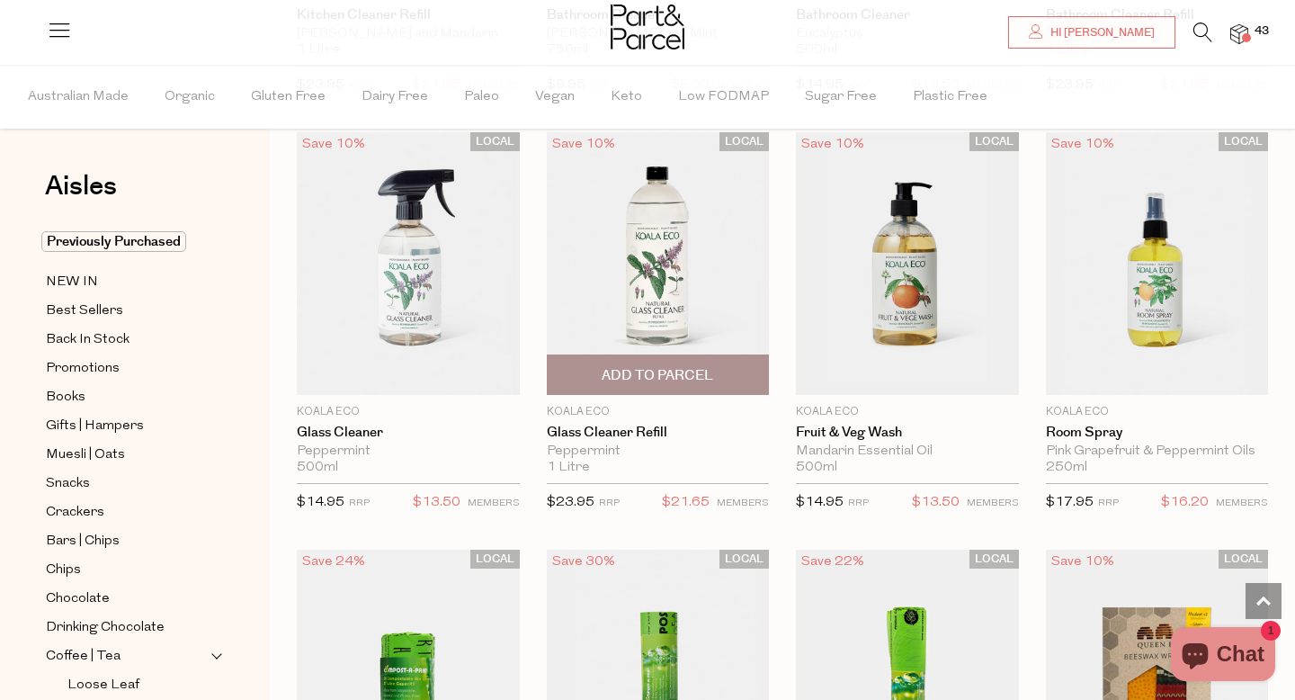
click at [668, 380] on span "Add To Parcel" at bounding box center [657, 375] width 111 height 19
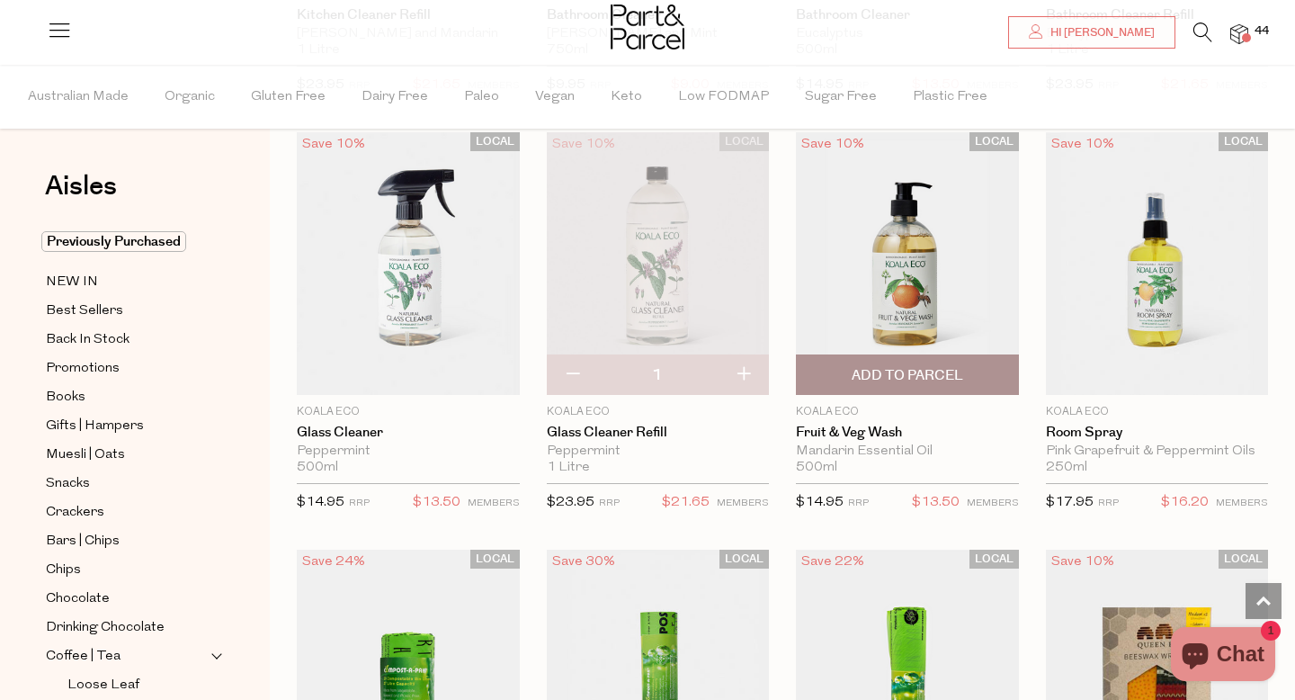
click at [852, 367] on span "Add To Parcel" at bounding box center [907, 375] width 111 height 19
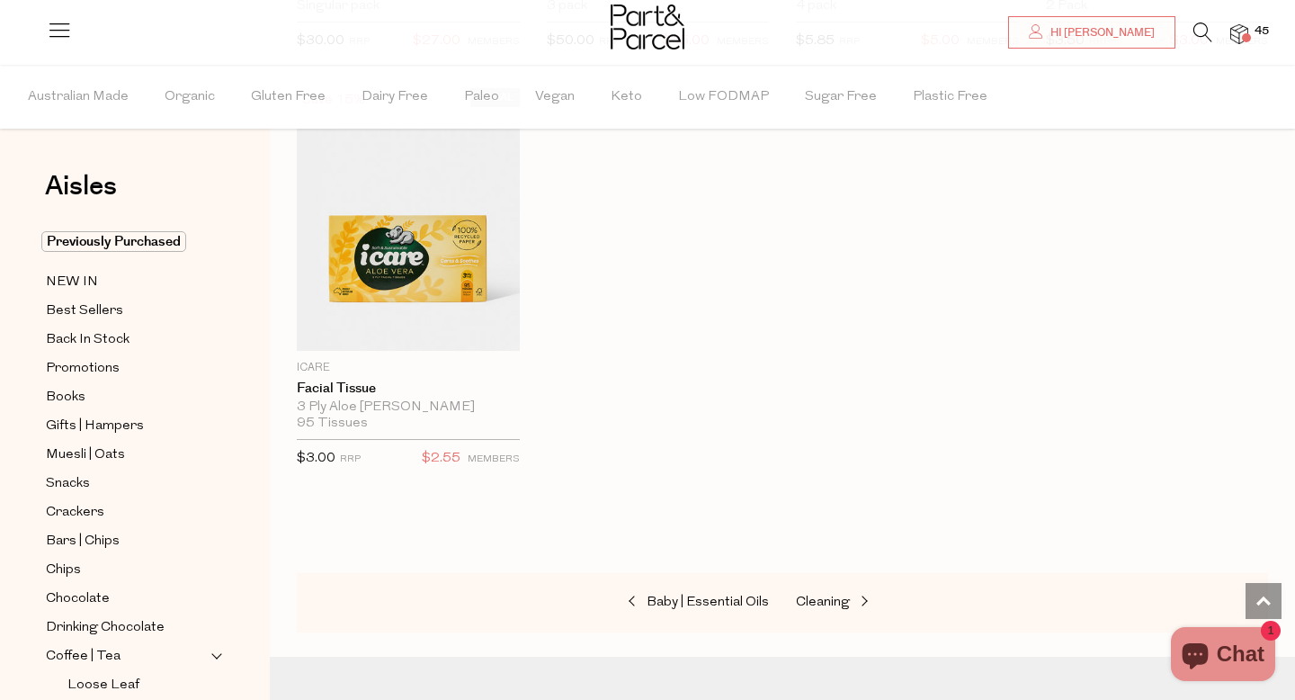
scroll to position [5603, 0]
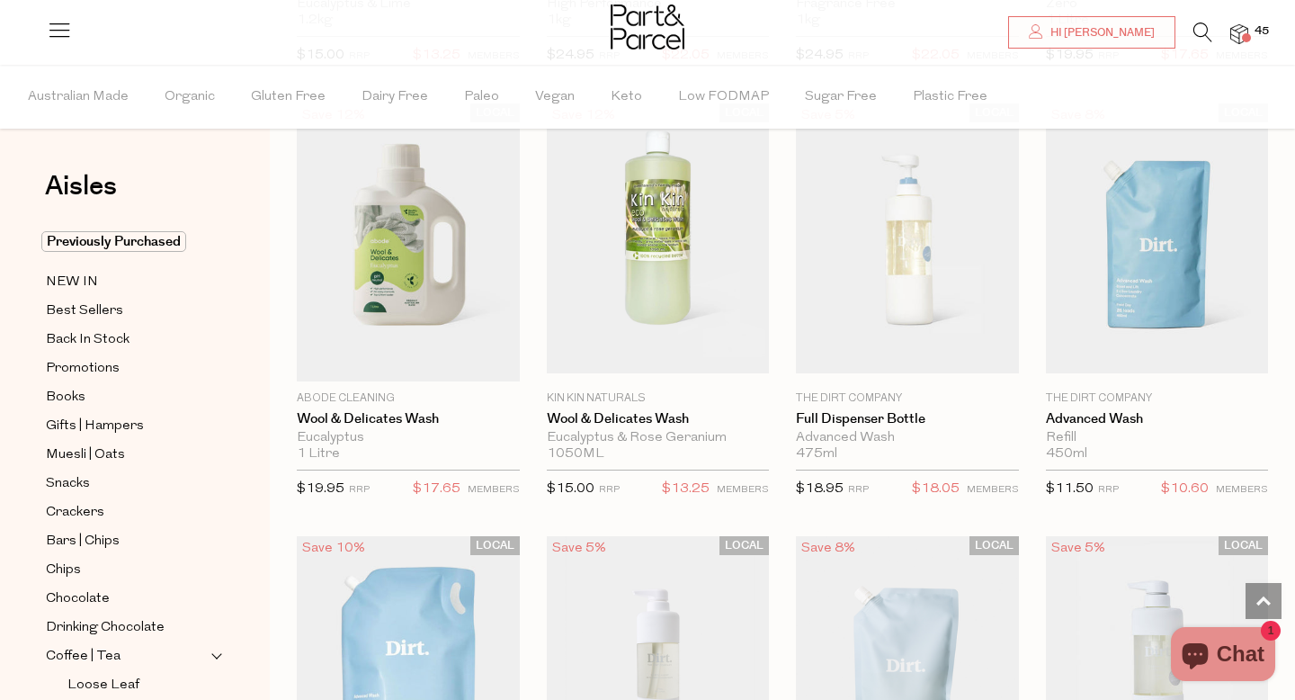
click at [1247, 36] on span at bounding box center [1246, 37] width 9 height 9
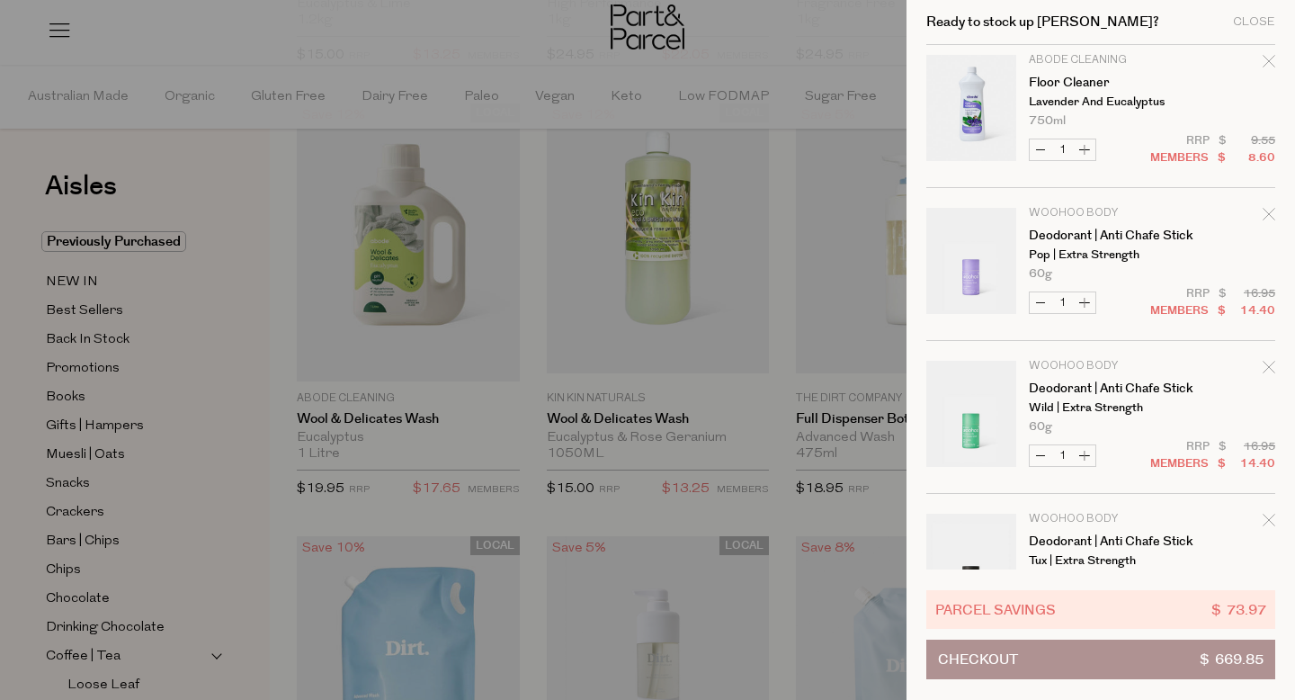
scroll to position [782, 0]
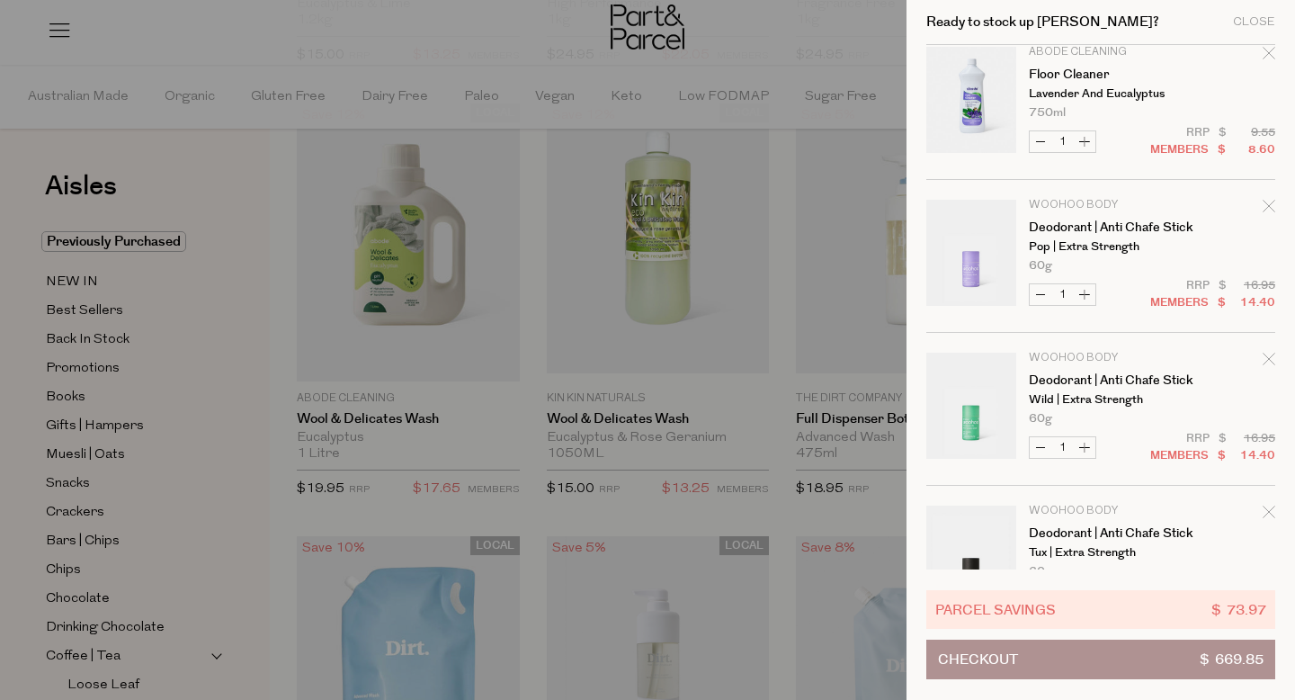
click at [1269, 359] on icon "Remove Deodorant | Anti Chafe Stick" at bounding box center [1268, 358] width 13 height 13
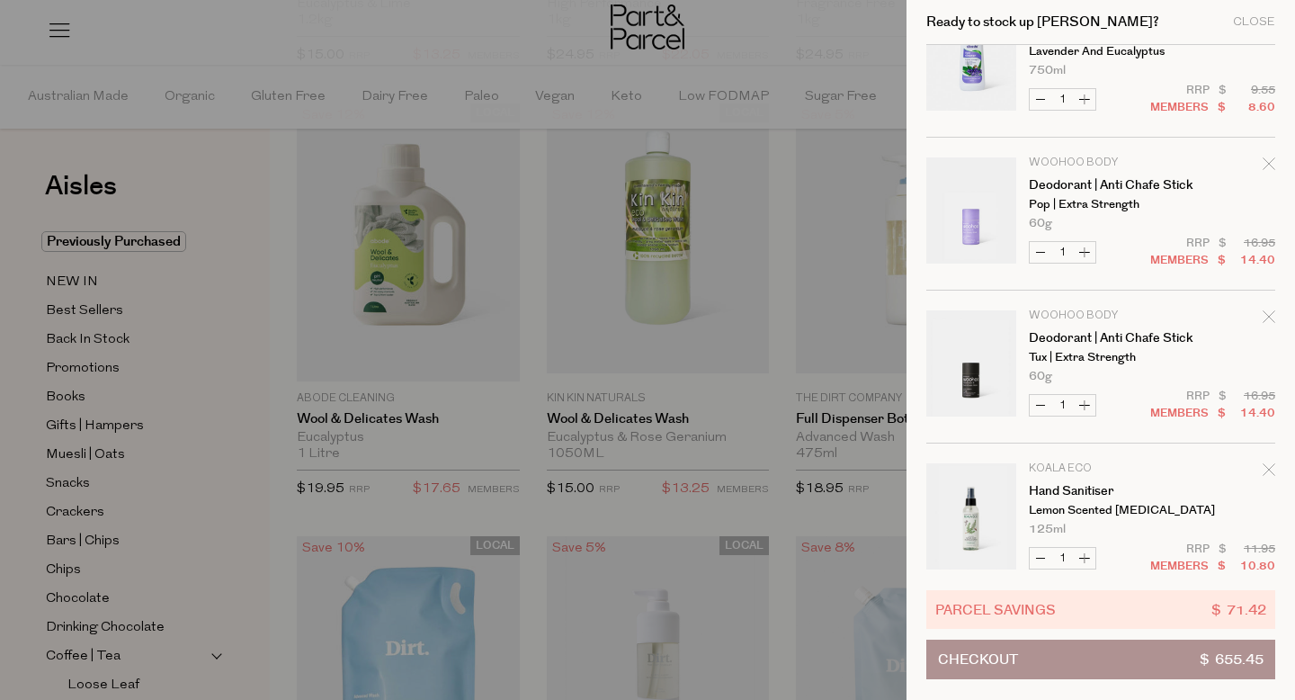
scroll to position [825, 0]
click at [1268, 316] on icon "Remove Deodorant | Anti Chafe Stick" at bounding box center [1268, 315] width 13 height 13
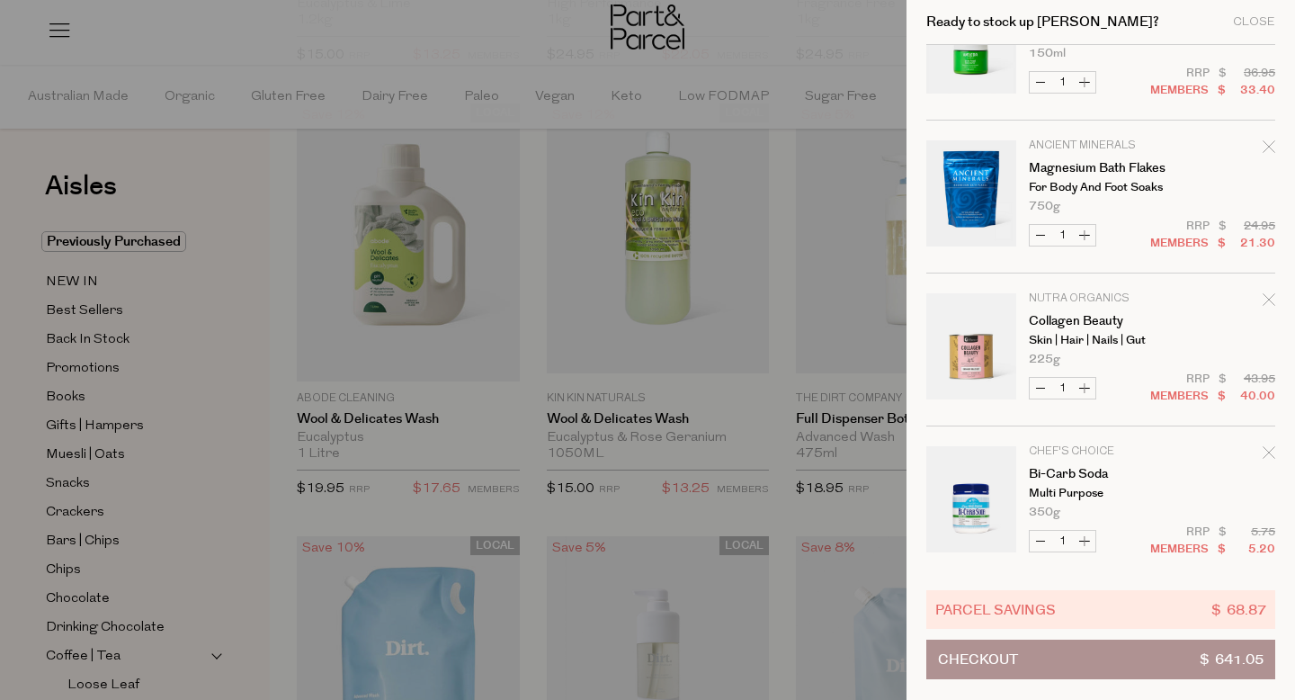
scroll to position [1304, 0]
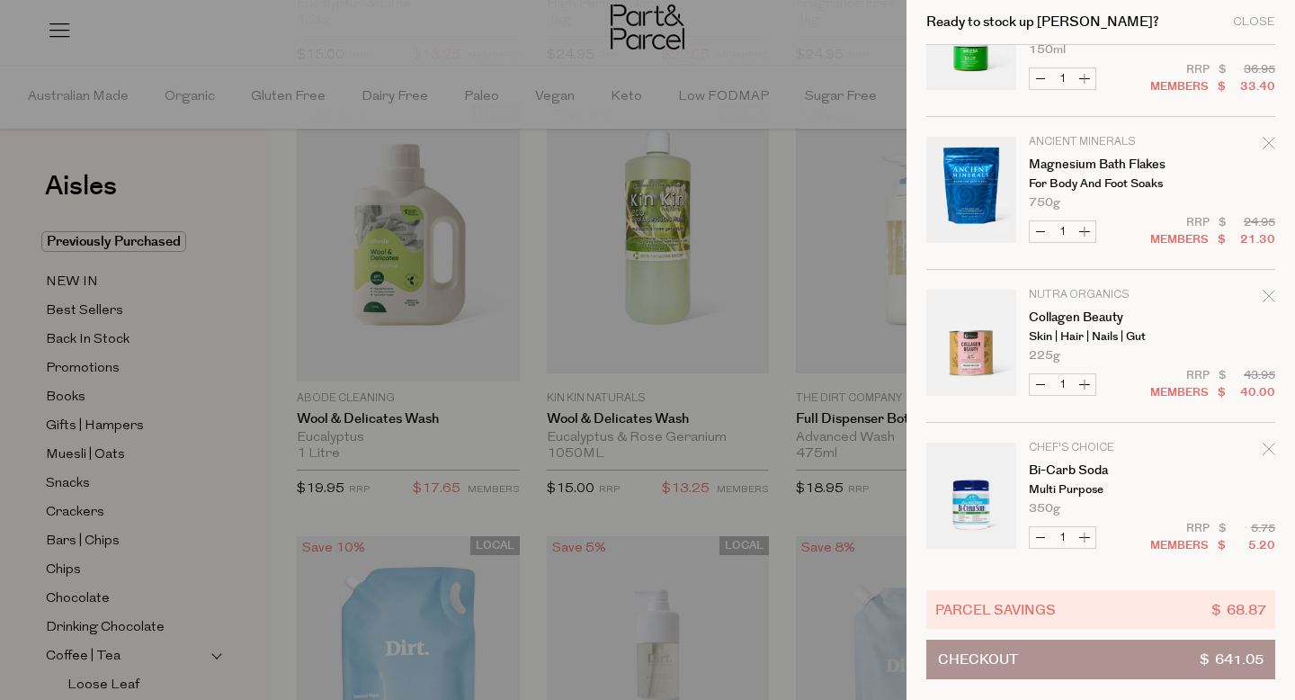
click at [1264, 293] on icon "Remove Collagen Beauty" at bounding box center [1268, 296] width 13 height 13
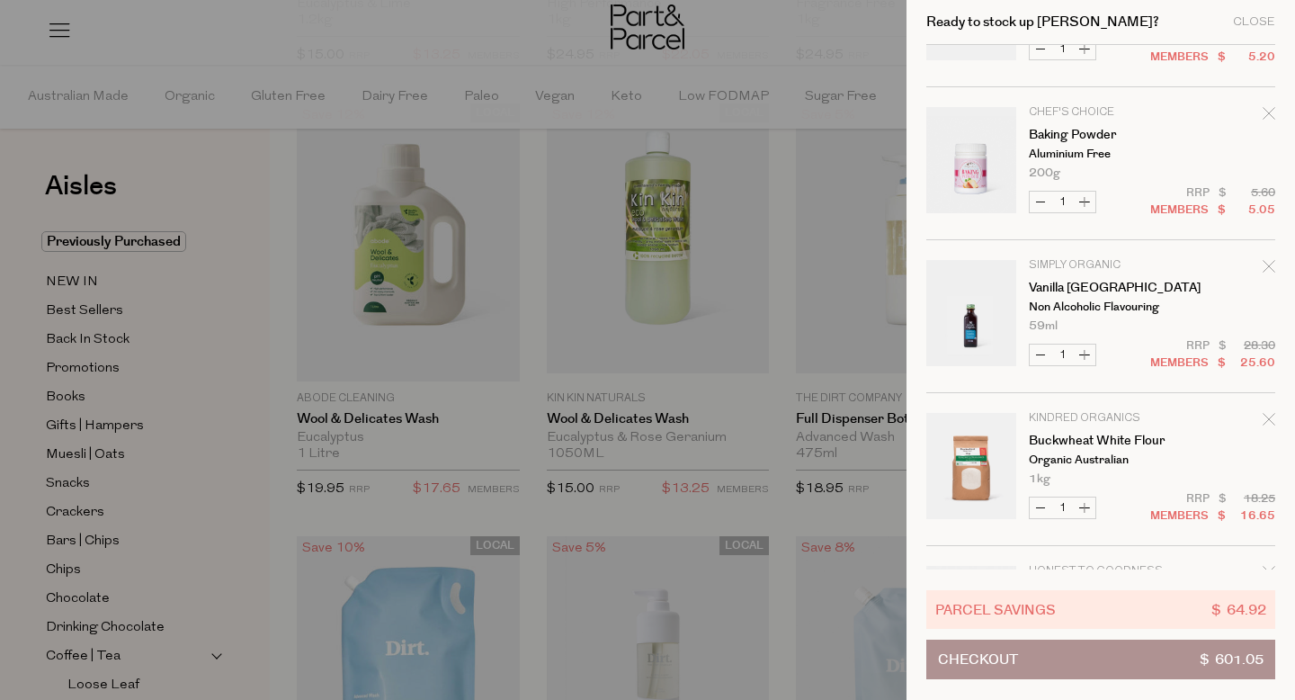
scroll to position [1641, 0]
click at [1266, 262] on icon "Remove Vanilla Madagascar" at bounding box center [1268, 264] width 13 height 13
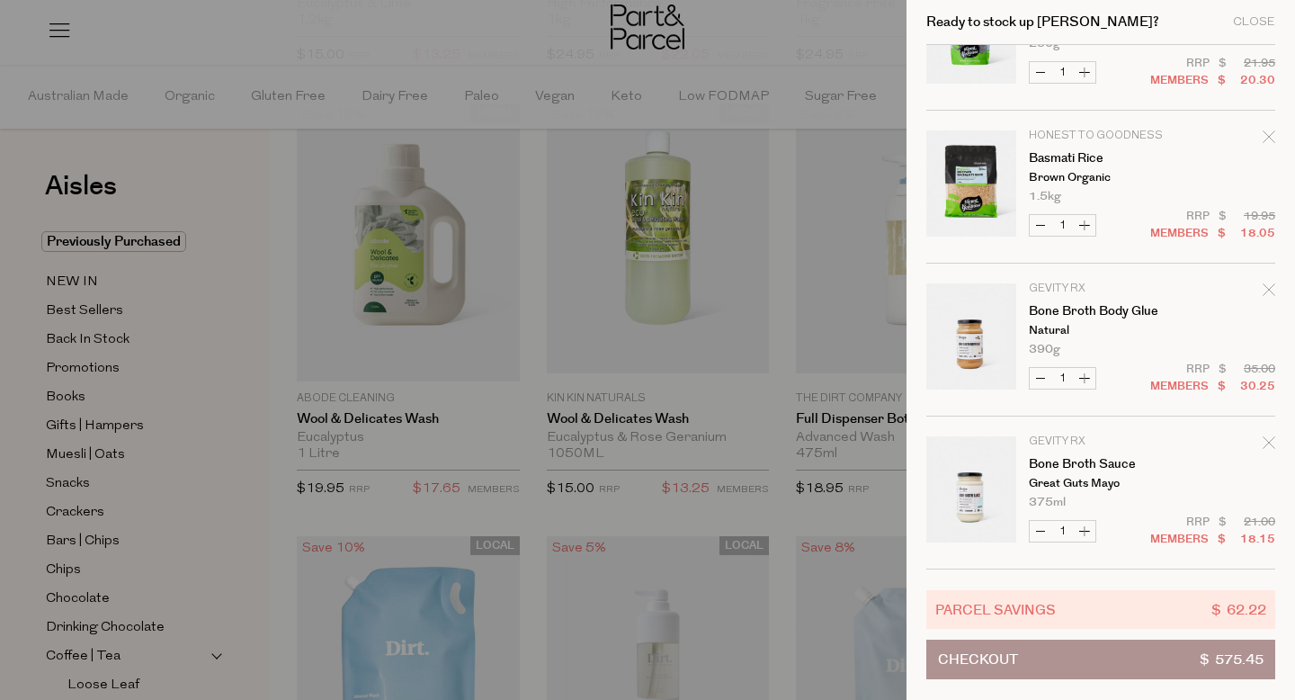
scroll to position [2075, 0]
click at [1265, 133] on icon "Remove Basmati Rice" at bounding box center [1268, 135] width 13 height 13
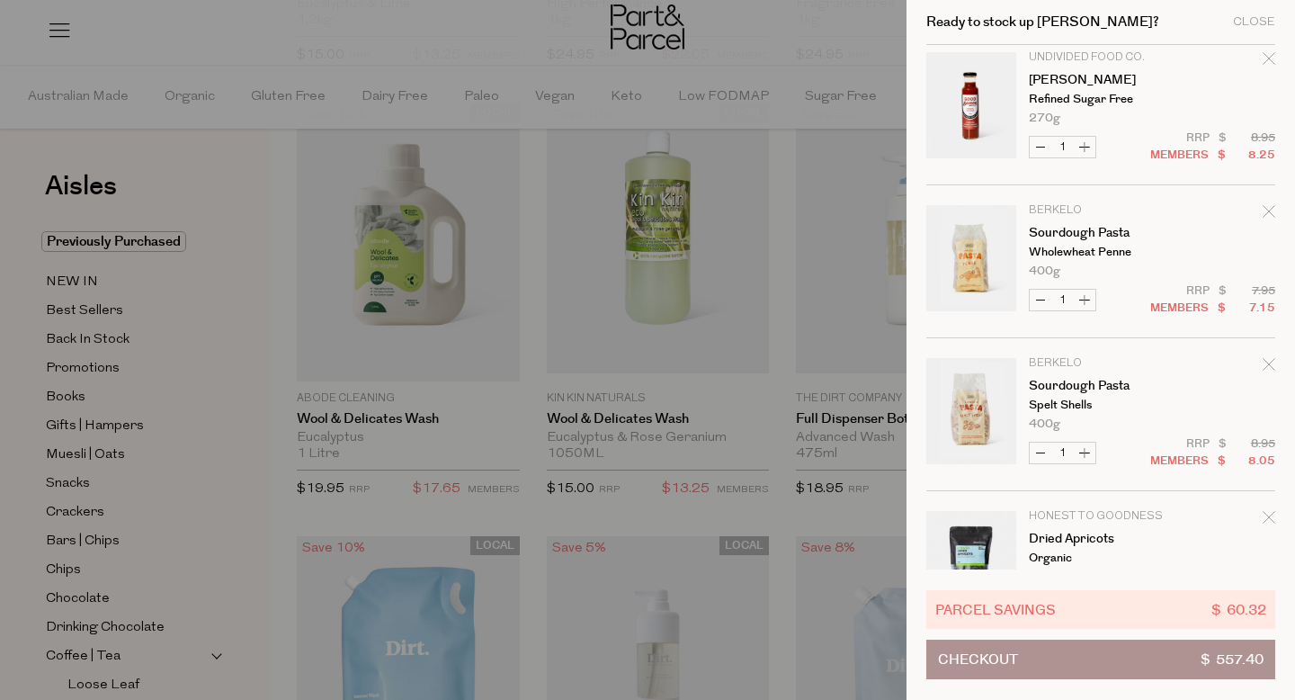
scroll to position [2460, 0]
click at [1266, 204] on icon "Remove Sourdough Pasta" at bounding box center [1268, 209] width 13 height 13
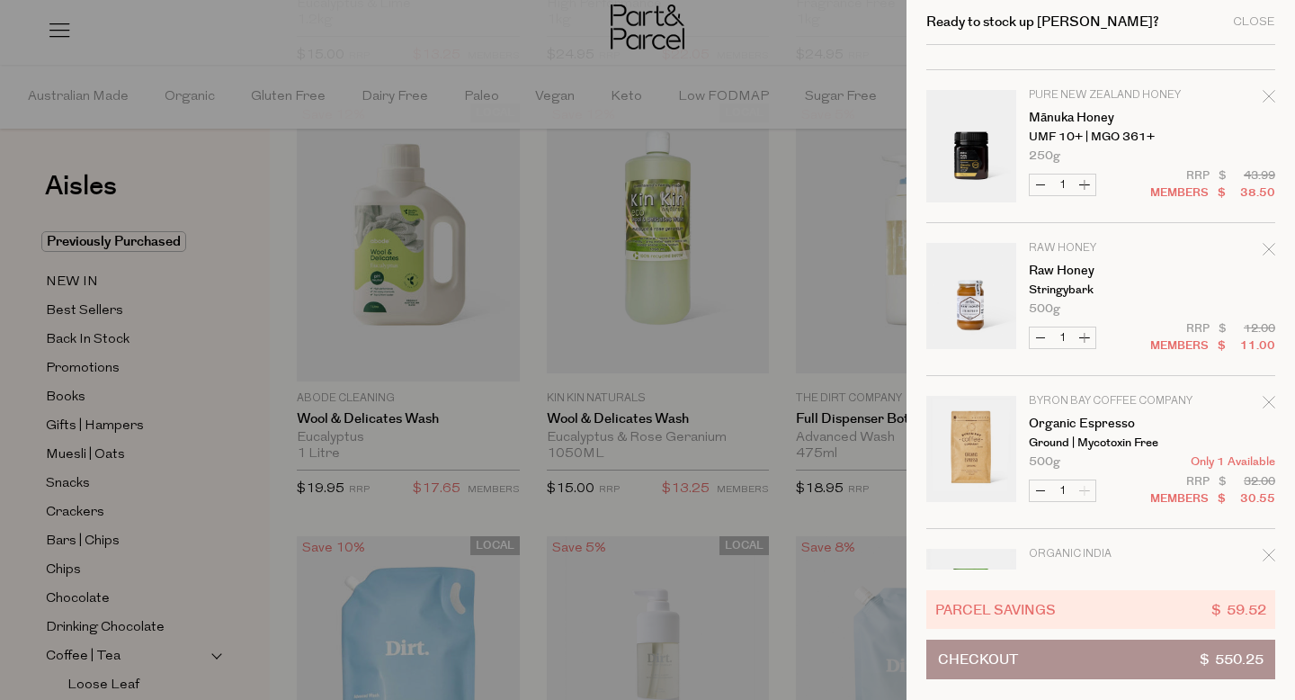
scroll to position [2880, 0]
click at [1266, 97] on icon "Remove Mānuka Honey" at bounding box center [1268, 95] width 13 height 13
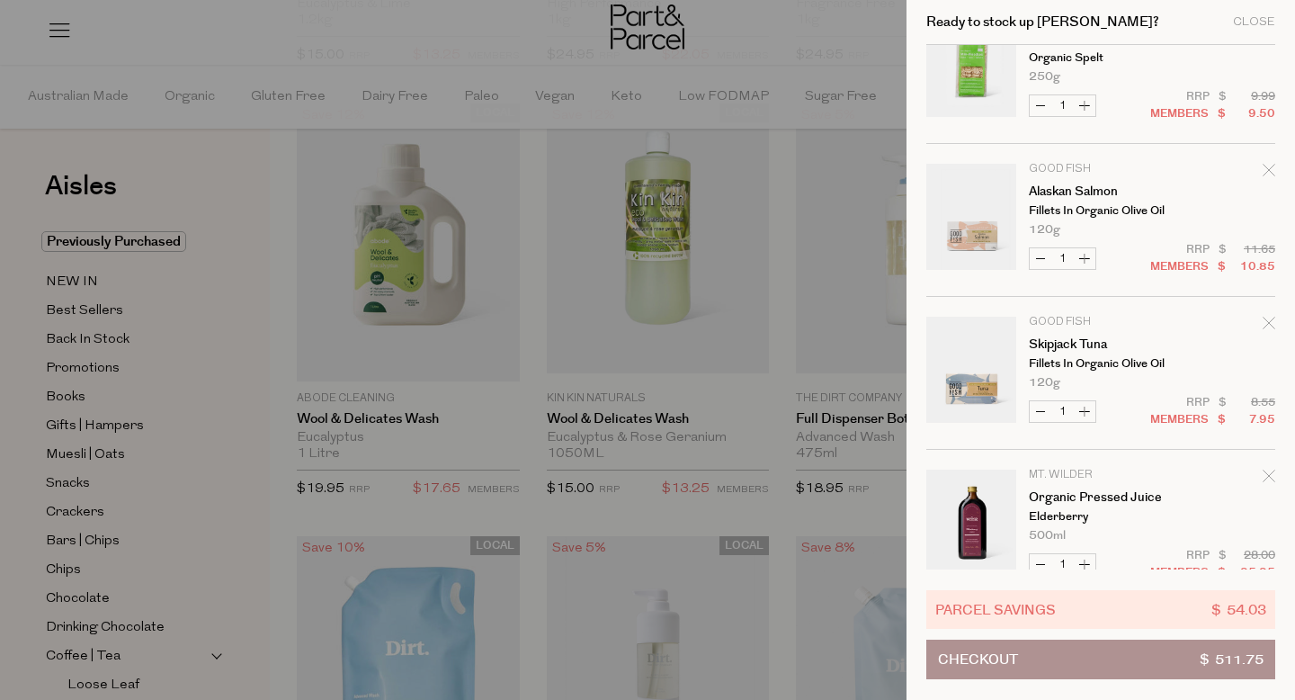
scroll to position [5278, 0]
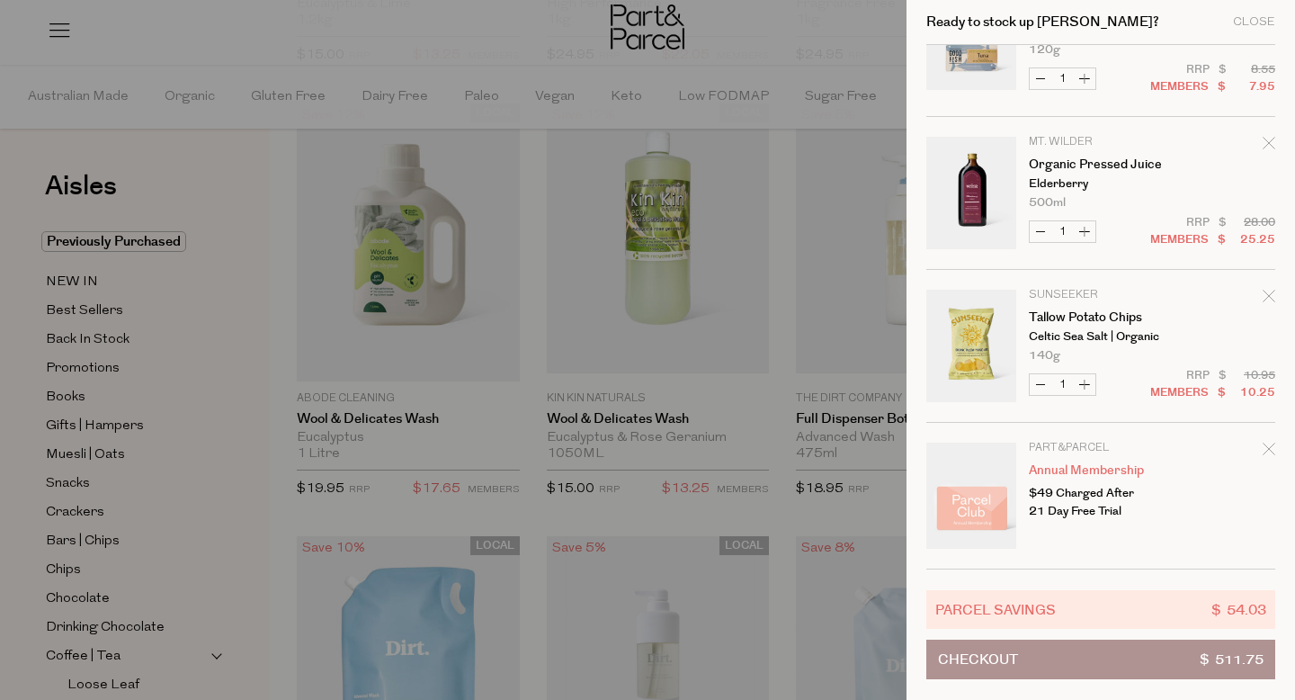
click at [1266, 147] on icon "Remove Organic Pressed Juice" at bounding box center [1268, 143] width 13 height 13
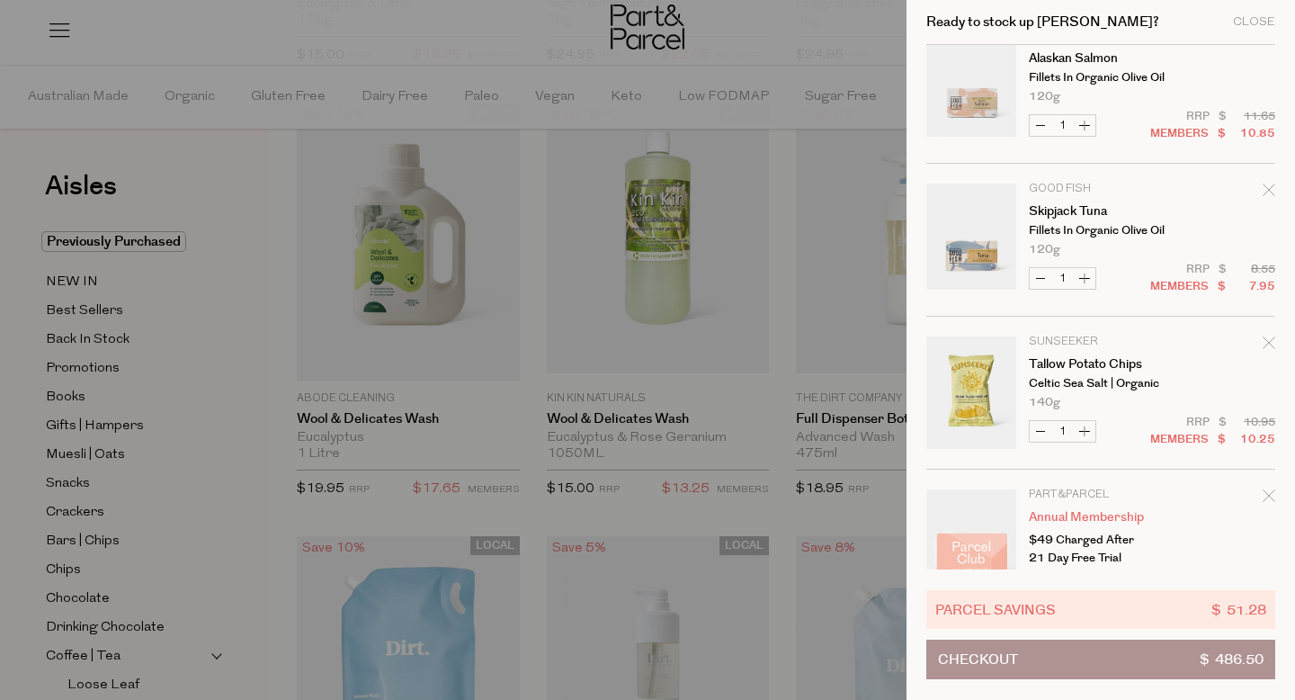
scroll to position [5062, 0]
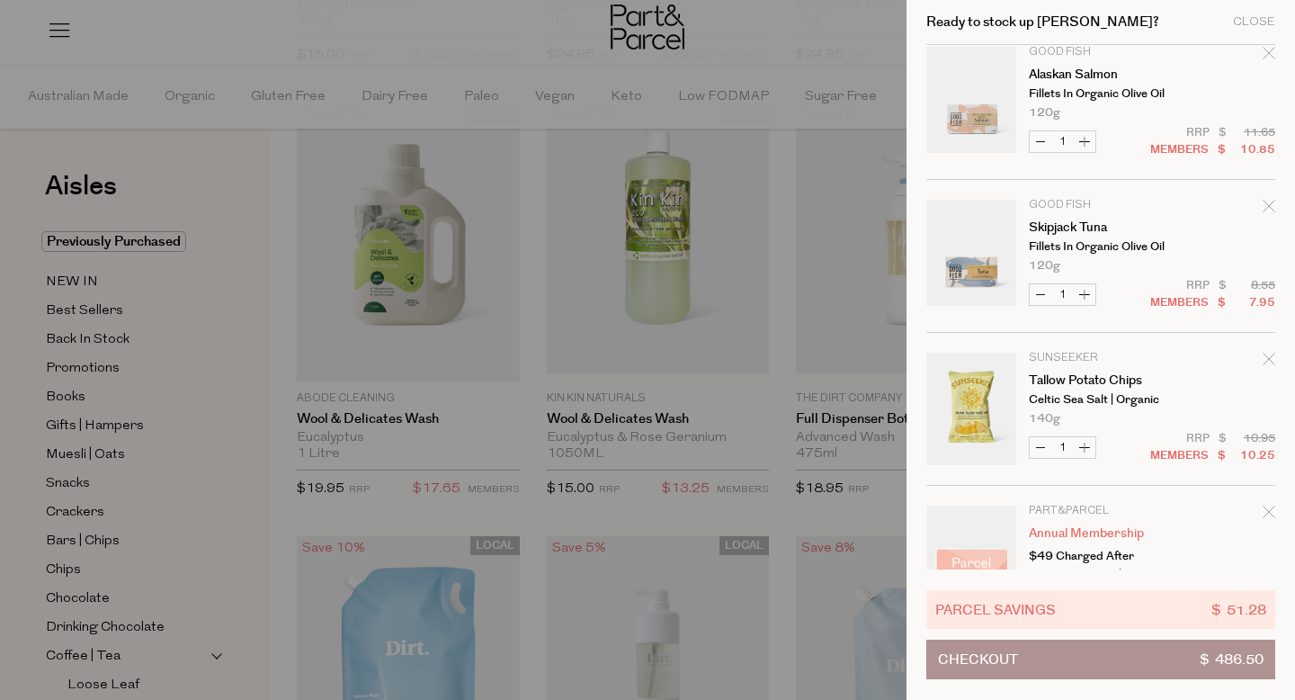
click at [1263, 57] on icon "Remove Alaskan Salmon" at bounding box center [1268, 53] width 13 height 13
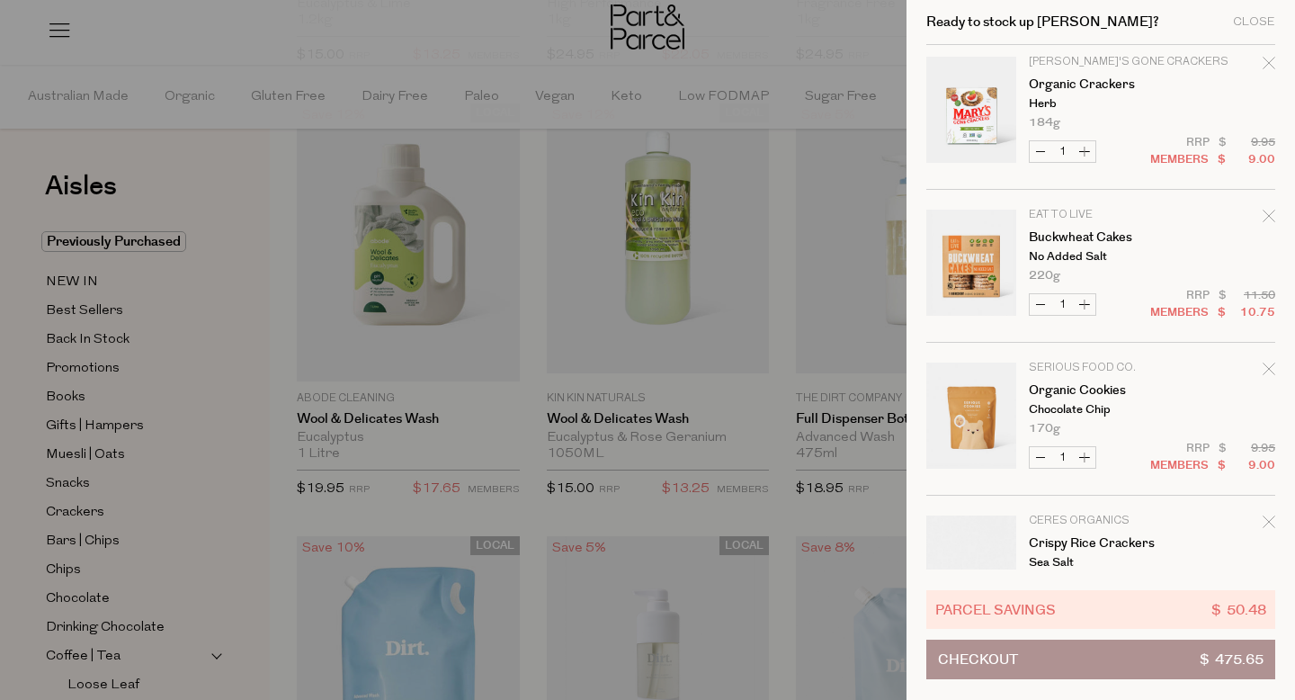
scroll to position [4972, 0]
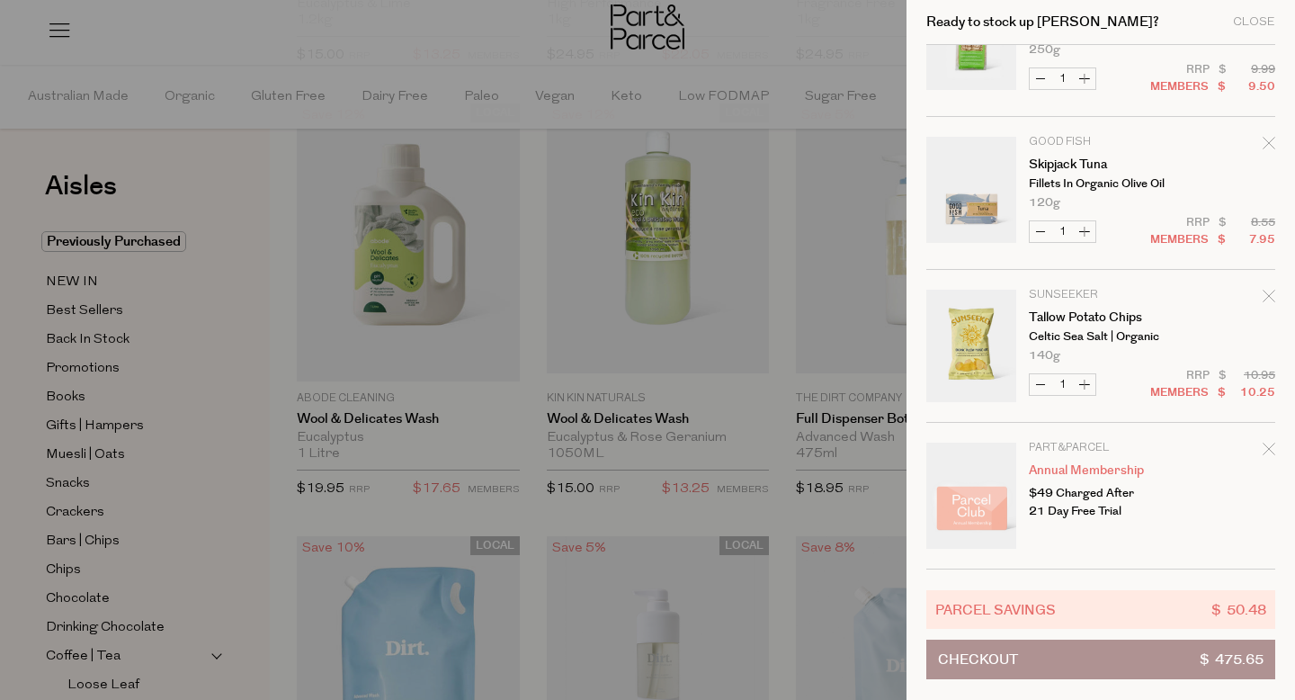
click at [1084, 236] on button "Increase Skipjack Tuna" at bounding box center [1085, 231] width 22 height 21
type input "2"
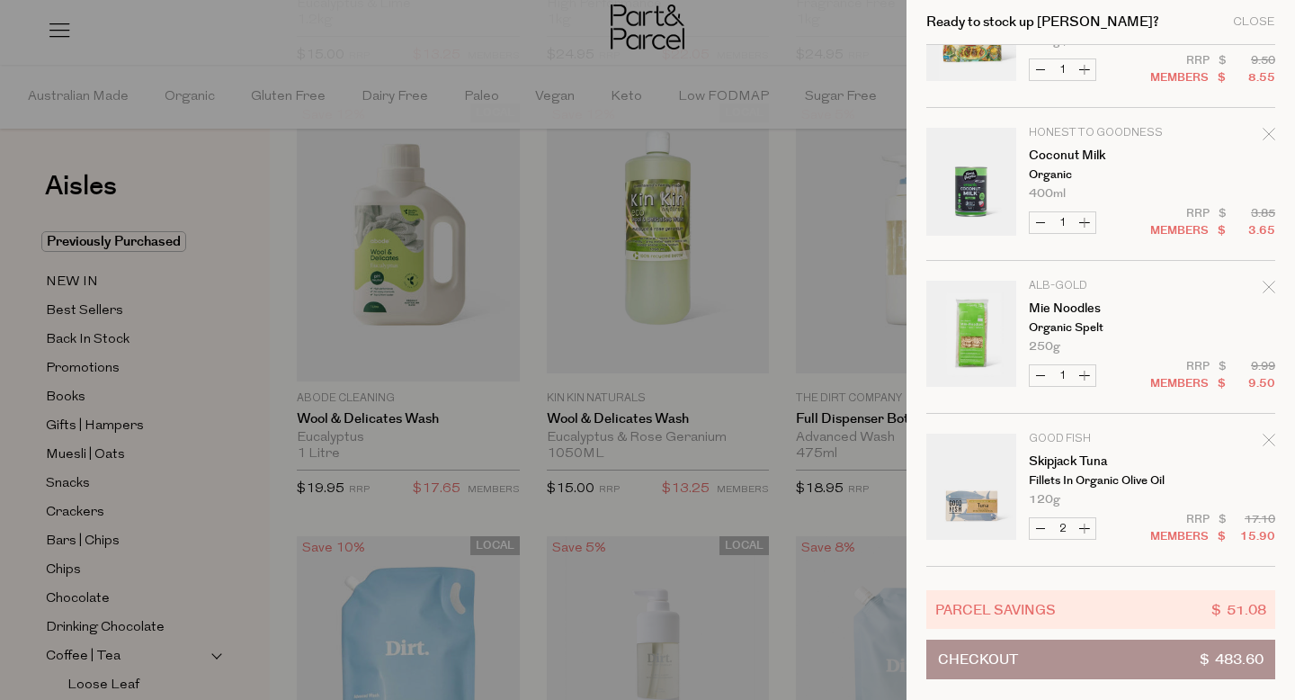
scroll to position [4675, 0]
click at [1264, 133] on icon "Remove Coconut Milk" at bounding box center [1268, 135] width 12 height 12
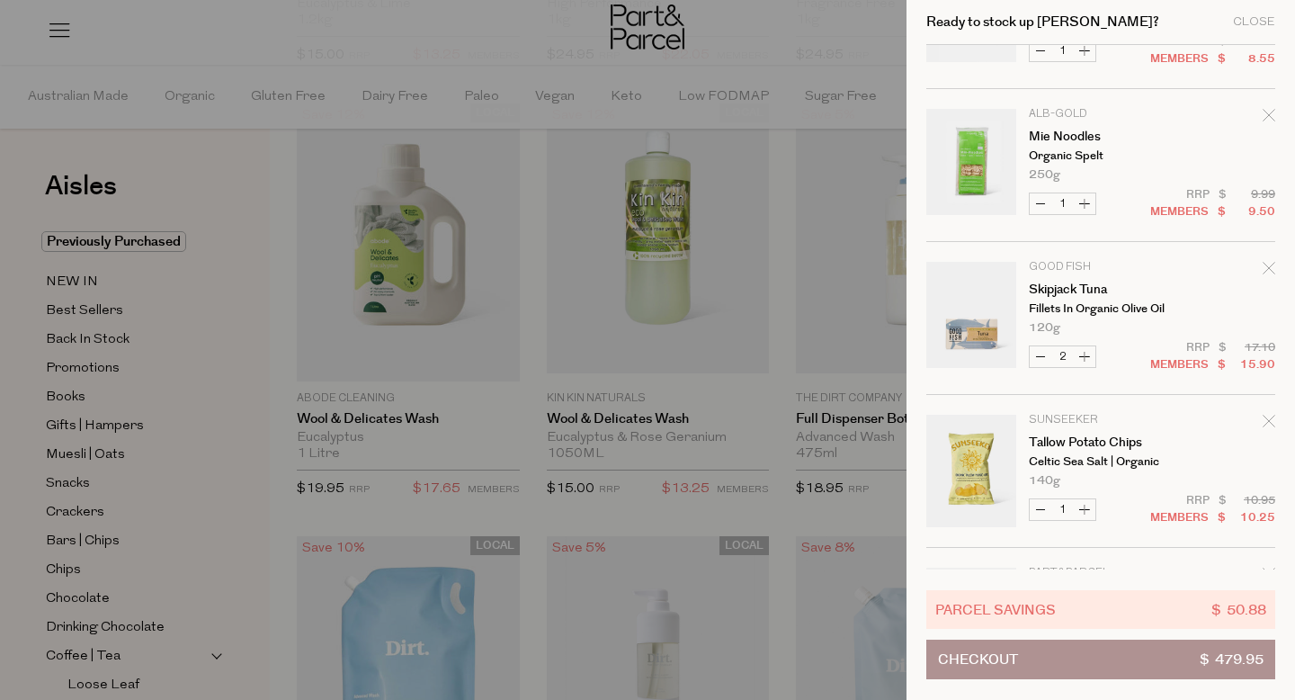
scroll to position [4684, 0]
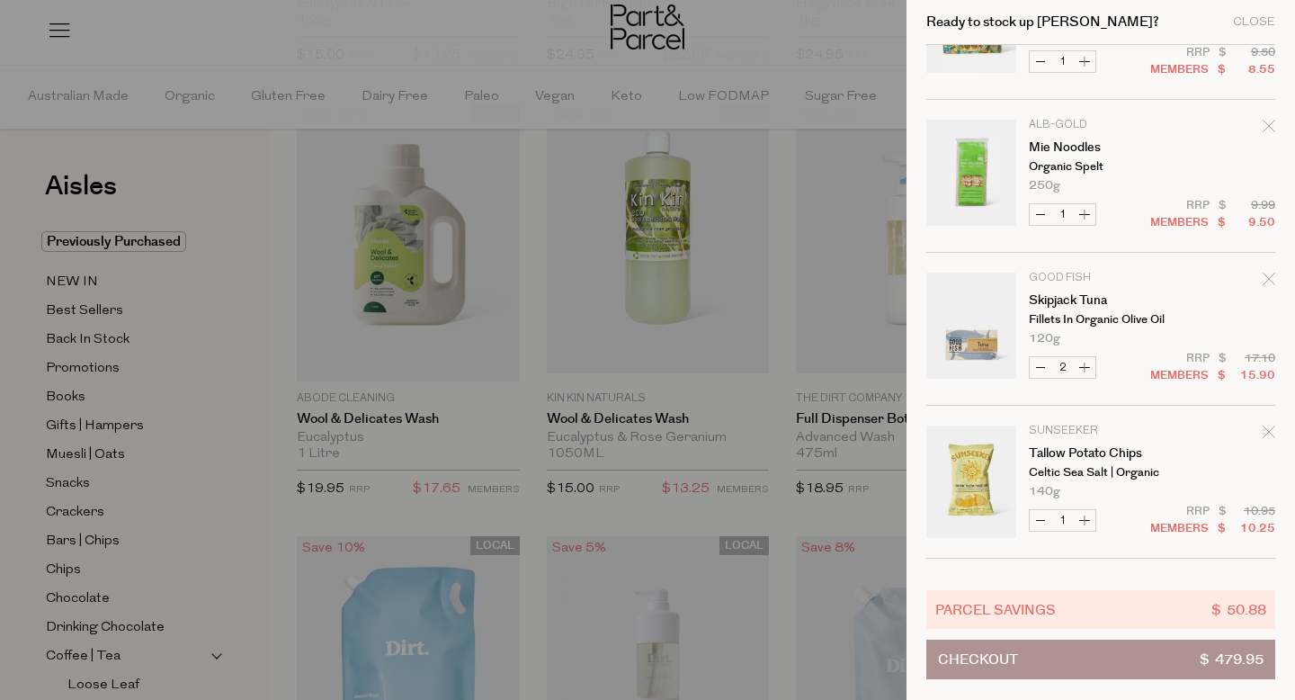
click at [1082, 213] on button "Increase Mie Noodles" at bounding box center [1085, 214] width 22 height 21
type input "2"
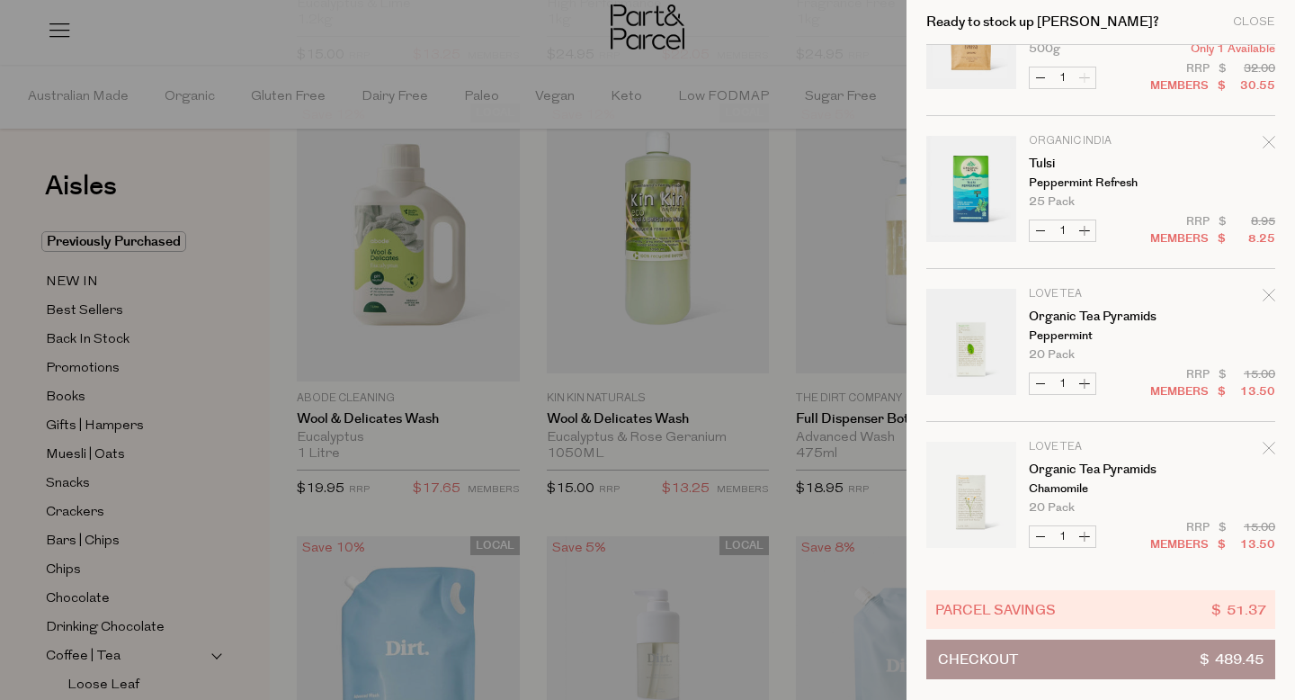
scroll to position [3180, 0]
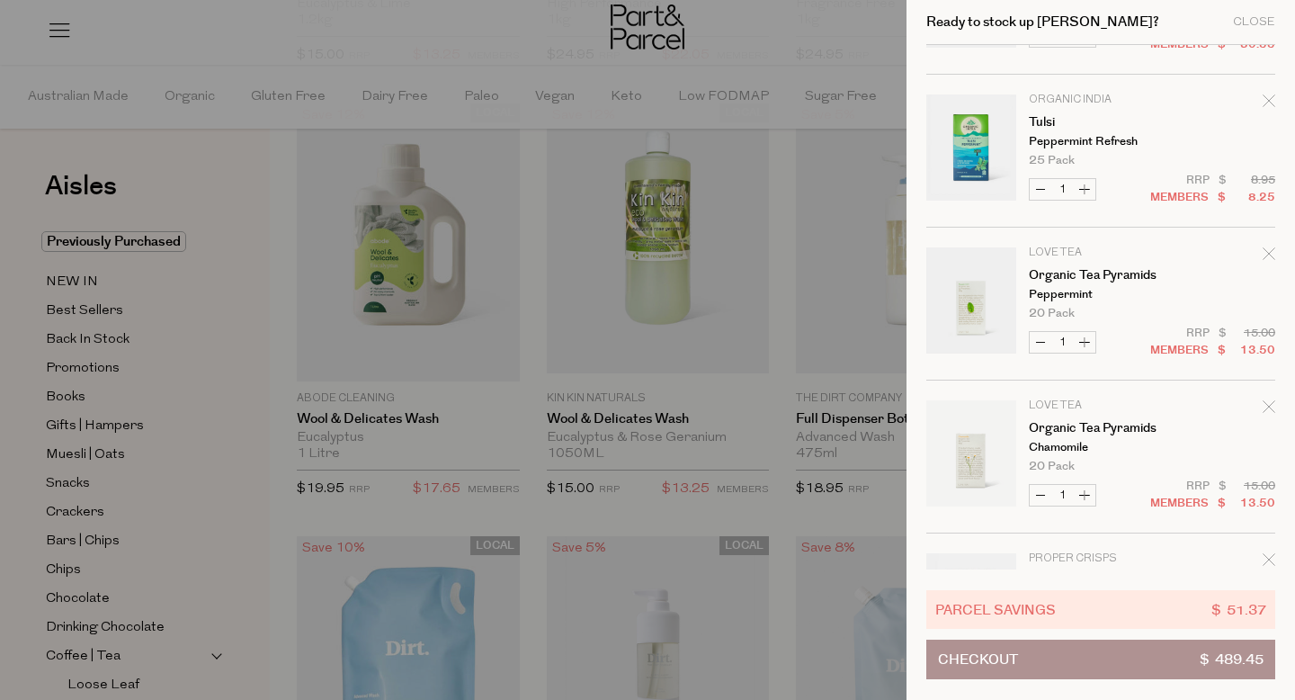
click at [1265, 254] on icon "Remove Organic Tea Pyramids" at bounding box center [1268, 253] width 12 height 12
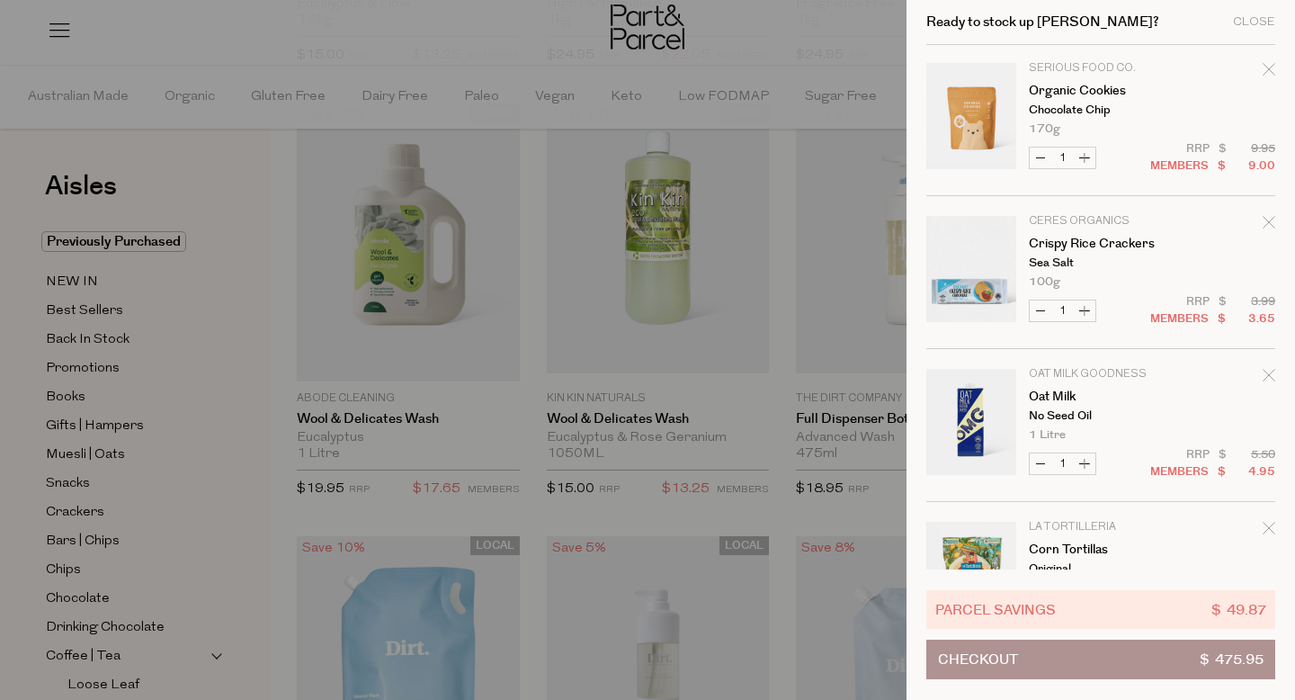
scroll to position [3928, 0]
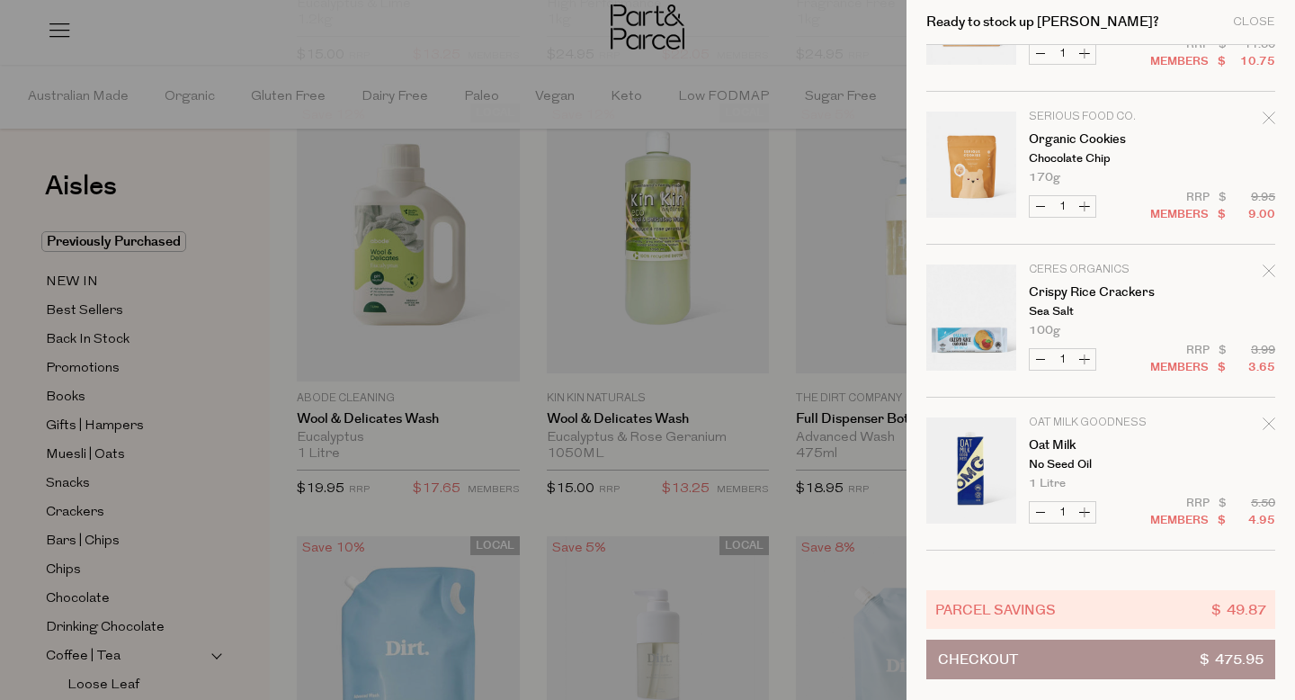
click at [1081, 352] on button "Increase Crispy Rice Crackers" at bounding box center [1085, 359] width 22 height 21
type input "2"
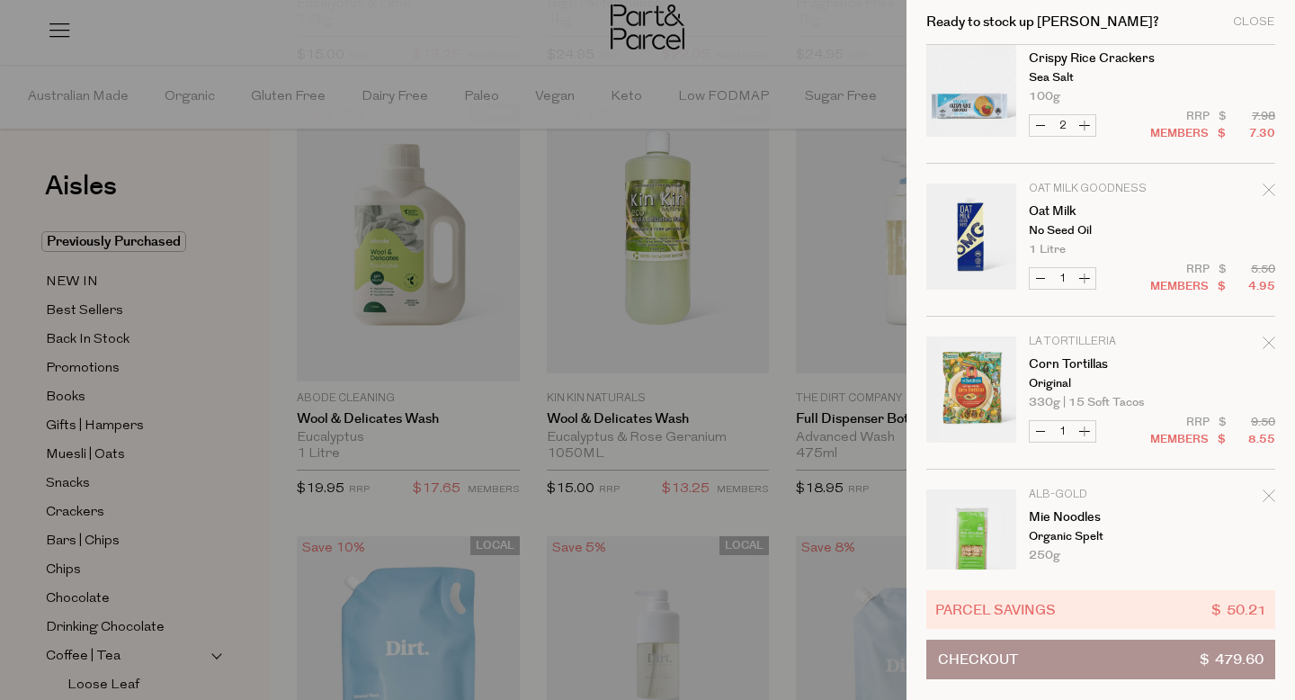
scroll to position [4089, 0]
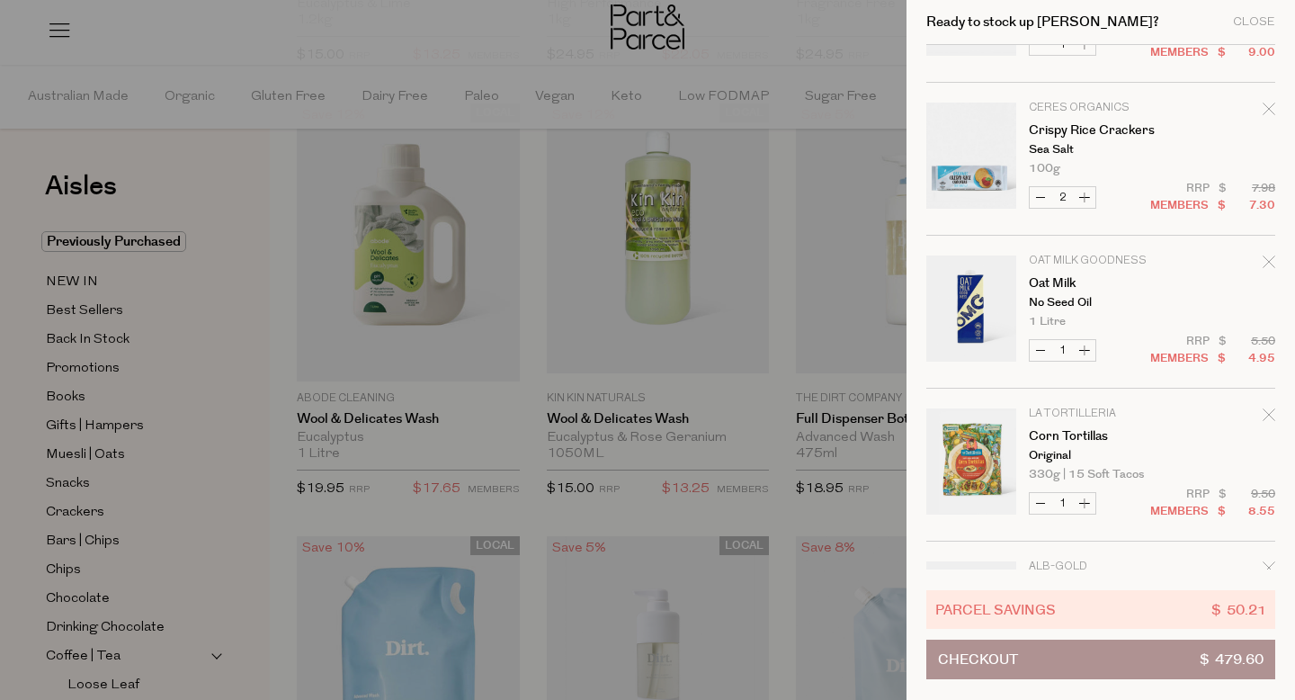
click at [1083, 193] on button "Increase Crispy Rice Crackers" at bounding box center [1085, 197] width 22 height 21
type input "3"
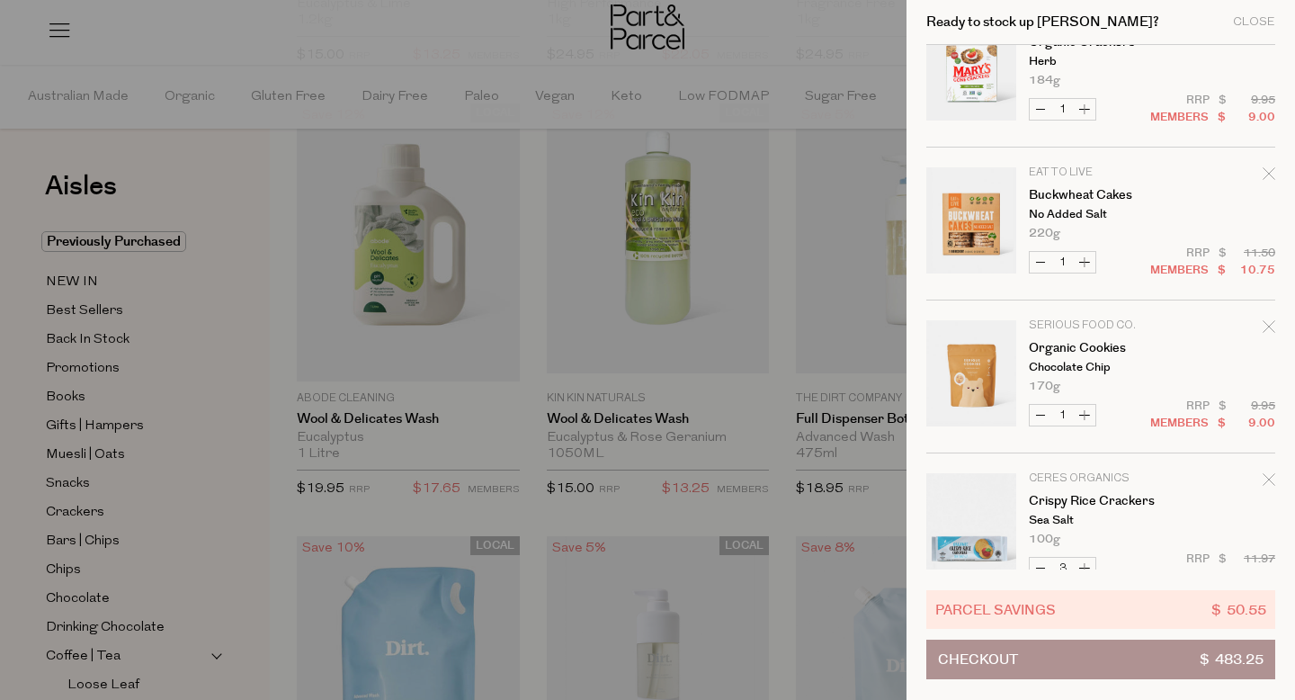
scroll to position [4667, 0]
